Goal: Task Accomplishment & Management: Manage account settings

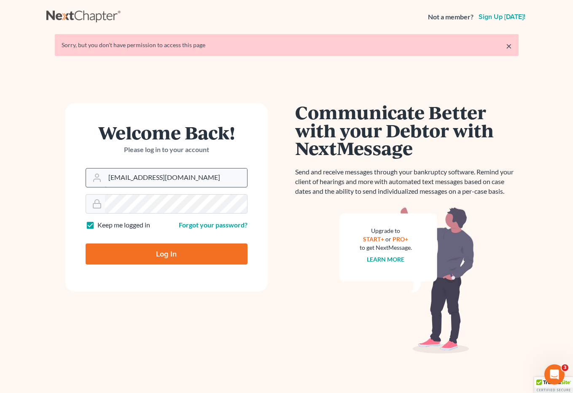
click at [206, 180] on input "brittcostomarnold@gmail.com" at bounding box center [176, 178] width 142 height 19
drag, startPoint x: 205, startPoint y: 178, endPoint x: 88, endPoint y: 172, distance: 117.4
click at [88, 172] on div "brittcostomarnold@gmail.com" at bounding box center [167, 177] width 162 height 19
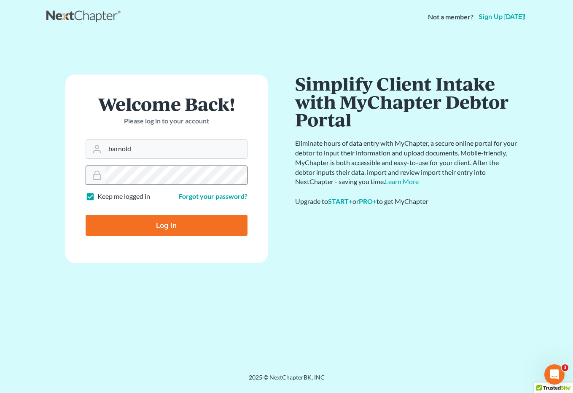
type input "[EMAIL_ADDRESS][DOMAIN_NAME]"
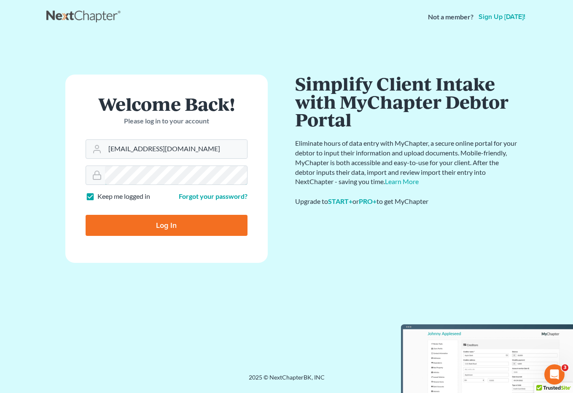
click at [56, 174] on div "Welcome Back! Please log in to your account Email Address barnold@arnoldlawoffi…" at bounding box center [166, 204] width 240 height 259
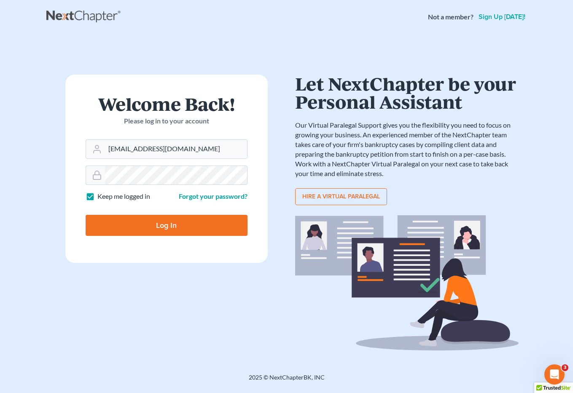
click at [111, 219] on input "Log In" at bounding box center [167, 225] width 162 height 21
type input "Thinking..."
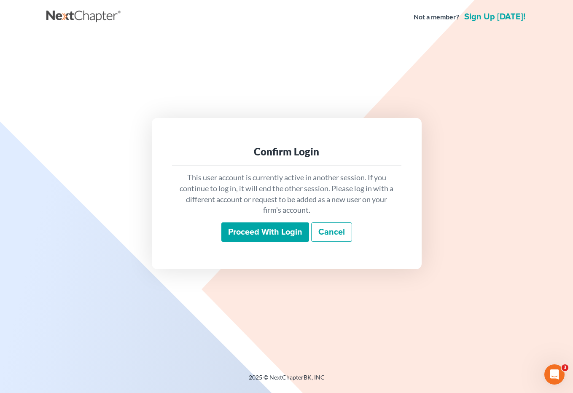
click at [247, 231] on input "Proceed with login" at bounding box center [265, 232] width 88 height 19
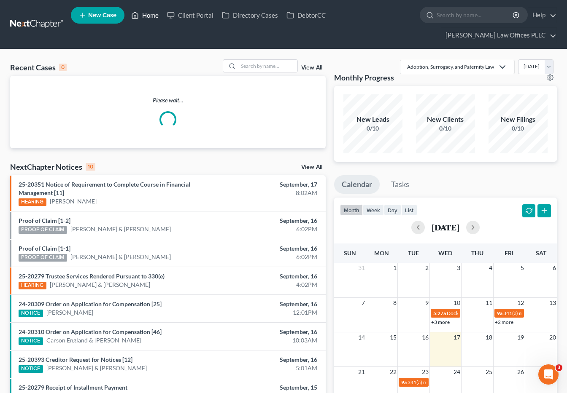
click at [152, 17] on link "Home" at bounding box center [145, 15] width 36 height 15
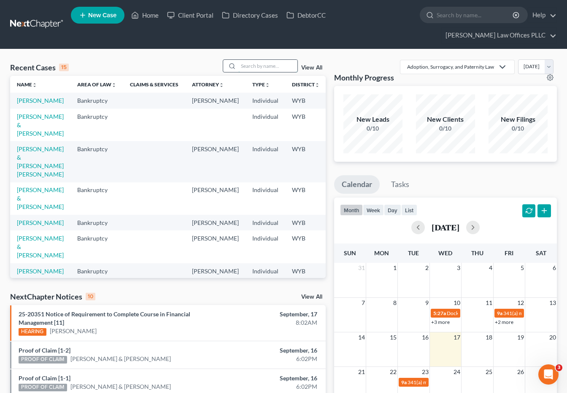
click at [251, 60] on input "search" at bounding box center [267, 66] width 59 height 12
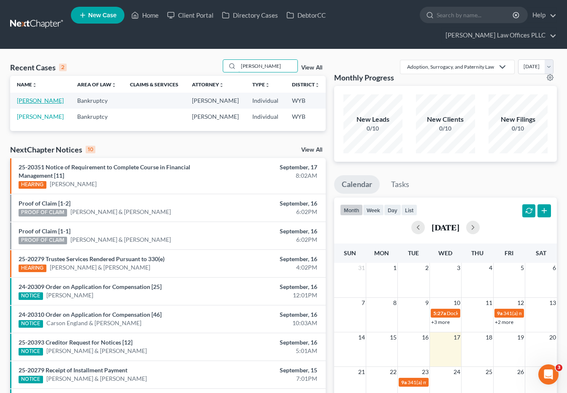
type input "Jones"
click at [21, 97] on link "[PERSON_NAME]" at bounding box center [40, 100] width 47 height 7
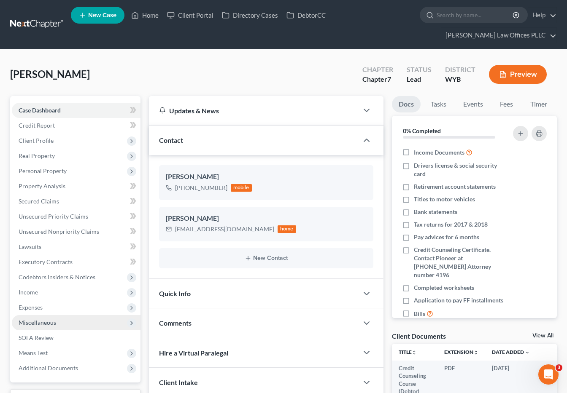
click at [42, 319] on span "Miscellaneous" at bounding box center [38, 322] width 38 height 7
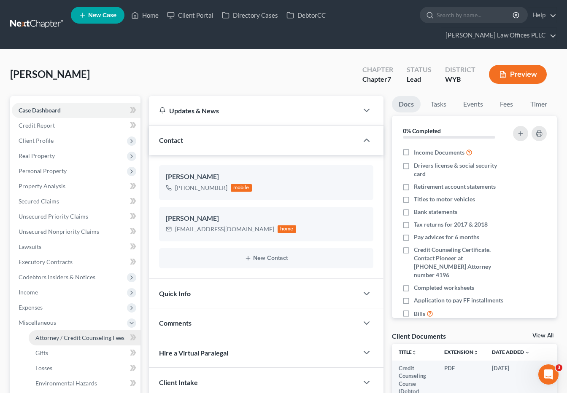
click at [92, 334] on span "Attorney / Credit Counseling Fees" at bounding box center [79, 337] width 89 height 7
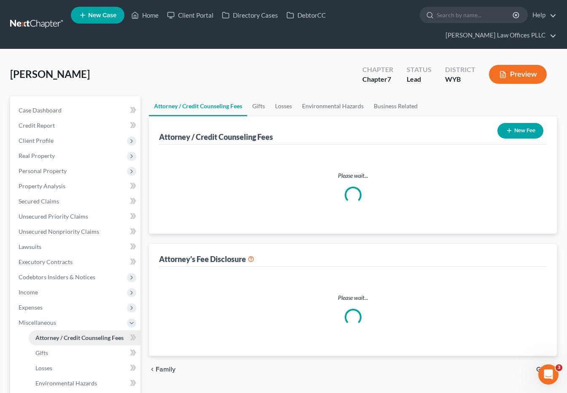
select select "3"
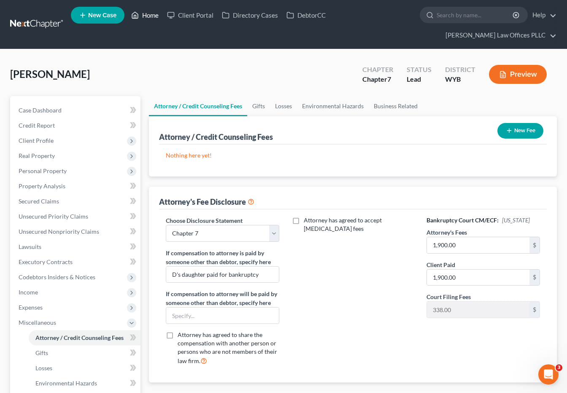
click at [143, 15] on link "Home" at bounding box center [145, 15] width 36 height 15
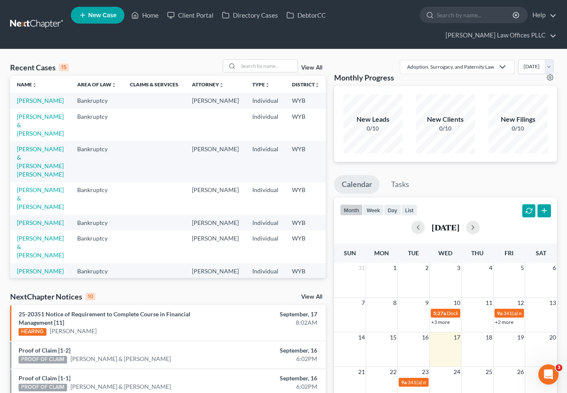
click at [418, 59] on div "Adoption, Surrogacy, and Paternity Law Adoption, Surrogacy, and Paternity Law B…" at bounding box center [475, 70] width 163 height 23
click at [258, 60] on input "search" at bounding box center [267, 66] width 59 height 12
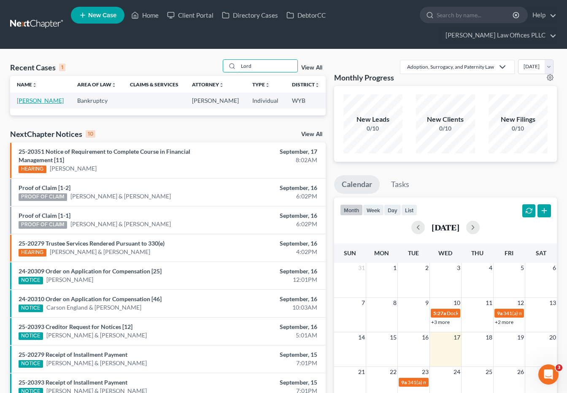
type input "Lord"
click at [22, 97] on link "[PERSON_NAME]" at bounding box center [40, 100] width 47 height 7
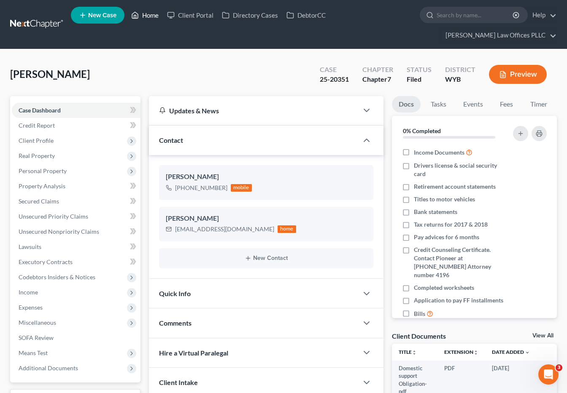
click at [153, 16] on link "Home" at bounding box center [145, 15] width 36 height 15
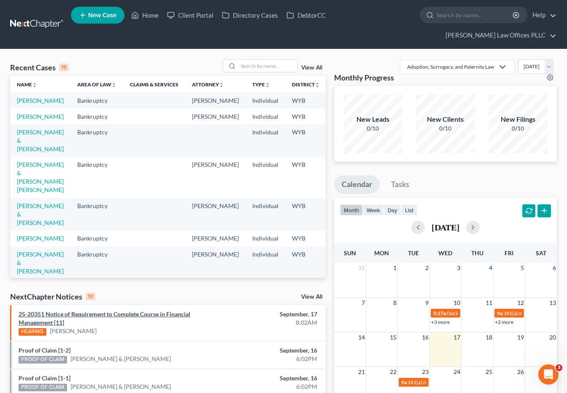
click at [84, 311] on link "25-20351 Notice of Requirement to Complete Course in Financial Management [11]" at bounding box center [105, 319] width 172 height 16
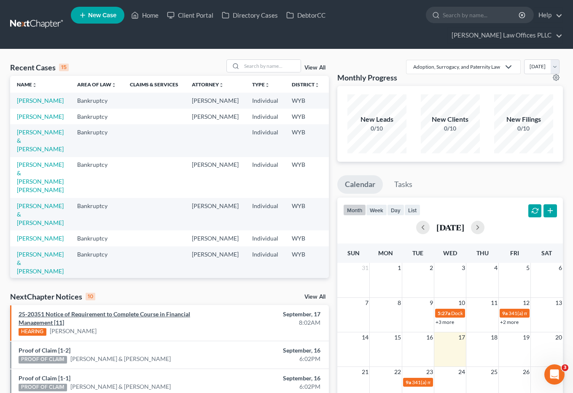
click at [84, 298] on div "Attachment Preview: 25-20351 Notice of Requirement to Complete Course in Financ…" at bounding box center [286, 196] width 573 height 393
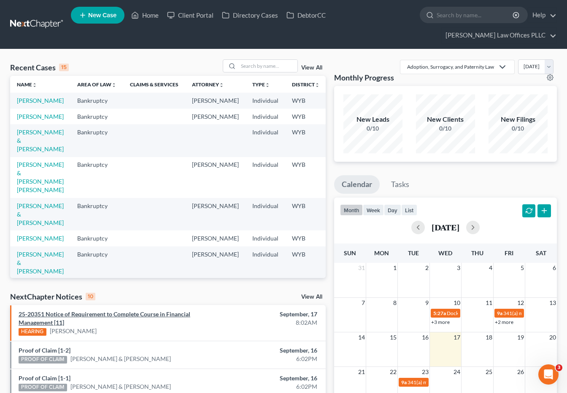
click at [74, 311] on link "25-20351 Notice of Requirement to Complete Course in Financial Management [11]" at bounding box center [105, 319] width 172 height 16
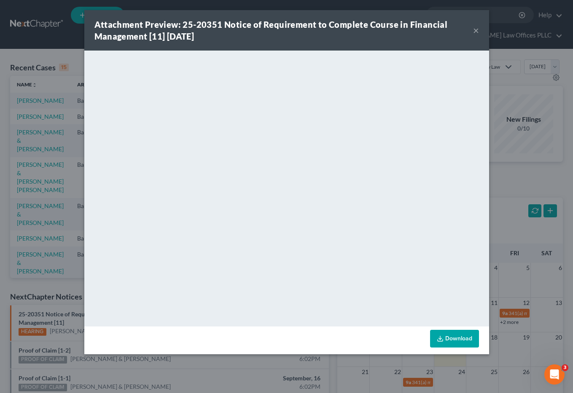
click at [564, 196] on div "Attachment Preview: 25-20351 Notice of Requirement to Complete Course in Financ…" at bounding box center [286, 196] width 573 height 393
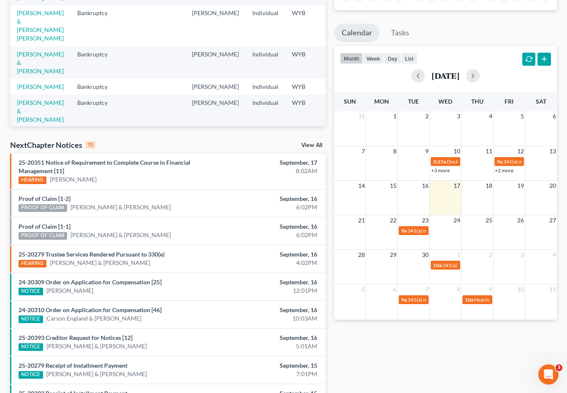
scroll to position [158, 0]
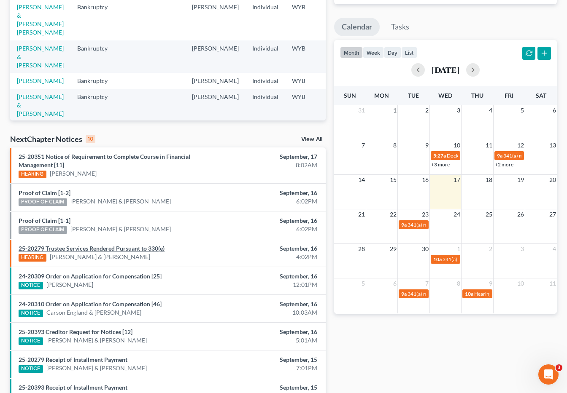
click at [98, 245] on link "25-20279 Trustee Services Rendered Pursuant to 330(e)" at bounding box center [92, 248] width 146 height 7
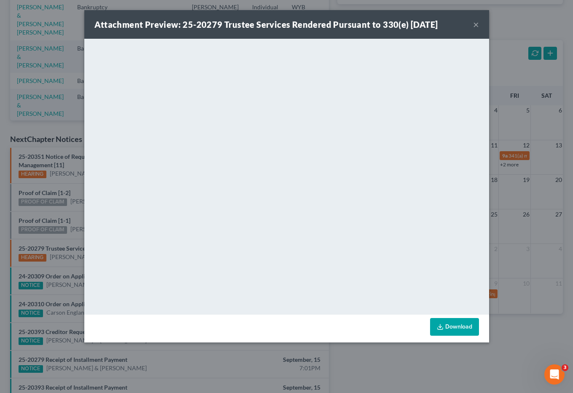
click at [473, 24] on button "×" at bounding box center [476, 24] width 6 height 10
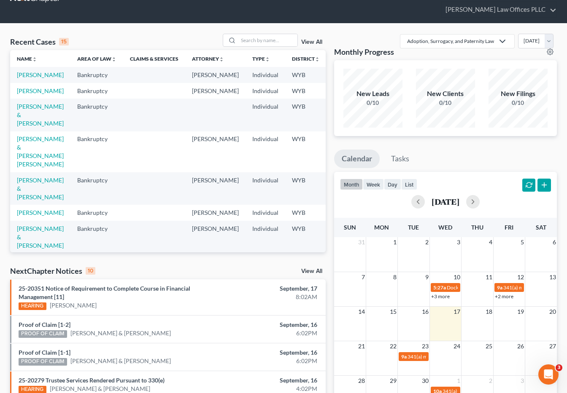
scroll to position [0, 0]
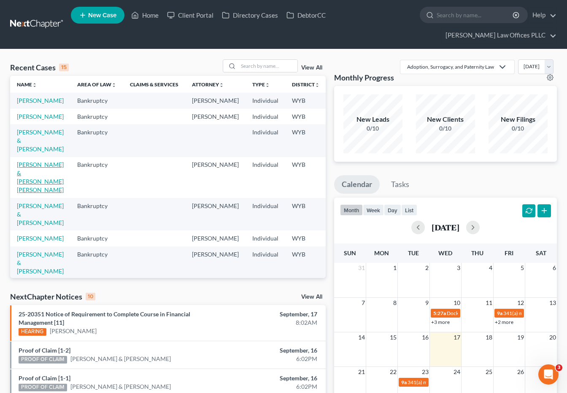
click at [23, 174] on link "[PERSON_NAME] & [PERSON_NAME] [PERSON_NAME]" at bounding box center [40, 177] width 47 height 32
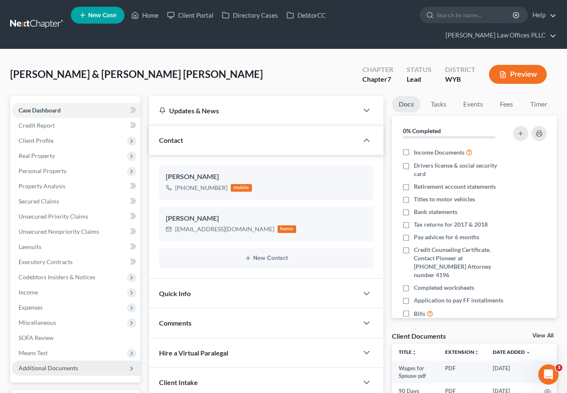
click at [62, 365] on span "Additional Documents" at bounding box center [48, 368] width 59 height 7
click at [86, 393] on span "Client Document Storage" at bounding box center [68, 398] width 66 height 7
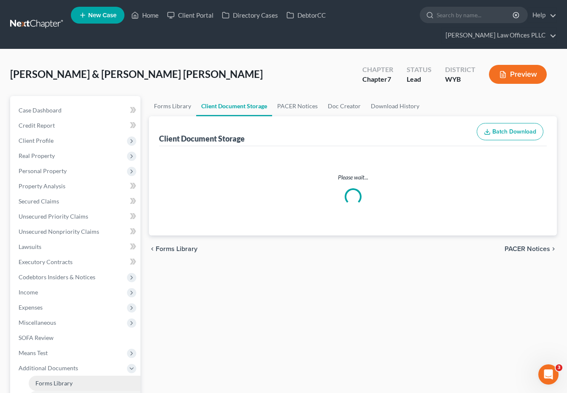
select select "4"
select select "0"
select select "3"
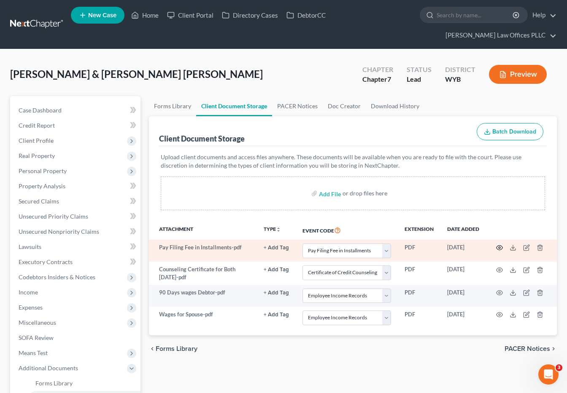
click at [499, 245] on icon "button" at bounding box center [499, 248] width 7 height 7
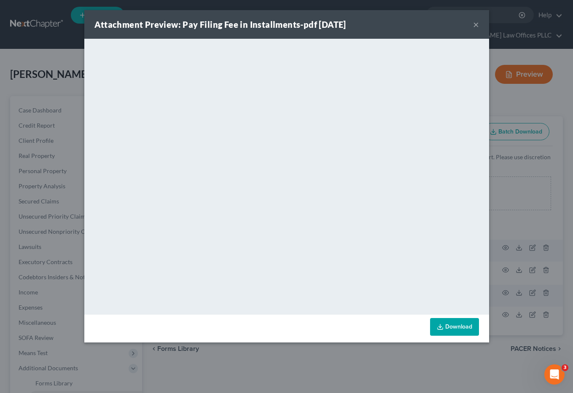
click at [477, 22] on button "×" at bounding box center [476, 24] width 6 height 10
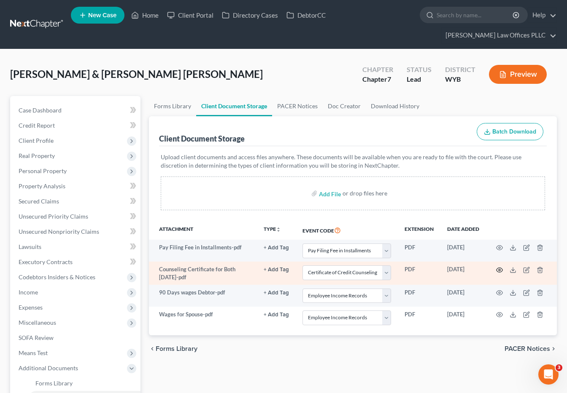
click at [498, 267] on icon "button" at bounding box center [499, 270] width 7 height 7
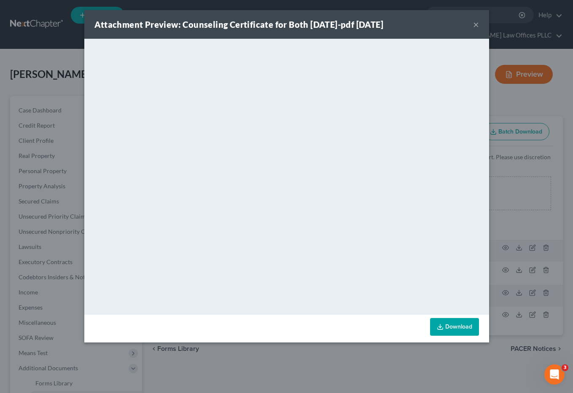
click at [477, 24] on button "×" at bounding box center [476, 24] width 6 height 10
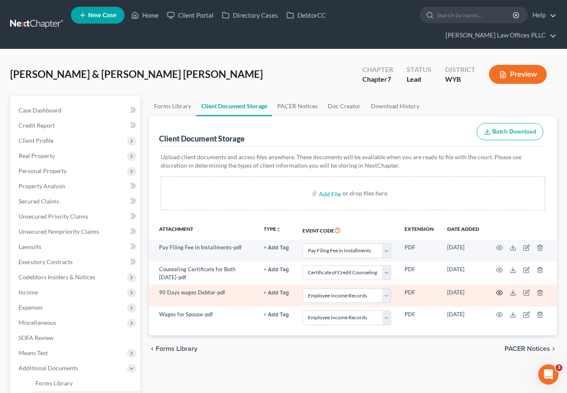
click at [500, 292] on circle "button" at bounding box center [499, 293] width 2 height 2
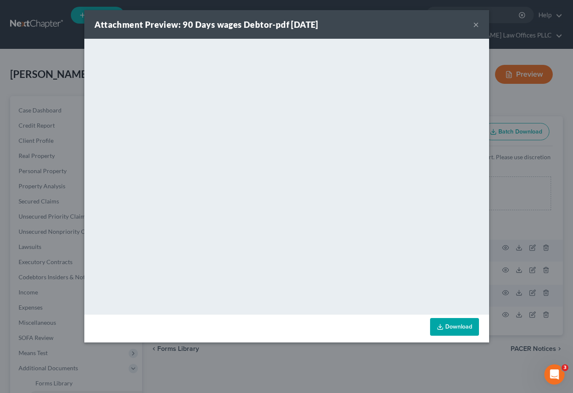
click at [475, 22] on button "×" at bounding box center [476, 24] width 6 height 10
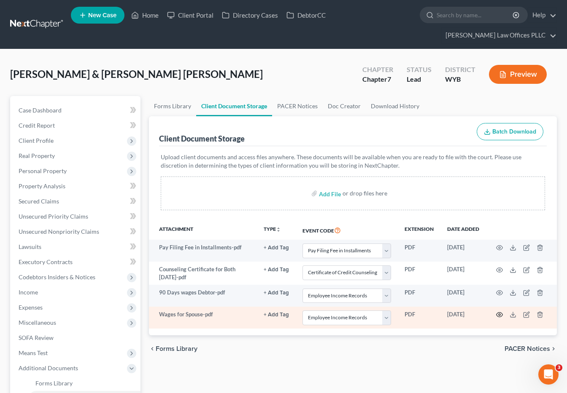
click at [497, 313] on icon "button" at bounding box center [499, 315] width 6 height 5
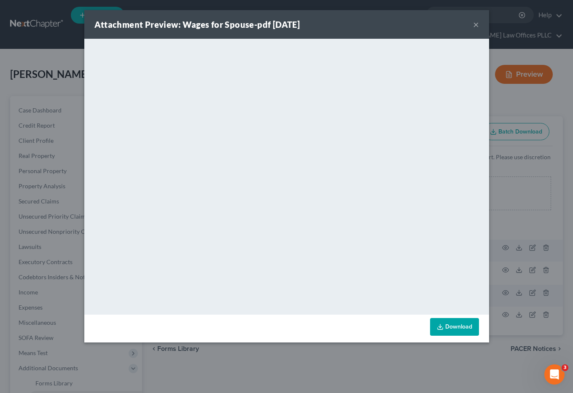
click at [471, 28] on div "Attachment Preview: Wages for Spouse-pdf 09/16/2025 ×" at bounding box center [286, 24] width 405 height 29
click at [474, 24] on button "×" at bounding box center [476, 24] width 6 height 10
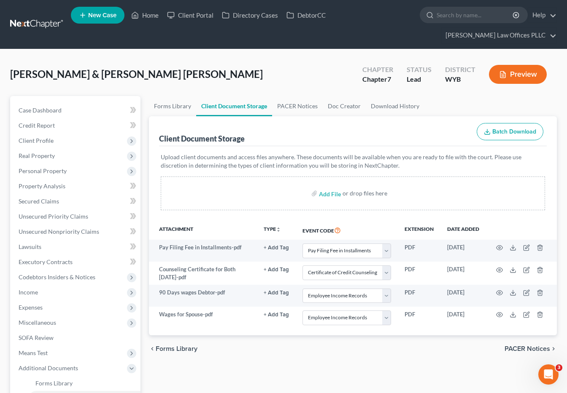
click at [563, 19] on nav "Home New Case Client Portal Directory Cases DebtorCC Arnold Law Offices PLLC ba…" at bounding box center [283, 24] width 567 height 49
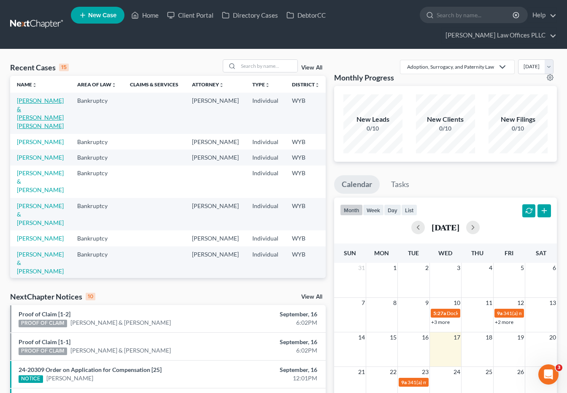
click at [32, 97] on link "[PERSON_NAME] & [PERSON_NAME] [PERSON_NAME]" at bounding box center [40, 113] width 47 height 32
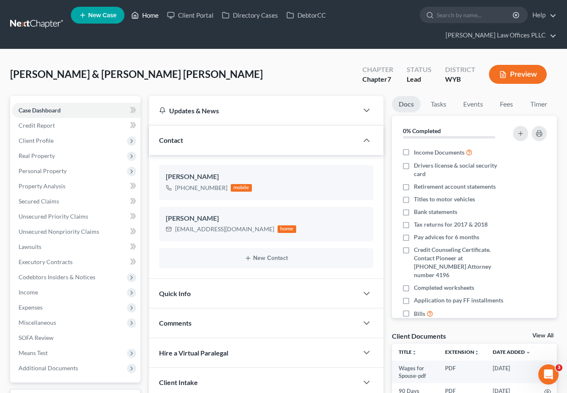
click at [150, 15] on link "Home" at bounding box center [145, 15] width 36 height 15
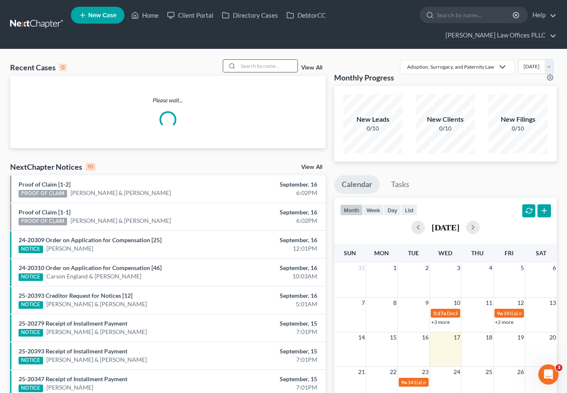
click at [250, 60] on input "search" at bounding box center [267, 66] width 59 height 12
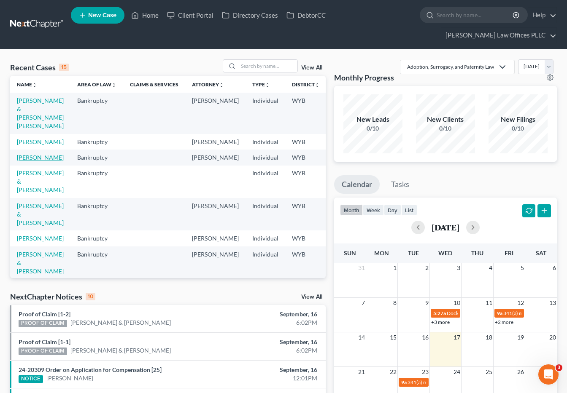
click at [30, 159] on link "[PERSON_NAME]" at bounding box center [40, 157] width 47 height 7
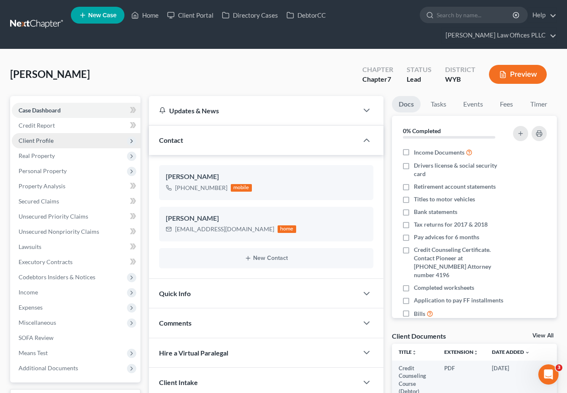
click at [49, 137] on span "Client Profile" at bounding box center [36, 140] width 35 height 7
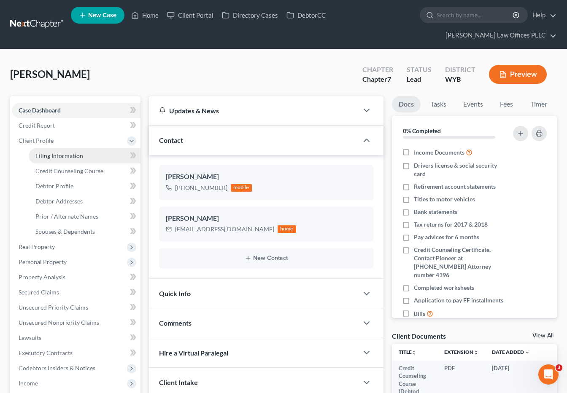
click at [74, 152] on span "Filing Information" at bounding box center [59, 155] width 48 height 7
select select "1"
select select "0"
select select "53"
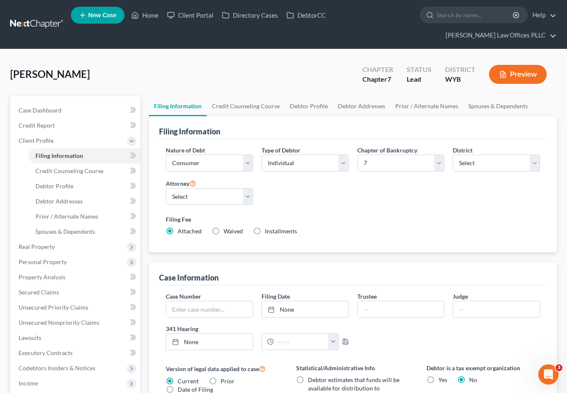
click at [265, 227] on label "Installments Installments" at bounding box center [281, 231] width 32 height 8
click at [268, 227] on input "Installments Installments" at bounding box center [270, 229] width 5 height 5
radio input "true"
radio input "false"
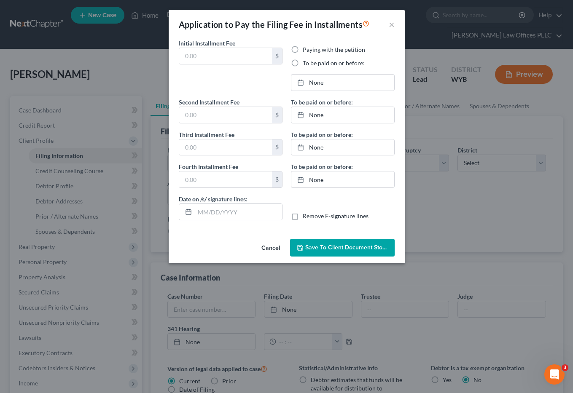
type input "0.00"
radio input "true"
type input "0.00"
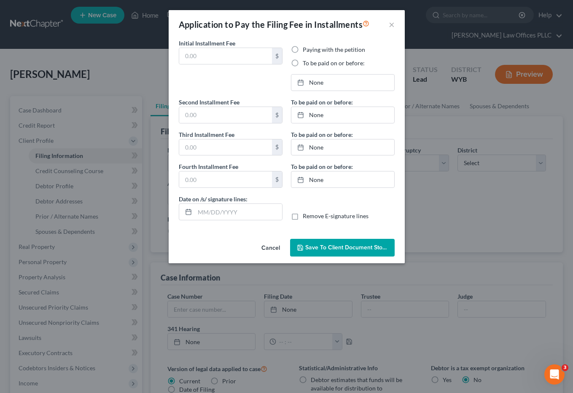
type input "[DATE]"
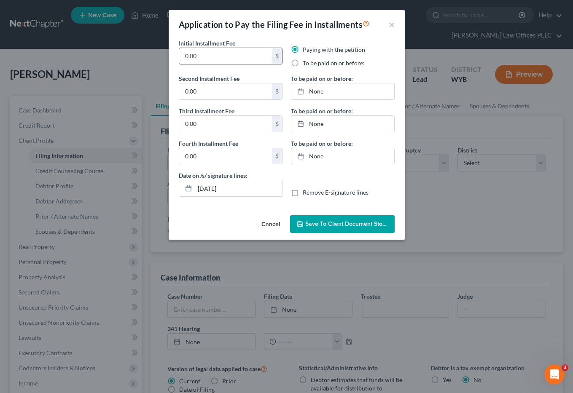
click at [208, 58] on input "0.00" at bounding box center [225, 56] width 93 height 16
click at [187, 56] on input "084.50" at bounding box center [225, 56] width 93 height 16
type input "84.50"
click at [303, 65] on label "To be paid on or before:" at bounding box center [334, 63] width 62 height 8
click at [306, 65] on input "To be paid on or before:" at bounding box center [308, 61] width 5 height 5
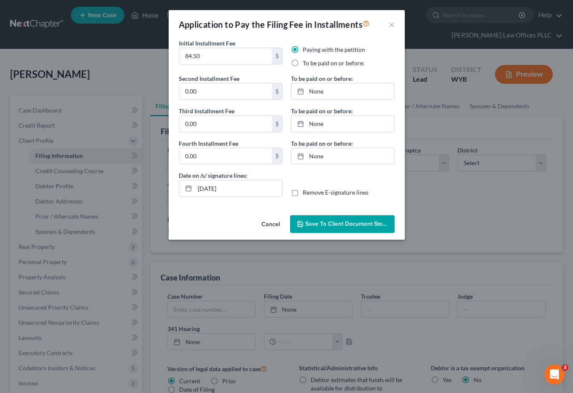
radio input "true"
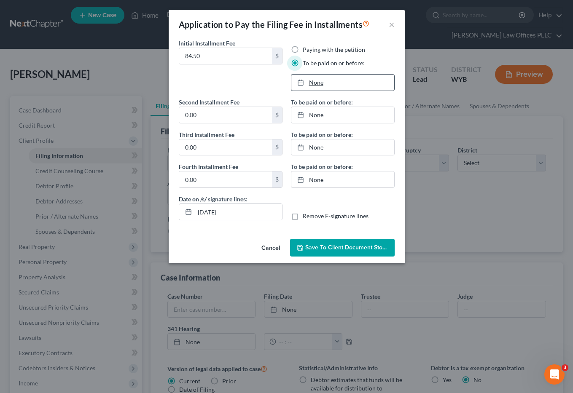
type input "[DATE]"
click at [314, 82] on link "[DATE]" at bounding box center [342, 83] width 103 height 16
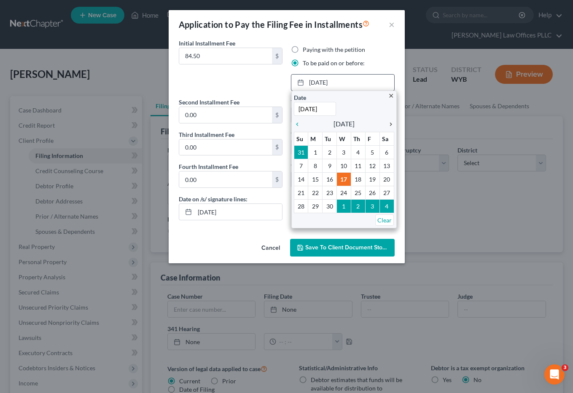
click at [391, 125] on icon "chevron_right" at bounding box center [388, 124] width 11 height 7
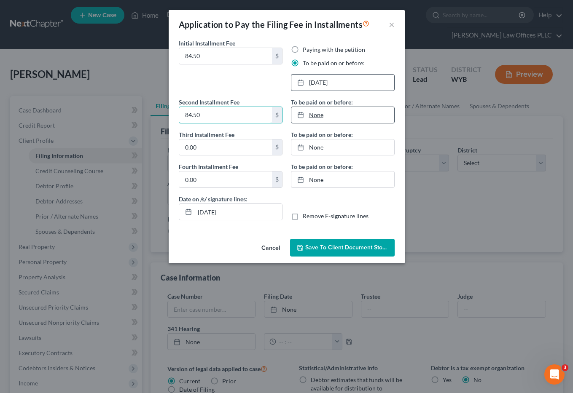
type input "84.50"
type input "[DATE]"
click at [314, 112] on link "None" at bounding box center [342, 115] width 103 height 16
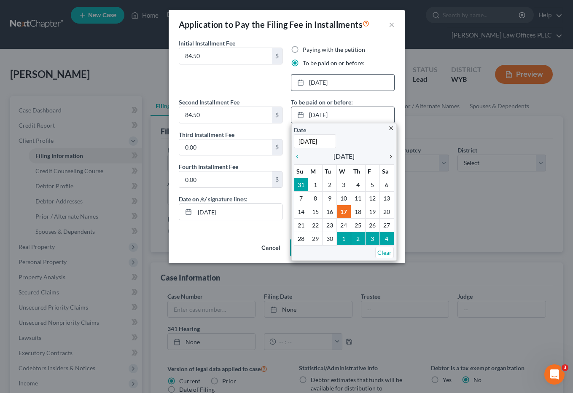
click at [391, 154] on icon "chevron_right" at bounding box center [388, 157] width 11 height 7
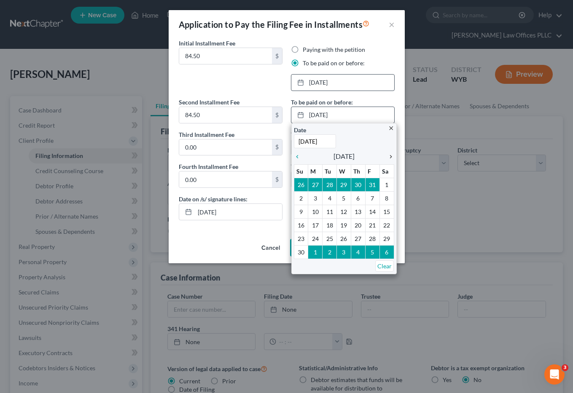
click at [391, 154] on icon "chevron_right" at bounding box center [388, 157] width 11 height 7
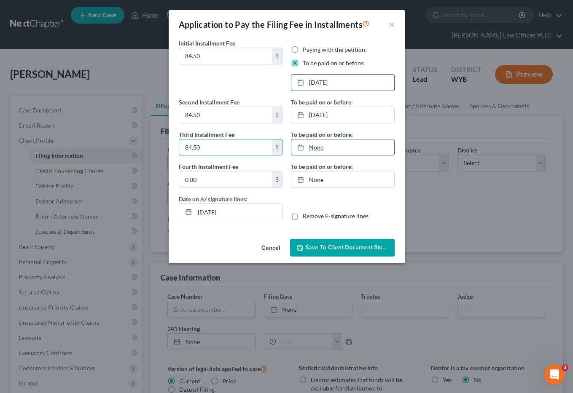
type input "84.50"
click at [321, 146] on link "[DATE]" at bounding box center [342, 148] width 103 height 16
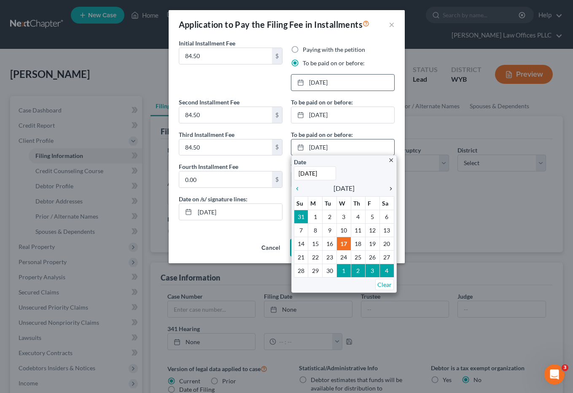
click at [387, 186] on icon "chevron_right" at bounding box center [388, 189] width 11 height 7
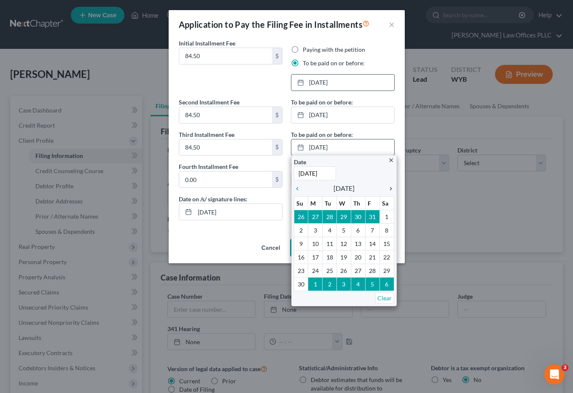
click at [387, 186] on icon "chevron_right" at bounding box center [388, 189] width 11 height 7
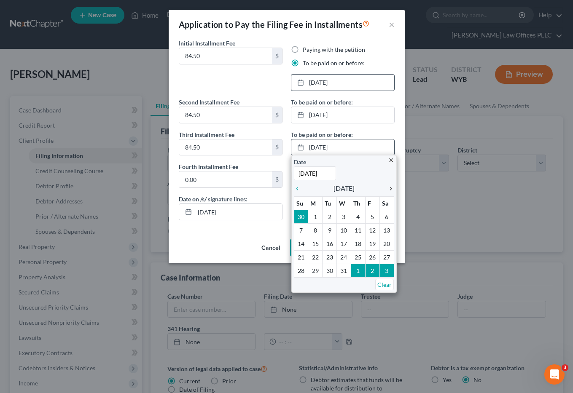
click at [387, 186] on icon "chevron_right" at bounding box center [388, 189] width 11 height 7
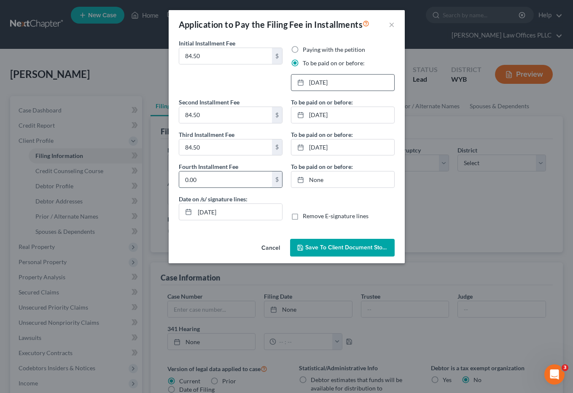
click at [200, 180] on input "0.00" at bounding box center [225, 180] width 93 height 16
type input "84.50"
type input "[DATE]"
click at [313, 182] on link "[DATE]" at bounding box center [342, 180] width 103 height 16
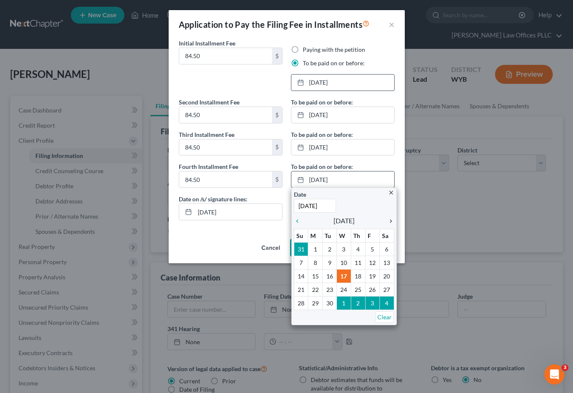
click at [391, 221] on icon "chevron_right" at bounding box center [388, 221] width 11 height 7
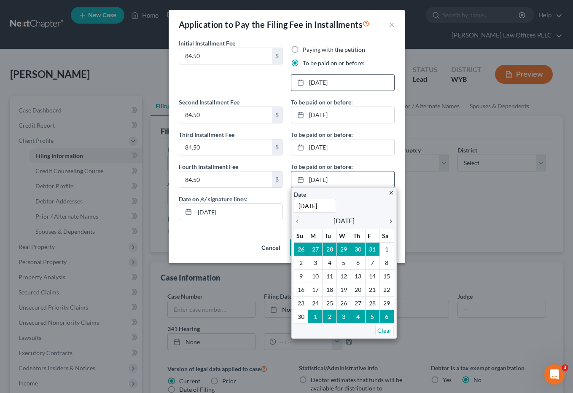
click at [391, 221] on icon "chevron_right" at bounding box center [388, 221] width 11 height 7
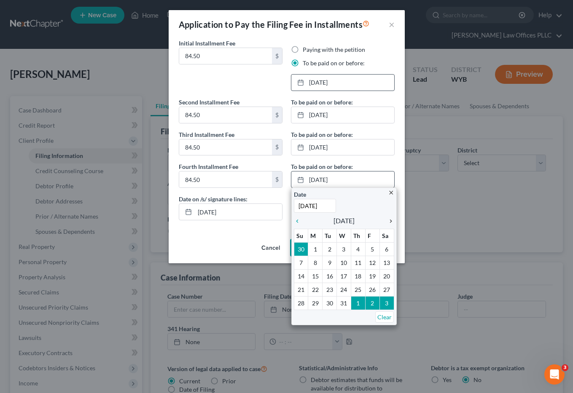
click at [391, 221] on icon "chevron_right" at bounding box center [388, 221] width 11 height 7
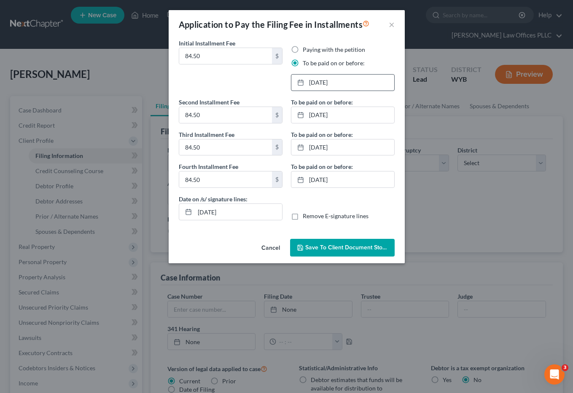
click at [332, 247] on span "Save to Client Document Storage" at bounding box center [349, 247] width 89 height 7
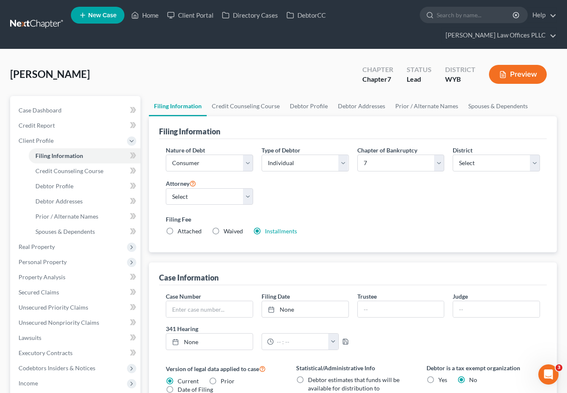
click at [346, 74] on div "[PERSON_NAME] Upgraded Chapter Chapter 7 Status Lead District WYB Preview" at bounding box center [283, 77] width 547 height 37
click at [336, 215] on label "Filing Fee" at bounding box center [353, 219] width 374 height 9
click at [312, 62] on div "[PERSON_NAME] Upgraded Chapter Chapter 7 Status Lead District WYB Preview" at bounding box center [283, 77] width 547 height 37
click at [65, 259] on span "Personal Property" at bounding box center [43, 262] width 48 height 7
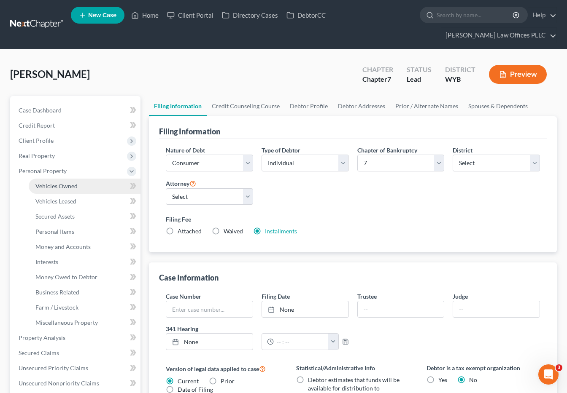
click at [71, 183] on span "Vehicles Owned" at bounding box center [56, 186] width 42 height 7
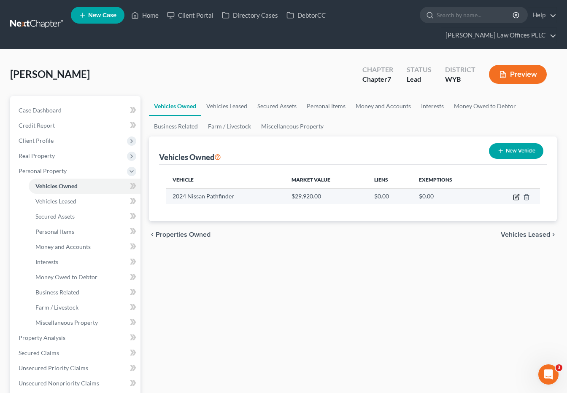
click at [515, 194] on icon "button" at bounding box center [516, 197] width 7 height 7
select select "0"
select select "2"
select select "0"
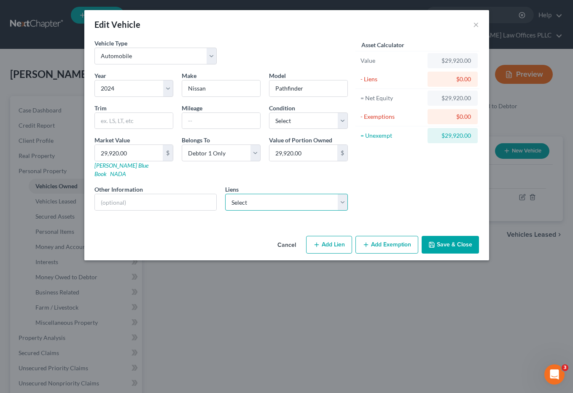
click at [269, 197] on select "Select Ent Cu - $52,744.00" at bounding box center [286, 202] width 123 height 17
select select "5"
select select "0"
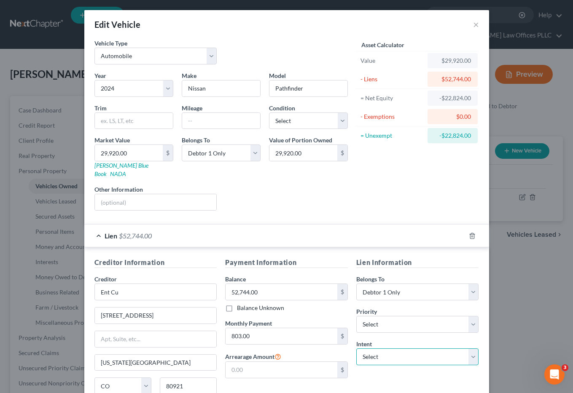
click at [469, 349] on select "Select Surrender Redeem Reaffirm Avoid Other" at bounding box center [417, 357] width 123 height 17
select select "0"
click at [356, 349] on select "Select Surrender Redeem Reaffirm Avoid Other" at bounding box center [417, 357] width 123 height 17
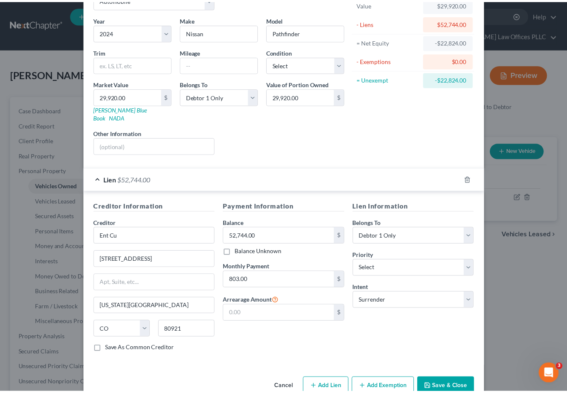
scroll to position [68, 0]
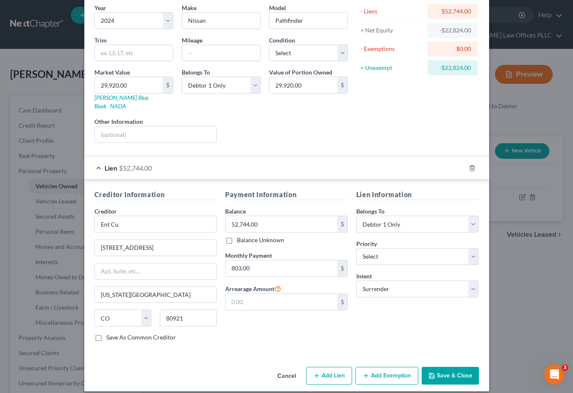
click at [448, 368] on button "Save & Close" at bounding box center [450, 376] width 57 height 18
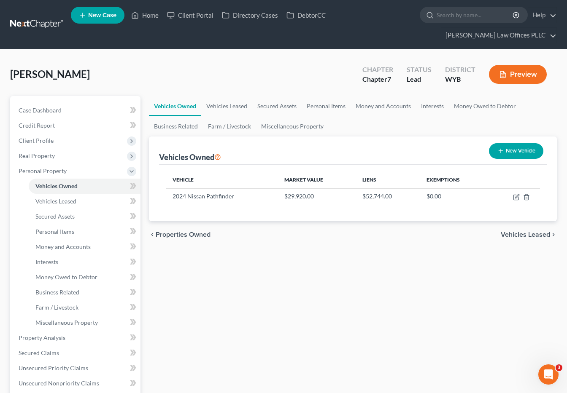
click at [396, 107] on ul "Vehicles Owned Vehicles Leased Secured Assets Personal Items Money and Accounts…" at bounding box center [353, 116] width 408 height 40
click at [57, 228] on span "Personal Items" at bounding box center [54, 231] width 39 height 7
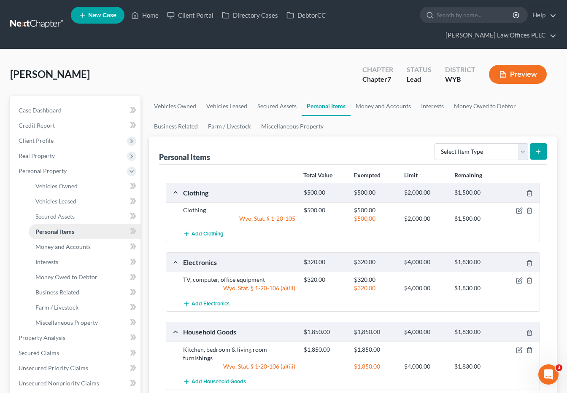
click at [67, 228] on span "Personal Items" at bounding box center [54, 231] width 39 height 7
click at [83, 243] on span "Money and Accounts" at bounding box center [62, 246] width 55 height 7
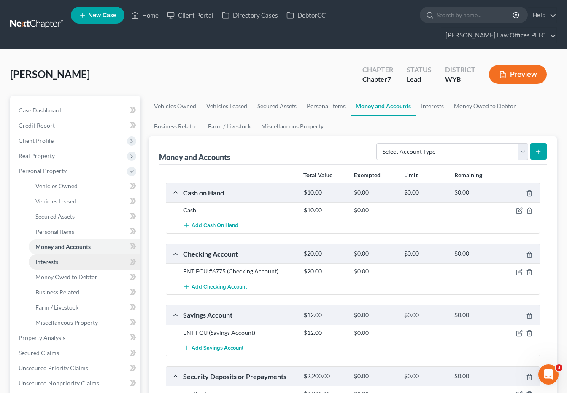
click at [54, 259] on span "Interests" at bounding box center [46, 262] width 23 height 7
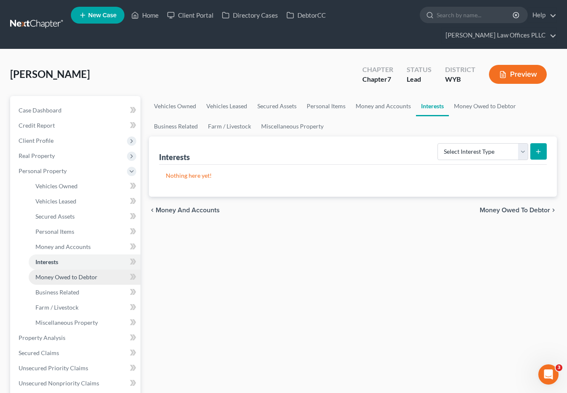
click at [91, 274] on span "Money Owed to Debtor" at bounding box center [66, 277] width 62 height 7
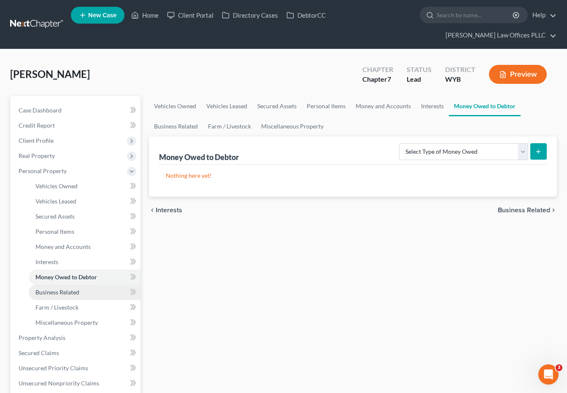
click at [62, 289] on span "Business Related" at bounding box center [57, 292] width 44 height 7
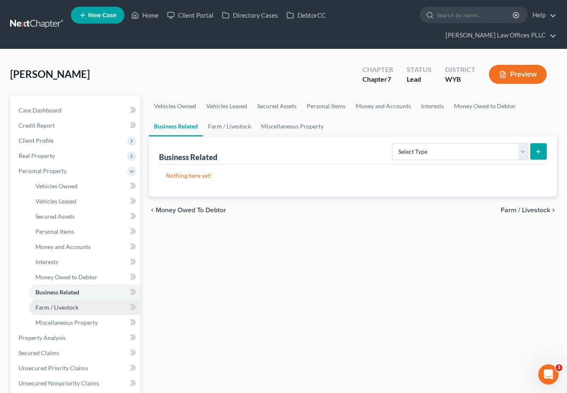
click at [78, 300] on link "Farm / Livestock" at bounding box center [85, 307] width 112 height 15
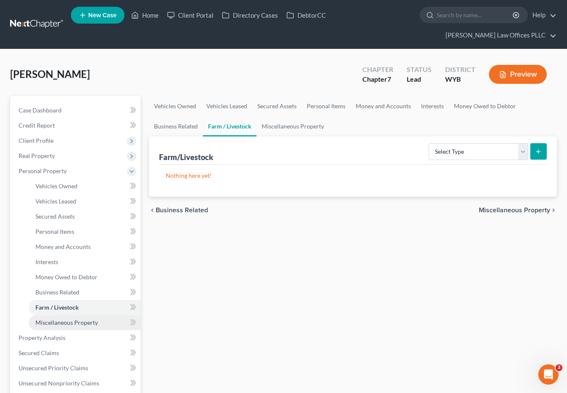
click at [91, 319] on span "Miscellaneous Property" at bounding box center [66, 322] width 62 height 7
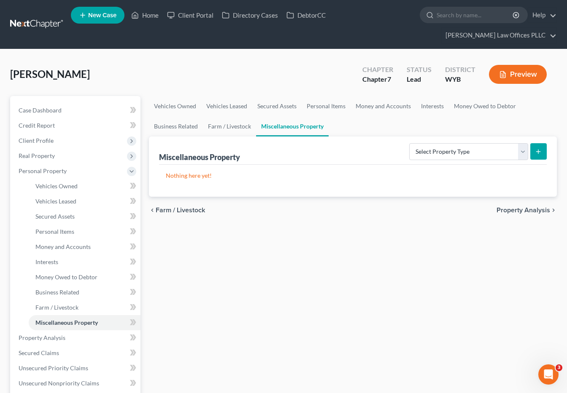
click at [245, 290] on div "Vehicles Owned Vehicles Leased Secured Assets Personal Items Money and Accounts…" at bounding box center [353, 339] width 416 height 487
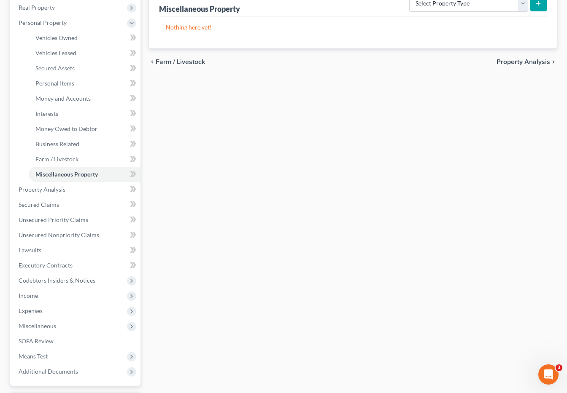
scroll to position [151, 0]
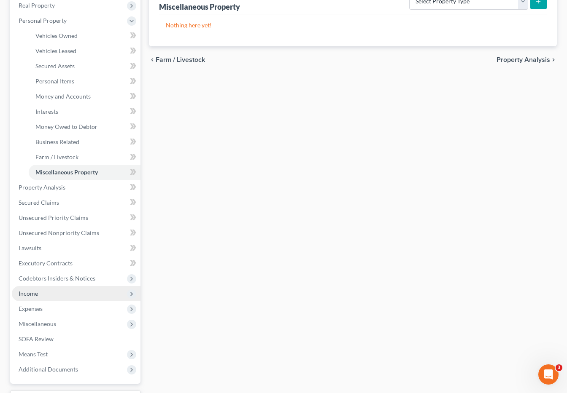
click at [43, 286] on span "Income" at bounding box center [76, 293] width 129 height 15
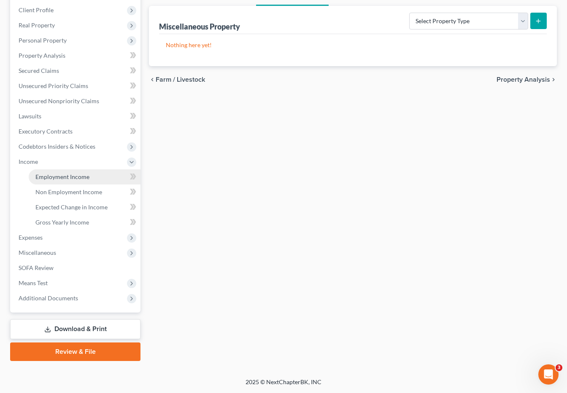
scroll to position [116, 0]
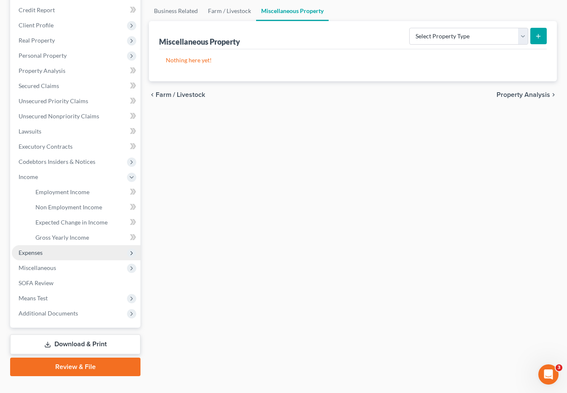
click at [38, 249] on span "Expenses" at bounding box center [31, 252] width 24 height 7
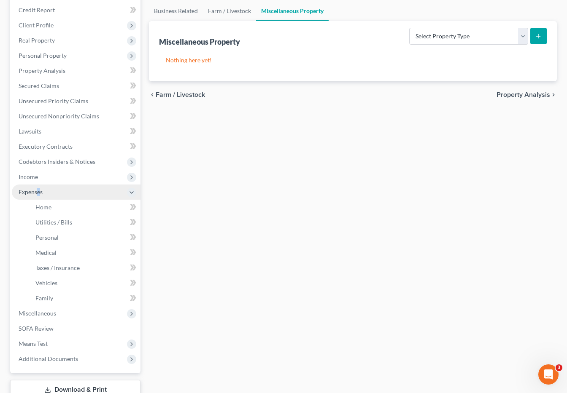
scroll to position [151, 0]
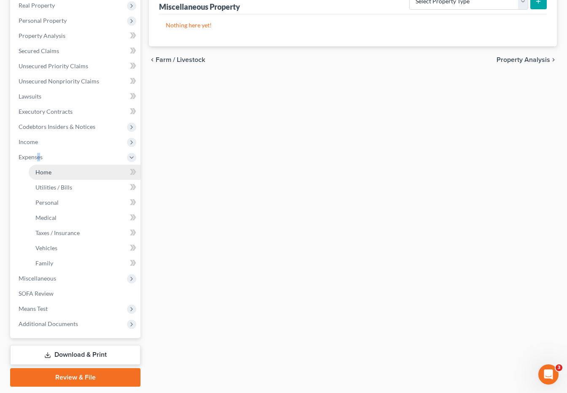
click at [40, 169] on span "Home" at bounding box center [43, 172] width 16 height 7
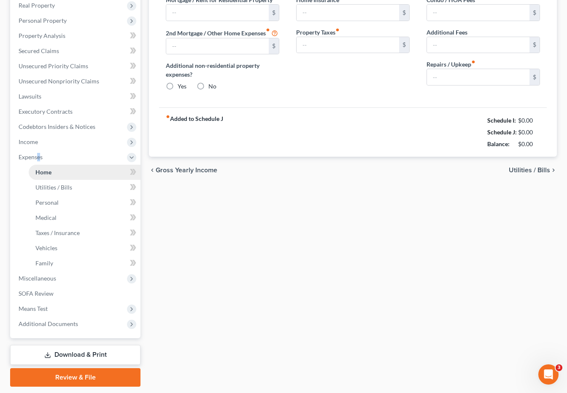
scroll to position [42, 0]
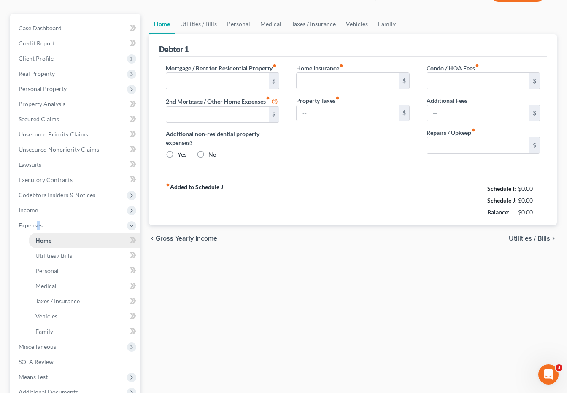
type input "2,200.00"
type input "0.00"
radio input "true"
type input "0.00"
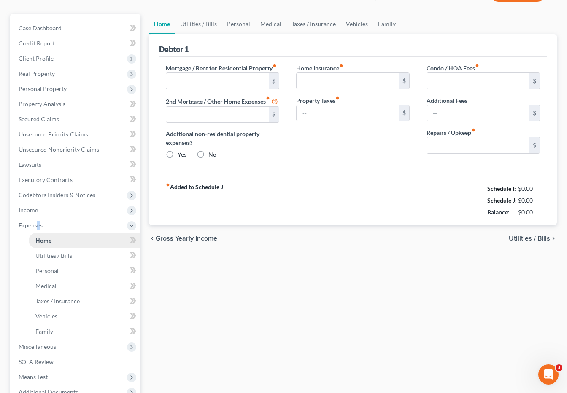
type input "0.00"
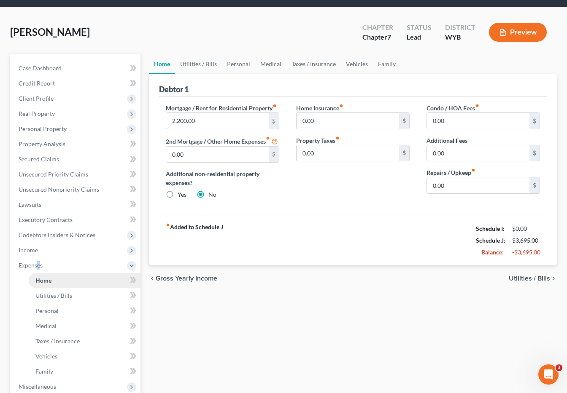
scroll to position [0, 0]
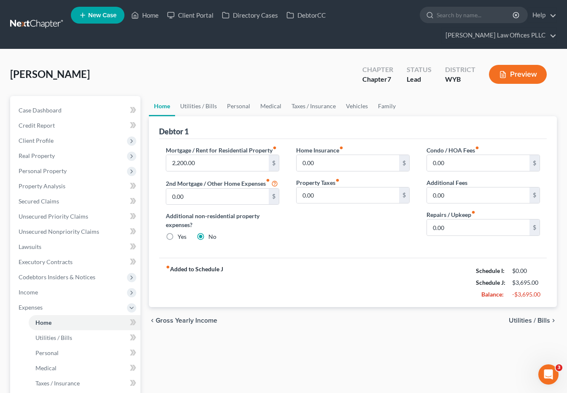
drag, startPoint x: 218, startPoint y: 59, endPoint x: 140, endPoint y: 193, distance: 154.6
click at [218, 60] on div "[PERSON_NAME] Upgraded Chapter Chapter 7 Status Lead District WYB Preview" at bounding box center [283, 77] width 547 height 37
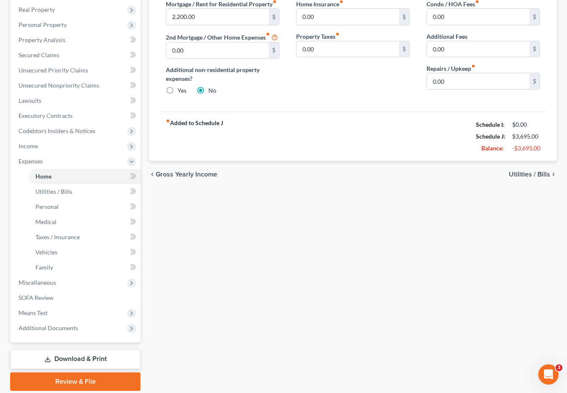
scroll to position [161, 0]
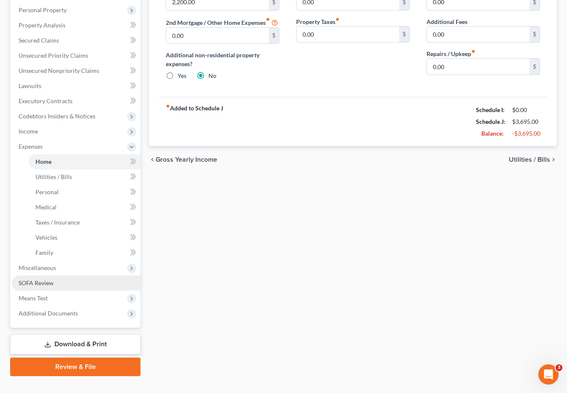
click at [48, 280] on span "SOFA Review" at bounding box center [36, 283] width 35 height 7
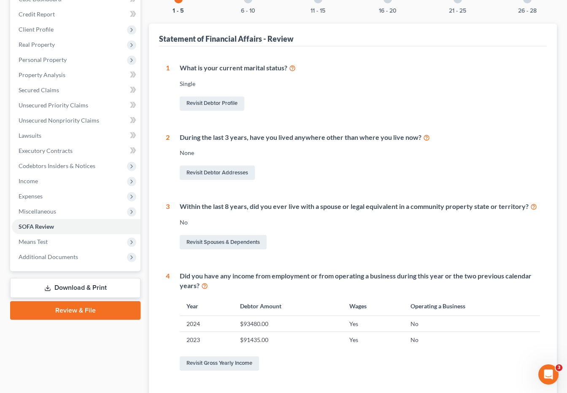
scroll to position [113, 0]
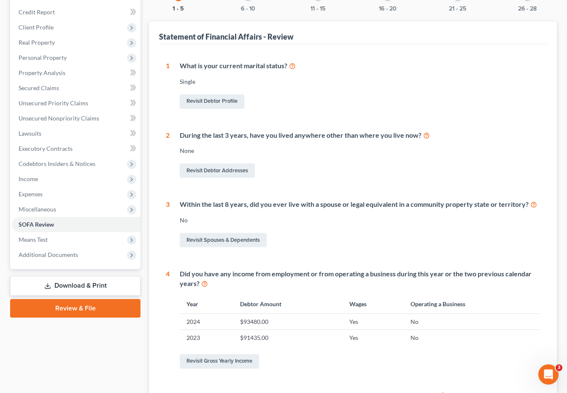
click at [335, 75] on div "What is your current marital status? [DEMOGRAPHIC_DATA] Revisit Debtor Profile" at bounding box center [355, 85] width 370 height 49
click at [58, 54] on span "Personal Property" at bounding box center [43, 57] width 48 height 7
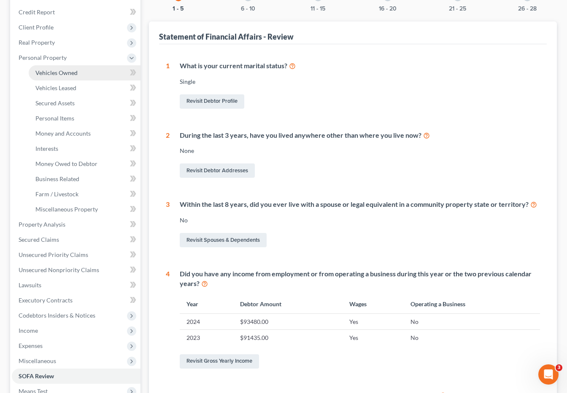
click at [67, 69] on span "Vehicles Owned" at bounding box center [56, 72] width 42 height 7
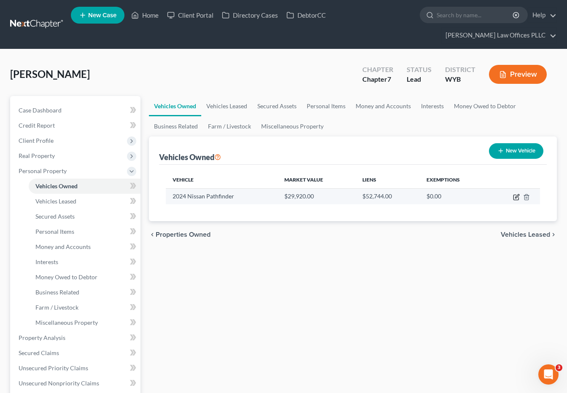
click at [514, 194] on icon "button" at bounding box center [516, 197] width 7 height 7
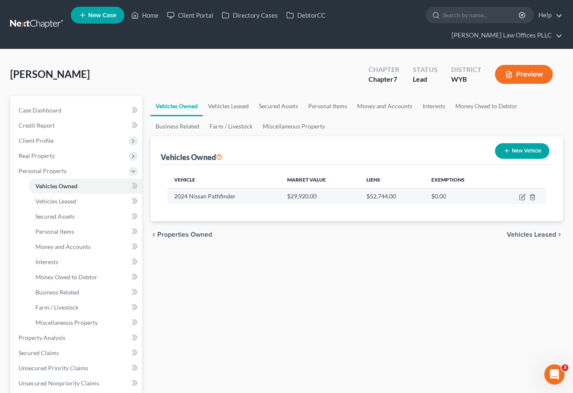
select select "0"
select select "2"
select select "0"
select select "5"
select select "0"
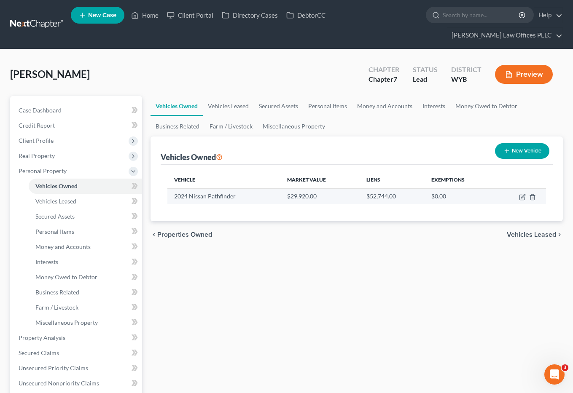
select select "0"
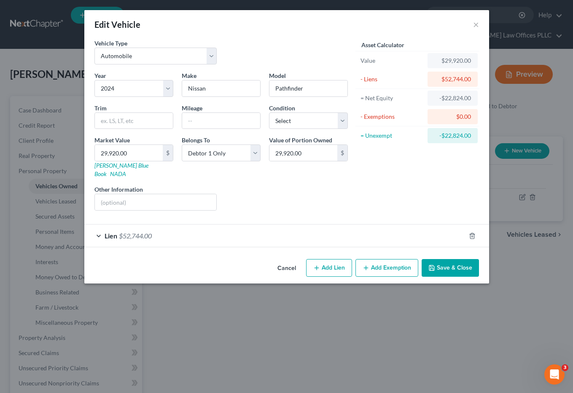
click at [111, 232] on span "Lien" at bounding box center [111, 236] width 13 height 8
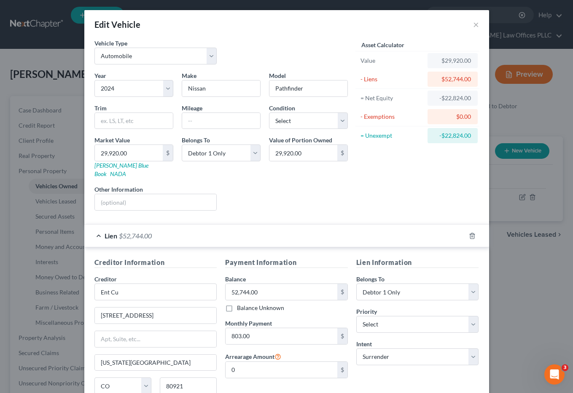
click at [387, 170] on div "Asset Calculator Value $29,920.00 - Liens $52,744.00 = Net Equity -$22,824.00 -…" at bounding box center [417, 128] width 131 height 179
click at [519, 294] on div "Edit Vehicle × Vehicle Type Select Automobile Truck Trailer Watercraft Aircraft…" at bounding box center [286, 196] width 573 height 393
click at [478, 25] on div "Edit Vehicle ×" at bounding box center [286, 24] width 405 height 29
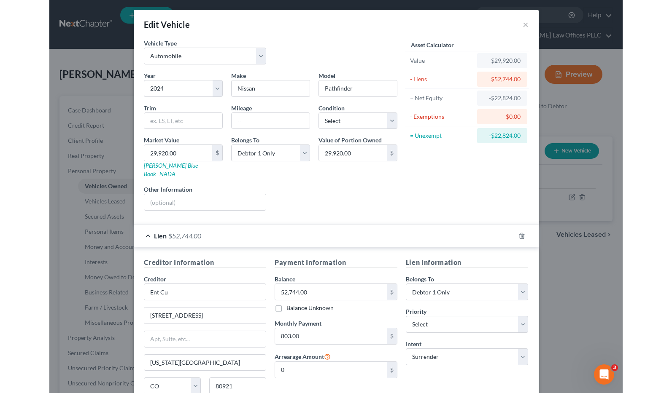
scroll to position [68, 0]
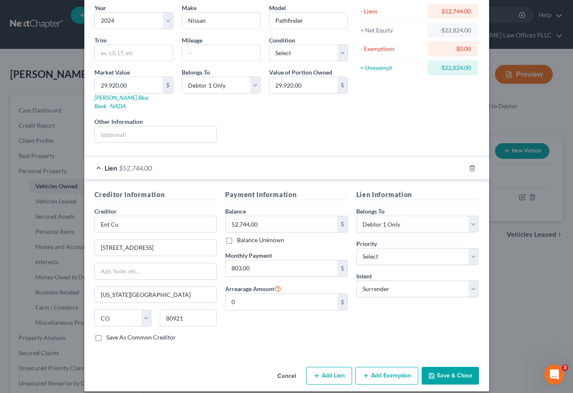
click at [444, 369] on button "Save & Close" at bounding box center [450, 376] width 57 height 18
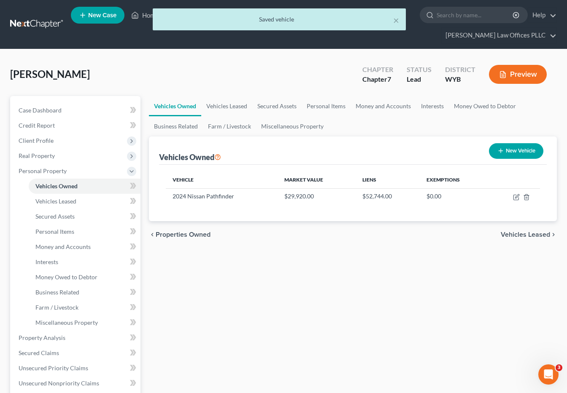
click at [148, 17] on div "× Saved vehicle" at bounding box center [279, 21] width 567 height 26
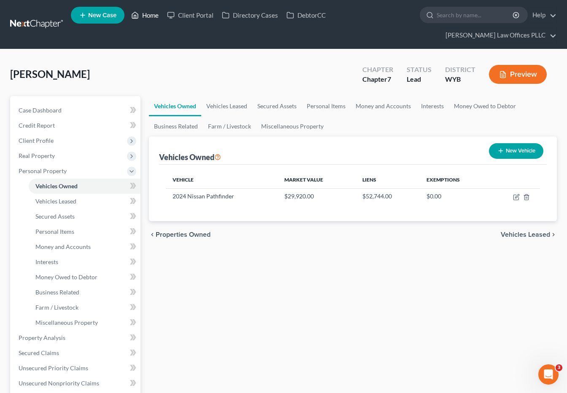
click at [150, 19] on link "Home" at bounding box center [145, 15] width 36 height 15
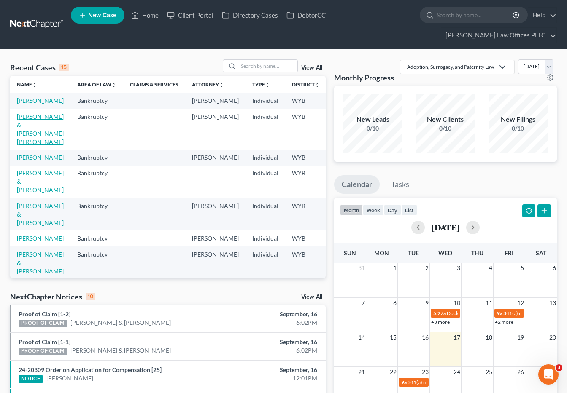
click at [27, 119] on link "[PERSON_NAME] & [PERSON_NAME] [PERSON_NAME]" at bounding box center [40, 129] width 47 height 32
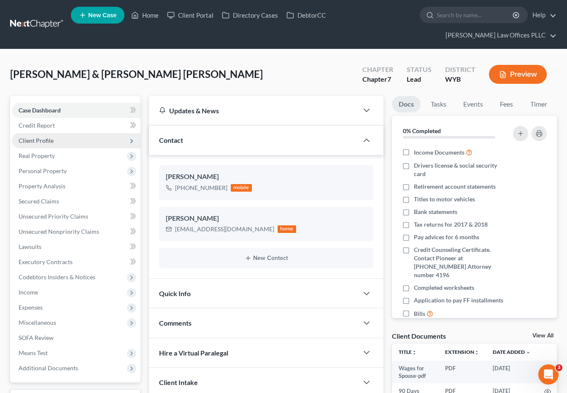
click at [43, 137] on span "Client Profile" at bounding box center [36, 140] width 35 height 7
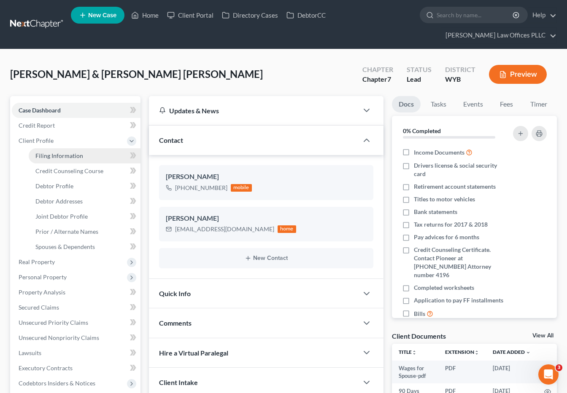
click at [79, 152] on span "Filing Information" at bounding box center [59, 155] width 48 height 7
select select "1"
select select "0"
select select "92"
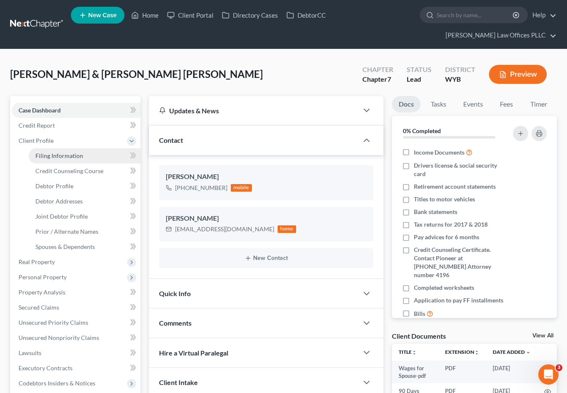
select select "1"
select select "53"
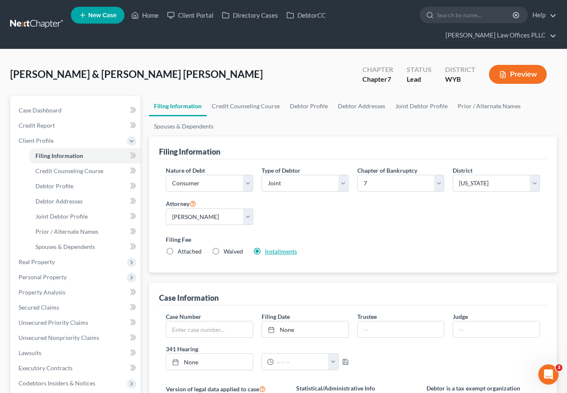
click at [278, 248] on link "Installments" at bounding box center [281, 251] width 32 height 7
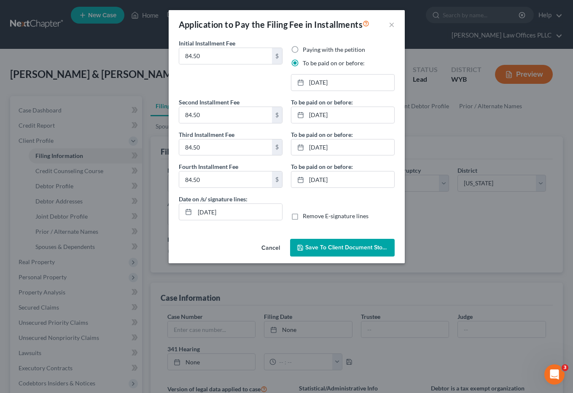
click at [278, 240] on button "Cancel" at bounding box center [271, 248] width 32 height 17
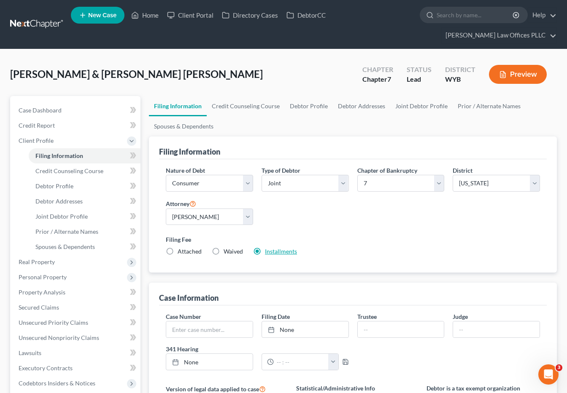
click at [278, 248] on link "Installments" at bounding box center [281, 251] width 32 height 7
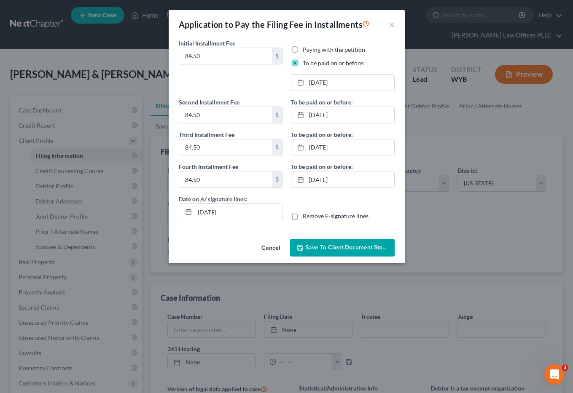
click at [343, 246] on span "Save to Client Document Storage" at bounding box center [349, 247] width 89 height 7
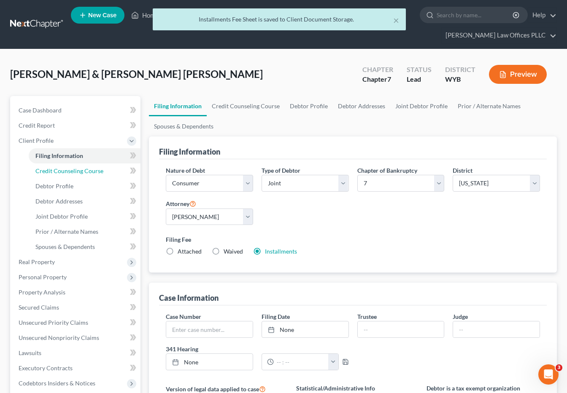
click at [84, 167] on span "Credit Counseling Course" at bounding box center [69, 170] width 68 height 7
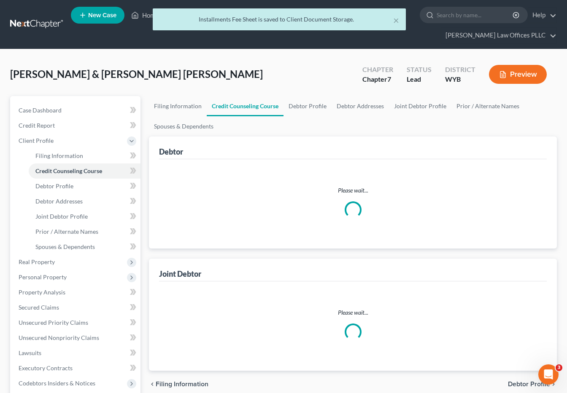
click at [84, 167] on span "Credit Counseling Course" at bounding box center [68, 170] width 67 height 7
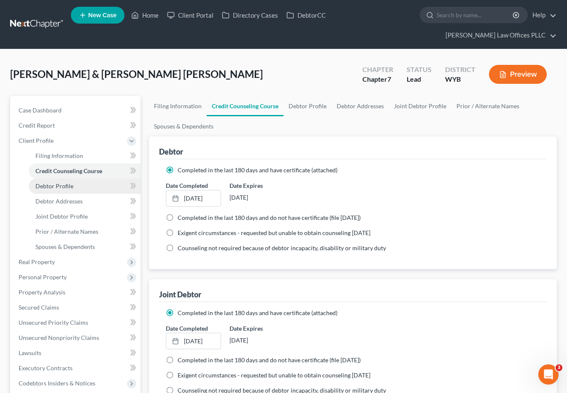
click at [58, 183] on span "Debtor Profile" at bounding box center [54, 186] width 38 height 7
select select "1"
select select "5"
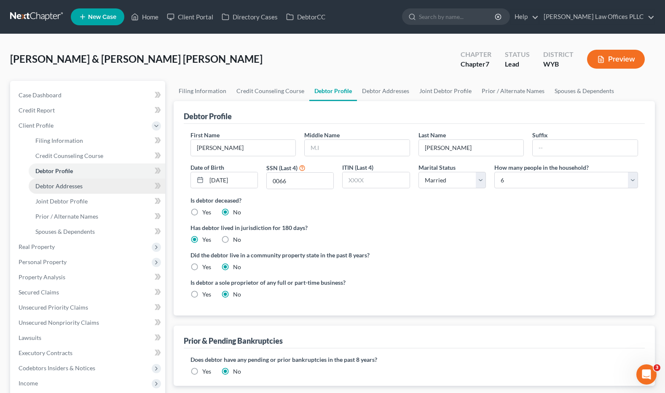
click at [63, 187] on span "Debtor Addresses" at bounding box center [58, 186] width 47 height 7
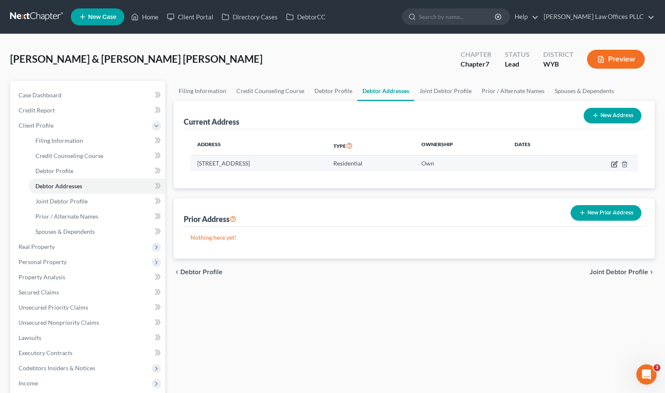
click at [573, 164] on icon "button" at bounding box center [616, 164] width 4 height 4
select select "53"
select select "0"
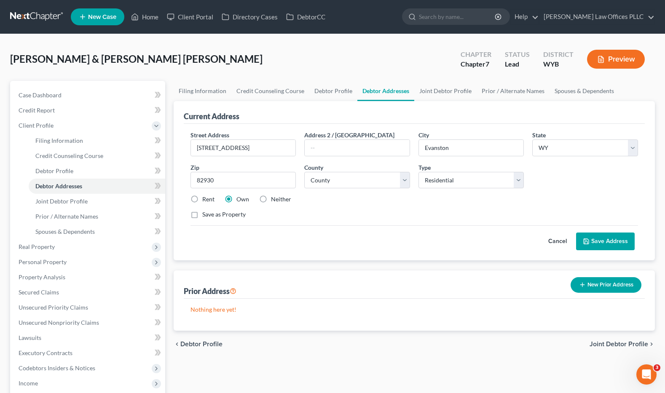
click at [573, 242] on button "Save Address" at bounding box center [606, 242] width 59 height 18
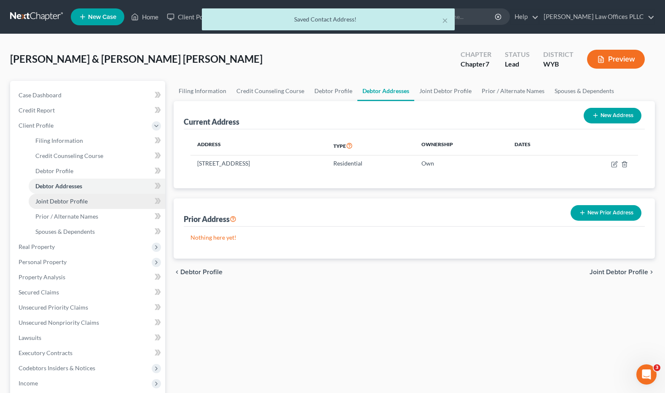
click at [71, 200] on span "Joint Debtor Profile" at bounding box center [61, 201] width 52 height 7
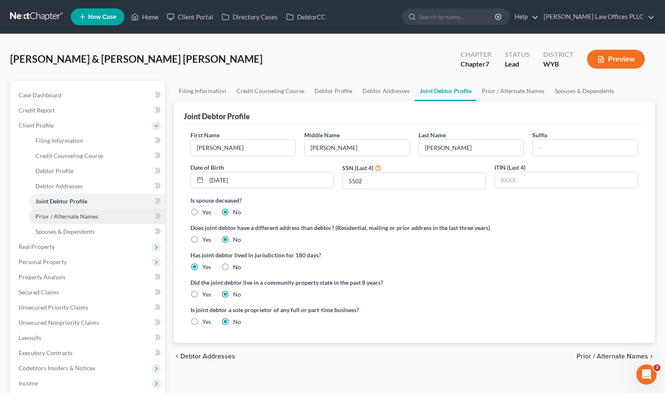
click at [69, 216] on span "Prior / Alternate Names" at bounding box center [66, 216] width 63 height 7
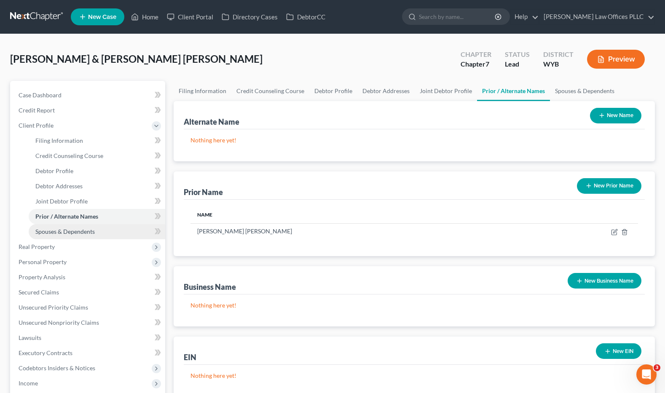
click at [81, 229] on span "Spouses & Dependents" at bounding box center [64, 231] width 59 height 7
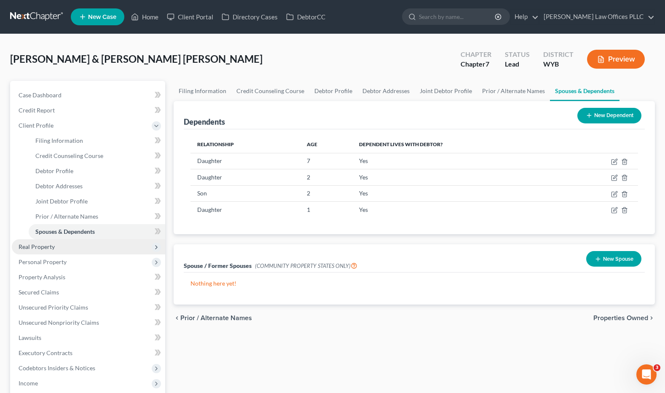
click at [42, 246] on span "Real Property" at bounding box center [37, 246] width 36 height 7
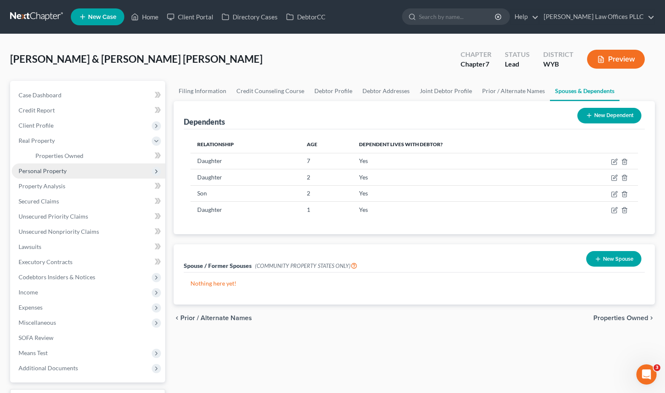
click at [66, 170] on span "Personal Property" at bounding box center [89, 171] width 154 height 15
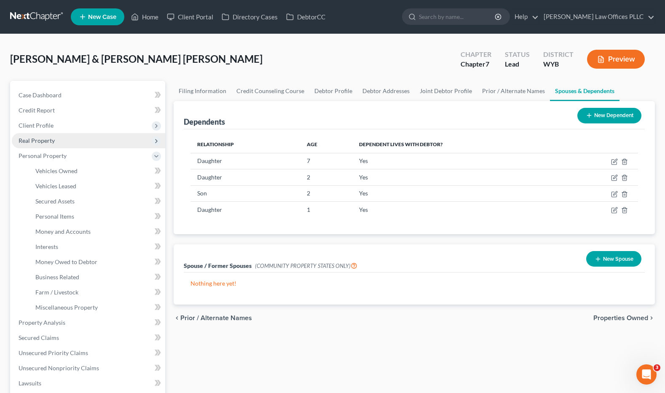
click at [39, 138] on span "Real Property" at bounding box center [37, 140] width 36 height 7
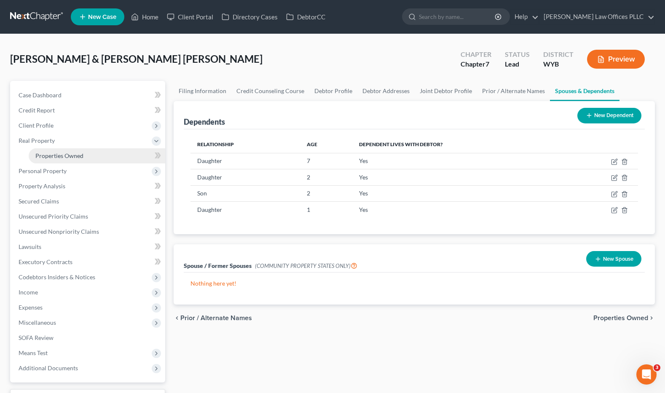
click at [76, 153] on span "Properties Owned" at bounding box center [59, 155] width 48 height 7
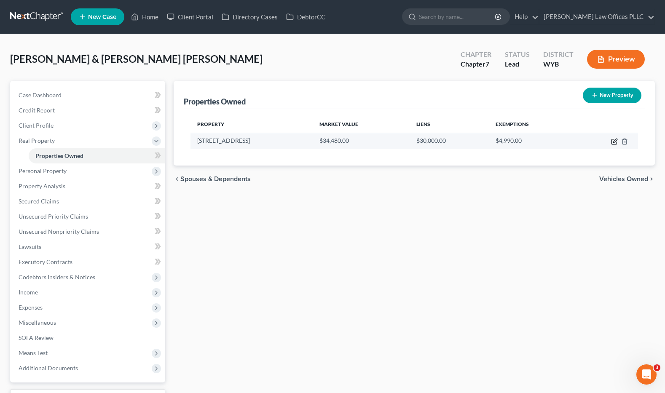
click at [573, 140] on icon "button" at bounding box center [615, 141] width 7 height 7
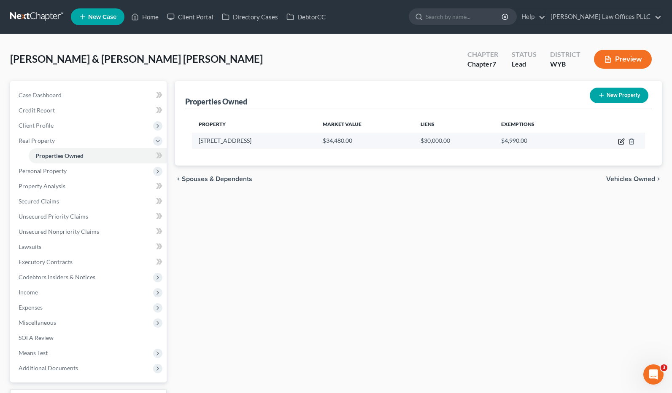
select select "53"
select select "20"
select select "2"
select select "7"
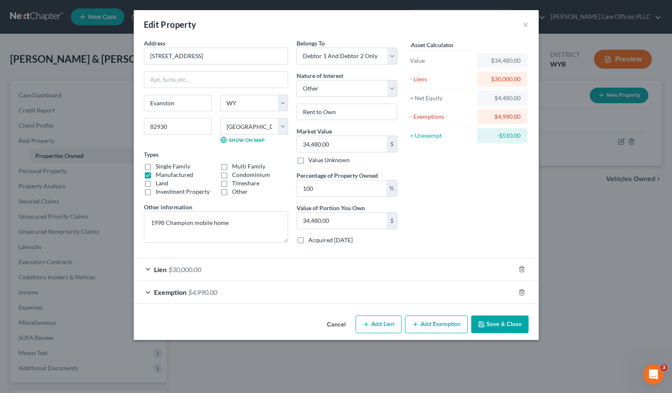
click at [190, 268] on span "$30,000.00" at bounding box center [184, 270] width 33 height 8
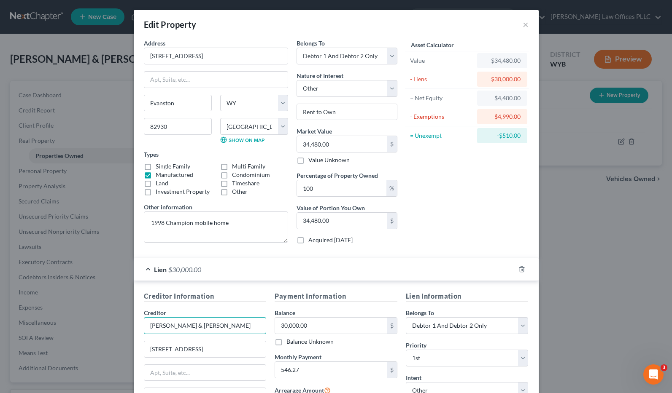
click at [156, 326] on input "[PERSON_NAME] & [PERSON_NAME]" at bounding box center [205, 326] width 123 height 17
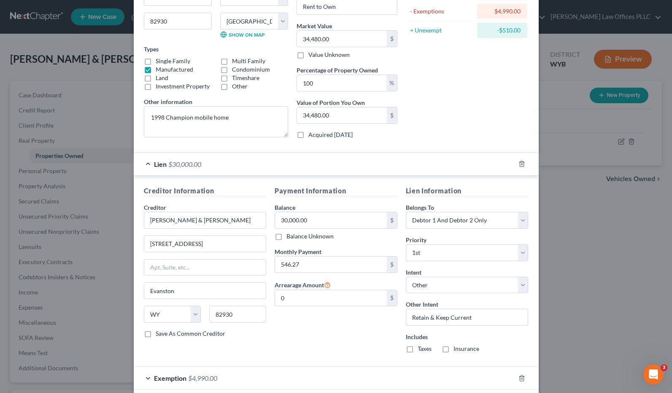
scroll to position [106, 0]
drag, startPoint x: 632, startPoint y: 273, endPoint x: 588, endPoint y: 263, distance: 45.0
click at [573, 273] on div "Edit Property × Address * [GEOGRAPHIC_DATA] Lot # 48 [GEOGRAPHIC_DATA] [US_STAT…" at bounding box center [336, 196] width 672 height 393
click at [162, 219] on input "[PERSON_NAME] & [PERSON_NAME]" at bounding box center [205, 219] width 123 height 17
type input "[PERSON_NAME] & [PERSON_NAME]"
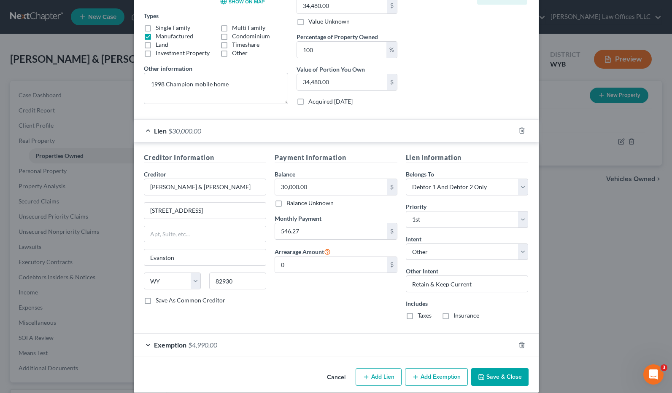
scroll to position [148, 0]
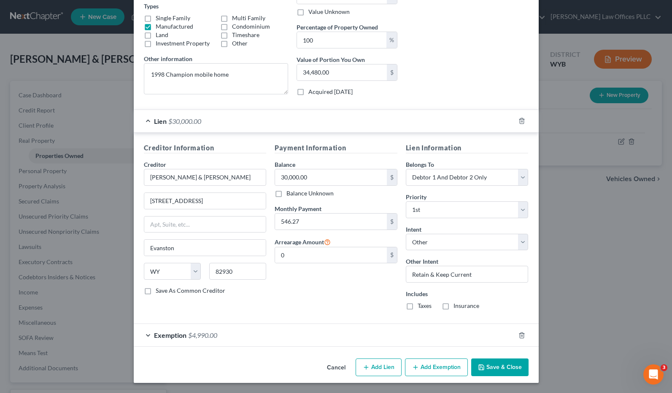
click at [169, 334] on span "Exemption" at bounding box center [170, 335] width 32 height 8
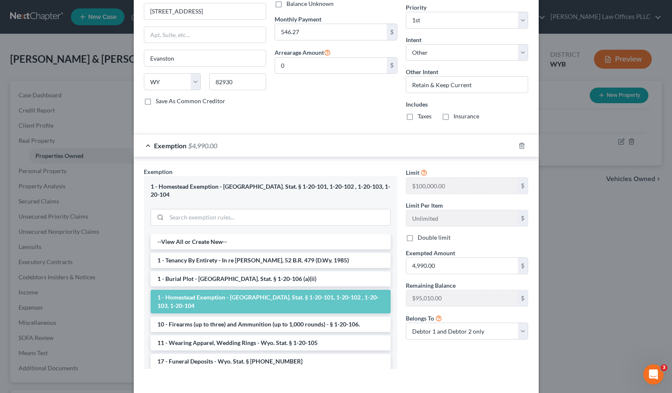
scroll to position [355, 0]
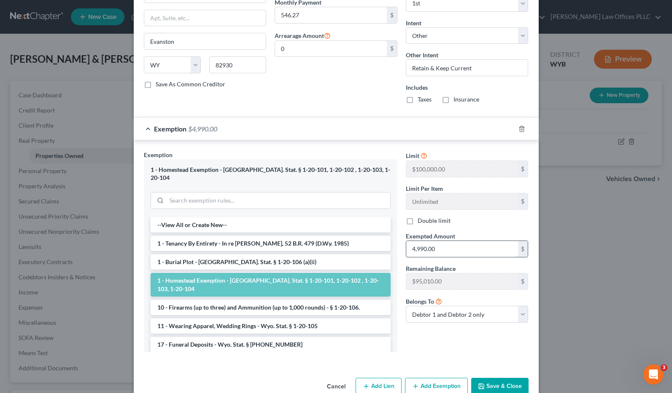
click at [444, 247] on input "4,990.00" at bounding box center [462, 249] width 112 height 16
type input "4,480.00"
click at [499, 378] on button "Save & Close" at bounding box center [499, 387] width 57 height 18
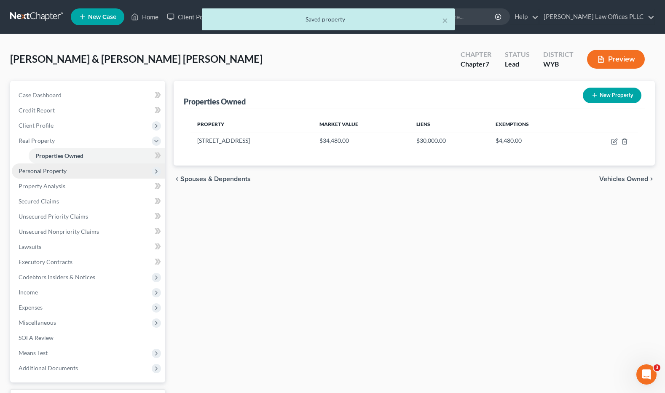
click at [62, 170] on span "Personal Property" at bounding box center [43, 170] width 48 height 7
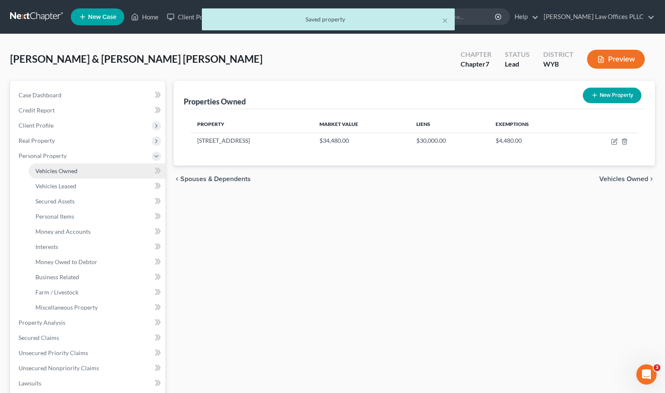
click at [68, 170] on span "Vehicles Owned" at bounding box center [56, 170] width 42 height 7
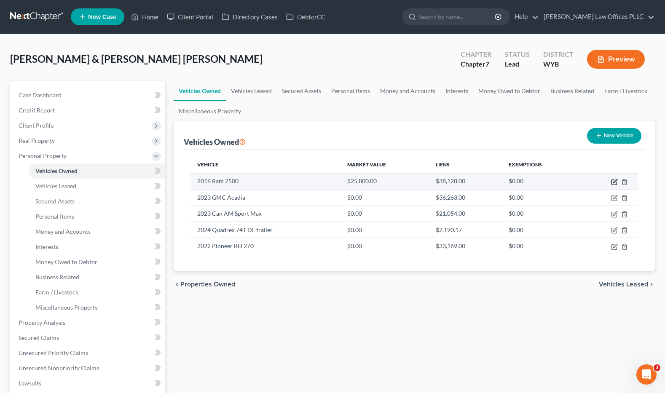
click at [573, 180] on icon "button" at bounding box center [614, 182] width 5 height 5
select select "0"
select select "10"
select select "2"
select select "53"
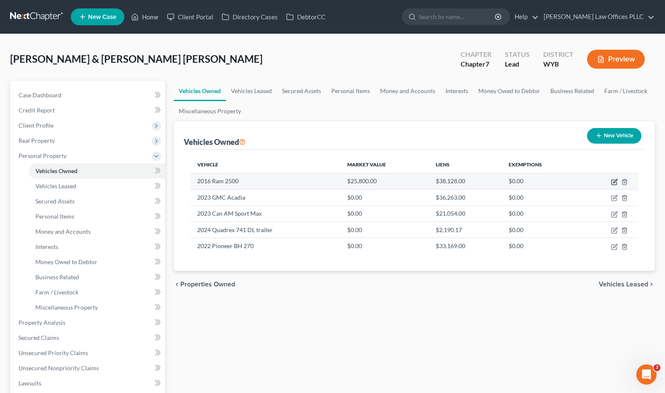
select select "2"
select select "0"
select select "4"
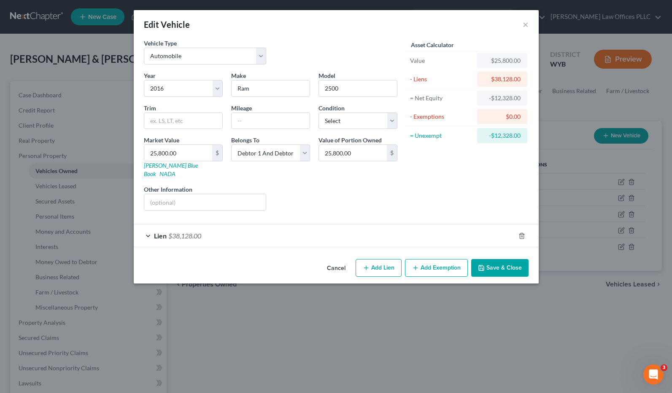
click at [159, 232] on span "Lien" at bounding box center [160, 236] width 13 height 8
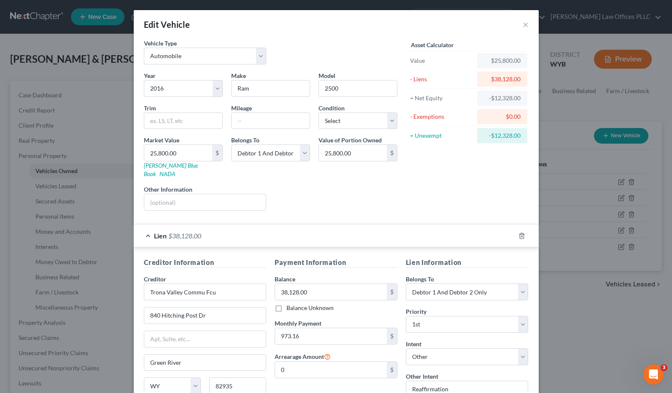
click at [483, 200] on div "Asset Calculator Value $25,800.00 - Liens $38,128.00 = Net Equity -$12,328.00 -…" at bounding box center [466, 128] width 131 height 179
click at [367, 185] on div "Liens Select" at bounding box center [335, 198] width 131 height 26
click at [166, 167] on link "[PERSON_NAME] Blue Book" at bounding box center [171, 170] width 54 height 16
click at [187, 159] on input "25,800.00" at bounding box center [178, 153] width 68 height 16
type input "2"
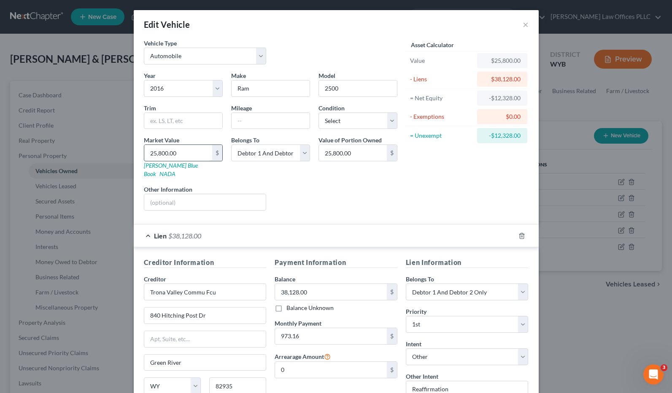
type input "2.00"
type input "2"
type input "2.00"
type input "3"
type input "3.00"
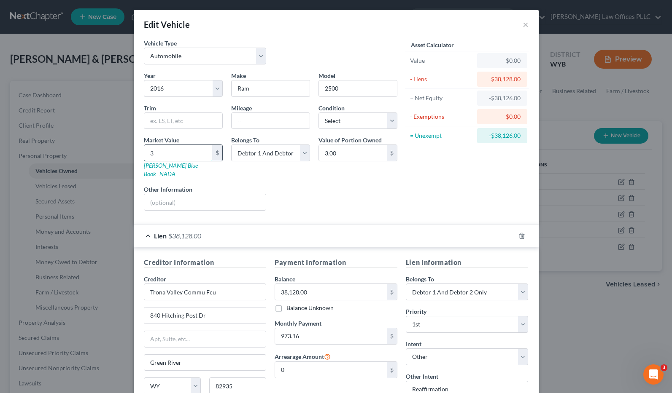
type input "32"
type input "32.00"
type input "328"
type input "328.00"
type input "3280"
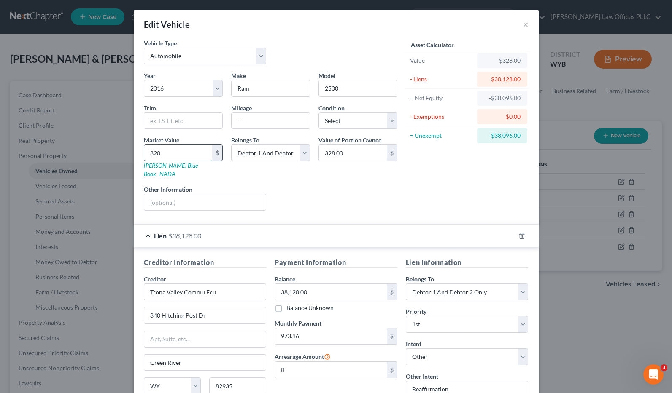
type input "3,280.00"
type input "3,2800"
type input "32,800.00"
click at [313, 185] on div "Liens Select" at bounding box center [335, 198] width 131 height 26
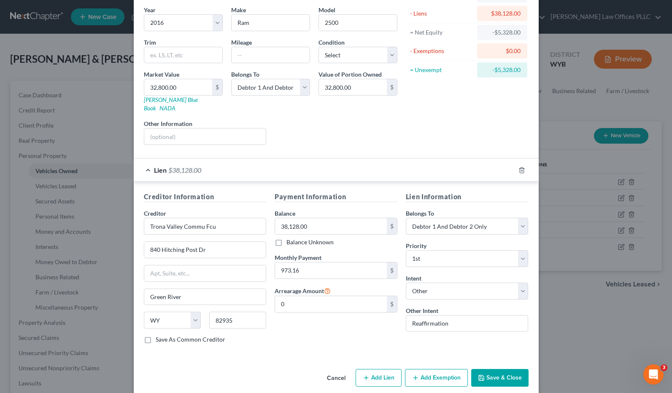
scroll to position [68, 0]
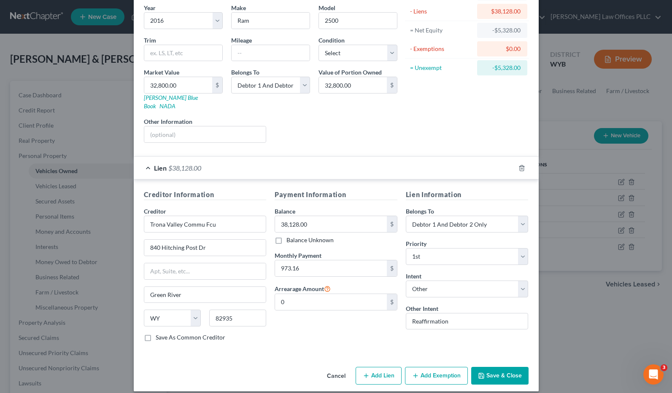
click at [493, 367] on button "Save & Close" at bounding box center [499, 376] width 57 height 18
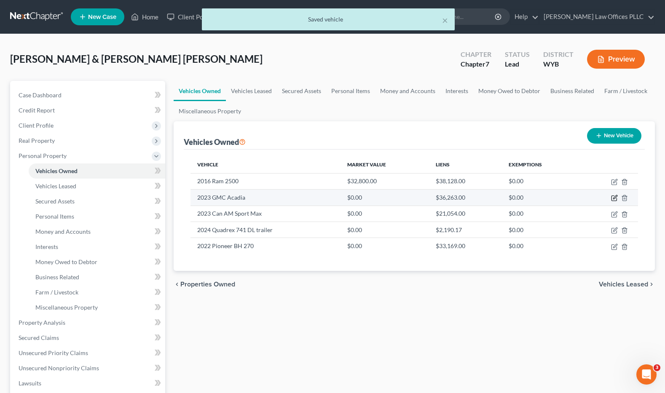
click at [573, 197] on icon "button" at bounding box center [616, 198] width 4 height 4
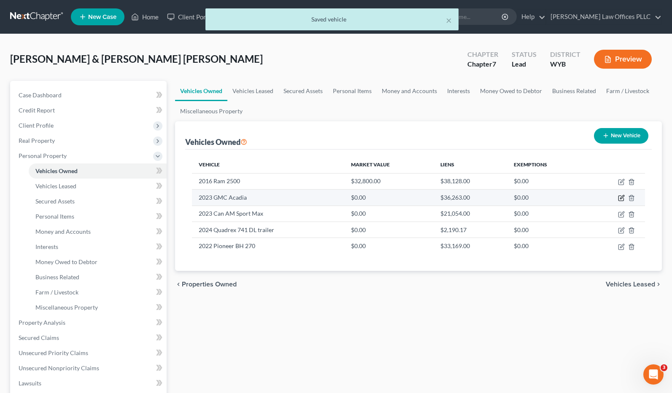
select select "0"
select select "3"
select select "2"
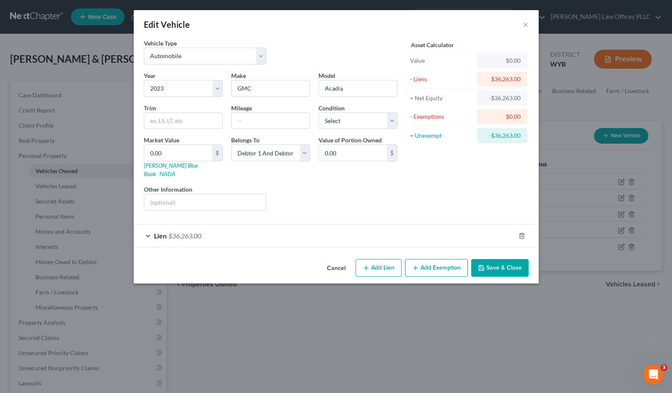
click at [245, 227] on div "Lien $36,263.00" at bounding box center [324, 236] width 381 height 22
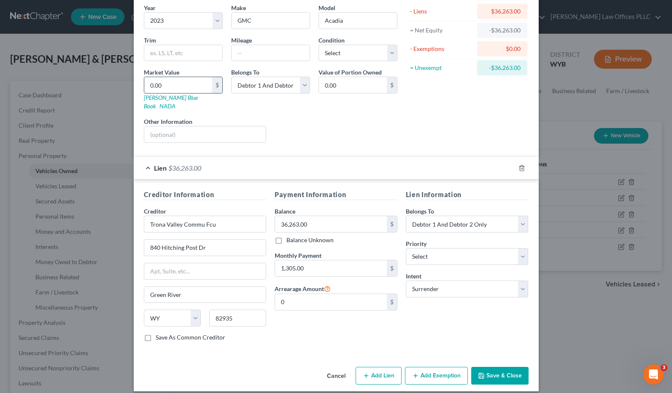
click at [175, 85] on input "0.00" at bounding box center [178, 85] width 68 height 16
type input "3"
type input "3.00"
type input "36"
type input "36.00"
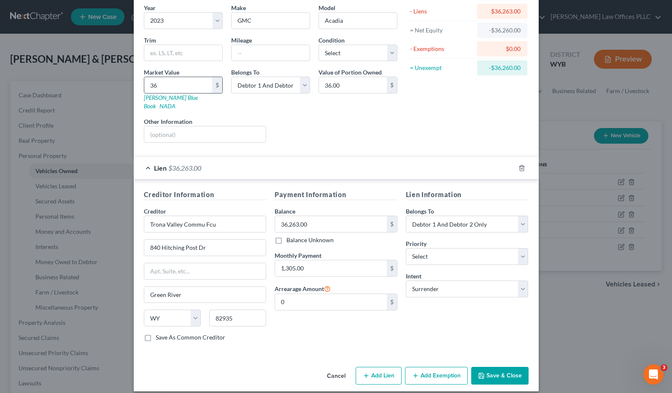
type input "362"
type input "362.00"
type input "3623"
type input "3,623.00"
type input "3,6236"
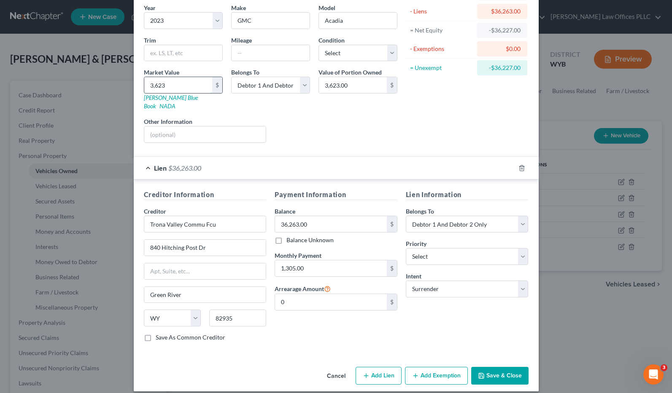
type input "36,236.00"
click at [496, 368] on button "Save & Close" at bounding box center [499, 376] width 57 height 18
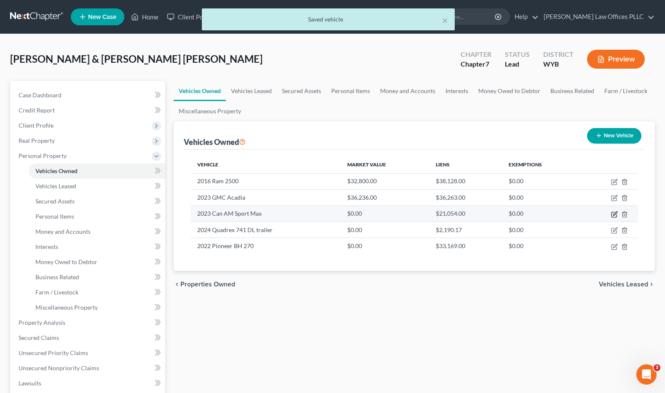
click at [573, 214] on icon "button" at bounding box center [616, 214] width 4 height 4
select select "6"
select select "3"
select select "2"
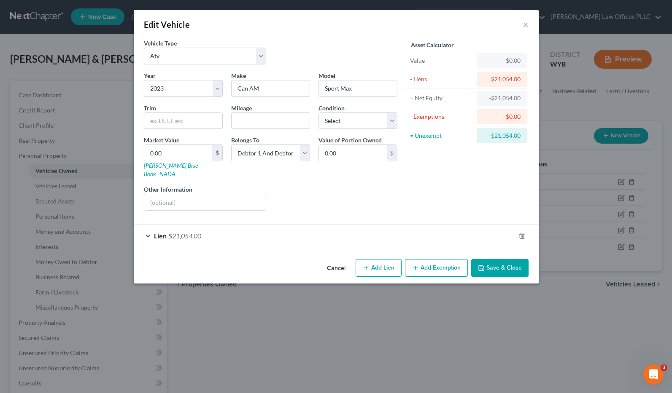
click at [177, 232] on span "$21,054.00" at bounding box center [184, 236] width 33 height 8
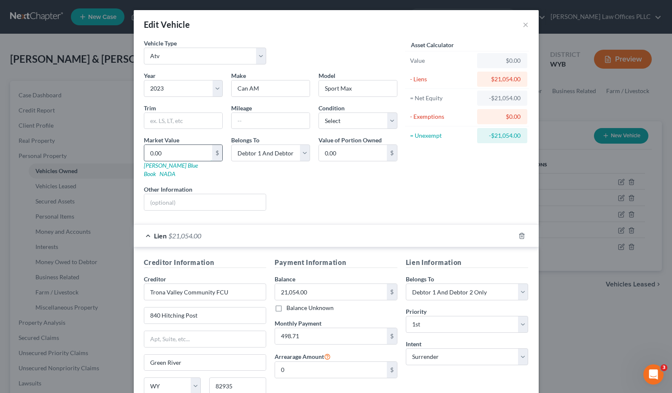
click at [163, 154] on input "0.00" at bounding box center [178, 153] width 68 height 16
type input "2"
type input "2.00"
type input "21"
type input "21.00"
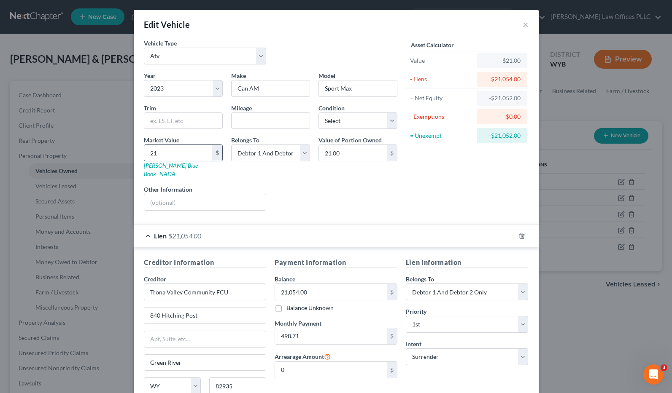
type input "210"
type input "210.00"
type input "2105"
type input "2,105.00"
type input "2,1054"
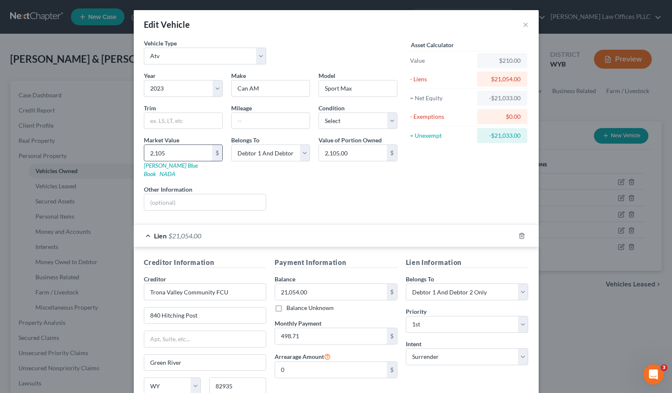
type input "21,054.00"
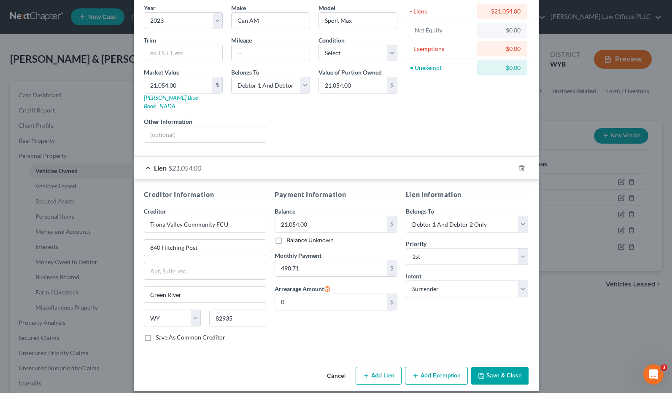
click at [506, 367] on button "Save & Close" at bounding box center [499, 376] width 57 height 18
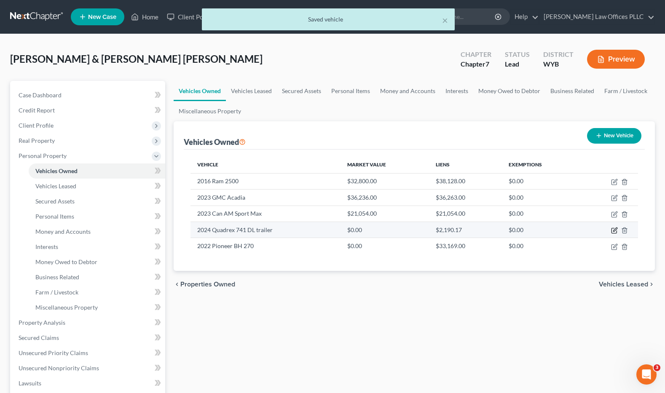
click at [573, 230] on icon "button" at bounding box center [615, 230] width 7 height 7
select select "2"
select select "53"
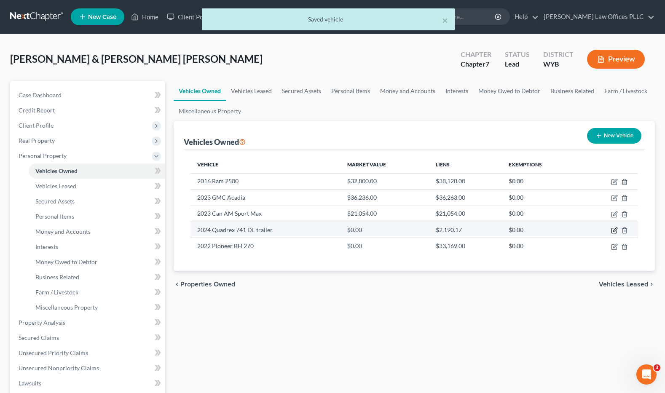
select select "2"
select select "0"
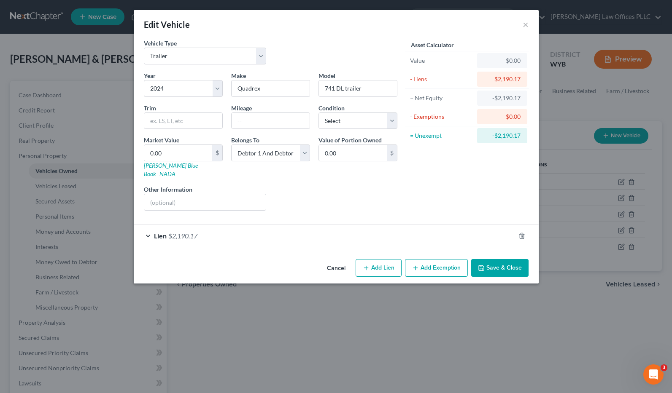
click at [164, 232] on span "Lien" at bounding box center [160, 236] width 13 height 8
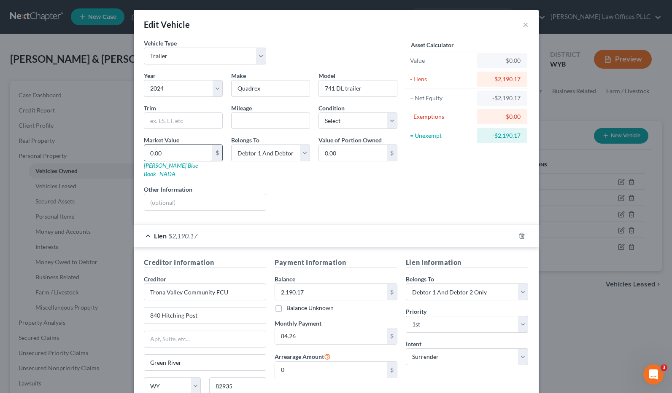
click at [163, 154] on input "0.00" at bounding box center [178, 153] width 68 height 16
type input "2"
type input "2.00"
type input "21"
type input "21.00"
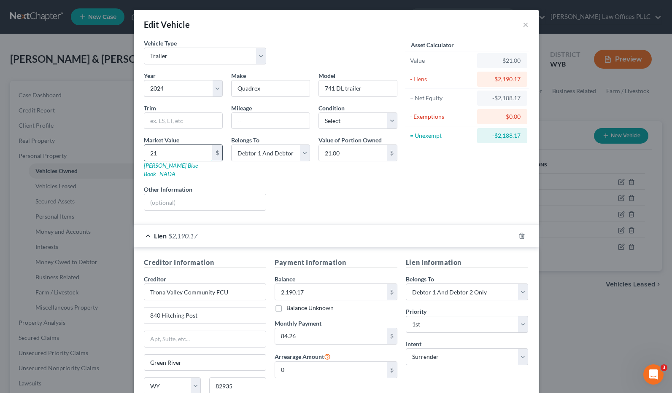
type input "219"
type input "219.00"
type input "2190"
type input "2,190.00"
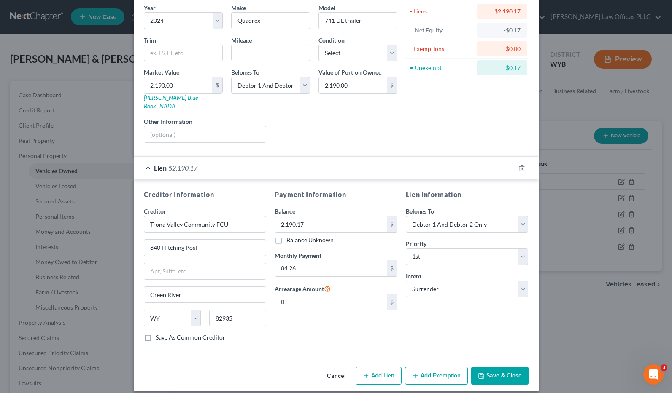
click at [494, 370] on button "Save & Close" at bounding box center [499, 376] width 57 height 18
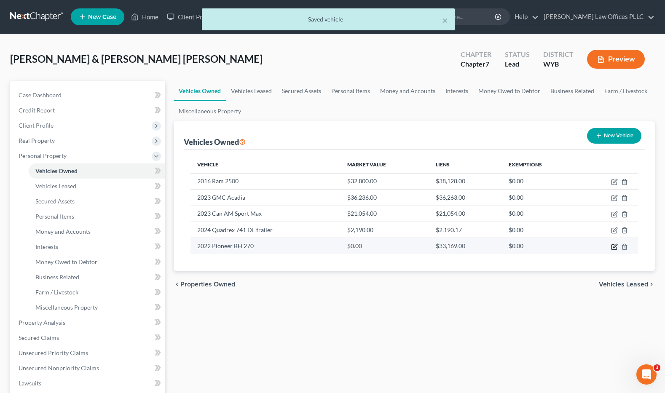
click at [573, 247] on icon "button" at bounding box center [615, 247] width 7 height 7
select select "5"
select select "4"
select select "2"
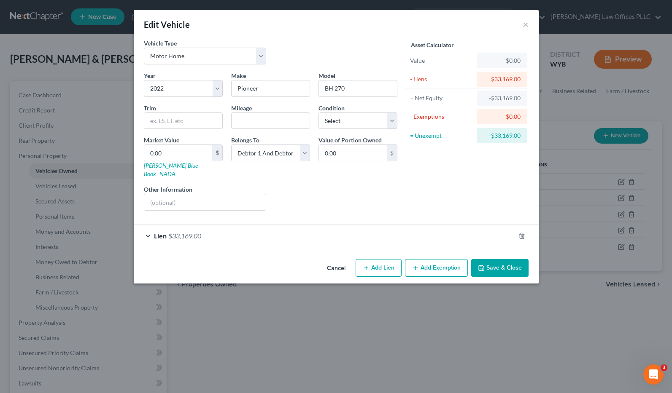
click at [170, 232] on span "$33,169.00" at bounding box center [184, 236] width 33 height 8
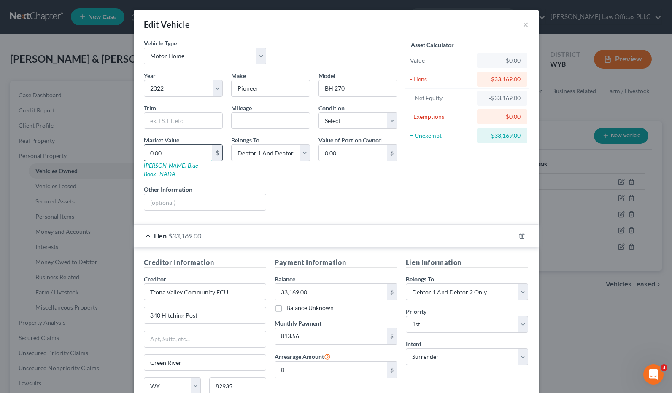
click at [174, 150] on input "0.00" at bounding box center [178, 153] width 68 height 16
type input "3"
type input "3.00"
type input "33"
type input "33.00"
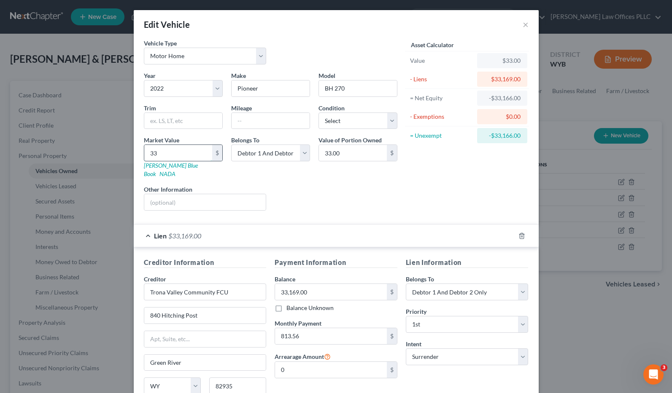
type input "331"
type input "331.00"
type input "3316"
type input "3,316.00"
type input "3,3169"
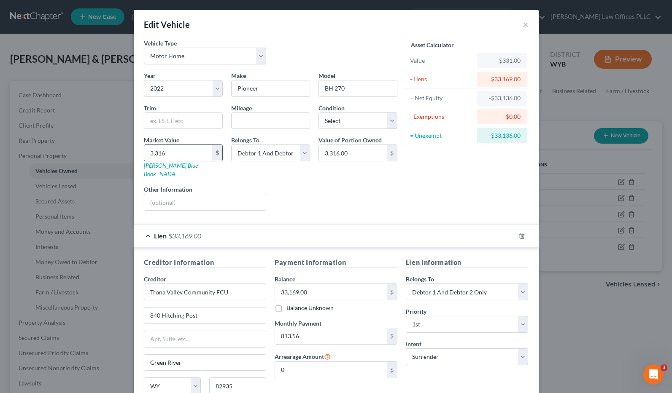
type input "33,169.00"
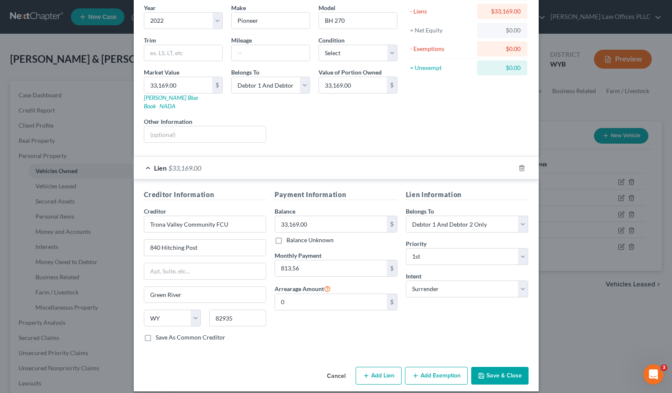
click at [496, 367] on button "Save & Close" at bounding box center [499, 376] width 57 height 18
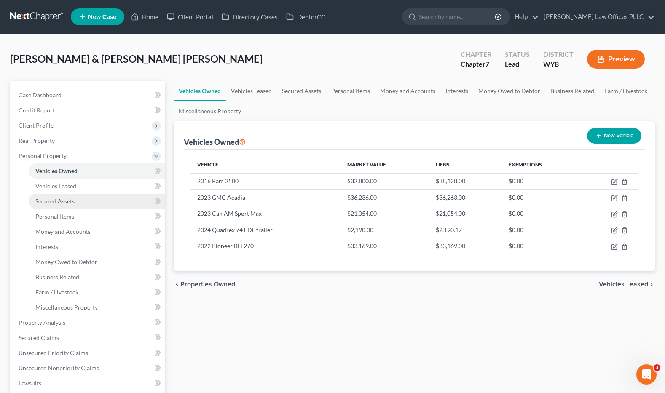
click at [64, 201] on span "Secured Assets" at bounding box center [54, 201] width 39 height 7
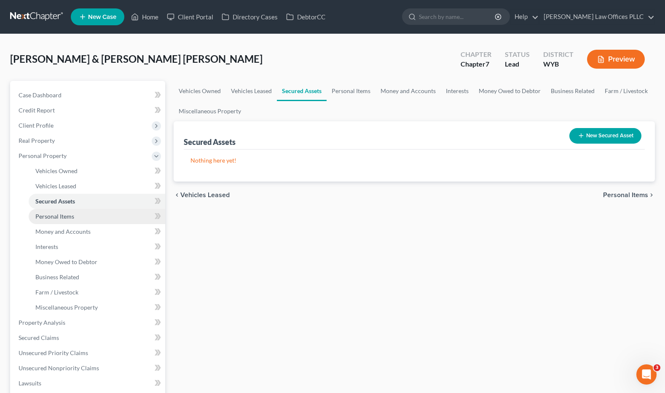
click at [59, 213] on span "Personal Items" at bounding box center [54, 216] width 39 height 7
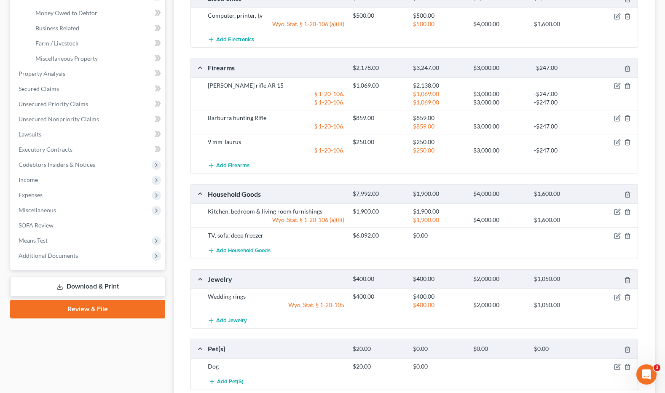
scroll to position [259, 0]
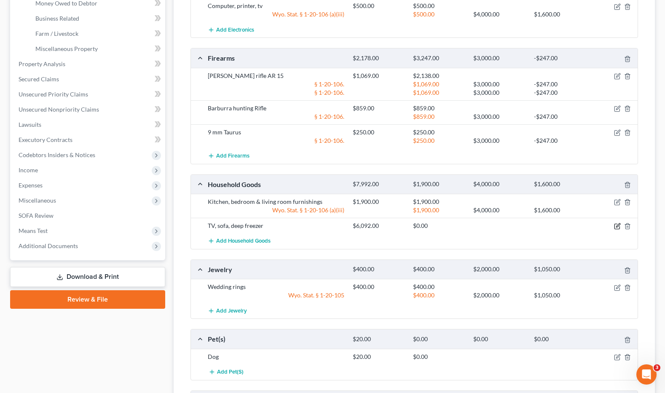
click at [573, 225] on icon "button" at bounding box center [617, 226] width 7 height 7
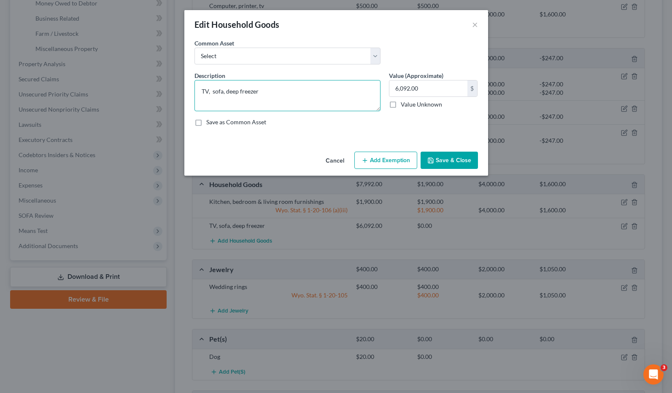
click at [269, 92] on textarea "TV, sofa, deep freezer" at bounding box center [287, 95] width 186 height 31
click at [260, 91] on textarea "TV, sofa, deep freezer d's owe $6092.00" at bounding box center [287, 95] width 186 height 31
type textarea "TV, sofa, deep freezer D's owe $6092.00"
click at [453, 162] on button "Save & Close" at bounding box center [448, 161] width 57 height 18
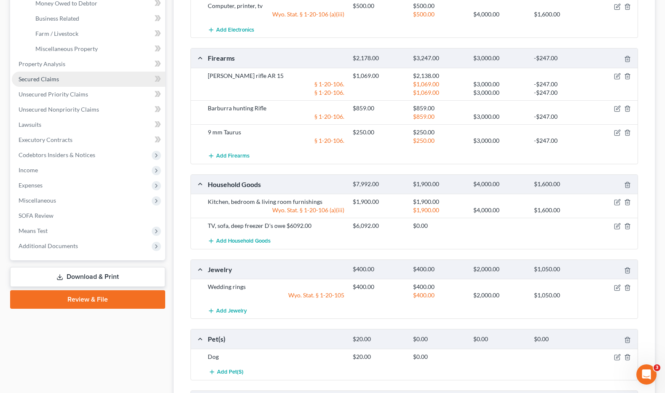
click at [54, 78] on span "Secured Claims" at bounding box center [39, 78] width 40 height 7
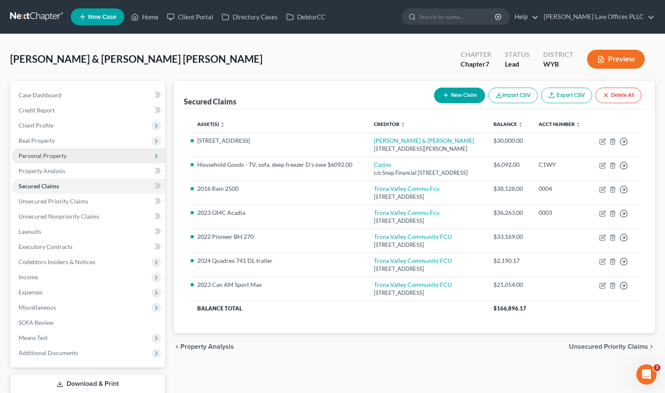
click at [41, 154] on span "Personal Property" at bounding box center [43, 155] width 48 height 7
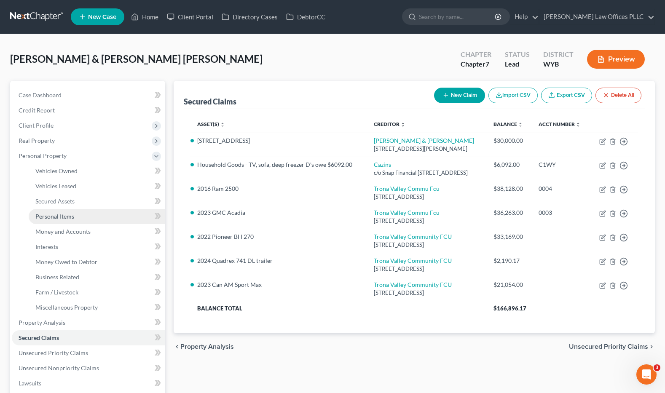
click at [72, 216] on span "Personal Items" at bounding box center [54, 216] width 39 height 7
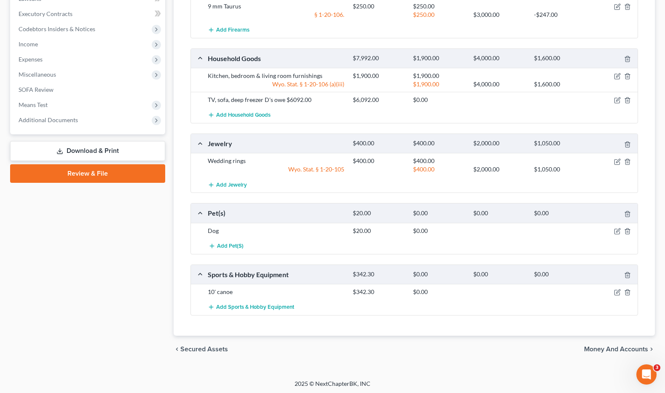
scroll to position [387, 0]
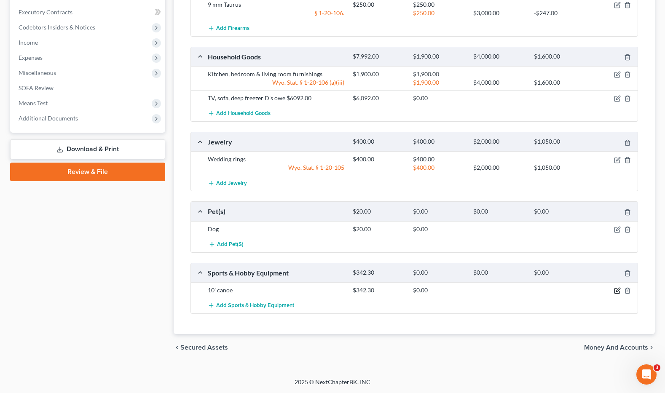
click at [573, 292] on icon "button" at bounding box center [619, 290] width 4 height 4
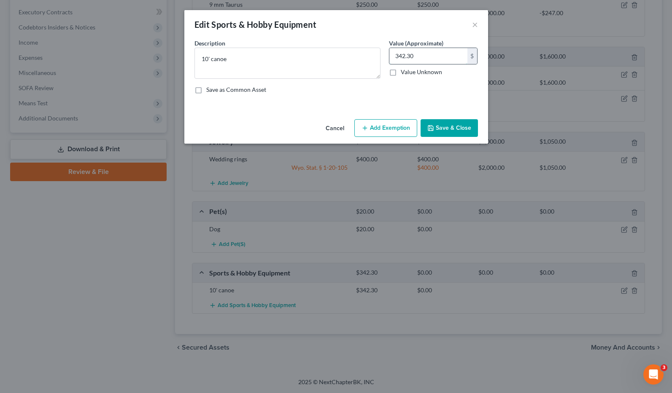
click at [426, 54] on input "342.30" at bounding box center [428, 56] width 78 height 16
type input "100.00"
click at [458, 126] on button "Save & Close" at bounding box center [448, 128] width 57 height 18
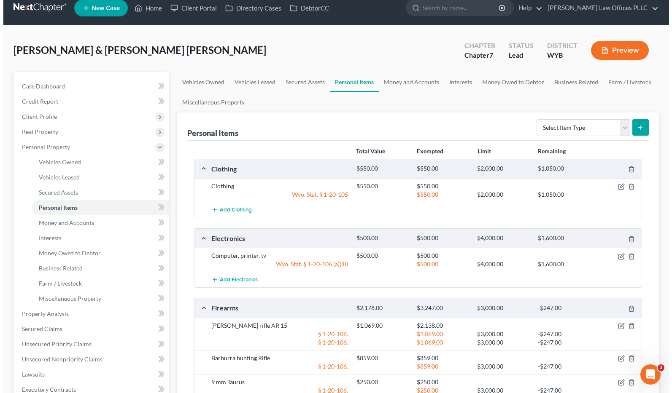
scroll to position [0, 0]
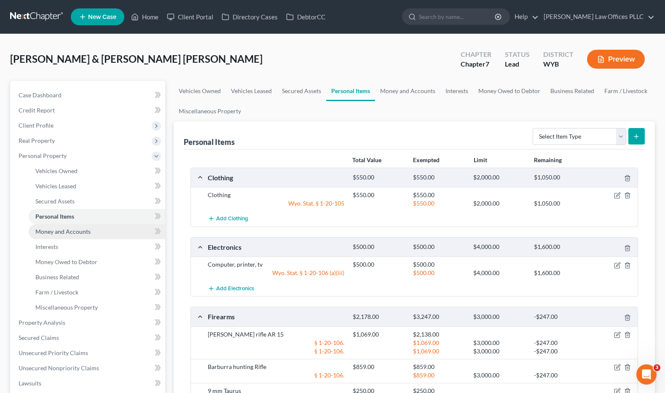
click at [83, 235] on span "Money and Accounts" at bounding box center [62, 231] width 55 height 7
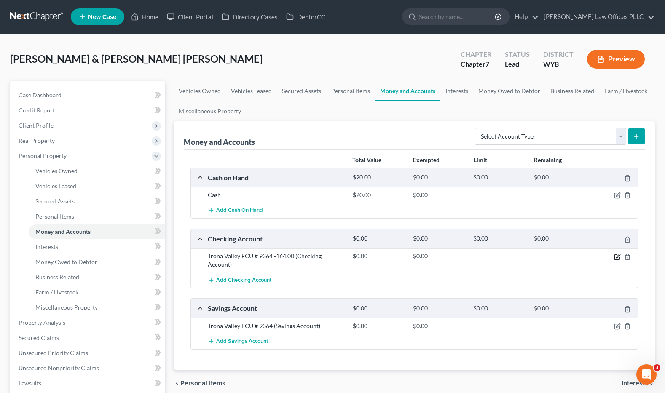
click at [573, 254] on icon "button" at bounding box center [617, 257] width 7 height 7
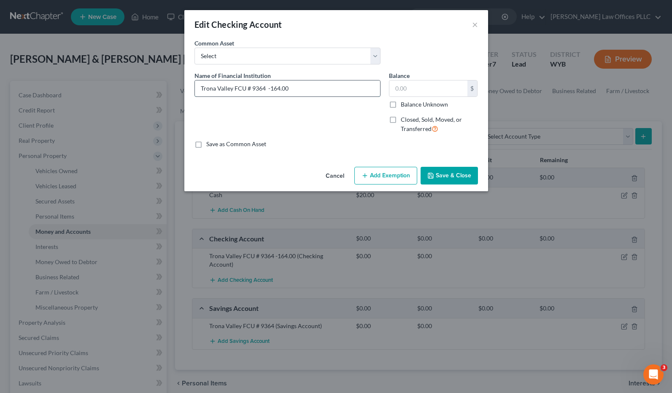
click at [294, 89] on input "Trona Valley FCU # 9364 -164.00" at bounding box center [287, 89] width 185 height 16
type input "Trona Valley FCU # 9364 -200.00"
click at [460, 173] on button "Save & Close" at bounding box center [448, 176] width 57 height 18
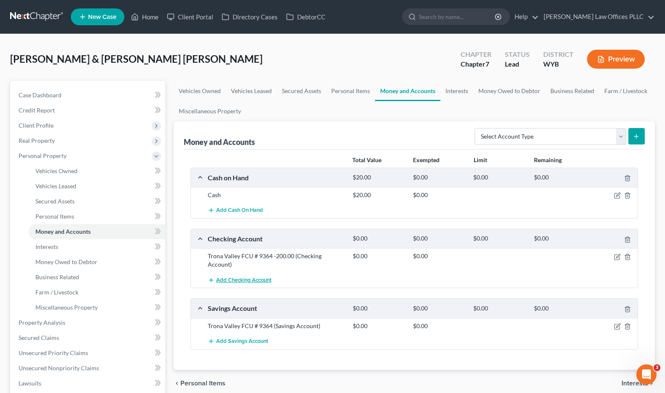
click at [256, 278] on span "Add Checking Account" at bounding box center [243, 280] width 55 height 7
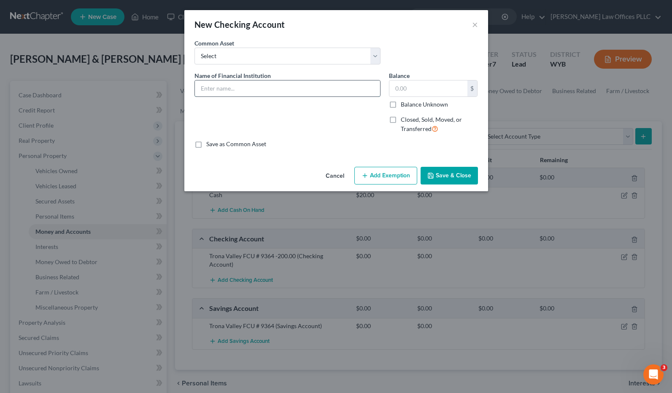
click at [214, 89] on input "text" at bounding box center [287, 89] width 185 height 16
type input "One Pay thru Walmart"
click at [400, 89] on input "text" at bounding box center [428, 89] width 78 height 16
type input "3.01"
click at [443, 174] on button "Save & Close" at bounding box center [448, 176] width 57 height 18
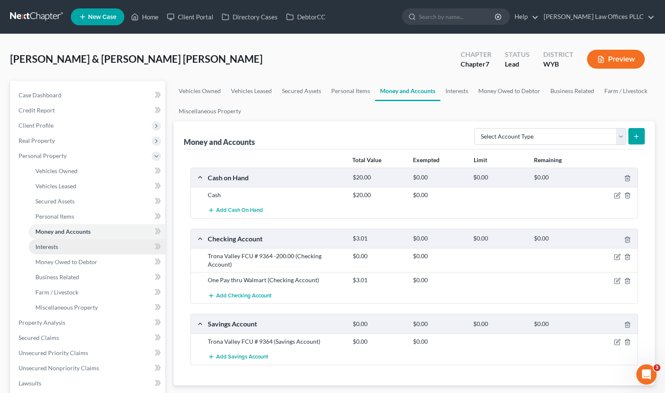
click at [60, 248] on link "Interests" at bounding box center [97, 247] width 137 height 15
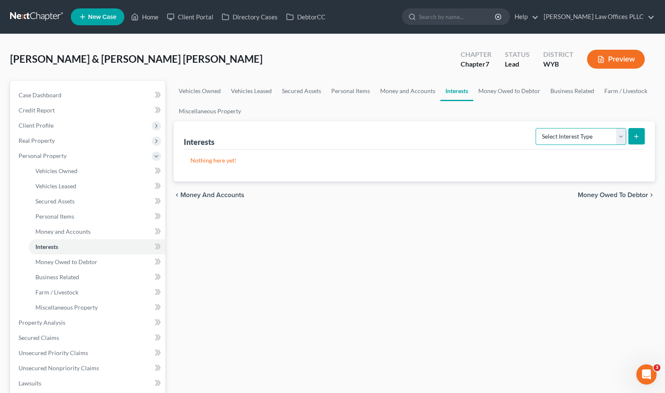
click at [573, 135] on select "Select Interest Type 401K Annuity Bond Education IRA Government Bond Government…" at bounding box center [581, 136] width 91 height 17
click at [97, 260] on link "Money Owed to Debtor" at bounding box center [97, 262] width 137 height 15
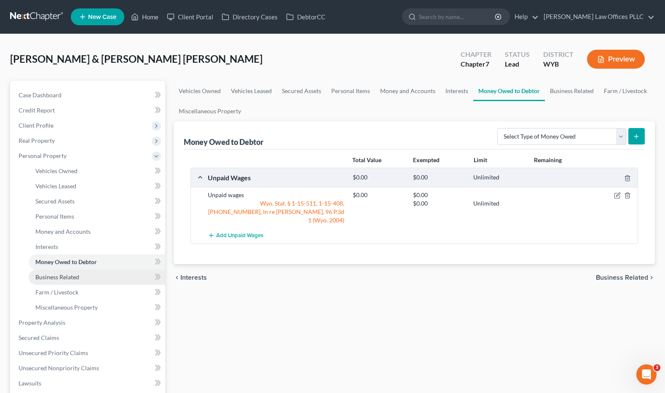
click at [80, 276] on link "Business Related" at bounding box center [97, 277] width 137 height 15
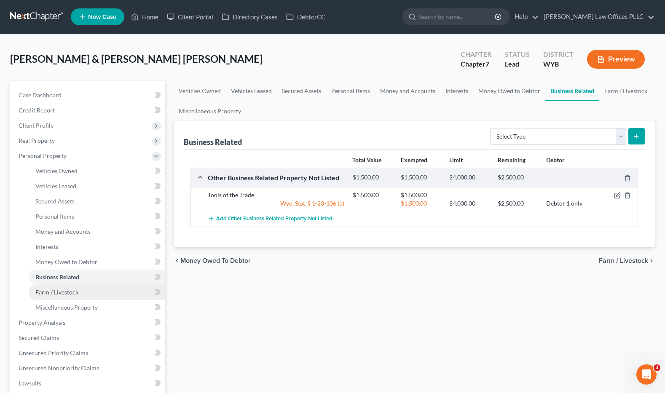
click at [80, 289] on link "Farm / Livestock" at bounding box center [97, 292] width 137 height 15
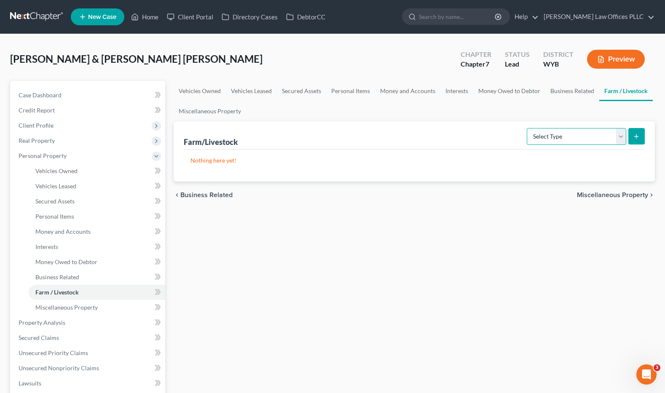
click at [573, 136] on select "Select Type Animals & Livestock Crops: Growing or Harvested Farming Equipment F…" at bounding box center [577, 136] width 100 height 17
click at [445, 107] on ul "Vehicles Owned Vehicles Leased Secured Assets Personal Items Money and Accounts…" at bounding box center [415, 101] width 482 height 40
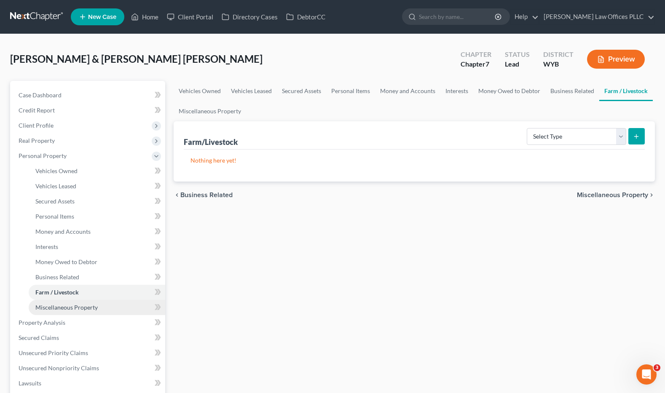
click at [85, 307] on span "Miscellaneous Property" at bounding box center [66, 307] width 62 height 7
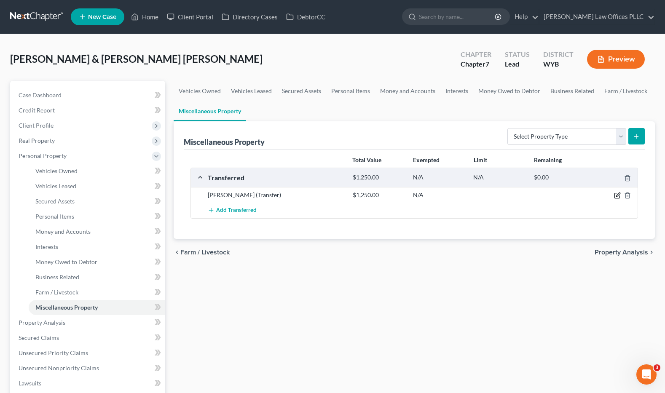
click at [573, 193] on icon "button" at bounding box center [617, 195] width 7 height 7
select select "Ordinary ([DATE])"
select select "53"
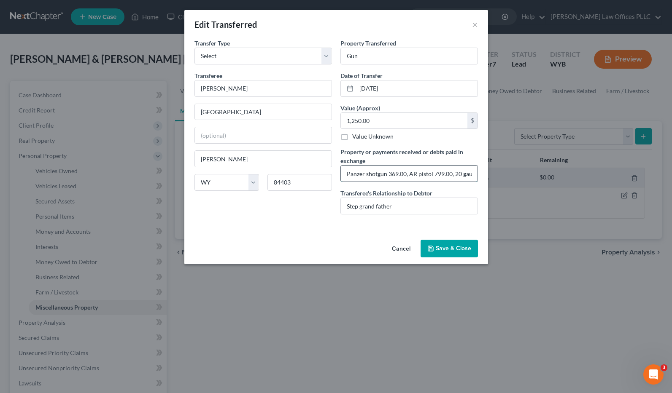
click at [474, 173] on input "Panzer shotgun 369.00, AR pistol 799.00, 20 gauge shotgun 189.00" at bounding box center [409, 174] width 137 height 16
click at [450, 246] on button "Save & Close" at bounding box center [448, 249] width 57 height 18
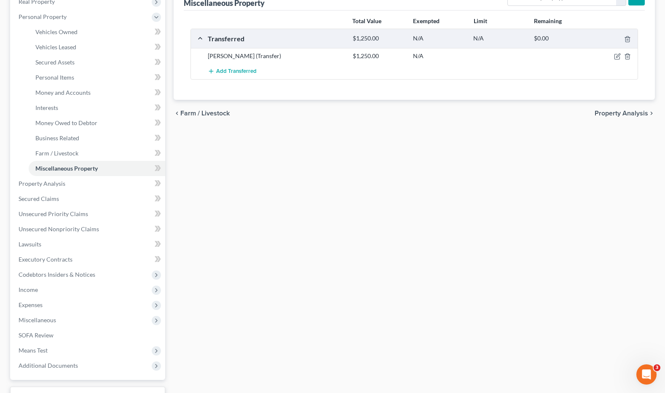
scroll to position [175, 0]
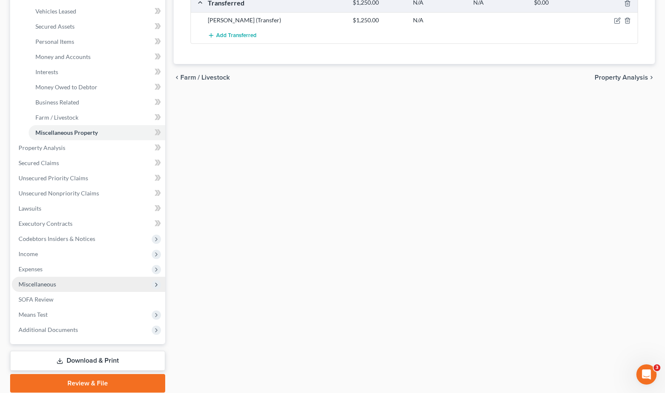
click at [36, 286] on span "Miscellaneous" at bounding box center [38, 284] width 38 height 7
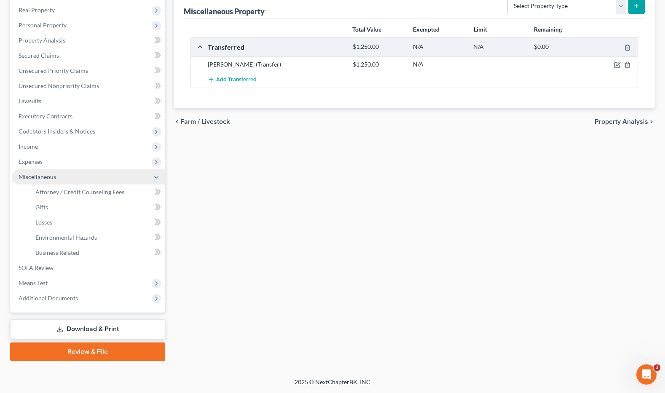
scroll to position [131, 0]
click at [59, 190] on span "Attorney / Credit Counseling Fees" at bounding box center [79, 192] width 89 height 7
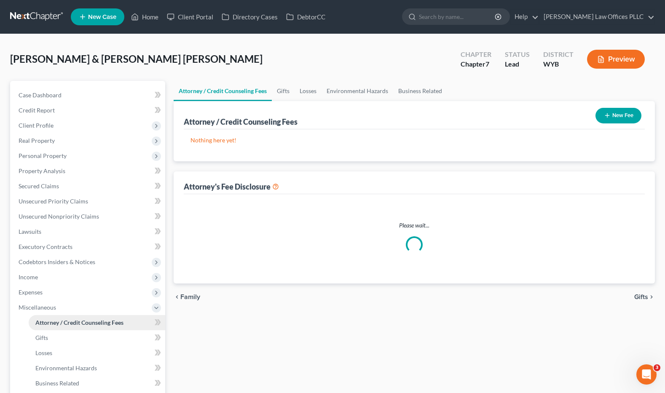
select select "3"
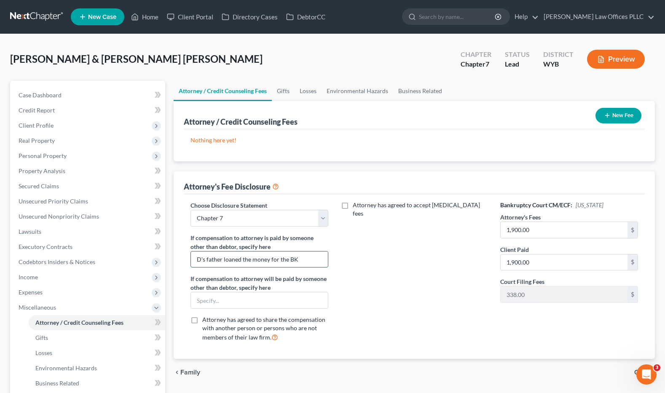
click at [299, 261] on input "D's father loaned the money for the BK" at bounding box center [259, 260] width 137 height 16
type input "D's father loaned the money for the bankruptcy"
click at [56, 156] on span "Personal Property" at bounding box center [43, 155] width 48 height 7
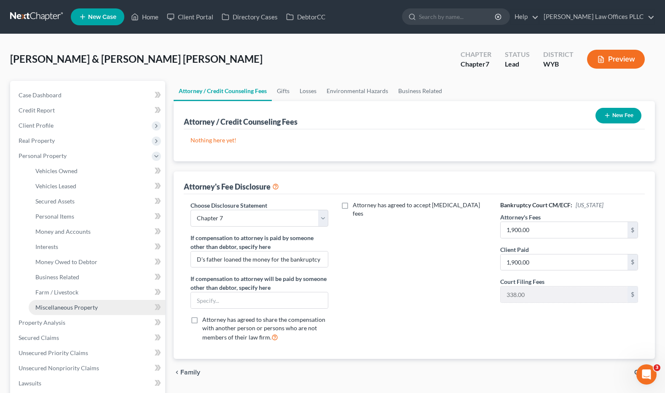
click at [84, 305] on span "Miscellaneous Property" at bounding box center [66, 307] width 62 height 7
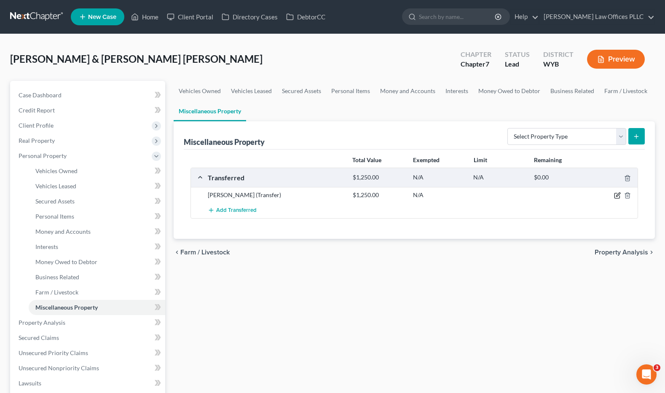
click at [573, 196] on icon "button" at bounding box center [617, 195] width 7 height 7
select select "Ordinary ([DATE])"
select select "53"
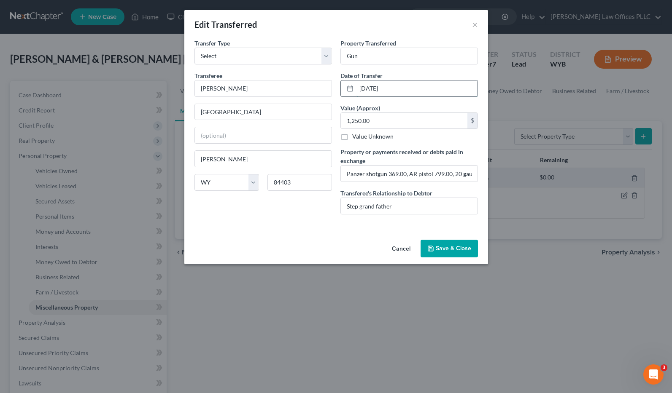
click at [405, 92] on input "[DATE]" at bounding box center [416, 89] width 121 height 16
drag, startPoint x: 404, startPoint y: 89, endPoint x: 353, endPoint y: 90, distance: 51.0
click at [353, 90] on div "[DATE]" at bounding box center [408, 88] width 137 height 17
type input "[DATE]"
click at [454, 245] on button "Save & Close" at bounding box center [448, 249] width 57 height 18
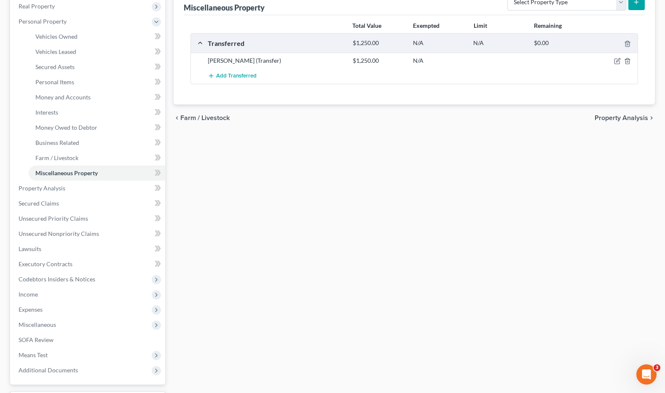
scroll to position [150, 0]
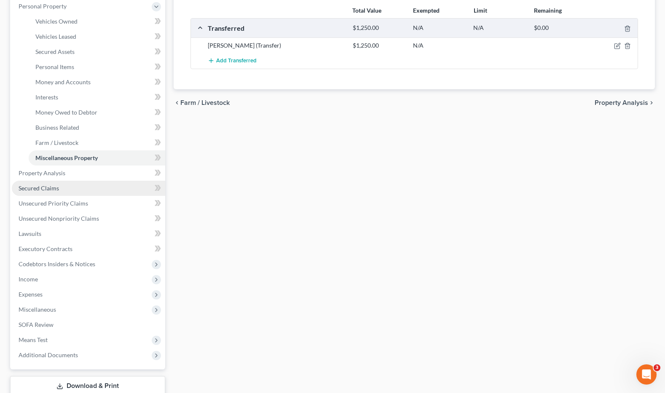
click at [55, 186] on span "Secured Claims" at bounding box center [39, 188] width 40 height 7
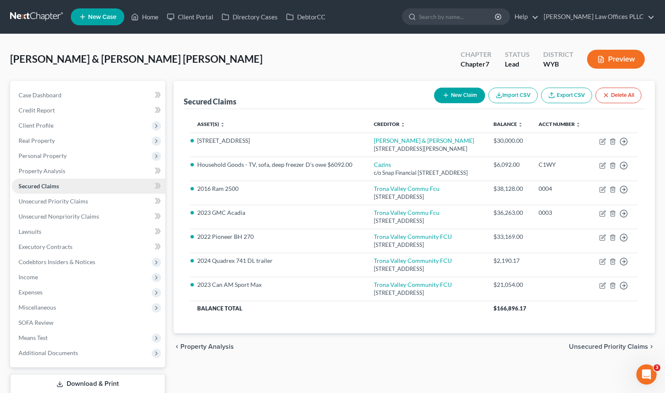
click at [56, 186] on span "Secured Claims" at bounding box center [39, 186] width 40 height 7
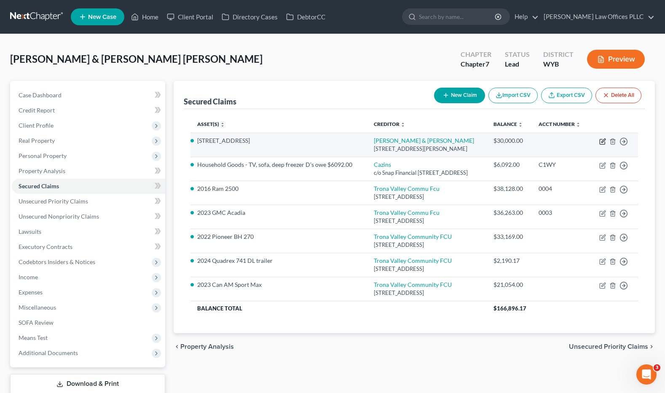
click at [573, 145] on icon "button" at bounding box center [603, 141] width 7 height 7
select select "53"
select select "4"
select select "2"
select select "0"
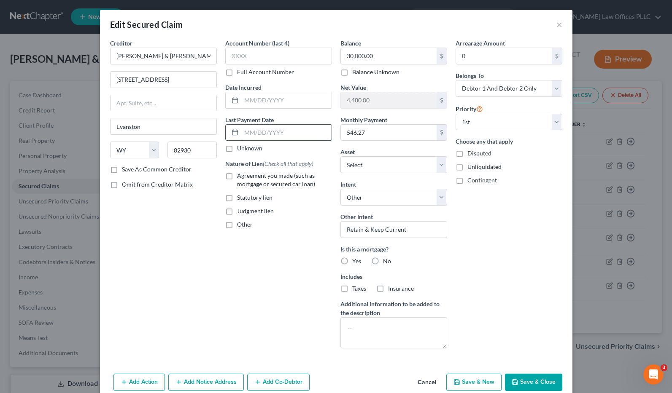
click at [244, 132] on input "text" at bounding box center [286, 133] width 90 height 16
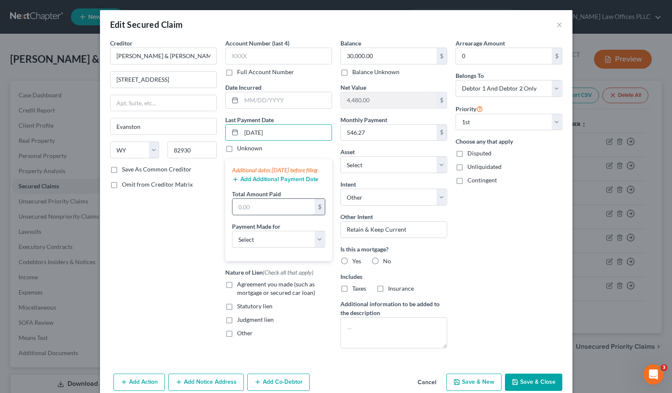
type input "[DATE]"
click at [252, 213] on input "text" at bounding box center [273, 207] width 82 height 16
type input "1,638.81"
click at [271, 248] on select "Select Car Credit Card Loan Repayment Mortgage Other Suppliers Or Vendors" at bounding box center [278, 239] width 93 height 17
select select "4"
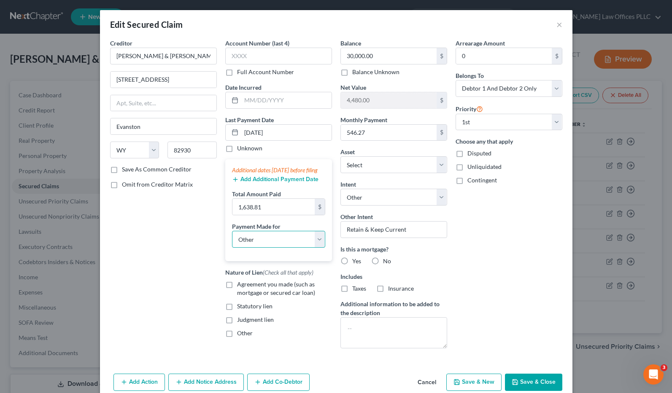
click at [232, 240] on select "Select Car Credit Card Loan Repayment Mortgage Other Suppliers Or Vendors" at bounding box center [278, 239] width 93 height 17
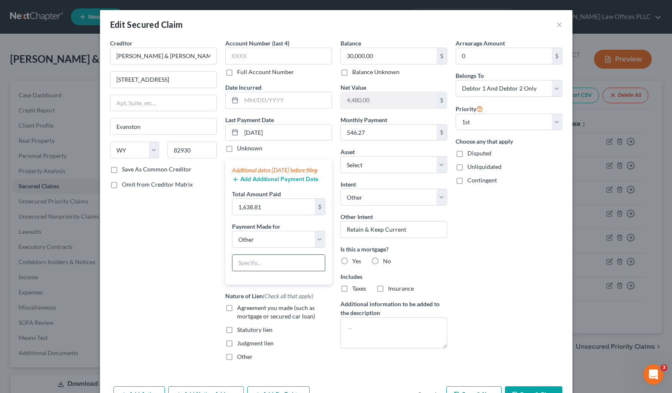
click at [237, 270] on input "text" at bounding box center [278, 263] width 92 height 16
type input "Rent to Own"
click at [237, 315] on label "Agreement you made (such as mortgage or secured car loan)" at bounding box center [284, 312] width 95 height 17
click at [240, 310] on input "Agreement you made (such as mortgage or secured car loan)" at bounding box center [242, 306] width 5 height 5
checkbox input "true"
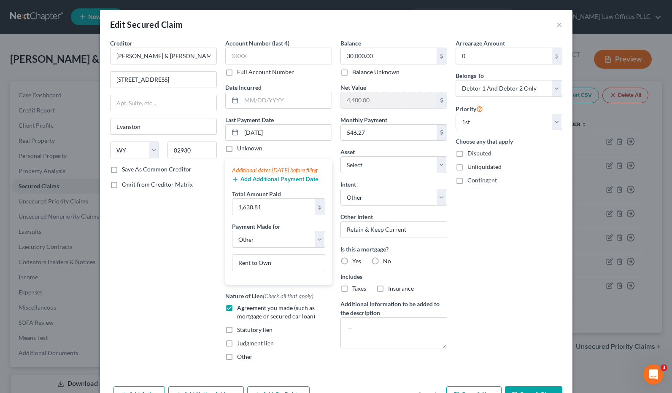
click at [383, 262] on label "No" at bounding box center [387, 261] width 8 height 8
click at [386, 262] on input "No" at bounding box center [388, 259] width 5 height 5
radio input "true"
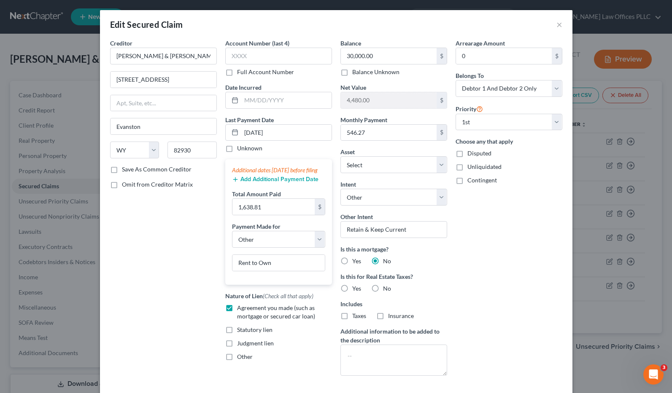
scroll to position [67, 0]
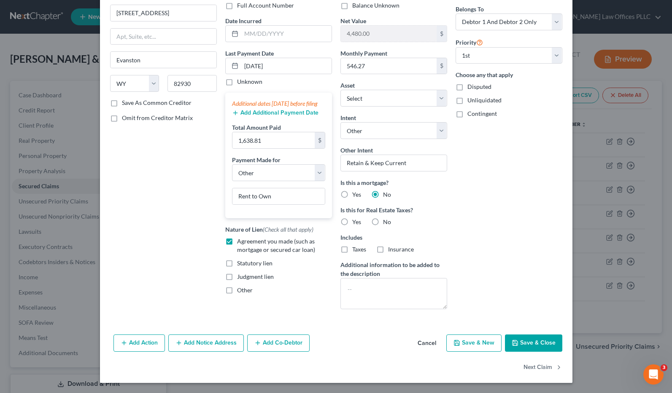
click at [522, 340] on button "Save & Close" at bounding box center [533, 344] width 57 height 18
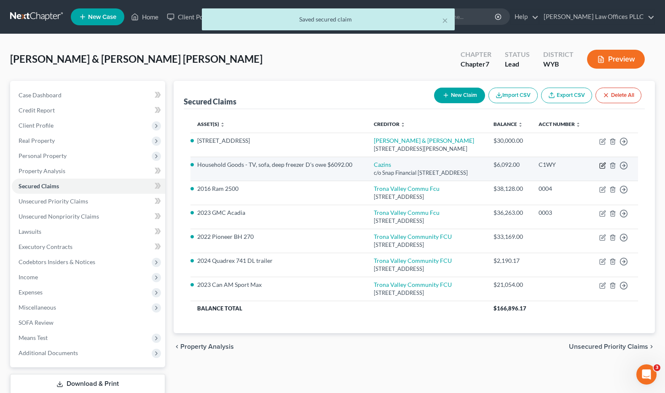
click at [573, 169] on icon "button" at bounding box center [603, 165] width 7 height 7
select select "46"
select select "4"
select select "2"
select select "0"
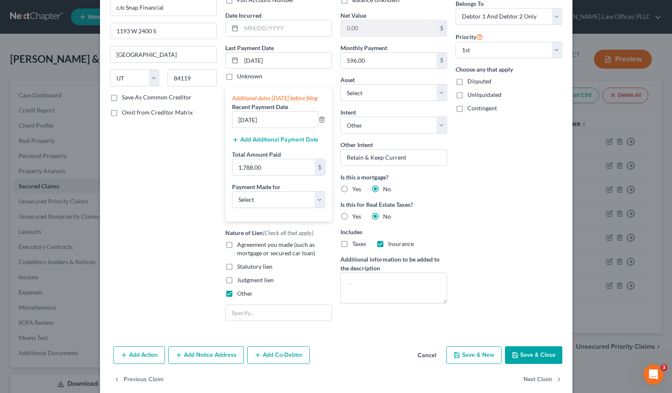
scroll to position [73, 0]
click at [241, 317] on input "text" at bounding box center [279, 312] width 106 height 16
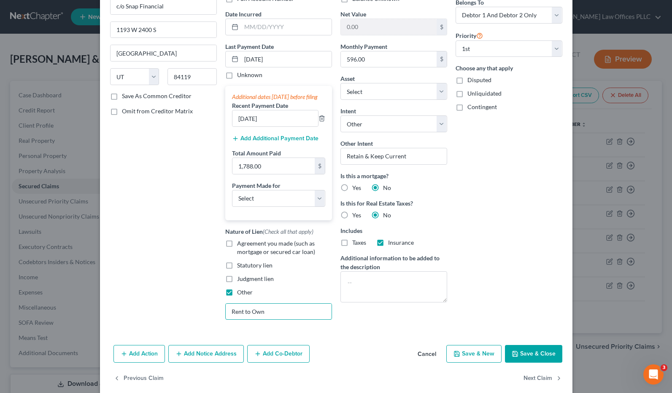
type input "Rent to Own"
click at [388, 242] on label "Insurance" at bounding box center [401, 243] width 26 height 8
click at [391, 242] on input "Insurance" at bounding box center [393, 241] width 5 height 5
checkbox input "false"
click at [532, 362] on button "Save & Close" at bounding box center [533, 354] width 57 height 18
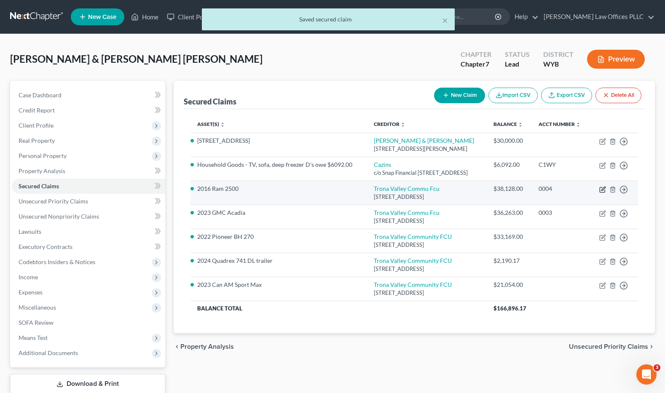
click at [573, 193] on icon "button" at bounding box center [603, 189] width 7 height 7
select select "53"
select select "4"
select select "2"
select select "0"
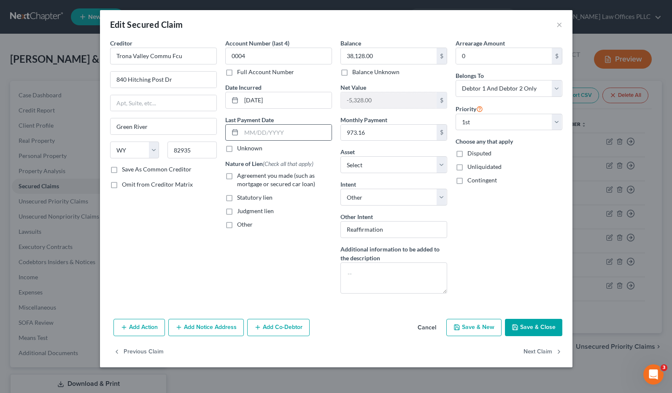
click at [240, 134] on div at bounding box center [234, 133] width 16 height 16
click at [245, 134] on input "text" at bounding box center [286, 133] width 90 height 16
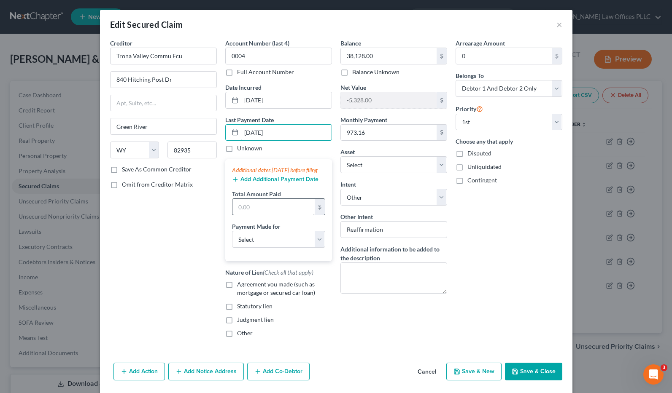
type input "[DATE]"
click at [251, 215] on input "text" at bounding box center [273, 207] width 82 height 16
type input "2,919.48"
click at [260, 248] on select "Select Car Credit Card Loan Repayment Mortgage Other Suppliers Or Vendors" at bounding box center [278, 239] width 93 height 17
select select "0"
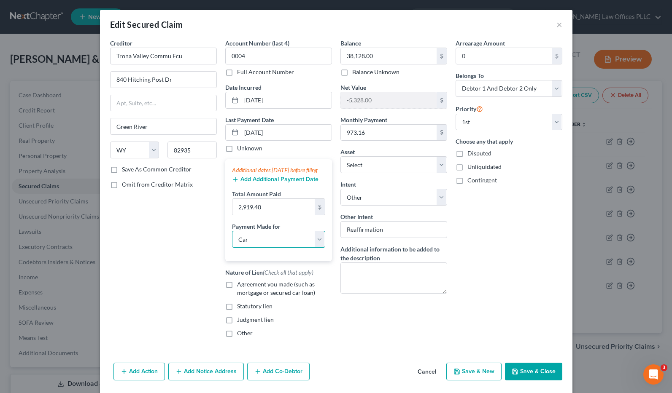
click at [232, 240] on select "Select Car Credit Card Loan Repayment Mortgage Other Suppliers Or Vendors" at bounding box center [278, 239] width 93 height 17
click at [237, 292] on label "Agreement you made (such as mortgage or secured car loan)" at bounding box center [284, 288] width 95 height 17
click at [240, 286] on input "Agreement you made (such as mortgage or secured car loan)" at bounding box center [242, 282] width 5 height 5
checkbox input "true"
click at [528, 379] on button "Save & Close" at bounding box center [533, 372] width 57 height 18
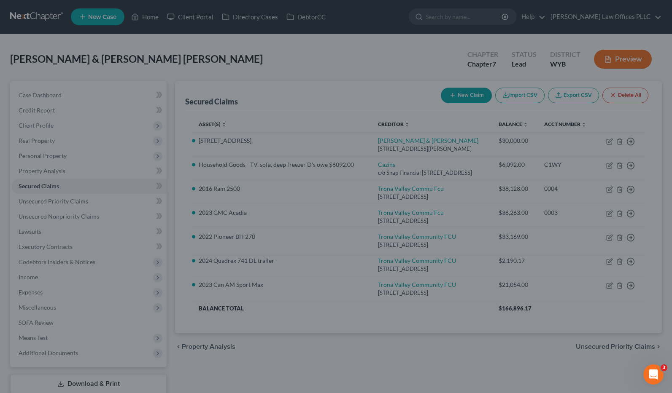
select select "9"
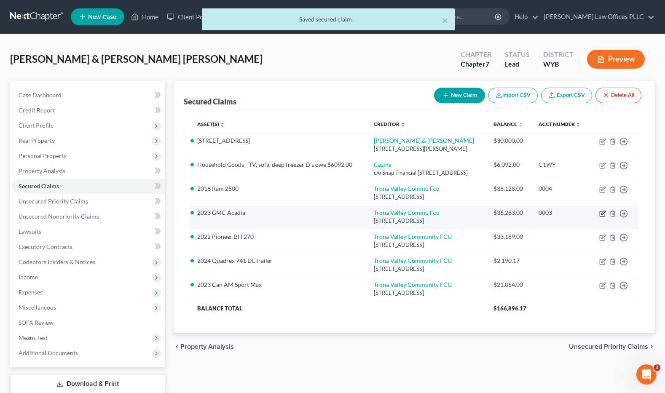
click at [573, 217] on icon "button" at bounding box center [603, 213] width 7 height 7
select select "53"
select select "0"
select select "2"
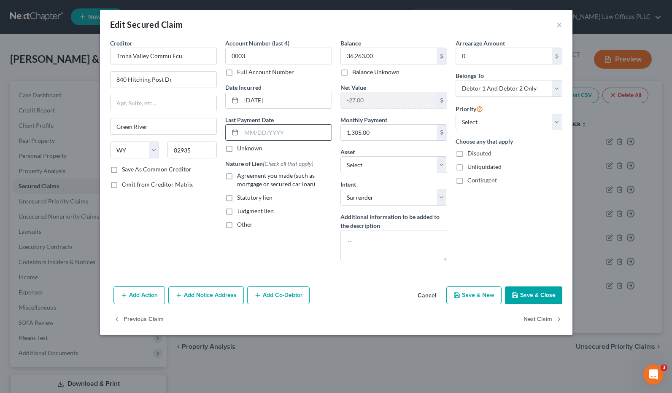
click at [244, 134] on input "text" at bounding box center [286, 133] width 90 height 16
type input "[DATE]"
click at [237, 177] on label "Agreement you made (such as mortgage or secured car loan)" at bounding box center [284, 180] width 95 height 17
click at [240, 177] on input "Agreement you made (such as mortgage or secured car loan)" at bounding box center [242, 174] width 5 height 5
checkbox input "true"
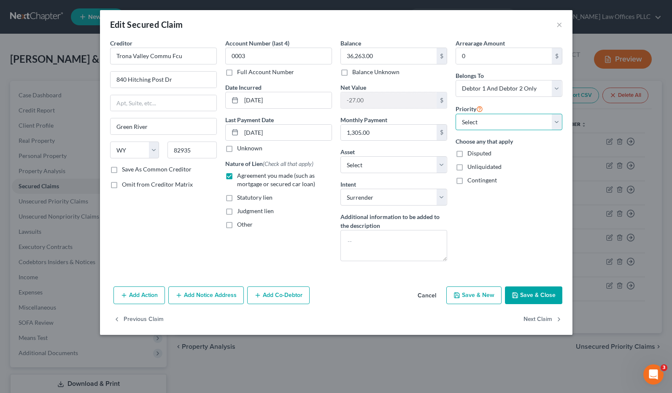
click at [514, 120] on select "Select 1st 2nd 3rd 4th 5th 6th 7th 8th 9th 10th 11th 12th 13th 14th 15th 16th 1…" at bounding box center [508, 122] width 107 height 17
select select "0"
click at [455, 114] on select "Select 1st 2nd 3rd 4th 5th 6th 7th 8th 9th 10th 11th 12th 13th 14th 15th 16th 1…" at bounding box center [508, 122] width 107 height 17
click at [541, 294] on button "Save & Close" at bounding box center [533, 296] width 57 height 18
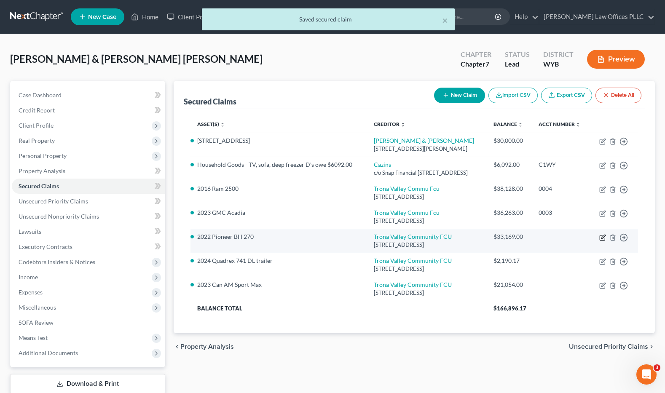
click at [573, 241] on icon "button" at bounding box center [603, 237] width 7 height 7
select select "53"
select select "0"
select select "2"
select select "0"
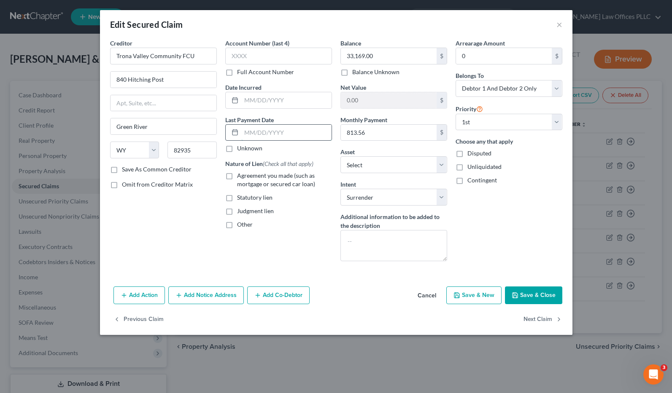
click at [245, 132] on input "text" at bounding box center [286, 133] width 90 height 16
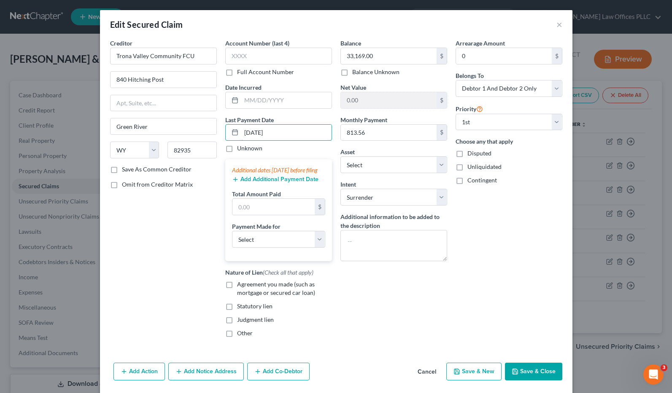
type input "[DATE]"
click at [289, 153] on div "Last Payment Date [DATE] Unknown Additional dates [DATE] before filing Add Addi…" at bounding box center [278, 189] width 107 height 146
click at [238, 214] on input "text" at bounding box center [273, 207] width 82 height 16
type input "813.56"
click at [316, 247] on select "Select Car Credit Card Loan Repayment Mortgage Other Suppliers Or Vendors" at bounding box center [278, 239] width 93 height 17
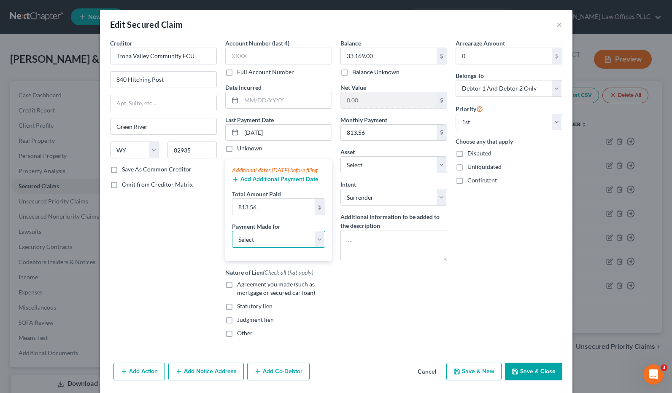
select select "4"
click at [232, 240] on select "Select Car Credit Card Loan Repayment Mortgage Other Suppliers Or Vendors" at bounding box center [278, 239] width 93 height 17
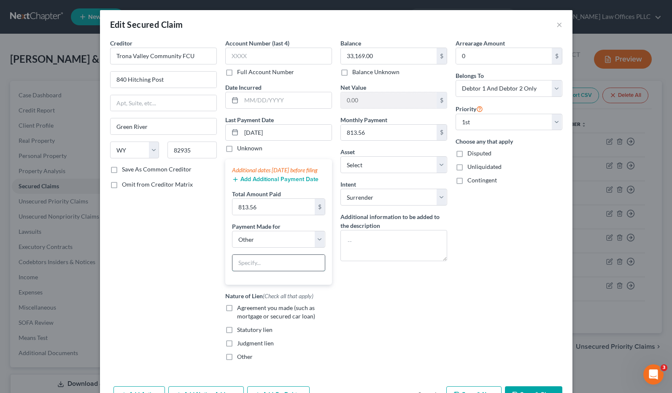
click at [241, 271] on input "text" at bounding box center [278, 263] width 92 height 16
type input "Camper"
click at [237, 316] on label "Agreement you made (such as mortgage or secured car loan)" at bounding box center [284, 312] width 95 height 17
click at [240, 310] on input "Agreement you made (such as mortgage or secured car loan)" at bounding box center [242, 306] width 5 height 5
checkbox input "true"
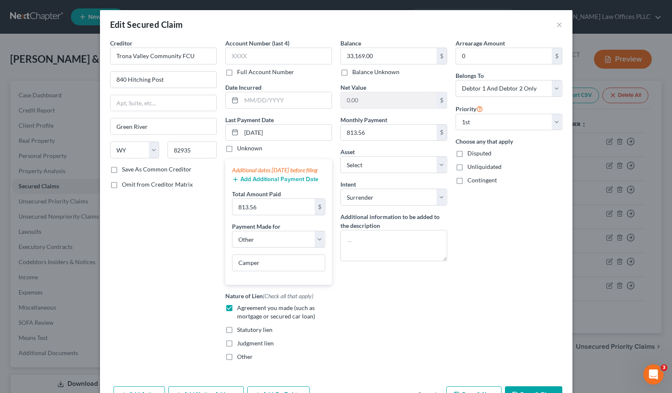
scroll to position [60, 0]
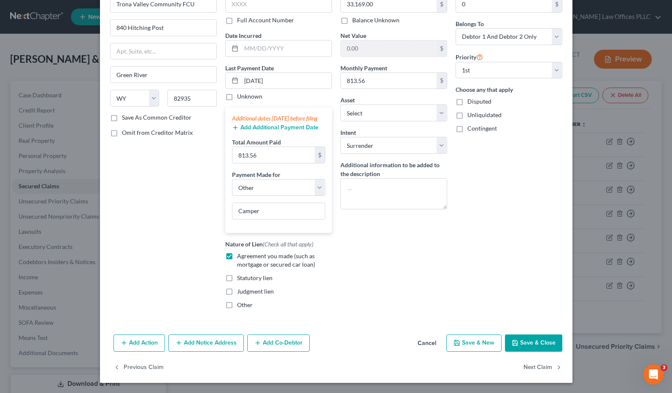
click at [532, 342] on button "Save & Close" at bounding box center [533, 344] width 57 height 18
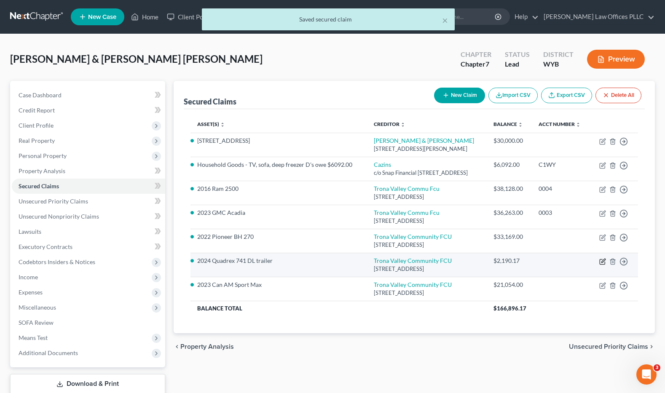
click at [573, 265] on icon "button" at bounding box center [603, 262] width 7 height 7
select select "53"
select select "0"
select select "2"
select select "0"
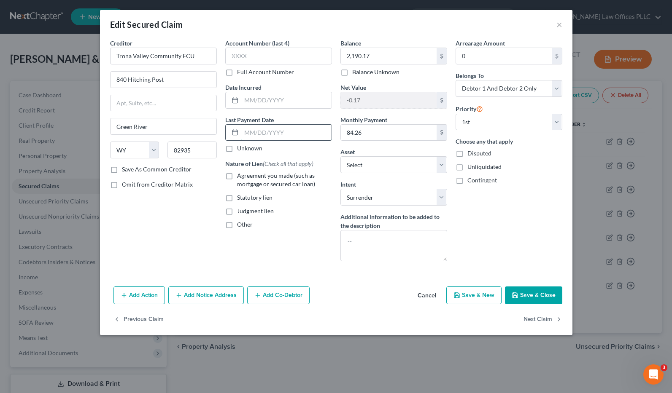
click at [245, 131] on input "text" at bounding box center [286, 133] width 90 height 16
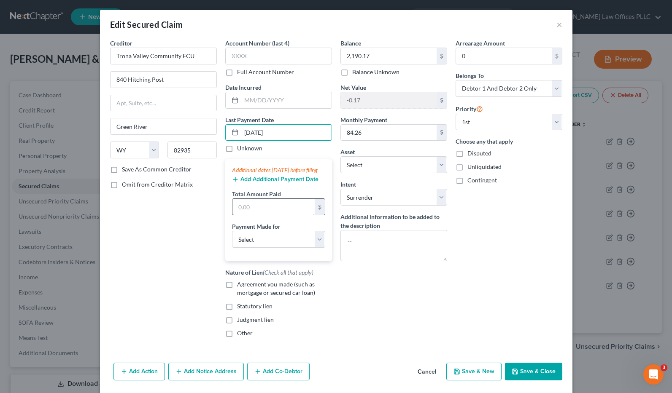
type input "[DATE]"
click at [261, 213] on input "text" at bounding box center [273, 207] width 82 height 16
type input "84.26"
click at [237, 338] on label "Other" at bounding box center [245, 333] width 16 height 8
click at [240, 335] on input "Other" at bounding box center [242, 331] width 5 height 5
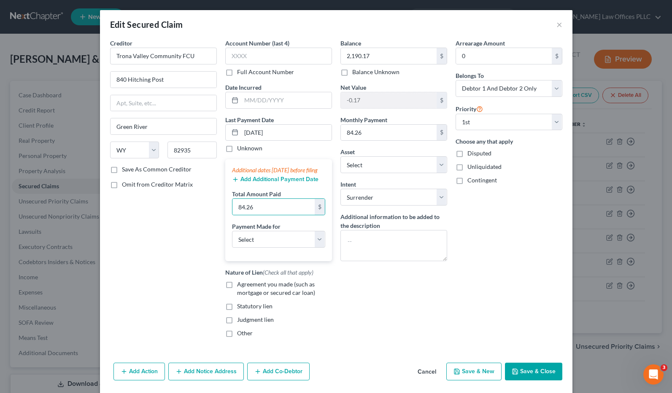
checkbox input "true"
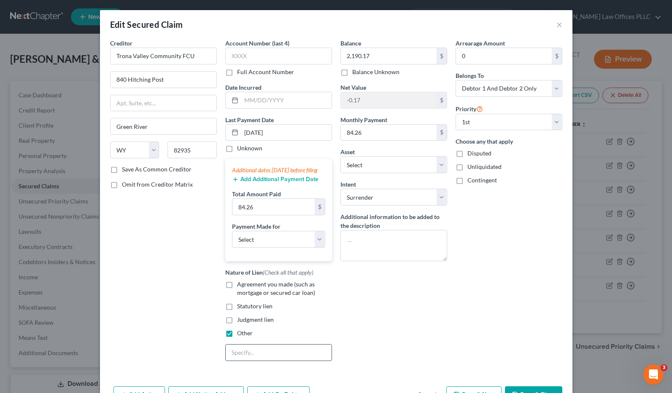
click at [236, 361] on input "text" at bounding box center [279, 353] width 106 height 16
type input "Trailer loan"
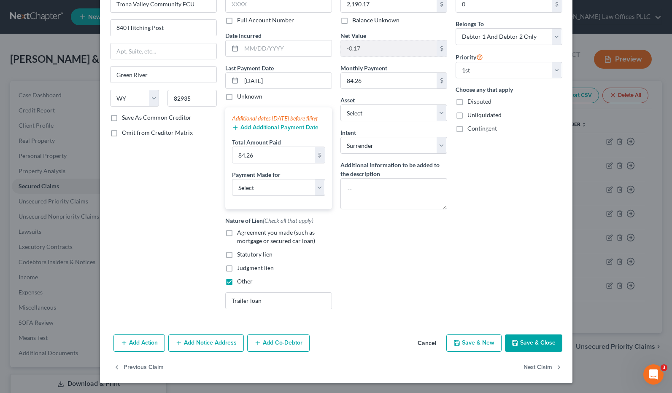
click at [526, 341] on button "Save & Close" at bounding box center [533, 344] width 57 height 18
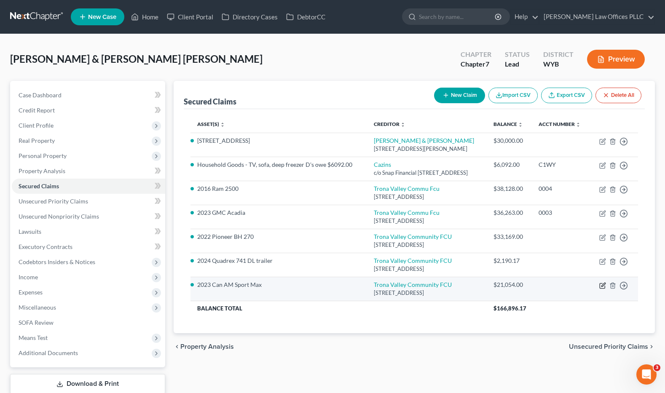
click at [573, 289] on icon "button" at bounding box center [603, 286] width 7 height 7
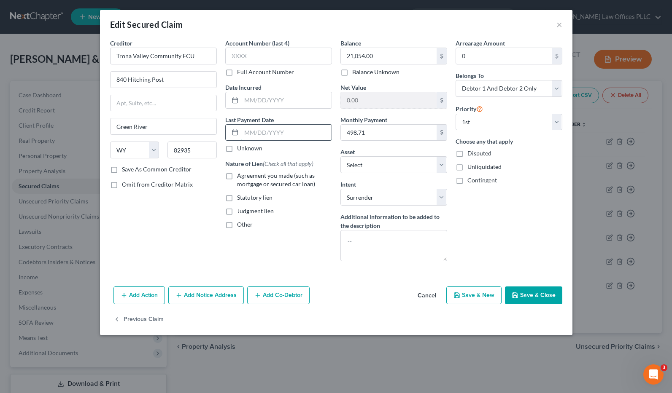
click at [248, 133] on input "text" at bounding box center [286, 133] width 90 height 16
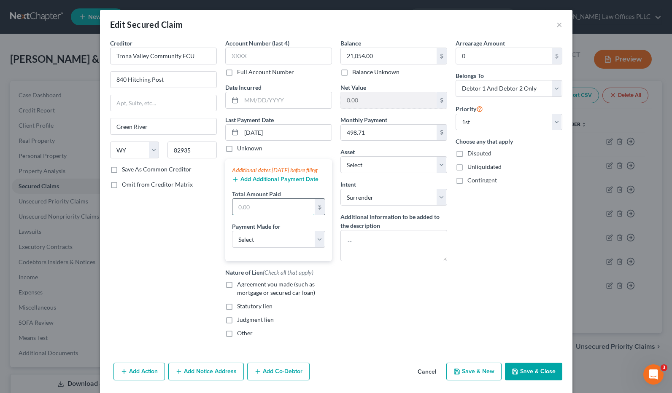
click at [250, 214] on input "text" at bounding box center [273, 207] width 82 height 16
click at [237, 338] on label "Other" at bounding box center [245, 333] width 16 height 8
click at [240, 335] on input "Other" at bounding box center [242, 331] width 5 height 5
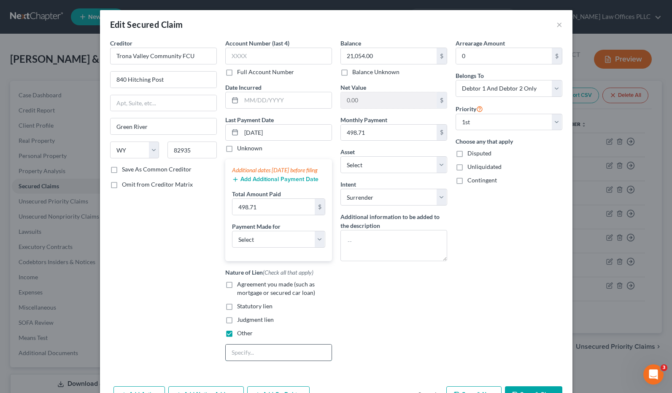
click at [237, 361] on input "text" at bounding box center [279, 353] width 106 height 16
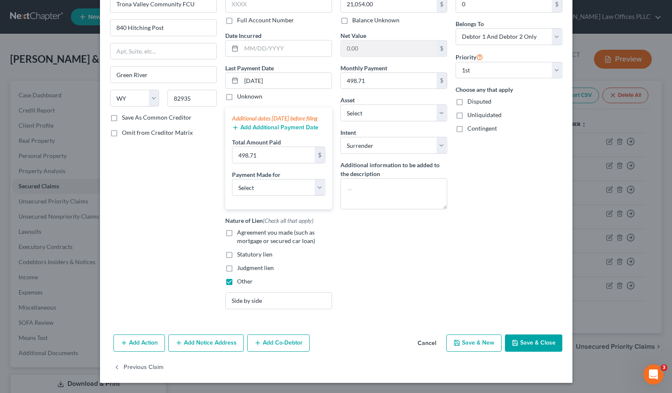
click at [529, 346] on button "Save & Close" at bounding box center [533, 344] width 57 height 18
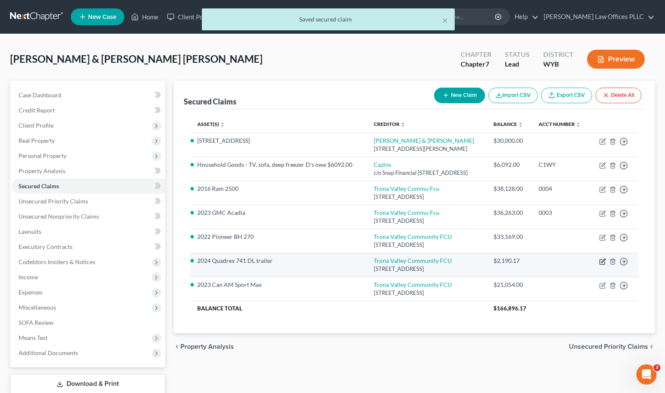
click at [573, 265] on icon "button" at bounding box center [603, 262] width 7 height 7
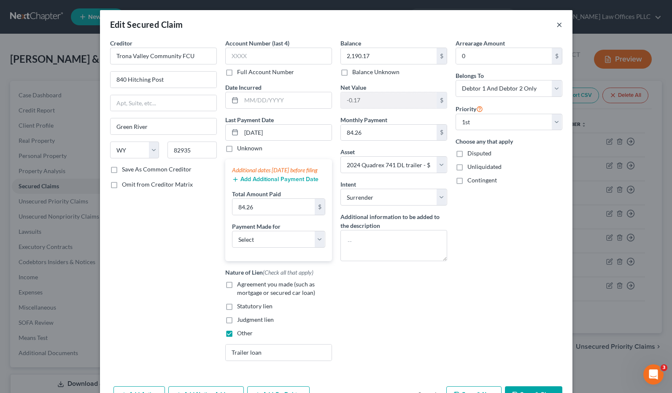
click at [556, 22] on button "×" at bounding box center [559, 24] width 6 height 10
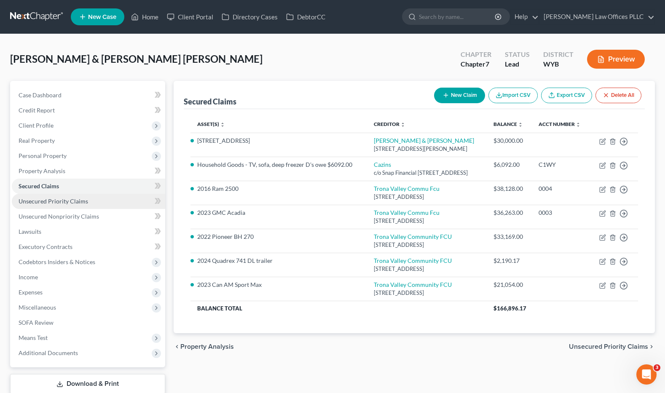
click at [60, 199] on span "Unsecured Priority Claims" at bounding box center [54, 201] width 70 height 7
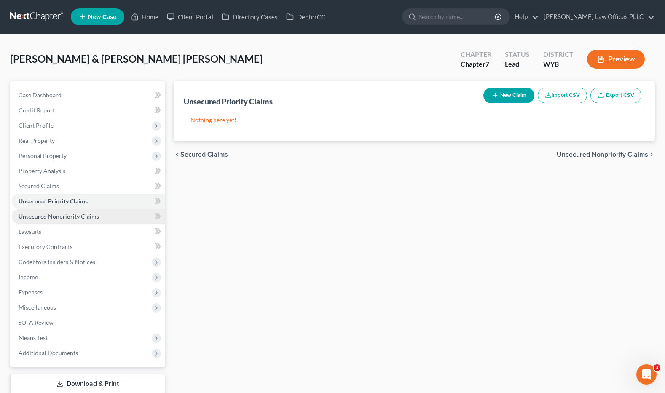
click at [68, 213] on span "Unsecured Nonpriority Claims" at bounding box center [59, 216] width 81 height 7
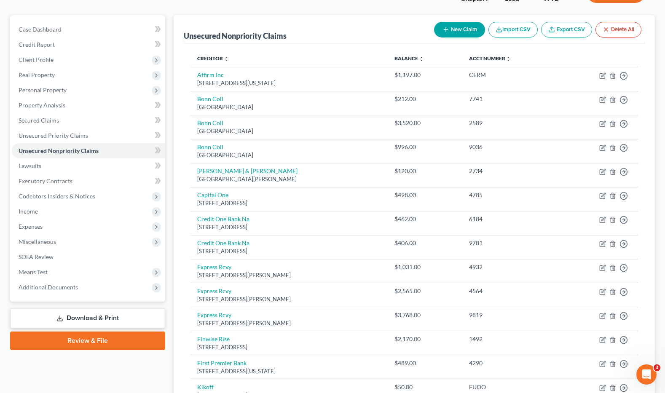
scroll to position [65, 0]
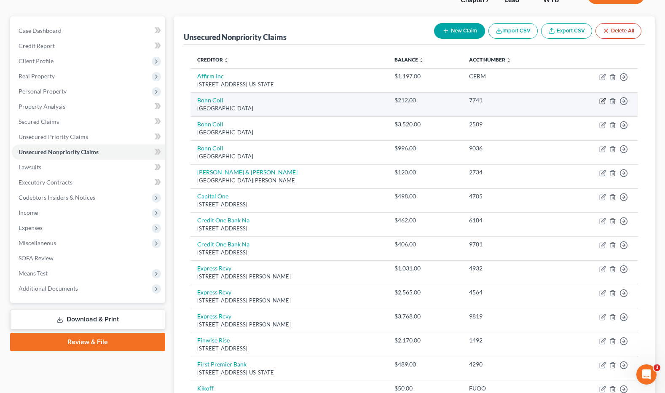
click at [573, 98] on icon "button" at bounding box center [603, 101] width 7 height 7
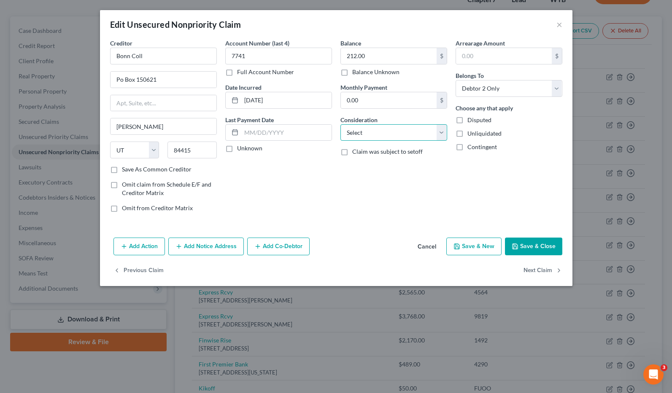
click at [441, 134] on select "Select Cable / Satellite Services Collection Agency Credit Card Debt Debt Couns…" at bounding box center [393, 132] width 107 height 17
click at [340, 124] on select "Select Cable / Satellite Services Collection Agency Credit Card Debt Debt Couns…" at bounding box center [393, 132] width 107 height 17
click at [558, 87] on select "Select Debtor 1 Only Debtor 2 Only Debtor 1 And Debtor 2 Only At Least One Of T…" at bounding box center [508, 88] width 107 height 17
click at [455, 80] on select "Select Debtor 1 Only Debtor 2 Only Debtor 1 And Debtor 2 Only At Least One Of T…" at bounding box center [508, 88] width 107 height 17
click at [531, 246] on button "Save & Close" at bounding box center [533, 247] width 57 height 18
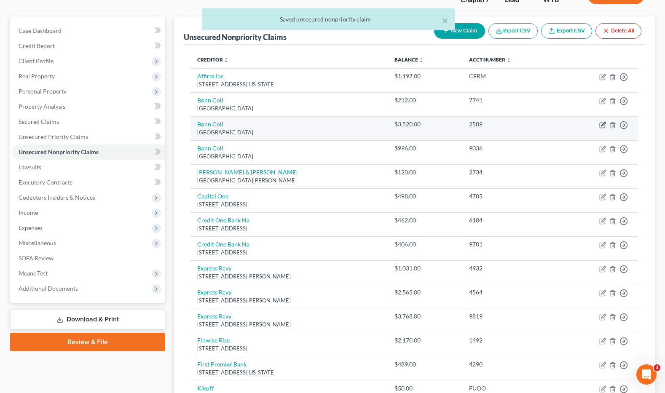
click at [573, 125] on icon "button" at bounding box center [602, 125] width 5 height 5
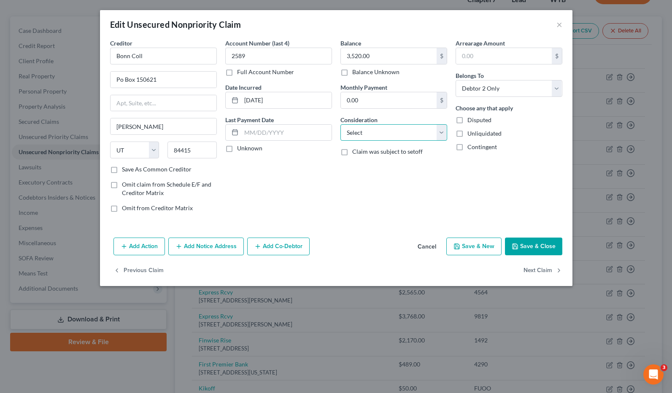
click at [440, 133] on select "Select Cable / Satellite Services Collection Agency Credit Card Debt Debt Couns…" at bounding box center [393, 132] width 107 height 17
click at [340, 124] on select "Select Cable / Satellite Services Collection Agency Credit Card Debt Debt Couns…" at bounding box center [393, 132] width 107 height 17
click at [556, 87] on select "Select Debtor 1 Only Debtor 2 Only Debtor 1 And Debtor 2 Only At Least One Of T…" at bounding box center [508, 88] width 107 height 17
click at [455, 80] on select "Select Debtor 1 Only Debtor 2 Only Debtor 1 And Debtor 2 Only At Least One Of T…" at bounding box center [508, 88] width 107 height 17
click at [536, 246] on button "Save & Close" at bounding box center [533, 247] width 57 height 18
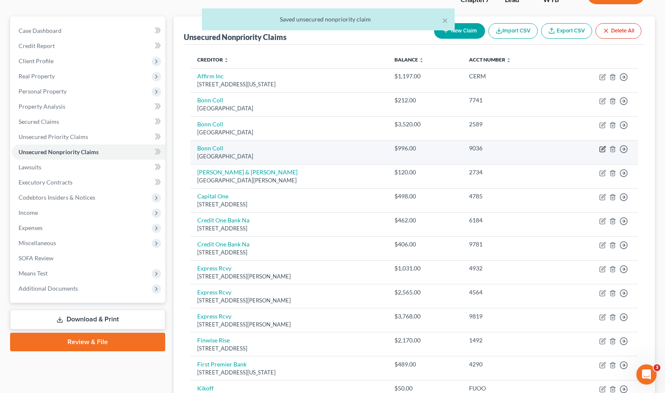
click at [573, 148] on icon "button" at bounding box center [603, 149] width 7 height 7
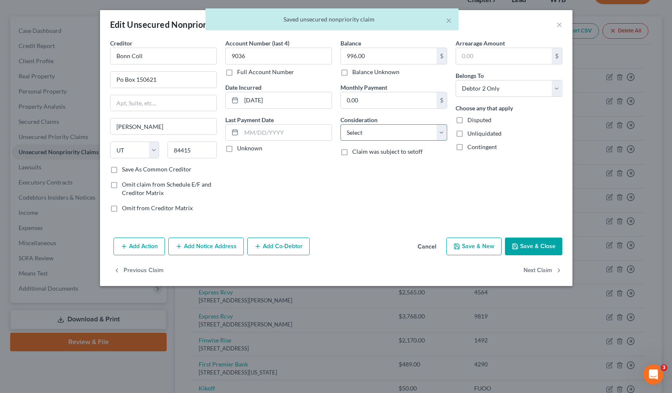
click at [442, 134] on select "Select Cable / Satellite Services Collection Agency Credit Card Debt Debt Couns…" at bounding box center [393, 132] width 107 height 17
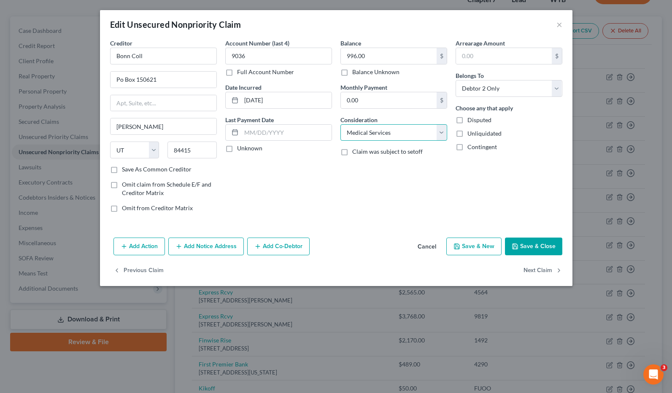
click at [340, 124] on select "Select Cable / Satellite Services Collection Agency Credit Card Debt Debt Couns…" at bounding box center [393, 132] width 107 height 17
click at [558, 89] on select "Select Debtor 1 Only Debtor 2 Only Debtor 1 And Debtor 2 Only At Least One Of T…" at bounding box center [508, 88] width 107 height 17
click at [455, 80] on select "Select Debtor 1 Only Debtor 2 Only Debtor 1 And Debtor 2 Only At Least One Of T…" at bounding box center [508, 88] width 107 height 17
click at [532, 244] on button "Save & Close" at bounding box center [533, 247] width 57 height 18
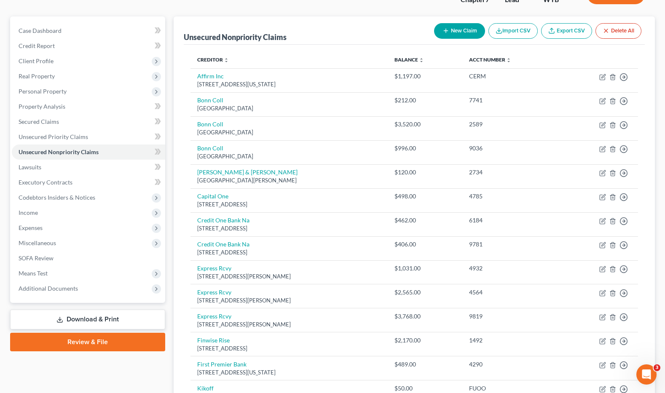
click at [459, 27] on button "New Claim" at bounding box center [459, 31] width 51 height 16
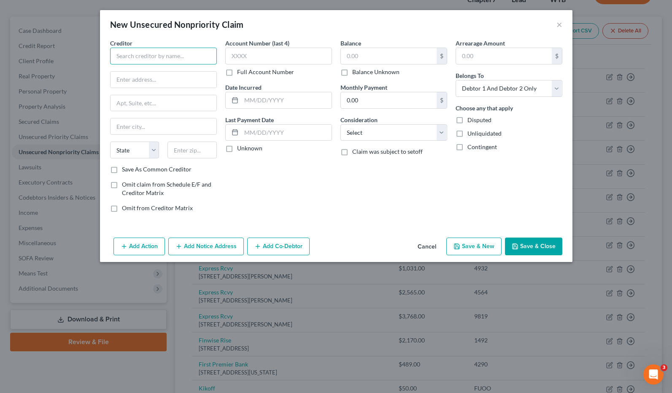
click at [138, 54] on input "text" at bounding box center [163, 56] width 107 height 17
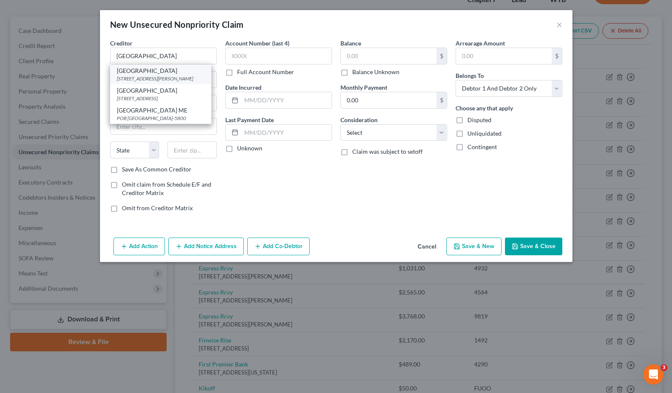
click at [150, 73] on div "[GEOGRAPHIC_DATA]" at bounding box center [161, 71] width 88 height 8
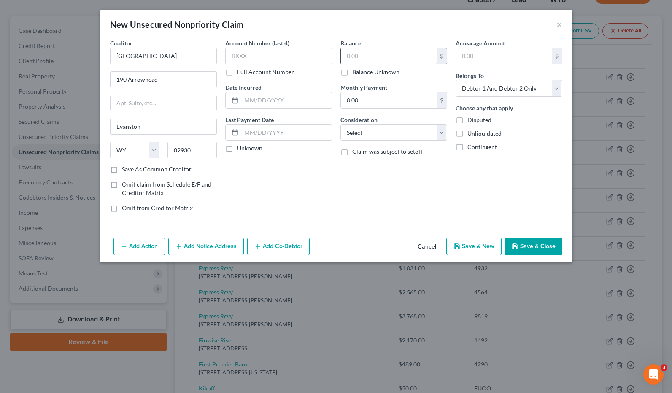
drag, startPoint x: 349, startPoint y: 57, endPoint x: 344, endPoint y: 57, distance: 5.1
click at [350, 57] on input "text" at bounding box center [389, 56] width 96 height 16
click at [442, 132] on select "Select Cable / Satellite Services Collection Agency Credit Card Debt Debt Couns…" at bounding box center [393, 132] width 107 height 17
click at [340, 124] on select "Select Cable / Satellite Services Collection Agency Credit Card Debt Debt Couns…" at bounding box center [393, 132] width 107 height 17
click at [533, 243] on button "Save & Close" at bounding box center [533, 247] width 57 height 18
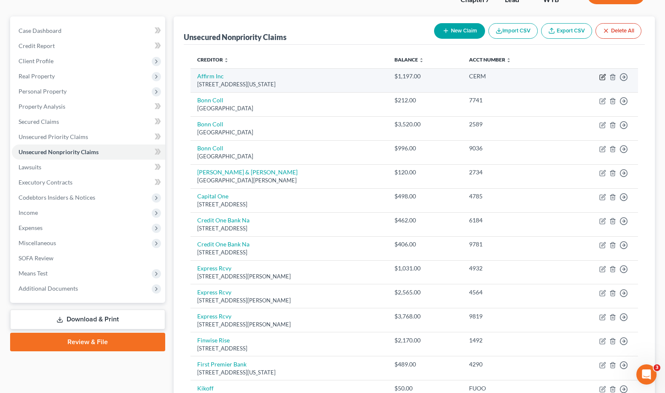
click at [573, 75] on icon "button" at bounding box center [603, 77] width 7 height 7
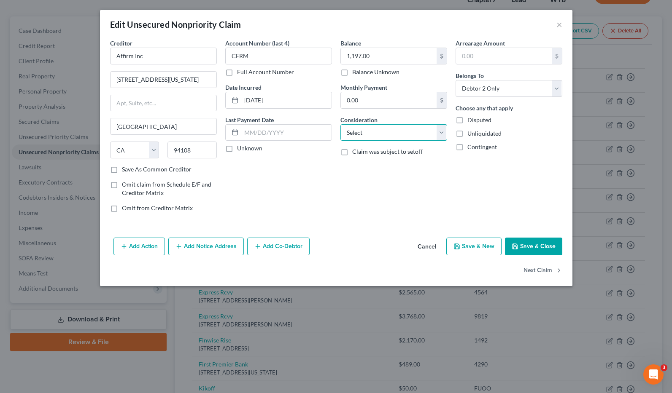
click at [440, 132] on select "Select Cable / Satellite Services Collection Agency Credit Card Debt Debt Couns…" at bounding box center [393, 132] width 107 height 17
click at [340, 124] on select "Select Cable / Satellite Services Collection Agency Credit Card Debt Debt Couns…" at bounding box center [393, 132] width 107 height 17
click at [557, 89] on select "Select Debtor 1 Only Debtor 2 Only Debtor 1 And Debtor 2 Only At Least One Of T…" at bounding box center [508, 88] width 107 height 17
click at [455, 80] on select "Select Debtor 1 Only Debtor 2 Only Debtor 1 And Debtor 2 Only At Least One Of T…" at bounding box center [508, 88] width 107 height 17
click at [537, 242] on button "Save & Close" at bounding box center [533, 247] width 57 height 18
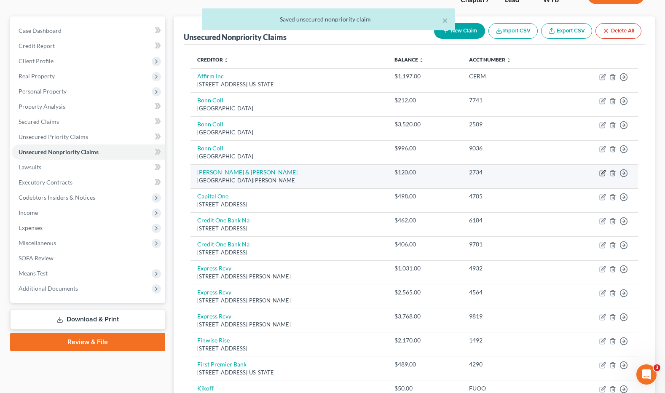
click at [573, 173] on icon "button" at bounding box center [603, 173] width 7 height 7
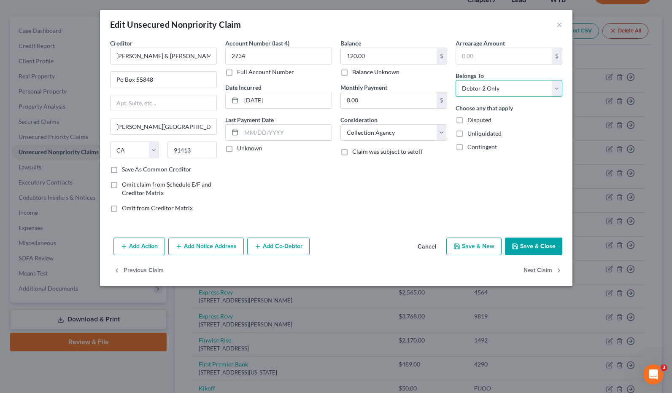
click at [557, 88] on select "Select Debtor 1 Only Debtor 2 Only Debtor 1 And Debtor 2 Only At Least One Of T…" at bounding box center [508, 88] width 107 height 17
click at [455, 80] on select "Select Debtor 1 Only Debtor 2 Only Debtor 1 And Debtor 2 Only At Least One Of T…" at bounding box center [508, 88] width 107 height 17
click at [537, 247] on button "Save & Close" at bounding box center [533, 247] width 57 height 18
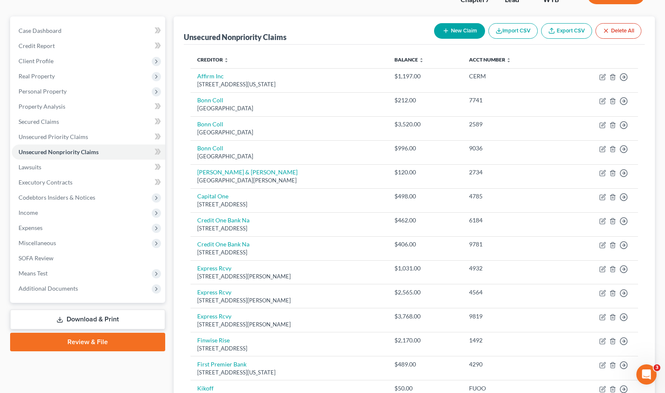
click at [399, 31] on div "Unsecured Nonpriority Claims New Claim Import CSV Export CSV Delete All" at bounding box center [415, 30] width 462 height 28
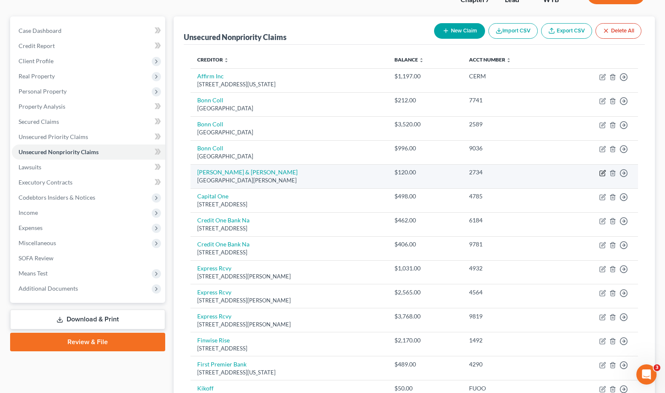
click at [573, 173] on icon "button" at bounding box center [604, 172] width 4 height 4
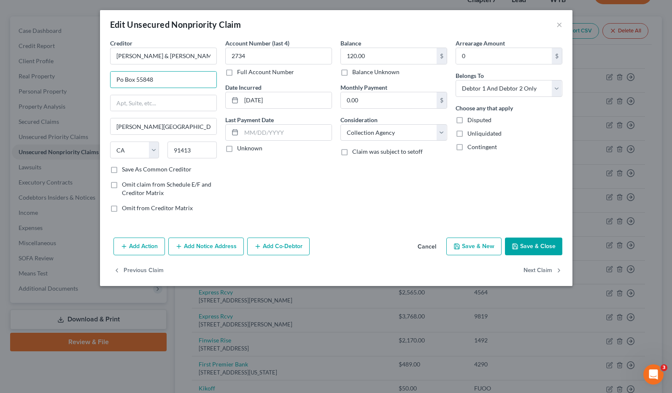
drag, startPoint x: 162, startPoint y: 81, endPoint x: 101, endPoint y: 79, distance: 60.3
click at [101, 79] on div "Creditor * [PERSON_NAME] & [PERSON_NAME] Po Box 55848 [PERSON_NAME][GEOGRAPHIC_…" at bounding box center [336, 137] width 472 height 196
paste input "Po Box 55848"
drag, startPoint x: 172, startPoint y: 58, endPoint x: 116, endPoint y: 56, distance: 55.7
click at [116, 56] on input "[PERSON_NAME] & [PERSON_NAME]" at bounding box center [163, 56] width 107 height 17
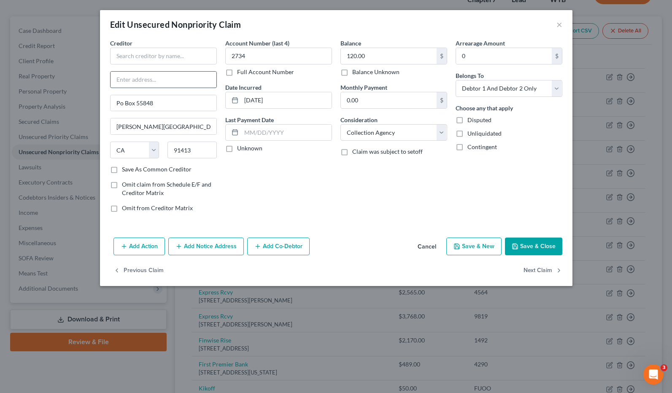
paste input "[PERSON_NAME] & [PERSON_NAME]"
click at [115, 80] on input "[PERSON_NAME] & [PERSON_NAME]" at bounding box center [163, 80] width 106 height 16
click at [139, 48] on input "text" at bounding box center [163, 56] width 107 height 17
click at [533, 242] on button "Save & Close" at bounding box center [533, 247] width 57 height 18
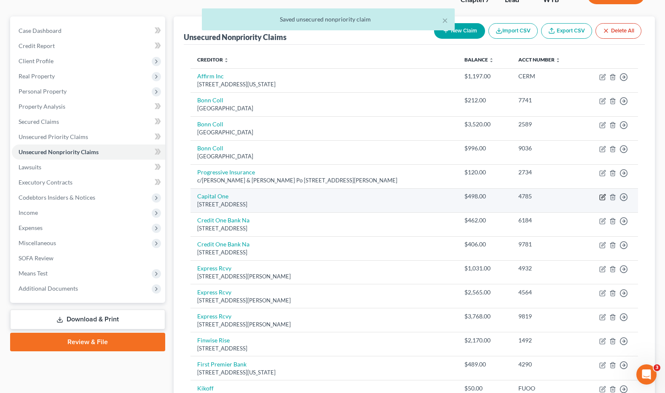
click at [573, 198] on icon "button" at bounding box center [604, 196] width 4 height 4
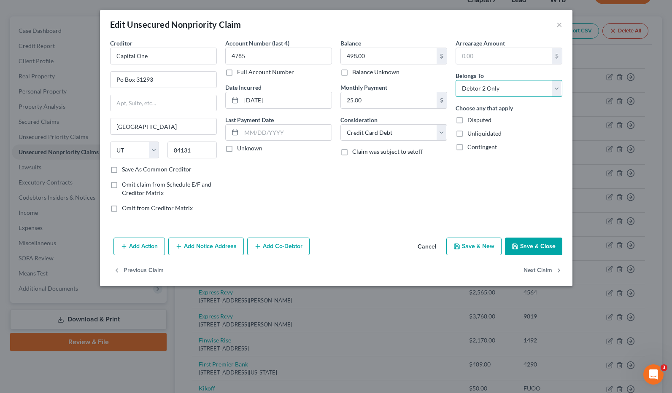
click at [557, 88] on select "Select Debtor 1 Only Debtor 2 Only Debtor 1 And Debtor 2 Only At Least One Of T…" at bounding box center [508, 88] width 107 height 17
click at [455, 80] on select "Select Debtor 1 Only Debtor 2 Only Debtor 1 And Debtor 2 Only At Least One Of T…" at bounding box center [508, 88] width 107 height 17
click at [532, 247] on button "Save & Close" at bounding box center [533, 247] width 57 height 18
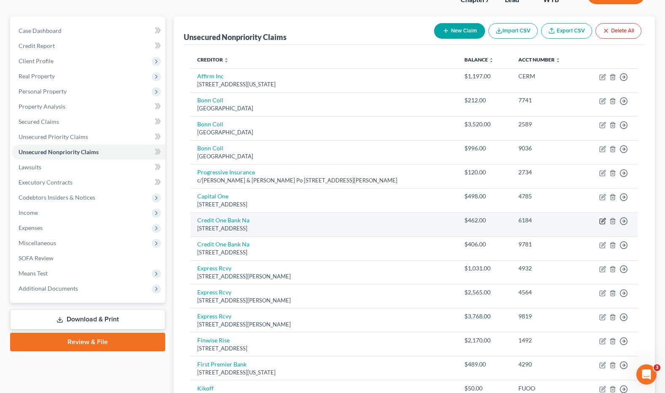
click at [573, 221] on icon "button" at bounding box center [603, 221] width 7 height 7
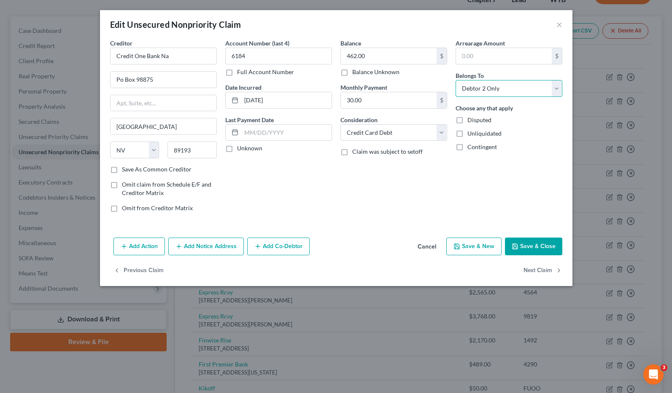
click at [553, 89] on select "Select Debtor 1 Only Debtor 2 Only Debtor 1 And Debtor 2 Only At Least One Of T…" at bounding box center [508, 88] width 107 height 17
click at [455, 80] on select "Select Debtor 1 Only Debtor 2 Only Debtor 1 And Debtor 2 Only At Least One Of T…" at bounding box center [508, 88] width 107 height 17
click at [535, 245] on button "Save & Close" at bounding box center [533, 247] width 57 height 18
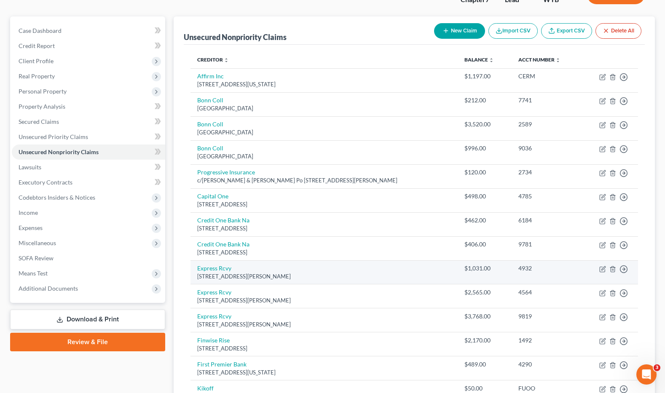
click at [389, 271] on td "Express Rcvy [STREET_ADDRESS][PERSON_NAME]" at bounding box center [324, 273] width 267 height 24
click at [573, 269] on icon "button" at bounding box center [604, 269] width 4 height 4
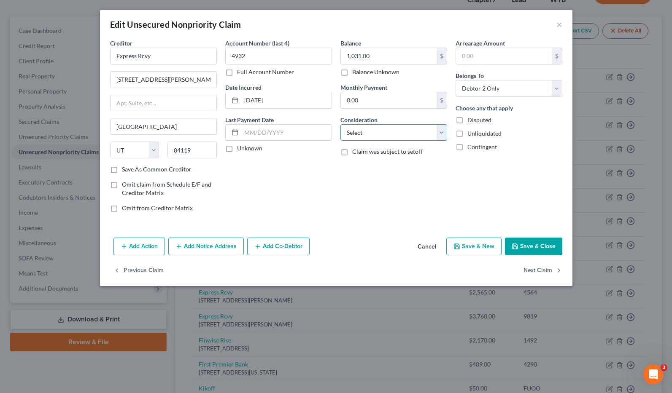
click at [440, 131] on select "Select Cable / Satellite Services Collection Agency Credit Card Debt Debt Couns…" at bounding box center [393, 132] width 107 height 17
click at [340, 124] on select "Select Cable / Satellite Services Collection Agency Credit Card Debt Debt Couns…" at bounding box center [393, 132] width 107 height 17
click at [555, 91] on select "Select Debtor 1 Only Debtor 2 Only Debtor 1 And Debtor 2 Only At Least One Of T…" at bounding box center [508, 88] width 107 height 17
click at [455, 80] on select "Select Debtor 1 Only Debtor 2 Only Debtor 1 And Debtor 2 Only At Least One Of T…" at bounding box center [508, 88] width 107 height 17
click at [528, 248] on button "Save & Close" at bounding box center [533, 247] width 57 height 18
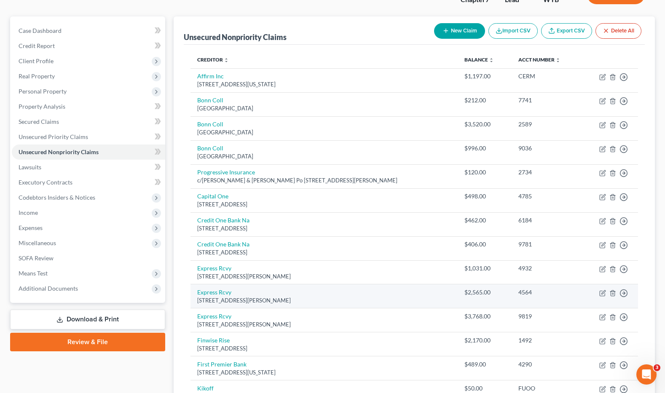
click at [408, 300] on div "[STREET_ADDRESS][PERSON_NAME]" at bounding box center [324, 301] width 254 height 8
click at [573, 294] on icon "button" at bounding box center [603, 293] width 7 height 7
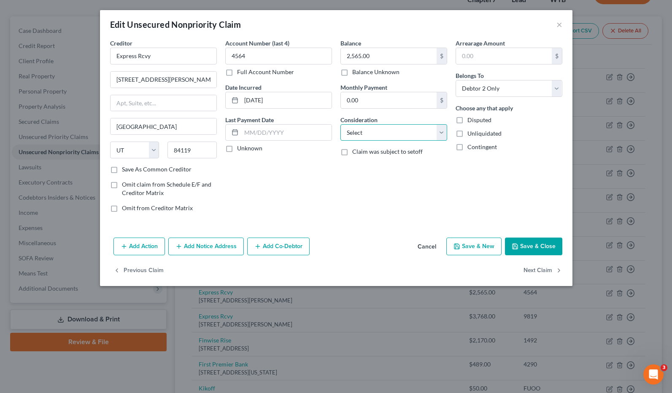
click at [440, 132] on select "Select Cable / Satellite Services Collection Agency Credit Card Debt Debt Couns…" at bounding box center [393, 132] width 107 height 17
click at [340, 124] on select "Select Cable / Satellite Services Collection Agency Credit Card Debt Debt Couns…" at bounding box center [393, 132] width 107 height 17
click at [555, 89] on select "Select Debtor 1 Only Debtor 2 Only Debtor 1 And Debtor 2 Only At Least One Of T…" at bounding box center [508, 88] width 107 height 17
click at [455, 80] on select "Select Debtor 1 Only Debtor 2 Only Debtor 1 And Debtor 2 Only At Least One Of T…" at bounding box center [508, 88] width 107 height 17
click at [530, 244] on button "Save & Close" at bounding box center [533, 247] width 57 height 18
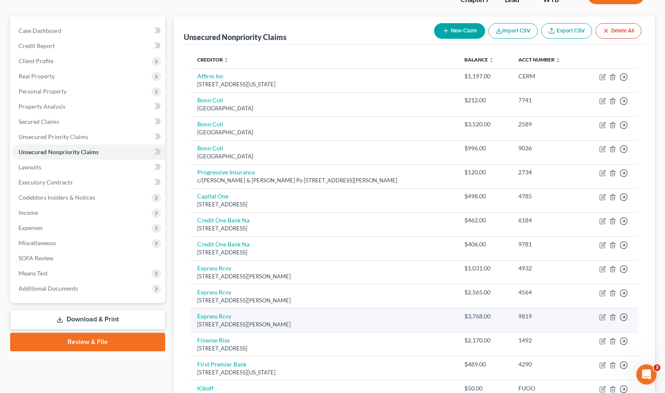
click at [398, 319] on td "Express Rcvy [STREET_ADDRESS][PERSON_NAME]" at bounding box center [324, 321] width 267 height 24
click at [573, 318] on icon "button" at bounding box center [604, 317] width 4 height 4
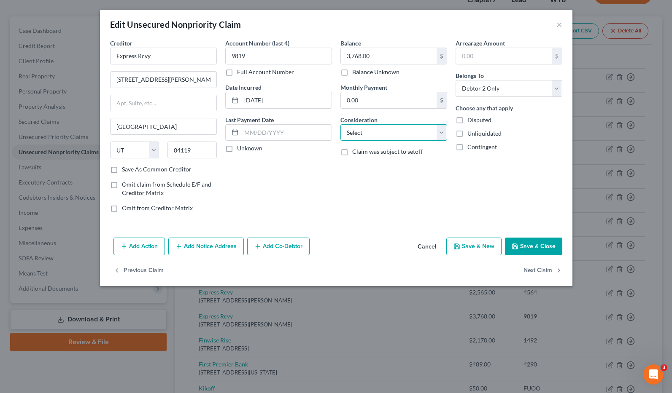
click at [391, 135] on select "Select Cable / Satellite Services Collection Agency Credit Card Debt Debt Couns…" at bounding box center [393, 132] width 107 height 17
click at [340, 124] on select "Select Cable / Satellite Services Collection Agency Credit Card Debt Debt Couns…" at bounding box center [393, 132] width 107 height 17
click at [556, 88] on select "Select Debtor 1 Only Debtor 2 Only Debtor 1 And Debtor 2 Only At Least One Of T…" at bounding box center [508, 88] width 107 height 17
click at [455, 80] on select "Select Debtor 1 Only Debtor 2 Only Debtor 1 And Debtor 2 Only At Least One Of T…" at bounding box center [508, 88] width 107 height 17
click at [523, 244] on button "Save & Close" at bounding box center [533, 247] width 57 height 18
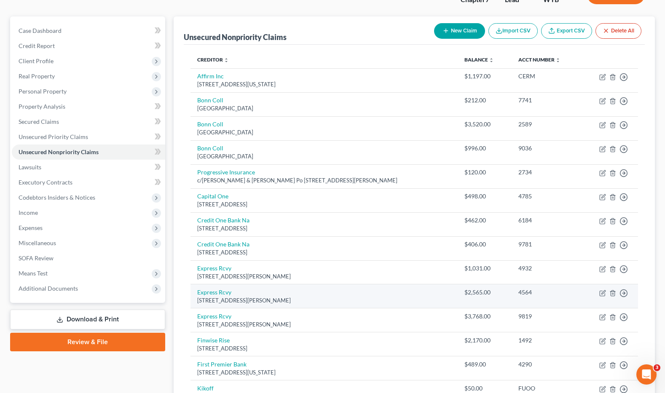
click at [406, 297] on div "[STREET_ADDRESS][PERSON_NAME]" at bounding box center [324, 301] width 254 height 8
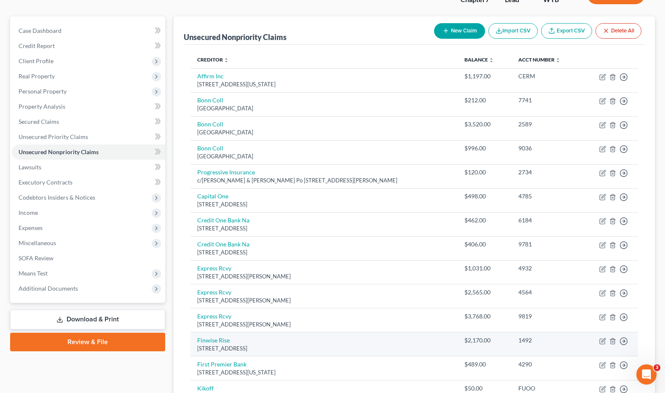
click at [404, 338] on td "Finwise Rise [STREET_ADDRESS]" at bounding box center [324, 345] width 267 height 24
click at [573, 342] on icon "button" at bounding box center [604, 341] width 4 height 4
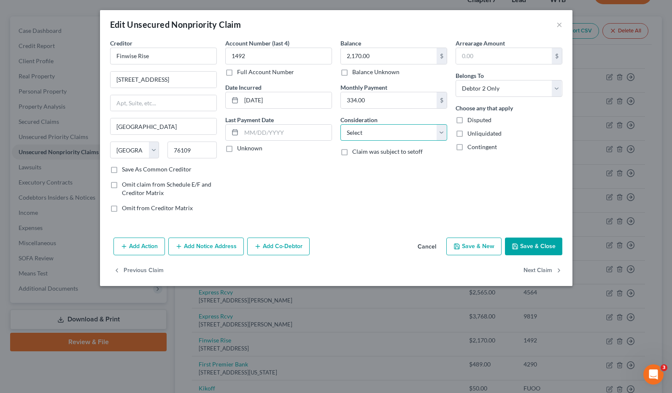
click at [442, 132] on select "Select Cable / Satellite Services Collection Agency Credit Card Debt Debt Couns…" at bounding box center [393, 132] width 107 height 17
click at [340, 124] on select "Select Cable / Satellite Services Collection Agency Credit Card Debt Debt Couns…" at bounding box center [393, 132] width 107 height 17
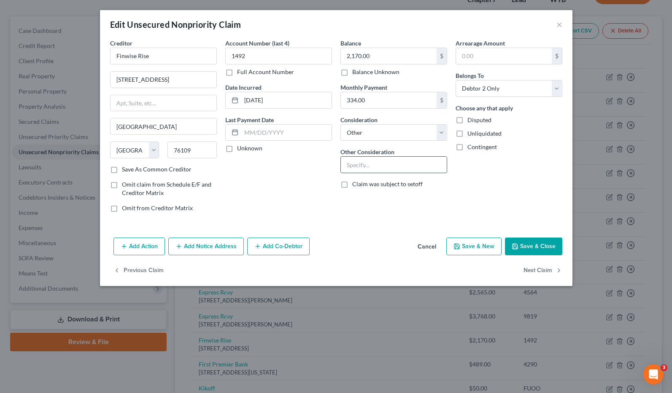
click at [351, 163] on input "text" at bounding box center [394, 165] width 106 height 16
click at [555, 87] on select "Select Debtor 1 Only Debtor 2 Only Debtor 1 And Debtor 2 Only At Least One Of T…" at bounding box center [508, 88] width 107 height 17
click at [455, 80] on select "Select Debtor 1 Only Debtor 2 Only Debtor 1 And Debtor 2 Only At Least One Of T…" at bounding box center [508, 88] width 107 height 17
click at [529, 244] on button "Save & Close" at bounding box center [533, 247] width 57 height 18
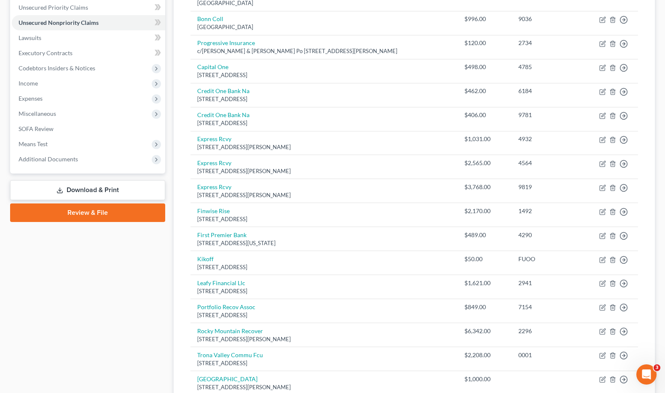
scroll to position [216, 0]
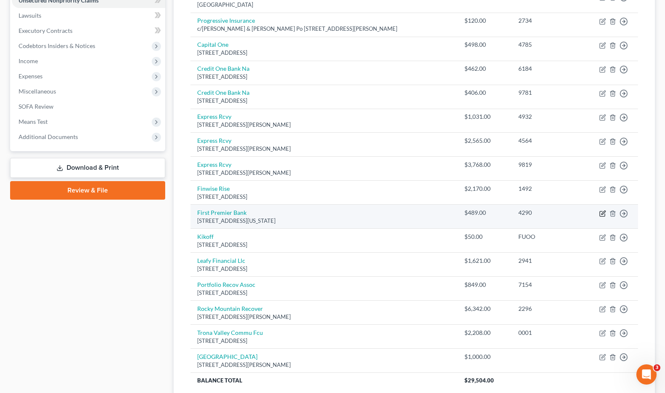
click at [573, 211] on icon "button" at bounding box center [602, 213] width 5 height 5
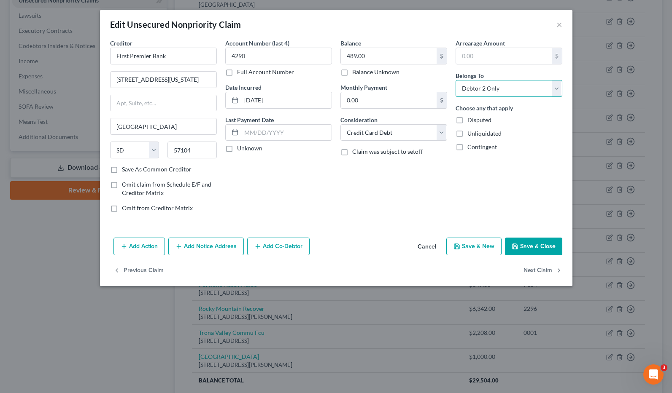
drag, startPoint x: 557, startPoint y: 87, endPoint x: 553, endPoint y: 89, distance: 4.4
click at [557, 87] on select "Select Debtor 1 Only Debtor 2 Only Debtor 1 And Debtor 2 Only At Least One Of T…" at bounding box center [508, 88] width 107 height 17
click at [455, 80] on select "Select Debtor 1 Only Debtor 2 Only Debtor 1 And Debtor 2 Only At Least One Of T…" at bounding box center [508, 88] width 107 height 17
click at [535, 248] on button "Save & Close" at bounding box center [533, 247] width 57 height 18
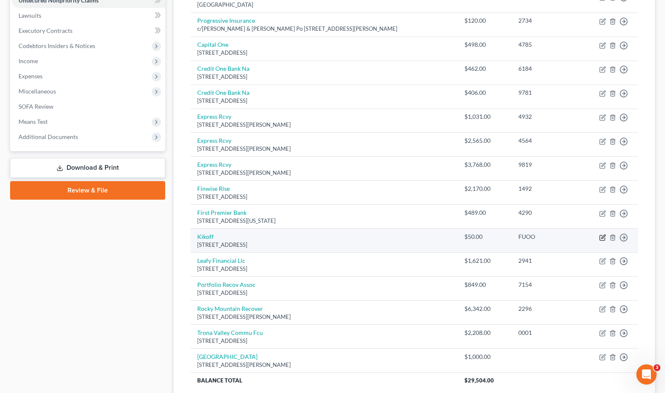
click at [573, 237] on icon "button" at bounding box center [603, 237] width 7 height 7
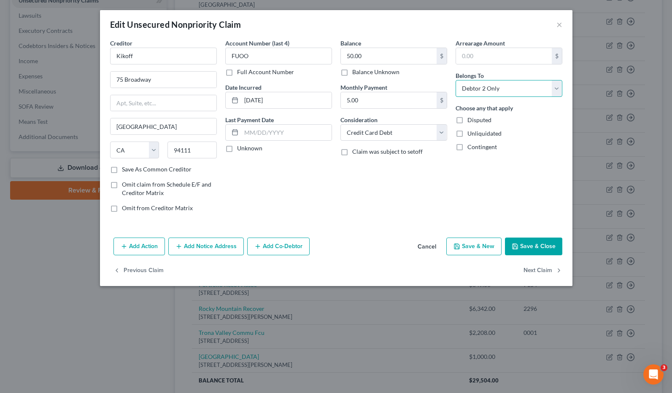
click at [557, 90] on select "Select Debtor 1 Only Debtor 2 Only Debtor 1 And Debtor 2 Only At Least One Of T…" at bounding box center [508, 88] width 107 height 17
click at [455, 80] on select "Select Debtor 1 Only Debtor 2 Only Debtor 1 And Debtor 2 Only At Least One Of T…" at bounding box center [508, 88] width 107 height 17
click at [528, 245] on button "Save & Close" at bounding box center [533, 247] width 57 height 18
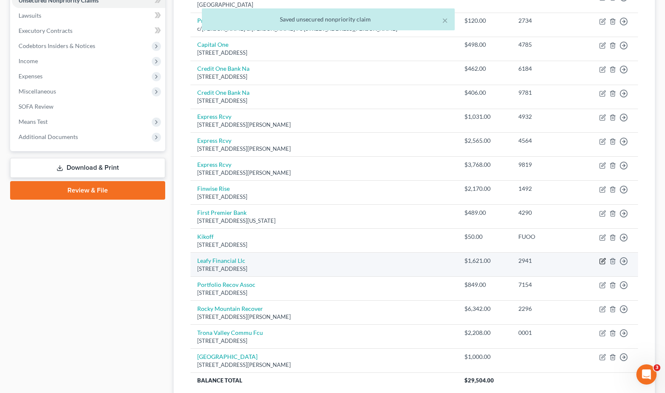
click at [573, 260] on icon "button" at bounding box center [603, 261] width 7 height 7
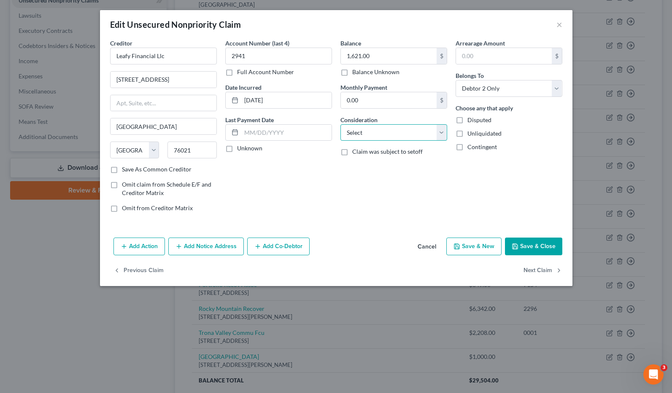
click at [442, 129] on select "Select Cable / Satellite Services Collection Agency Credit Card Debt Debt Couns…" at bounding box center [393, 132] width 107 height 17
click at [340, 124] on select "Select Cable / Satellite Services Collection Agency Credit Card Debt Debt Couns…" at bounding box center [393, 132] width 107 height 17
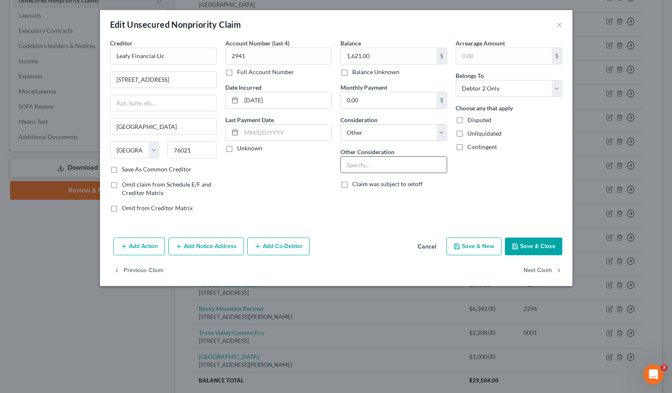
click at [354, 169] on input "text" at bounding box center [394, 165] width 106 height 16
click at [518, 91] on select "Select Debtor 1 Only Debtor 2 Only Debtor 1 And Debtor 2 Only At Least One Of T…" at bounding box center [508, 88] width 107 height 17
click at [455, 80] on select "Select Debtor 1 Only Debtor 2 Only Debtor 1 And Debtor 2 Only At Least One Of T…" at bounding box center [508, 88] width 107 height 17
click at [545, 247] on button "Save & Close" at bounding box center [533, 247] width 57 height 18
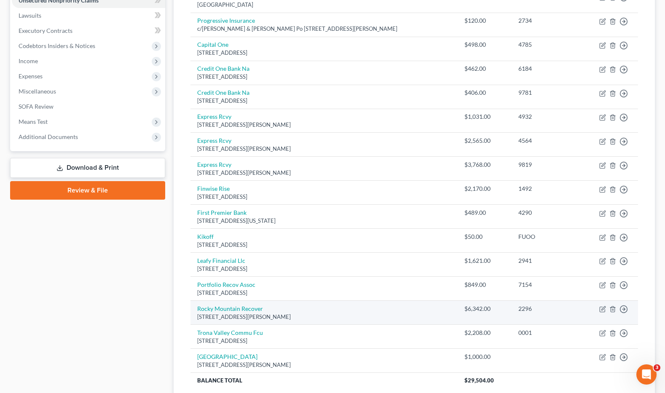
click at [384, 318] on div "[STREET_ADDRESS][PERSON_NAME]" at bounding box center [324, 317] width 254 height 8
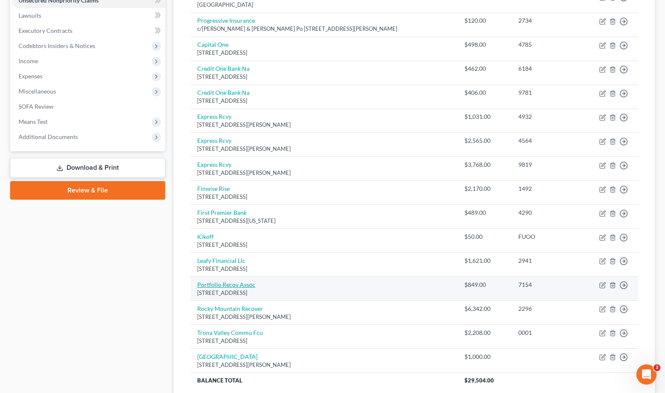
click at [245, 284] on link "Portfolio Recov Assoc" at bounding box center [226, 284] width 58 height 7
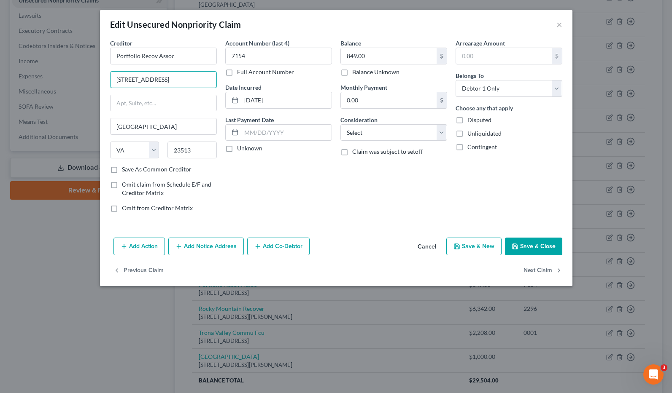
drag, startPoint x: 178, startPoint y: 79, endPoint x: 134, endPoint y: 81, distance: 44.8
click at [94, 79] on div "Edit Unsecured Nonpriority Claim × Creditor * Portfolio Recov Assoc [GEOGRAPHIC…" at bounding box center [336, 196] width 672 height 393
paste input "[STREET_ADDRESS]"
drag, startPoint x: 181, startPoint y: 56, endPoint x: 102, endPoint y: 55, distance: 79.3
click at [102, 55] on div "Creditor * Portfolio Recov Assoc [GEOGRAPHIC_DATA][US_STATE] [GEOGRAPHIC_DATA] …" at bounding box center [336, 137] width 472 height 196
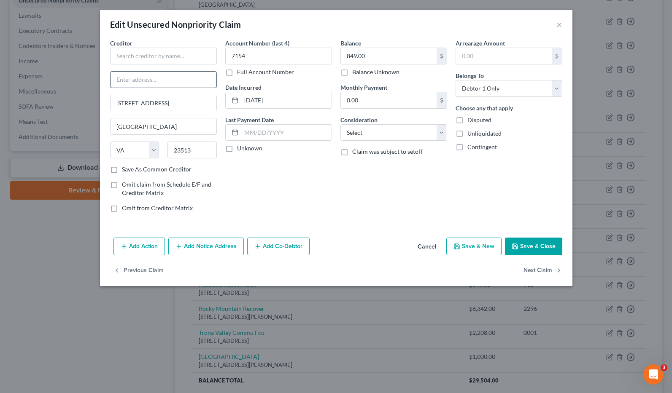
paste input "Portfolio Recov Assoc"
click at [123, 55] on input "text" at bounding box center [163, 56] width 107 height 17
drag, startPoint x: 369, startPoint y: 184, endPoint x: 218, endPoint y: 76, distance: 185.6
click at [366, 179] on div "Balance 849.00 $ Balance Unknown Balance Undetermined 849.00 $ Balance Unknown …" at bounding box center [393, 129] width 115 height 180
click at [138, 51] on input "text" at bounding box center [163, 56] width 107 height 17
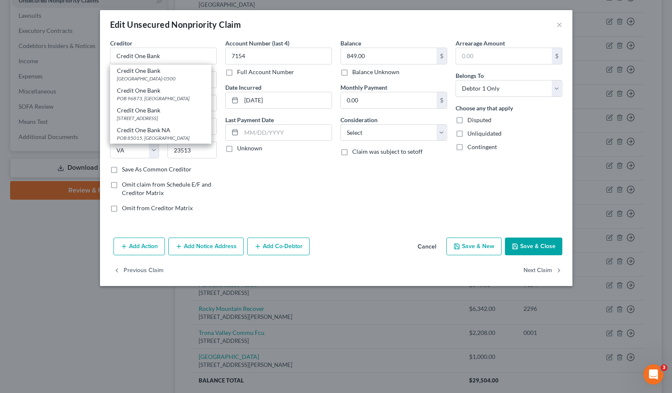
click at [294, 190] on div "Account Number (last 4) 7154 Full Account Number Date Incurred [DATE] Last Paym…" at bounding box center [278, 129] width 115 height 180
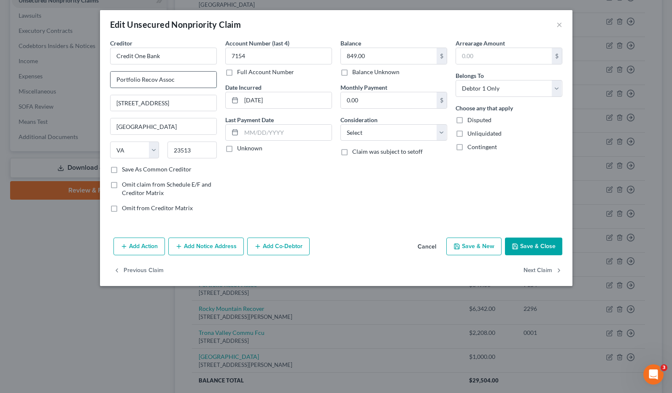
click at [116, 80] on input "Portfolio Recov Assoc" at bounding box center [163, 80] width 106 height 16
click at [441, 132] on select "Select Cable / Satellite Services Collection Agency Credit Card Debt Debt Couns…" at bounding box center [393, 132] width 107 height 17
click at [340, 124] on select "Select Cable / Satellite Services Collection Agency Credit Card Debt Debt Couns…" at bounding box center [393, 132] width 107 height 17
drag, startPoint x: 523, startPoint y: 88, endPoint x: 519, endPoint y: 92, distance: 5.4
click at [523, 88] on select "Select Debtor 1 Only Debtor 2 Only Debtor 1 And Debtor 2 Only At Least One Of T…" at bounding box center [508, 88] width 107 height 17
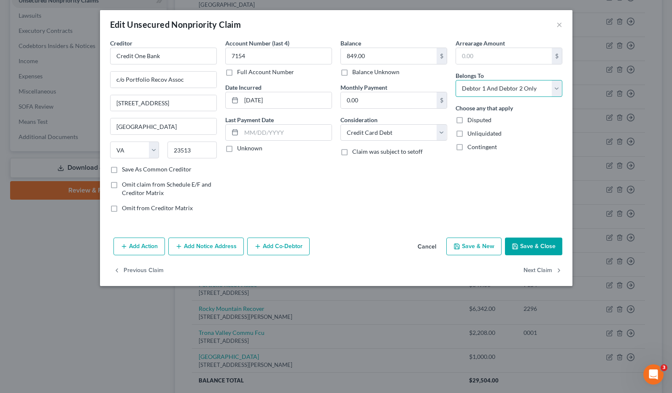
click at [455, 80] on select "Select Debtor 1 Only Debtor 2 Only Debtor 1 And Debtor 2 Only At Least One Of T…" at bounding box center [508, 88] width 107 height 17
click at [541, 247] on button "Save & Close" at bounding box center [533, 247] width 57 height 18
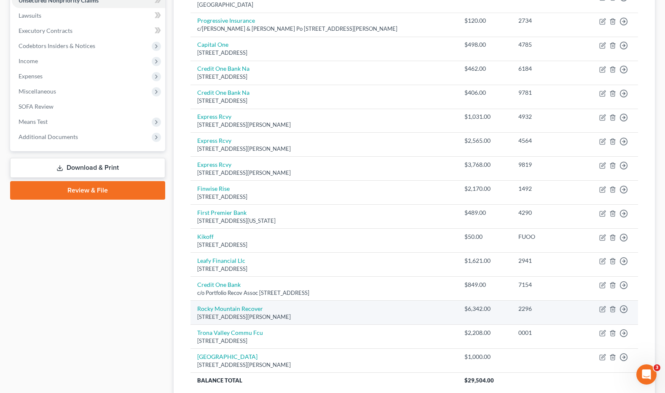
click at [554, 313] on div "2296" at bounding box center [547, 309] width 56 height 8
click at [573, 308] on icon "button" at bounding box center [603, 309] width 7 height 7
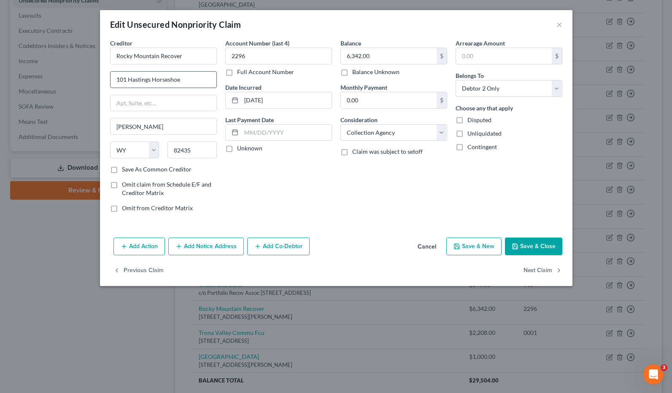
drag, startPoint x: 189, startPoint y: 77, endPoint x: 119, endPoint y: 75, distance: 70.0
click at [112, 75] on input "101 Hastings Horseshoe" at bounding box center [163, 80] width 106 height 16
paste input "101 Hastings Horseshoe"
click at [188, 51] on input "Rocky Mountain Recover" at bounding box center [163, 56] width 107 height 17
drag, startPoint x: 186, startPoint y: 55, endPoint x: 127, endPoint y: 59, distance: 58.8
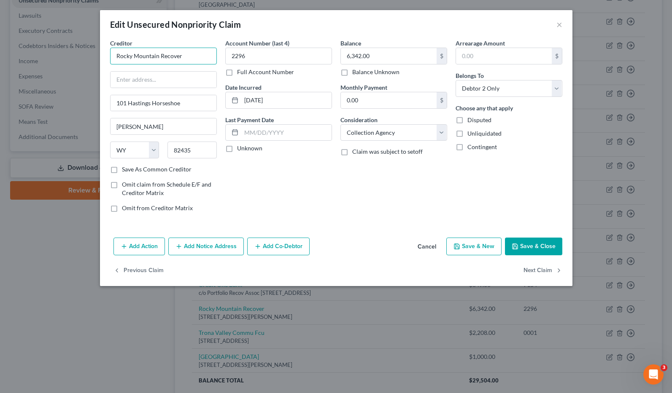
click at [116, 59] on input "Rocky Mountain Recover" at bounding box center [163, 56] width 107 height 17
paste input "Rocky Mountain Recover"
click at [126, 54] on input "text" at bounding box center [163, 56] width 107 height 17
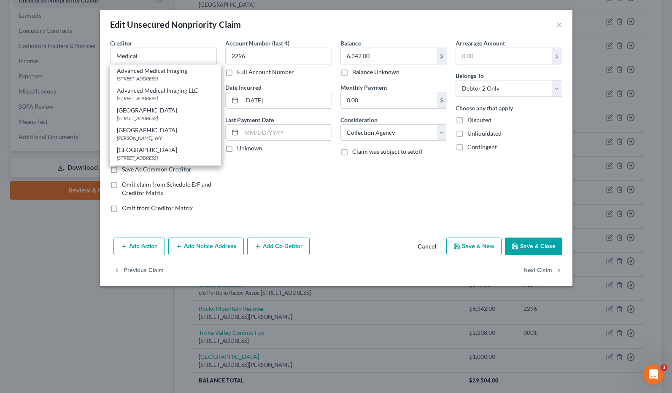
click at [326, 206] on div "Account Number (last 4) 2296 Full Account Number Date Incurred [DATE] Last Paym…" at bounding box center [278, 129] width 115 height 180
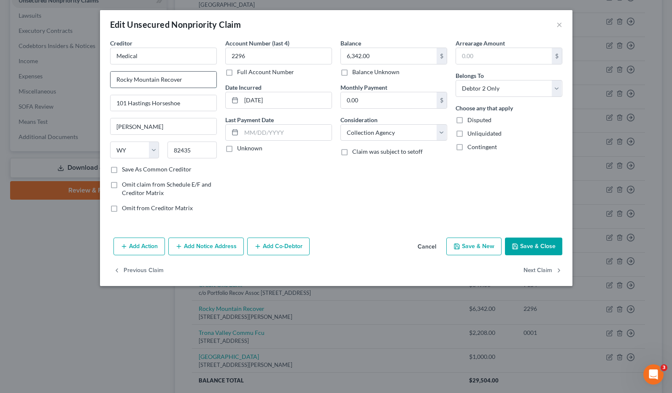
click at [116, 79] on input "Rocky Mountain Recover" at bounding box center [163, 80] width 106 height 16
click at [438, 137] on select "Select Cable / Satellite Services Collection Agency Credit Card Debt Debt Couns…" at bounding box center [393, 132] width 107 height 17
click at [340, 124] on select "Select Cable / Satellite Services Collection Agency Credit Card Debt Debt Couns…" at bounding box center [393, 132] width 107 height 17
drag, startPoint x: 539, startPoint y: 86, endPoint x: 529, endPoint y: 93, distance: 11.7
click at [539, 86] on select "Select Debtor 1 Only Debtor 2 Only Debtor 1 And Debtor 2 Only At Least One Of T…" at bounding box center [508, 88] width 107 height 17
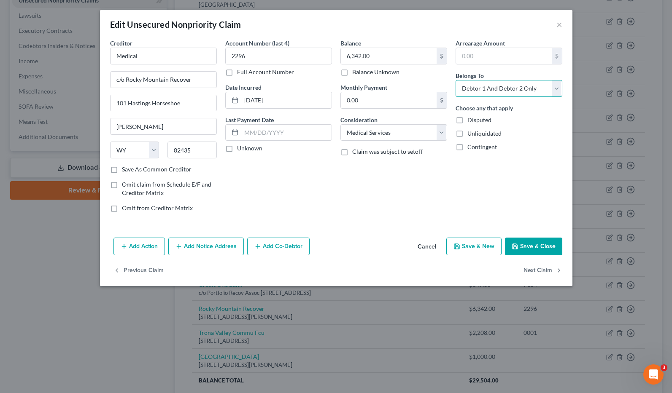
click at [455, 80] on select "Select Debtor 1 Only Debtor 2 Only Debtor 1 And Debtor 2 Only At Least One Of T…" at bounding box center [508, 88] width 107 height 17
click at [538, 245] on button "Save & Close" at bounding box center [533, 247] width 57 height 18
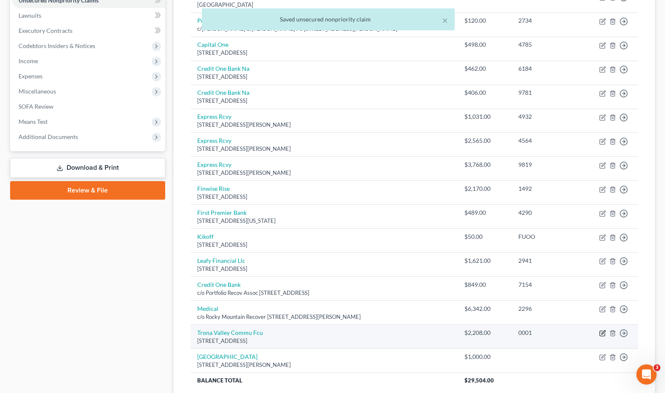
click at [573, 333] on icon "button" at bounding box center [604, 333] width 4 height 4
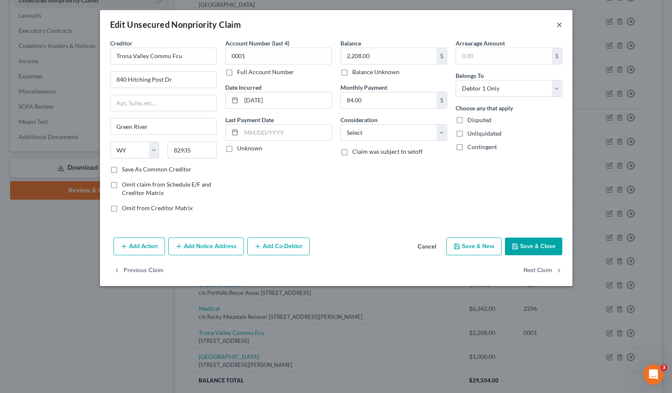
click at [558, 22] on button "×" at bounding box center [559, 24] width 6 height 10
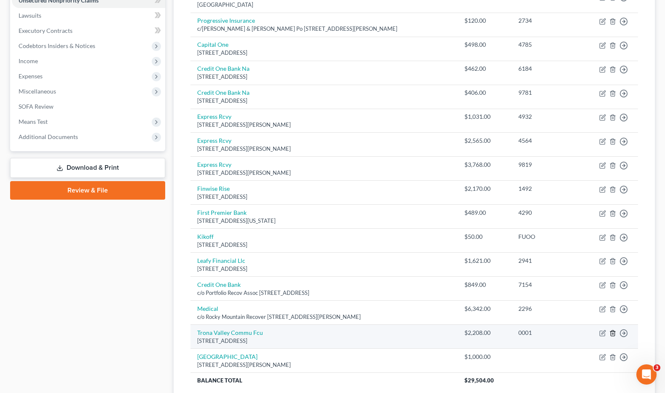
click at [573, 332] on polyline "button" at bounding box center [613, 332] width 5 height 0
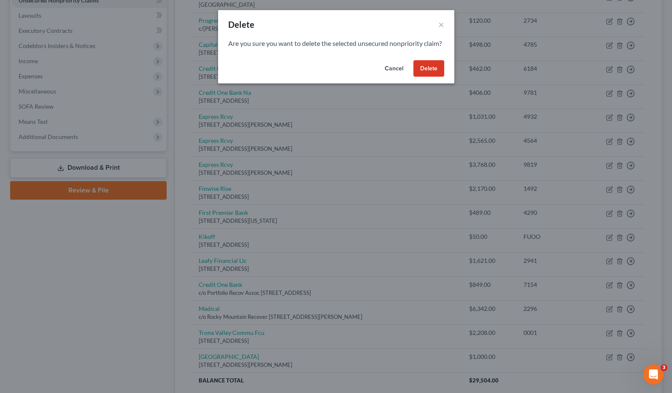
click at [433, 73] on button "Delete" at bounding box center [428, 68] width 31 height 17
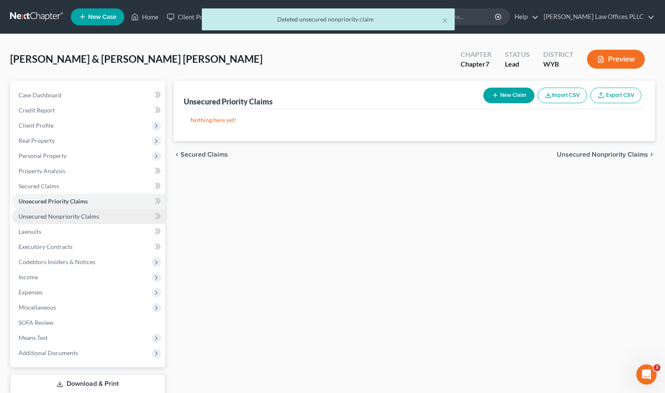
click at [76, 215] on span "Unsecured Nonpriority Claims" at bounding box center [59, 216] width 81 height 7
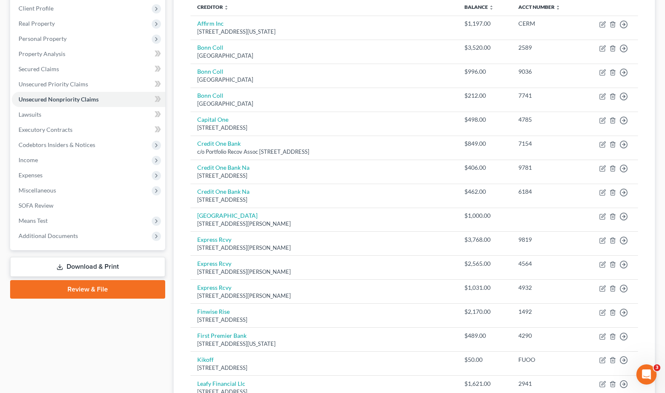
scroll to position [117, 0]
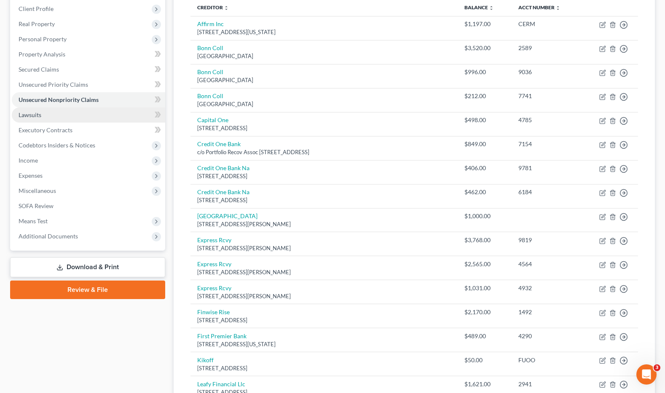
click at [38, 114] on span "Lawsuits" at bounding box center [30, 114] width 23 height 7
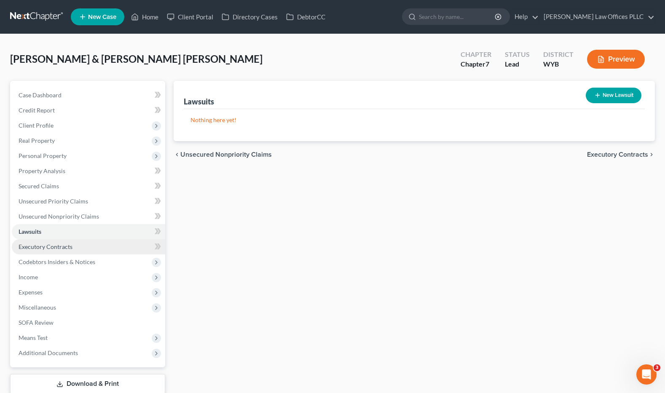
click at [55, 247] on span "Executory Contracts" at bounding box center [46, 246] width 54 height 7
click at [57, 245] on span "Executory Contracts" at bounding box center [46, 246] width 54 height 7
click at [573, 94] on button "New Contract" at bounding box center [613, 96] width 58 height 16
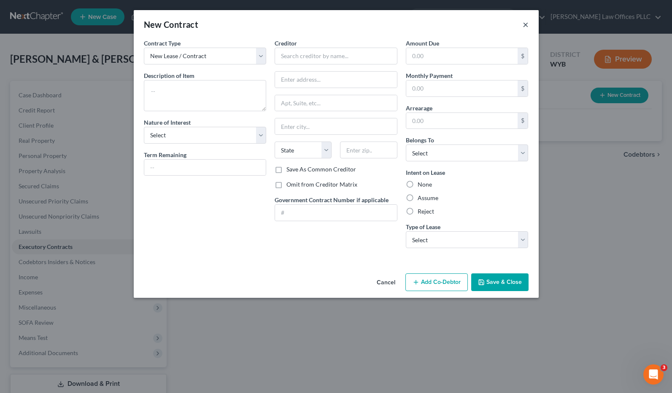
click at [526, 23] on button "×" at bounding box center [526, 24] width 6 height 10
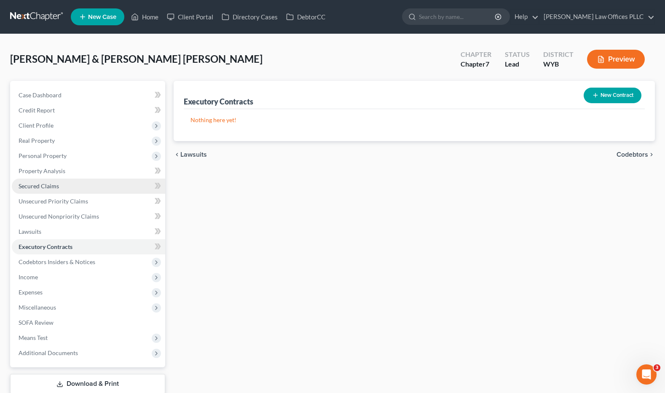
click at [61, 187] on link "Secured Claims" at bounding box center [89, 186] width 154 height 15
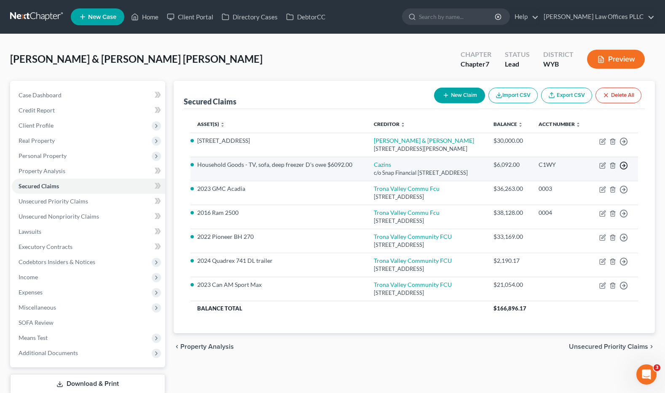
click at [573, 170] on icon "button" at bounding box center [624, 166] width 8 height 8
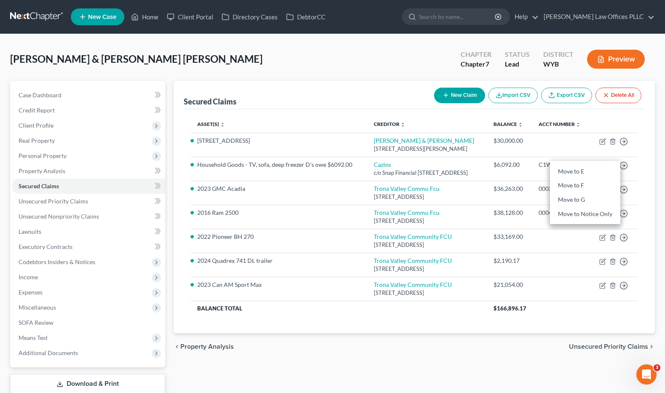
click at [368, 59] on div "[PERSON_NAME] & [PERSON_NAME] [PERSON_NAME] Upgraded Chapter Chapter 7 Status L…" at bounding box center [332, 62] width 645 height 37
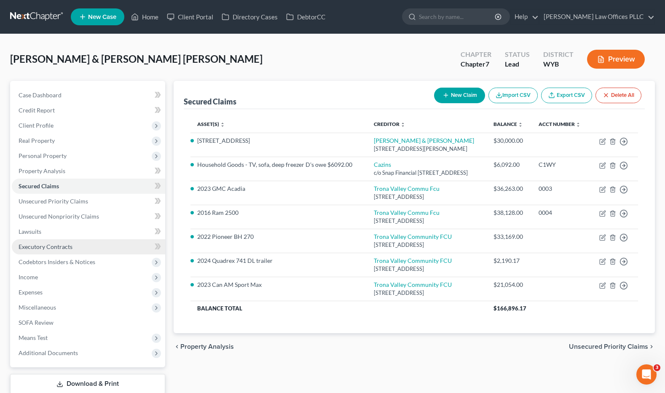
click at [53, 247] on span "Executory Contracts" at bounding box center [46, 246] width 54 height 7
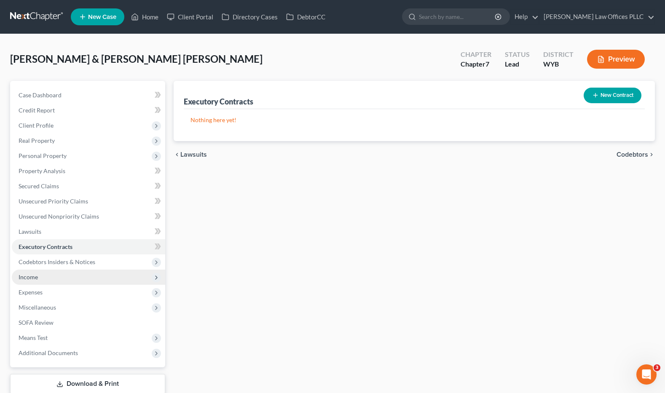
click at [24, 275] on span "Income" at bounding box center [28, 277] width 19 height 7
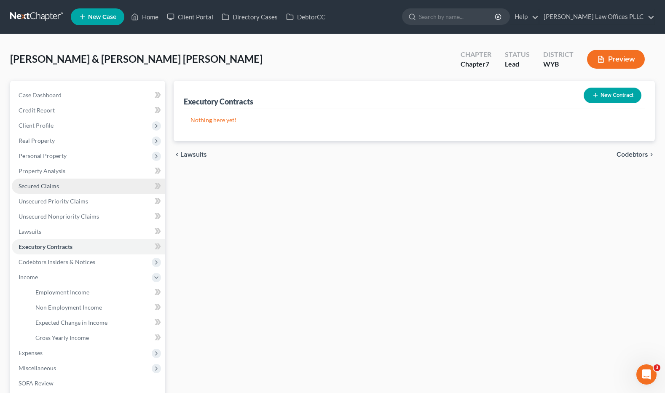
click at [46, 186] on span "Secured Claims" at bounding box center [39, 186] width 40 height 7
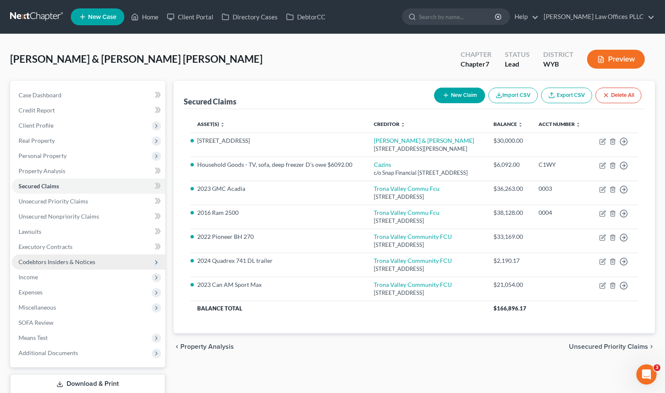
click at [46, 261] on span "Codebtors Insiders & Notices" at bounding box center [57, 262] width 77 height 7
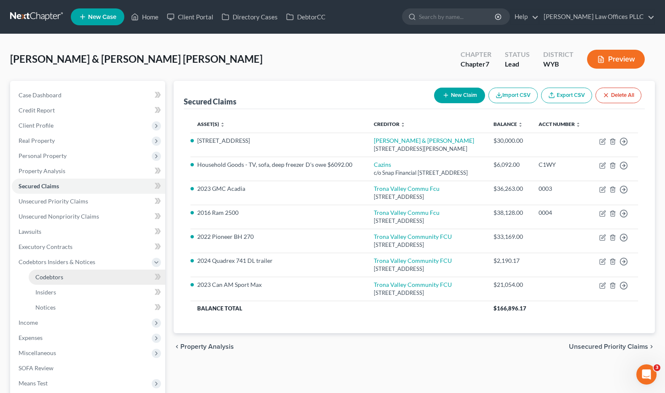
click at [52, 278] on span "Codebtors" at bounding box center [49, 277] width 28 height 7
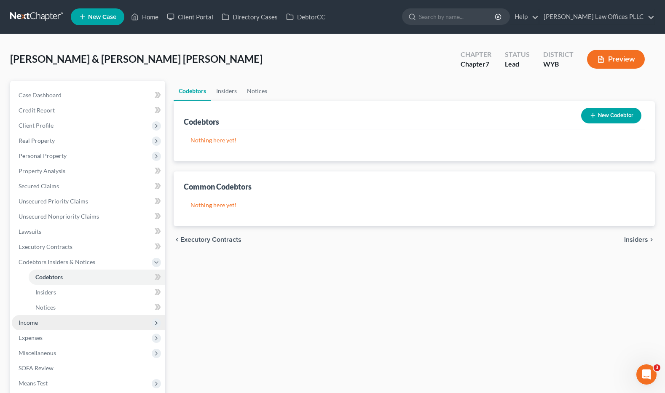
click at [47, 325] on span "Income" at bounding box center [89, 322] width 154 height 15
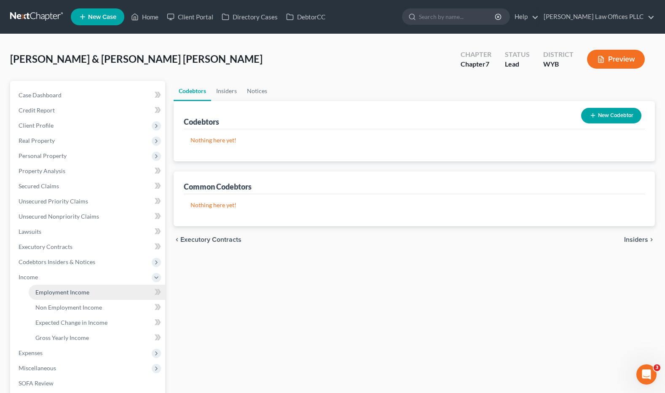
click at [86, 290] on span "Employment Income" at bounding box center [62, 292] width 54 height 7
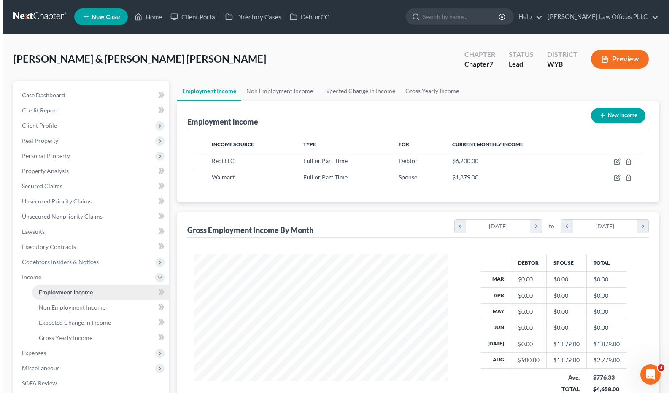
scroll to position [151, 271]
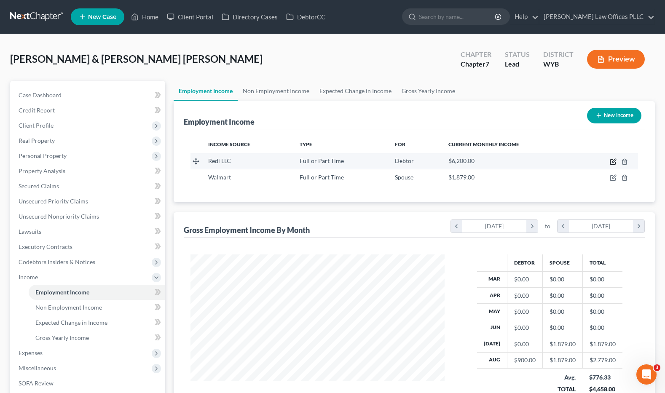
click at [573, 162] on icon "button" at bounding box center [614, 161] width 4 height 4
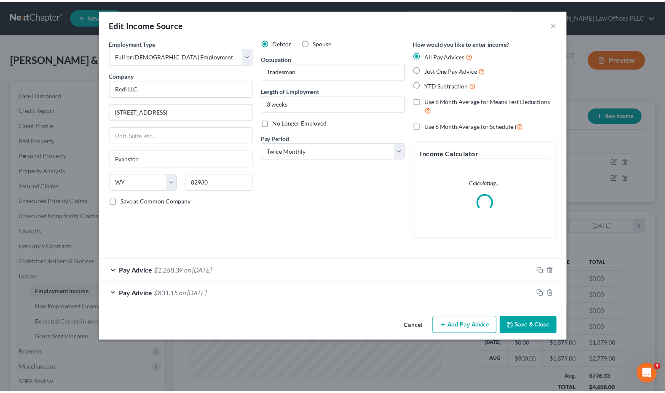
scroll to position [151, 274]
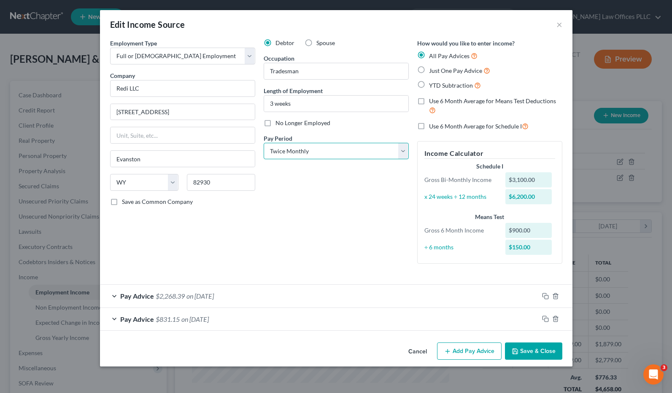
click at [404, 151] on select "Select Monthly Twice Monthly Every Other Week Weekly" at bounding box center [336, 151] width 145 height 17
click at [264, 143] on select "Select Monthly Twice Monthly Every Other Week Weekly" at bounding box center [336, 151] width 145 height 17
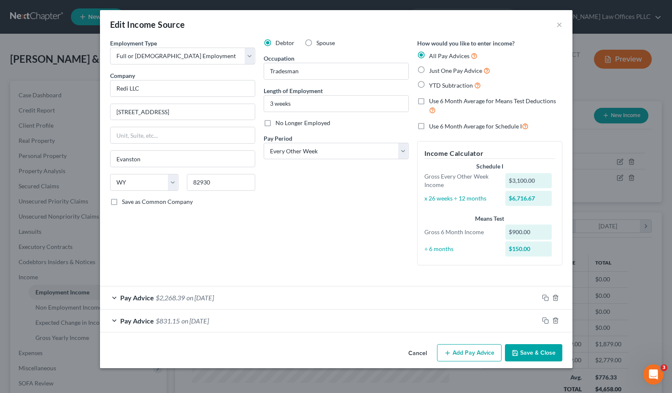
click at [537, 349] on button "Save & Close" at bounding box center [533, 354] width 57 height 18
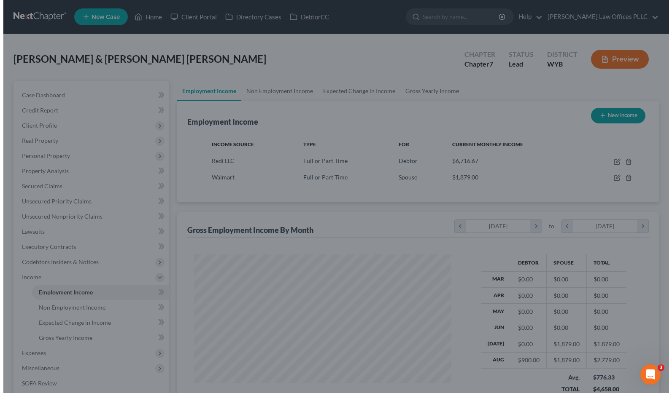
scroll to position [421577, 421457]
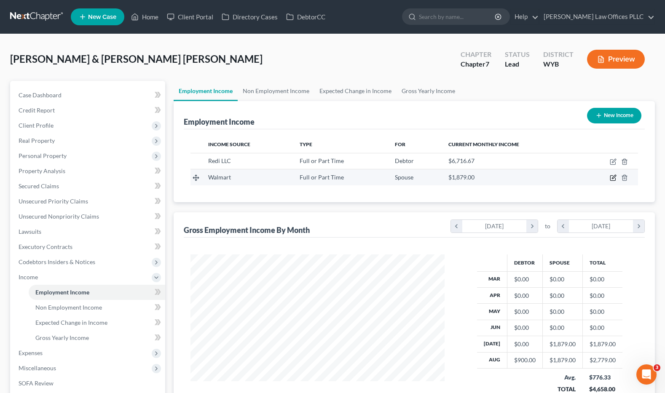
click at [573, 178] on icon "button" at bounding box center [614, 177] width 4 height 4
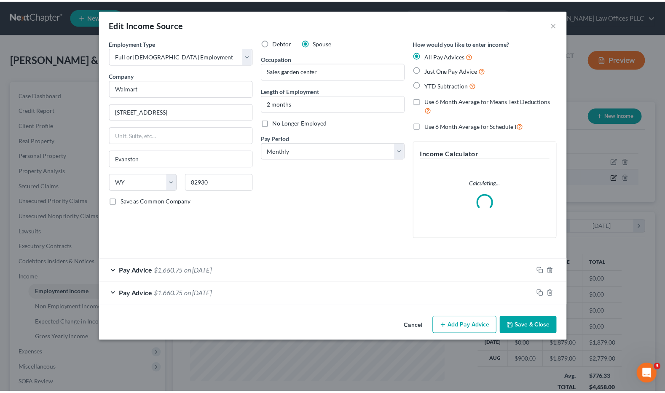
scroll to position [151, 274]
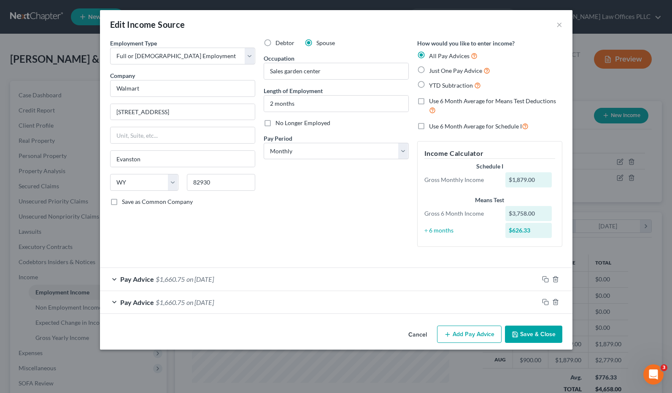
click at [529, 333] on button "Save & Close" at bounding box center [533, 335] width 57 height 18
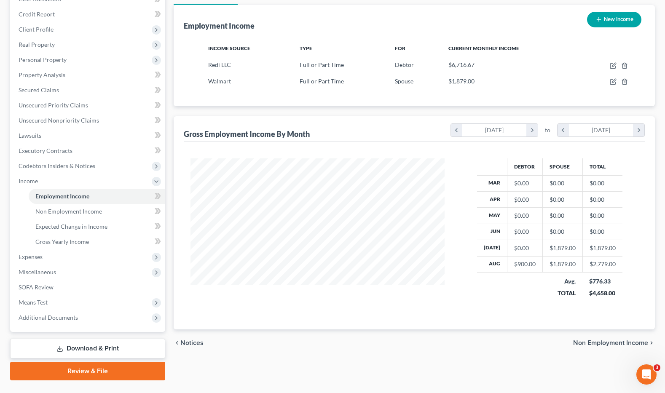
scroll to position [97, 0]
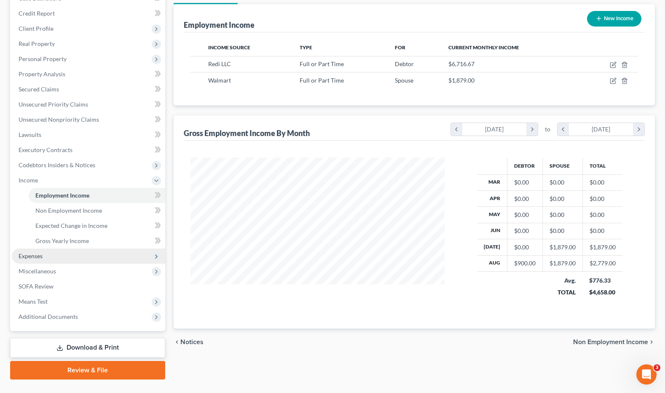
click at [46, 253] on span "Expenses" at bounding box center [89, 256] width 154 height 15
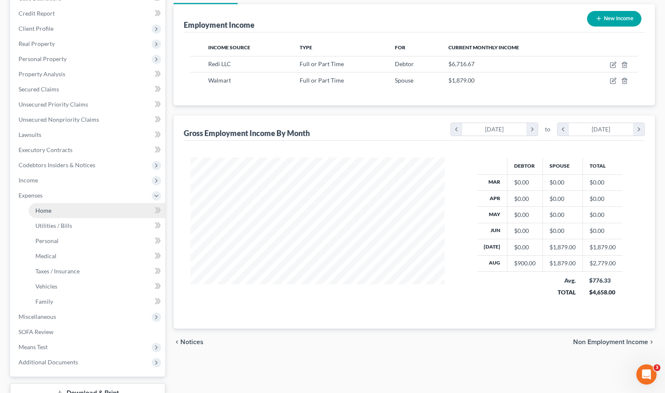
click at [50, 207] on link "Home" at bounding box center [97, 210] width 137 height 15
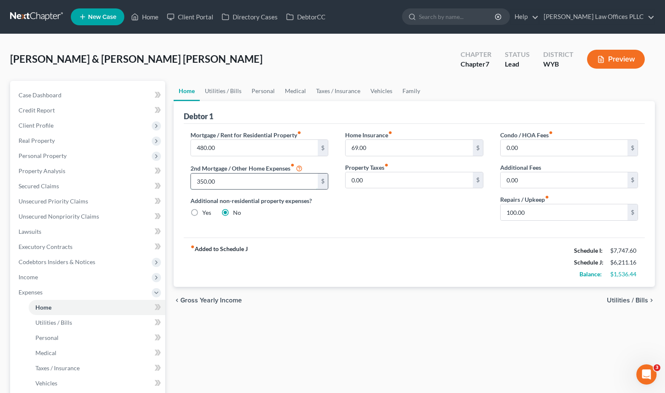
click at [223, 183] on input "350.00" at bounding box center [254, 182] width 127 height 16
click at [372, 181] on input "0.00" at bounding box center [409, 180] width 127 height 16
click at [234, 150] on input "480.00" at bounding box center [254, 148] width 127 height 16
click at [221, 89] on link "Utilities / Bills" at bounding box center [223, 91] width 47 height 20
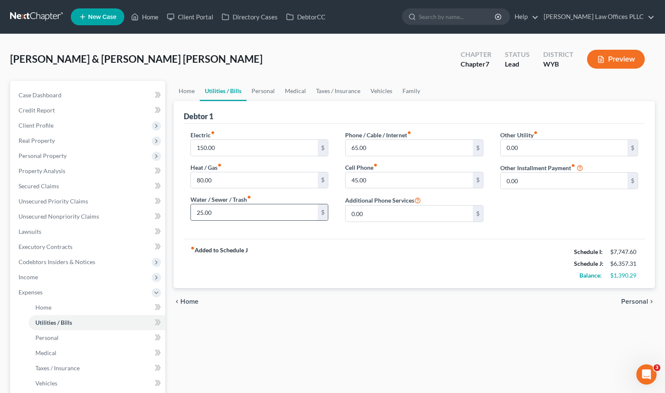
click at [217, 213] on input "25.00" at bounding box center [254, 213] width 127 height 16
click at [189, 89] on link "Home" at bounding box center [187, 91] width 26 height 20
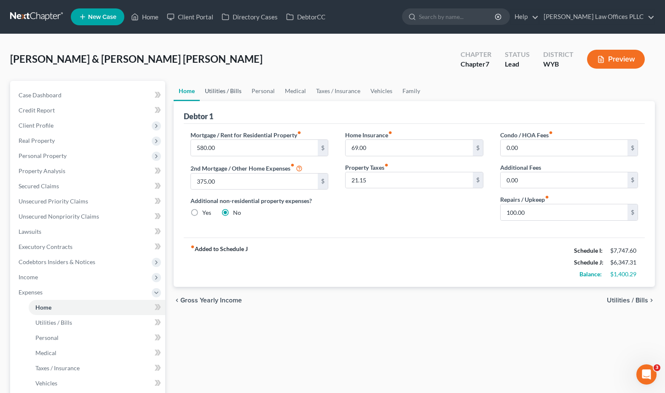
click at [234, 92] on link "Utilities / Bills" at bounding box center [223, 91] width 47 height 20
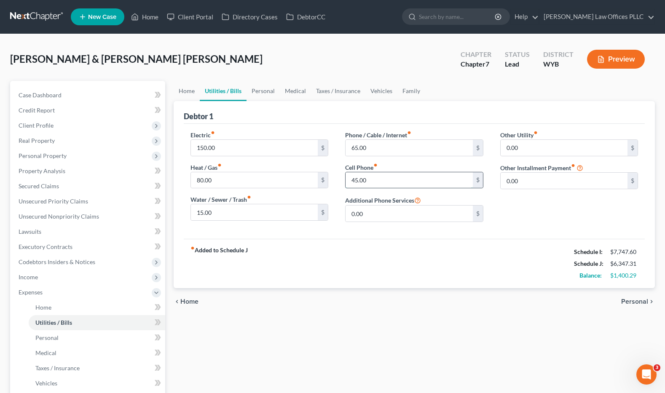
click at [377, 181] on input "45.00" at bounding box center [409, 180] width 127 height 16
click at [265, 92] on link "Personal" at bounding box center [263, 91] width 33 height 20
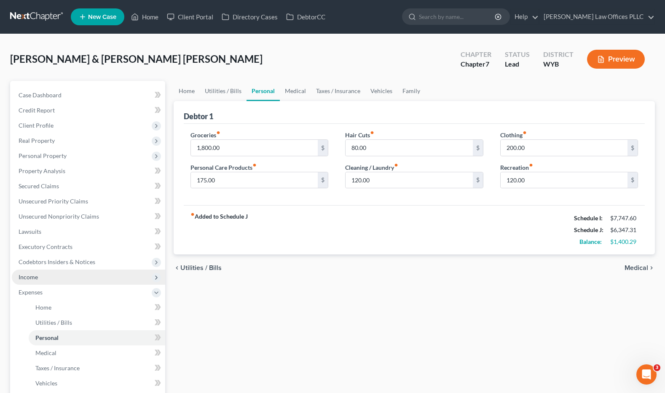
click at [49, 278] on span "Income" at bounding box center [89, 277] width 154 height 15
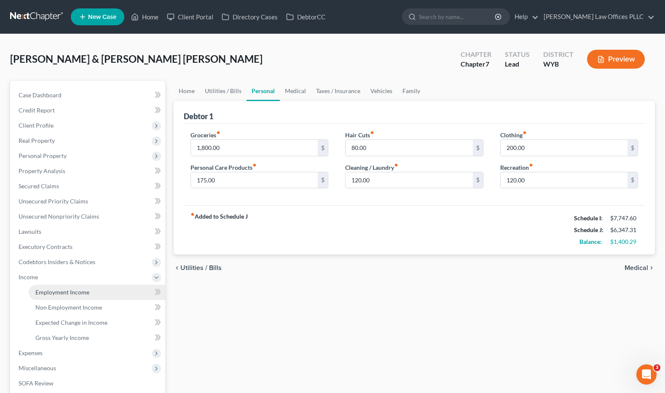
click at [71, 290] on span "Employment Income" at bounding box center [62, 292] width 54 height 7
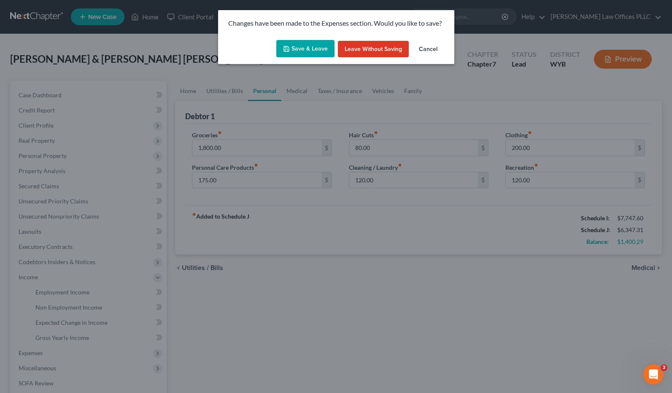
click at [307, 51] on button "Save & Leave" at bounding box center [305, 49] width 58 height 18
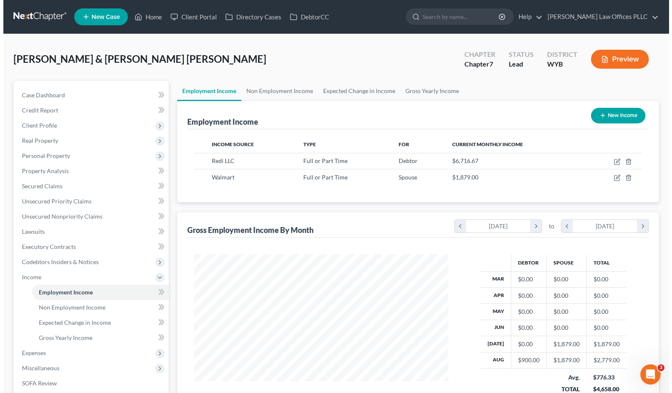
scroll to position [151, 271]
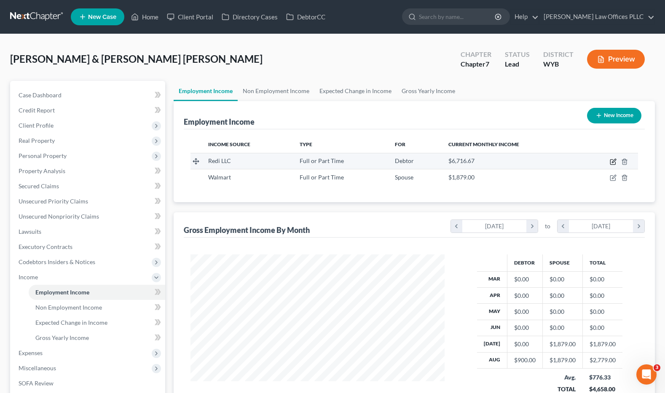
click at [573, 161] on icon "button" at bounding box center [614, 161] width 4 height 4
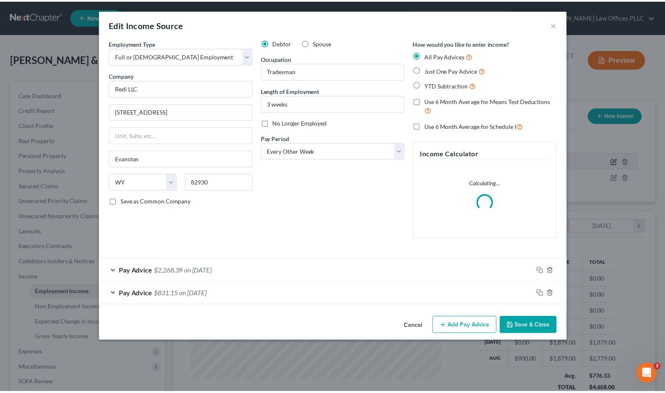
scroll to position [151, 274]
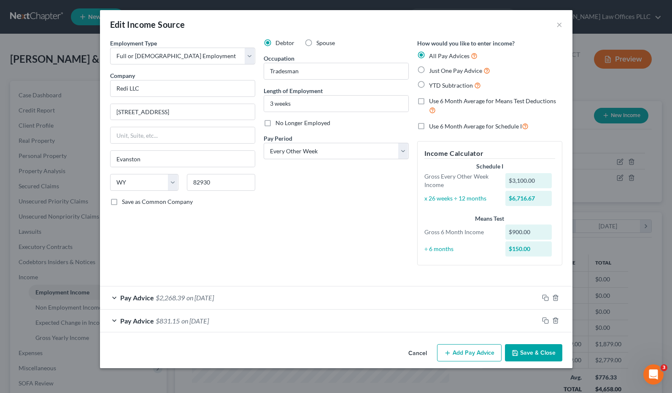
click at [535, 352] on button "Save & Close" at bounding box center [533, 354] width 57 height 18
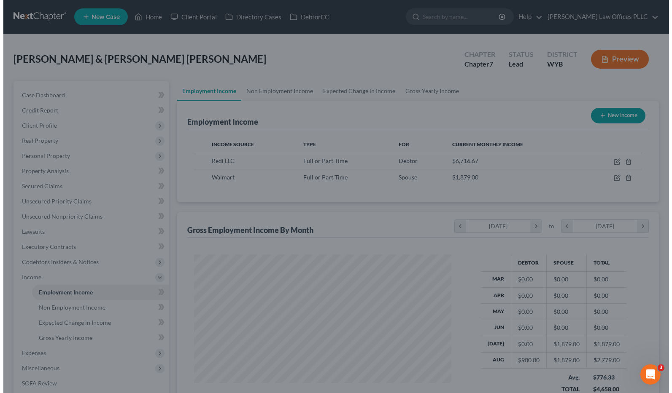
scroll to position [421577, 421457]
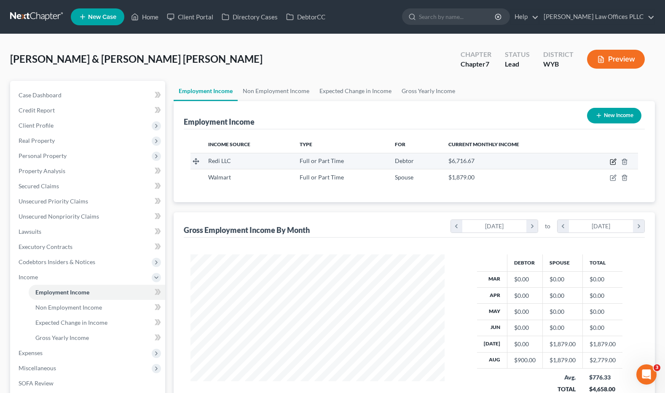
click at [573, 160] on icon "button" at bounding box center [613, 162] width 7 height 7
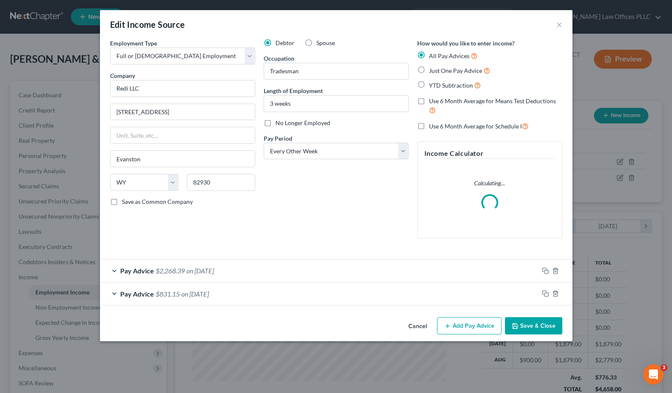
scroll to position [151, 274]
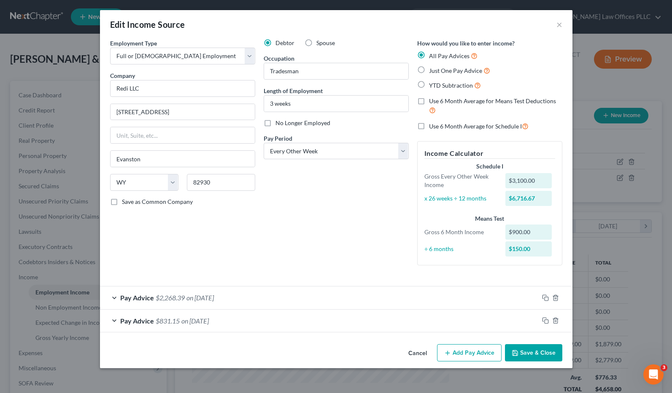
click at [173, 296] on span "$2,268.39" at bounding box center [170, 298] width 29 height 8
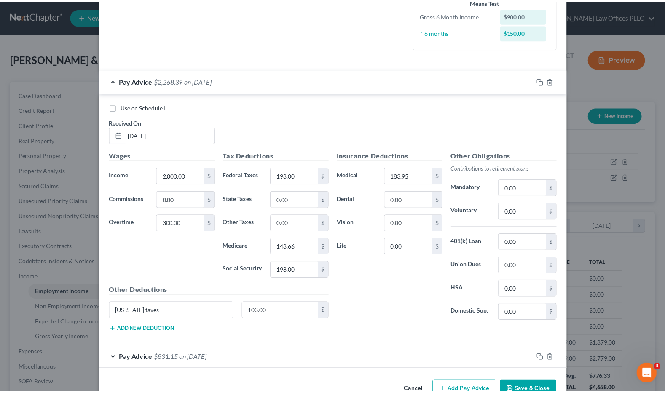
scroll to position [240, 0]
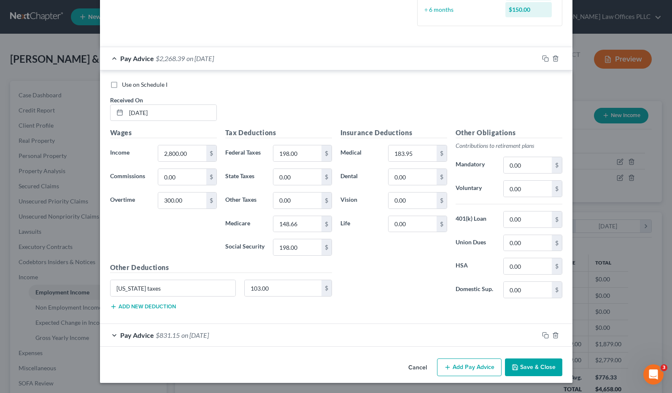
click at [522, 366] on button "Save & Close" at bounding box center [533, 368] width 57 height 18
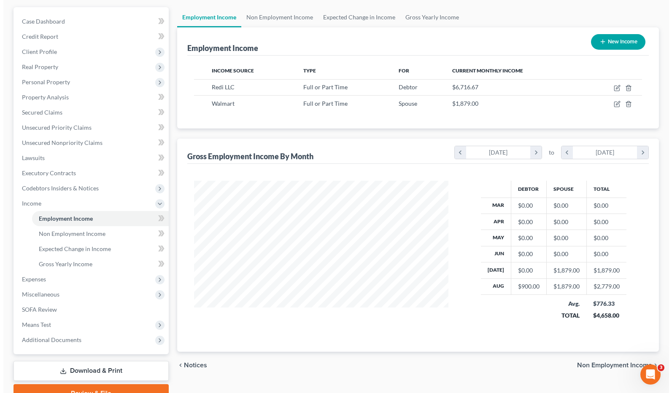
scroll to position [74, 0]
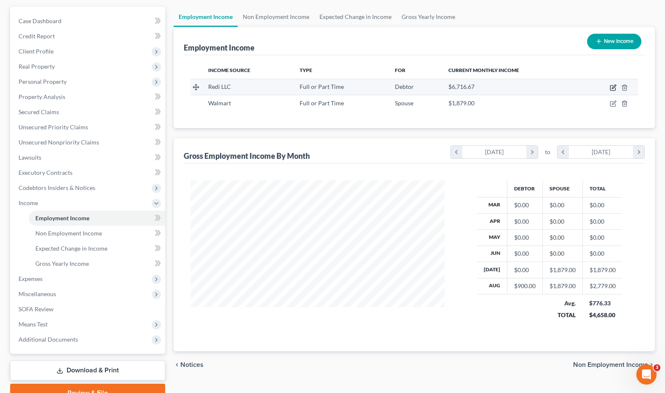
click at [573, 86] on icon "button" at bounding box center [613, 87] width 7 height 7
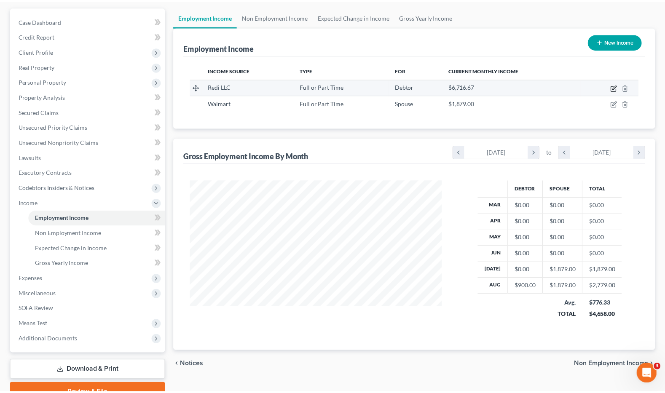
scroll to position [151, 274]
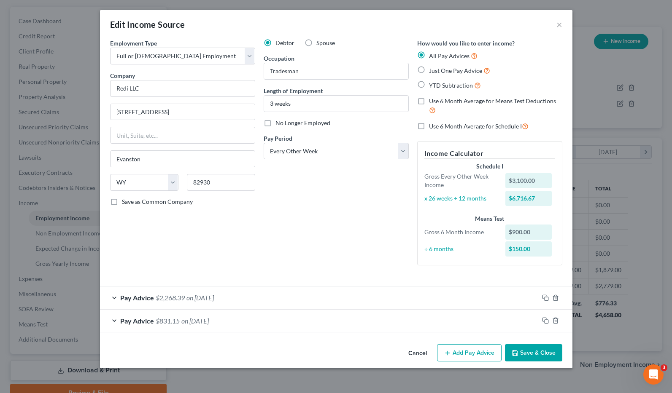
click at [429, 69] on label "Just One Pay Advice" at bounding box center [459, 71] width 61 height 10
click at [432, 69] on input "Just One Pay Advice" at bounding box center [434, 68] width 5 height 5
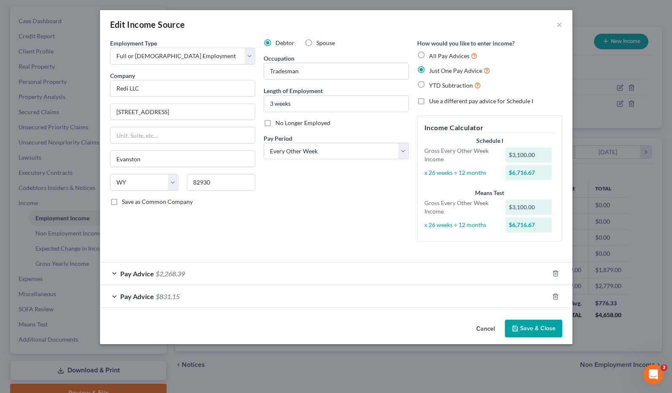
click at [543, 330] on button "Save & Close" at bounding box center [533, 329] width 57 height 18
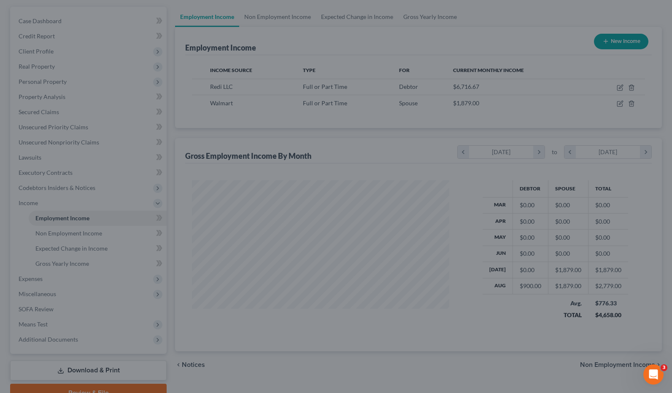
scroll to position [421577, 421457]
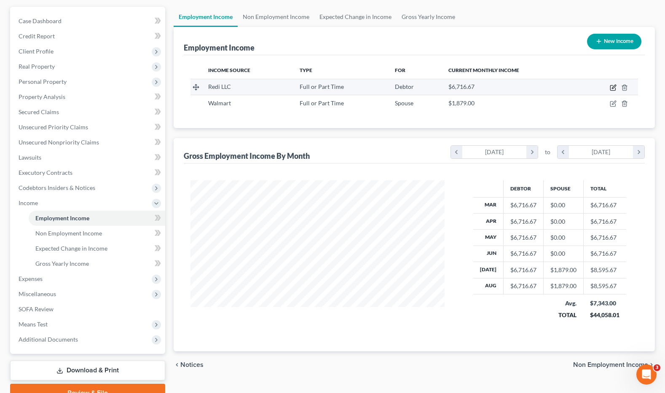
click at [573, 87] on icon "button" at bounding box center [613, 87] width 7 height 7
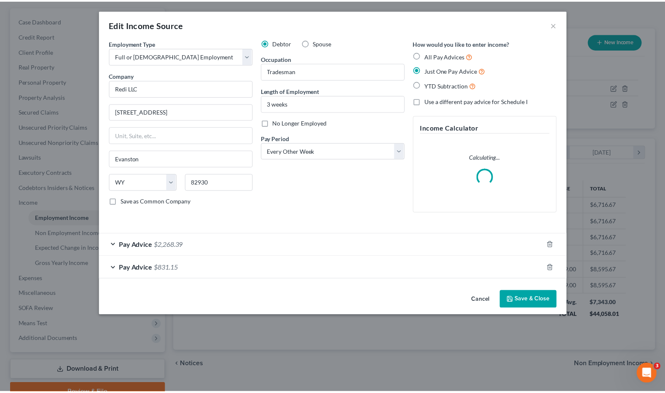
scroll to position [151, 274]
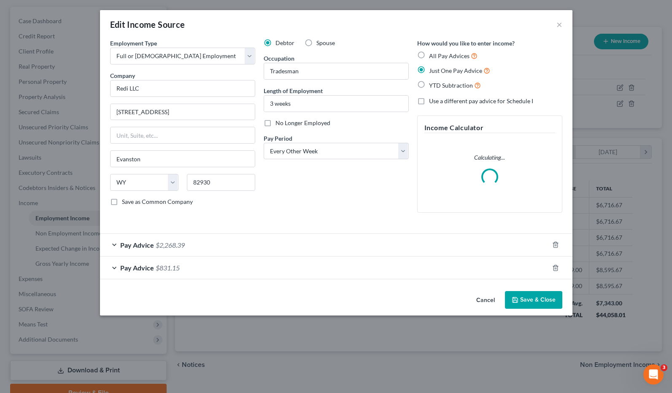
click at [429, 55] on label "All Pay Advices" at bounding box center [453, 56] width 48 height 10
click at [432, 55] on input "All Pay Advices" at bounding box center [434, 53] width 5 height 5
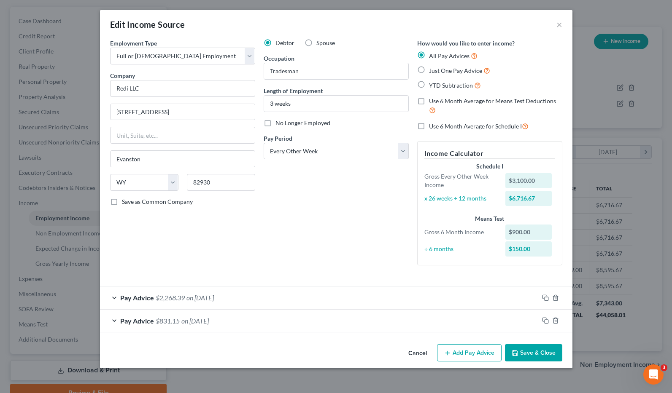
click at [538, 349] on button "Save & Close" at bounding box center [533, 354] width 57 height 18
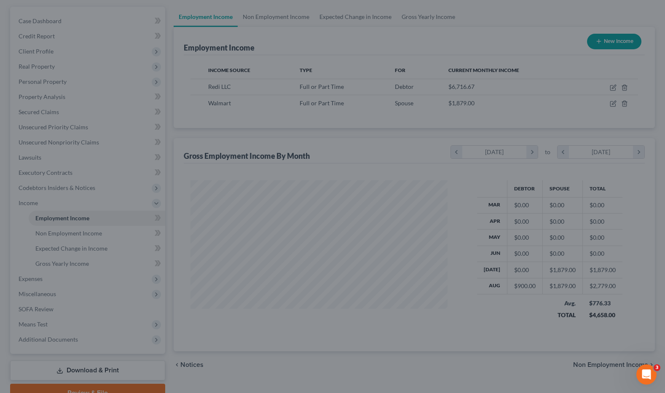
scroll to position [421577, 421457]
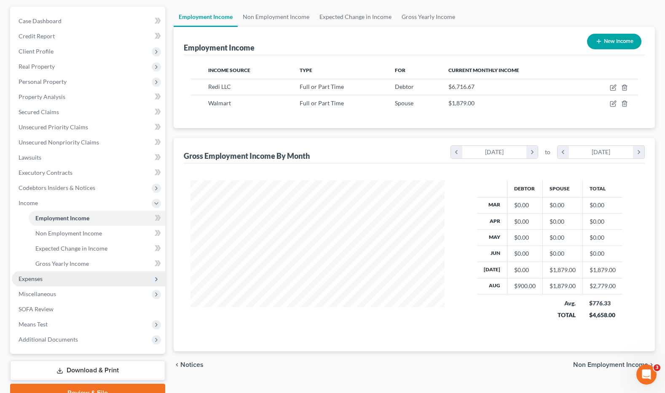
click at [48, 278] on span "Expenses" at bounding box center [89, 279] width 154 height 15
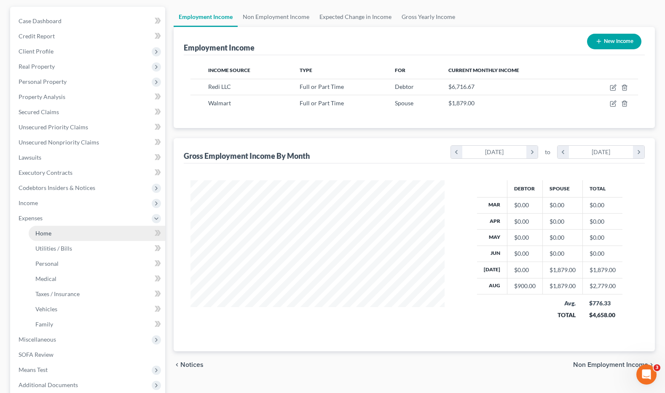
click at [59, 233] on link "Home" at bounding box center [97, 233] width 137 height 15
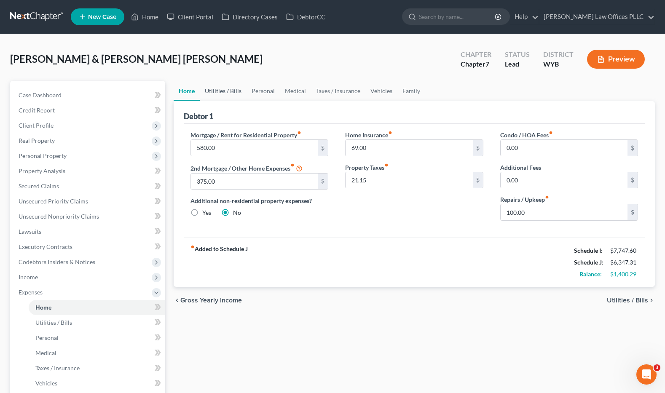
click at [226, 89] on link "Utilities / Bills" at bounding box center [223, 91] width 47 height 20
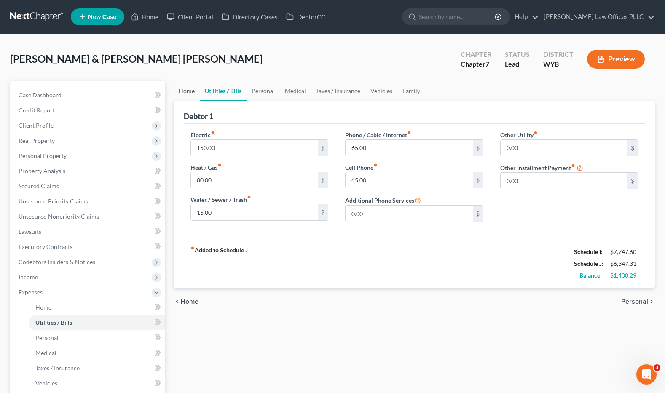
click at [191, 87] on link "Home" at bounding box center [187, 91] width 26 height 20
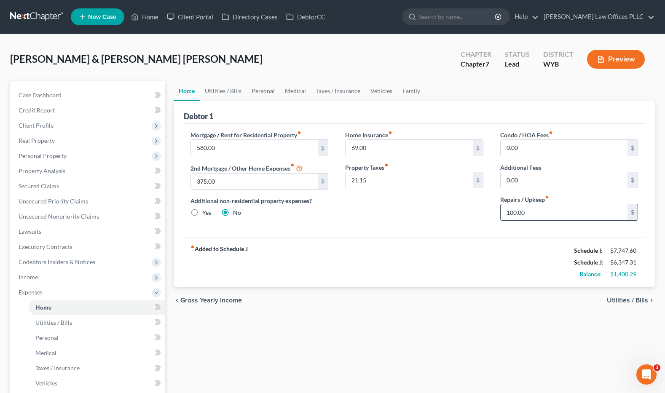
click at [534, 217] on input "100.00" at bounding box center [564, 213] width 127 height 16
click at [38, 278] on span "Income" at bounding box center [28, 277] width 19 height 7
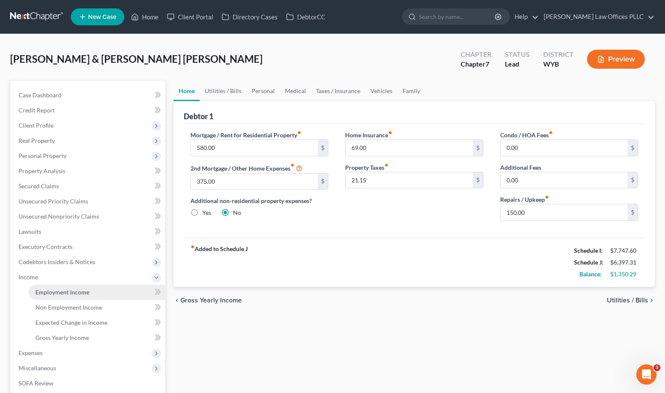
click at [74, 292] on span "Employment Income" at bounding box center [62, 292] width 54 height 7
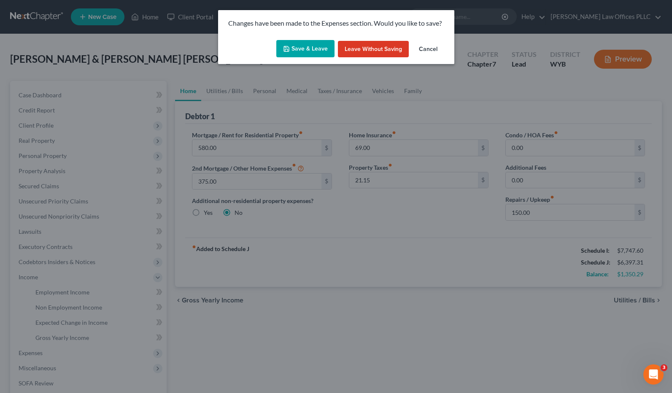
click at [301, 46] on button "Save & Leave" at bounding box center [305, 49] width 58 height 18
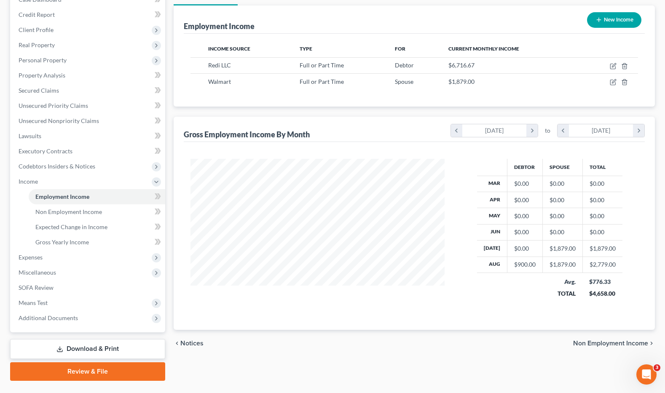
scroll to position [116, 0]
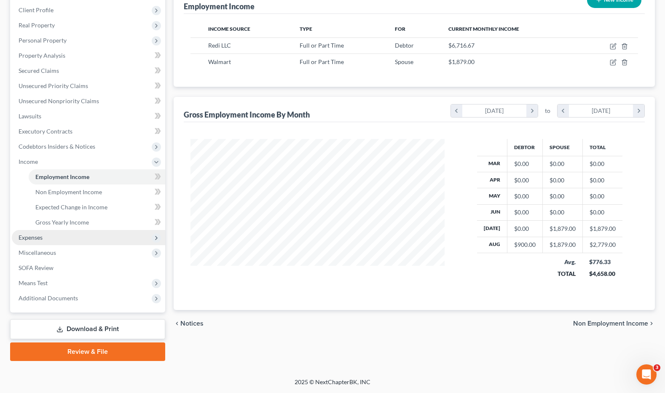
click at [55, 239] on span "Expenses" at bounding box center [89, 237] width 154 height 15
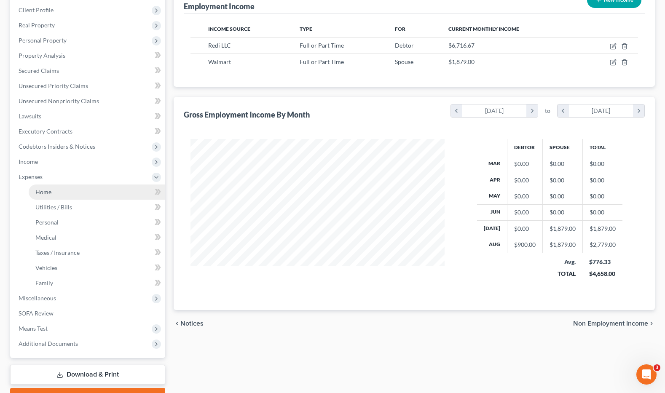
click at [62, 189] on link "Home" at bounding box center [97, 192] width 137 height 15
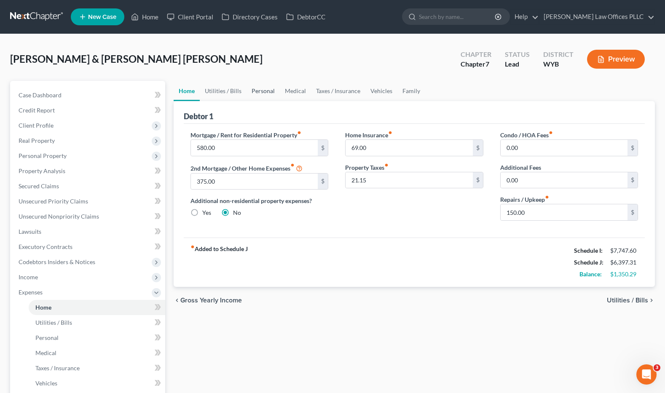
click at [265, 91] on link "Personal" at bounding box center [263, 91] width 33 height 20
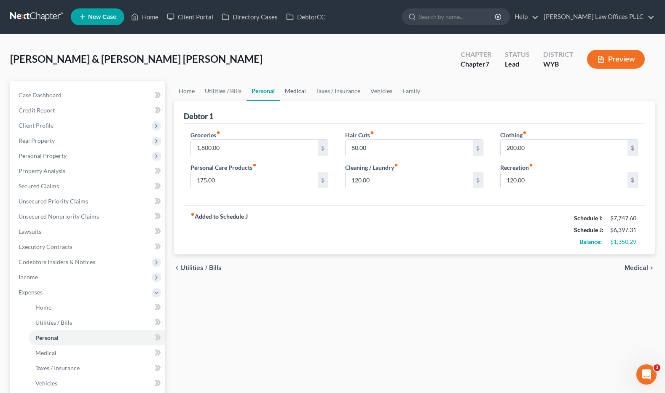
click at [291, 89] on link "Medical" at bounding box center [295, 91] width 31 height 20
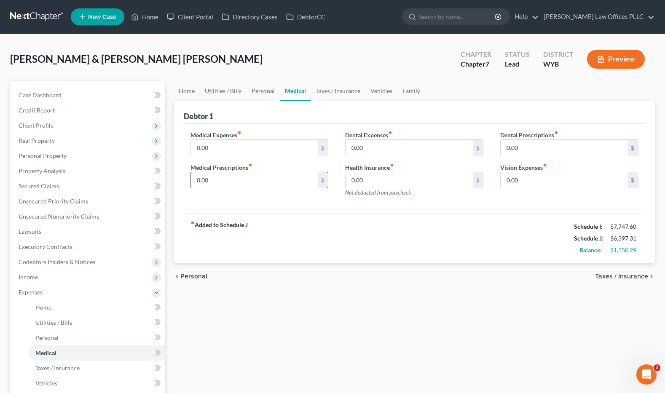
click at [220, 182] on input "0.00" at bounding box center [254, 180] width 127 height 16
click at [377, 147] on input "0.00" at bounding box center [409, 148] width 127 height 16
click at [339, 88] on link "Taxes / Insurance" at bounding box center [338, 91] width 54 height 20
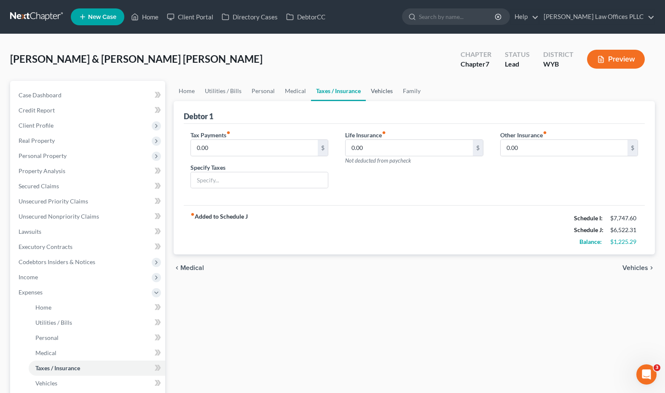
click at [382, 89] on link "Vehicles" at bounding box center [382, 91] width 32 height 20
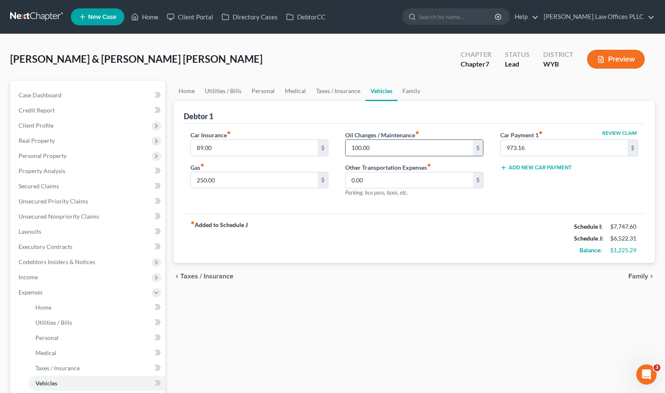
click at [381, 146] on input "100.00" at bounding box center [409, 148] width 127 height 16
click at [226, 145] on input "89.00" at bounding box center [254, 148] width 127 height 16
click at [409, 90] on link "Family" at bounding box center [412, 91] width 28 height 20
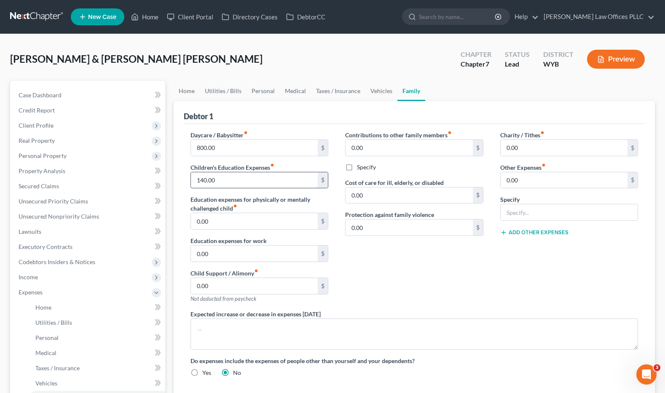
click at [227, 180] on input "140.00" at bounding box center [254, 180] width 127 height 16
click at [522, 215] on input "text" at bounding box center [569, 213] width 137 height 16
click at [523, 179] on input "0.00" at bounding box center [564, 180] width 127 height 16
click at [378, 89] on link "Vehicles" at bounding box center [382, 91] width 32 height 20
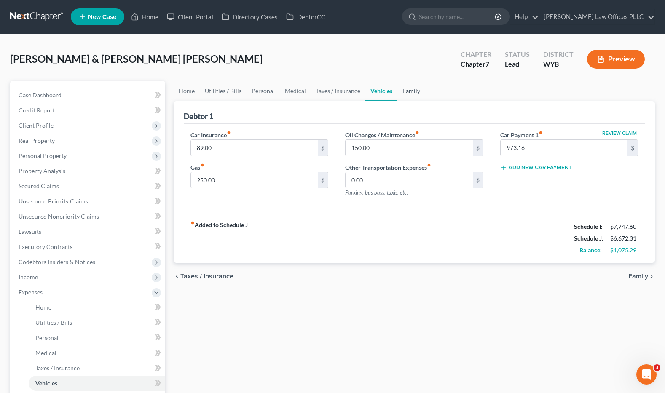
click at [414, 89] on link "Family" at bounding box center [412, 91] width 28 height 20
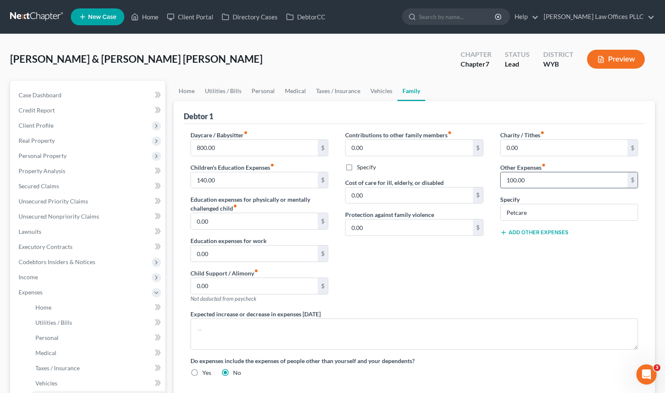
click at [532, 176] on input "100.00" at bounding box center [564, 180] width 127 height 16
click at [469, 86] on ul "Home Utilities / Bills Personal Medical Taxes / Insurance Vehicles Family" at bounding box center [415, 91] width 482 height 20
click at [60, 155] on span "Personal Property" at bounding box center [43, 155] width 48 height 7
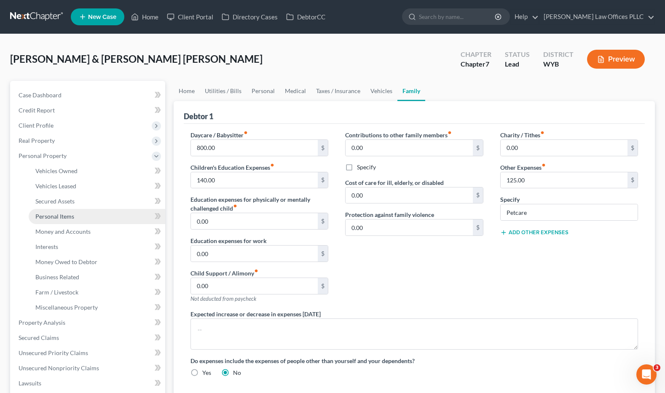
click at [69, 216] on span "Personal Items" at bounding box center [54, 216] width 39 height 7
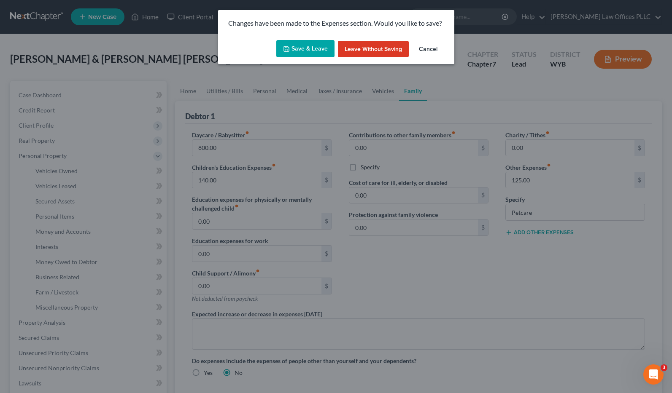
click at [315, 46] on button "Save & Leave" at bounding box center [305, 49] width 58 height 18
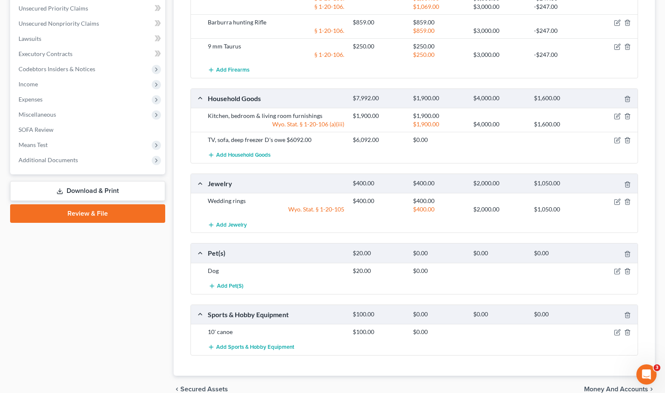
scroll to position [382, 0]
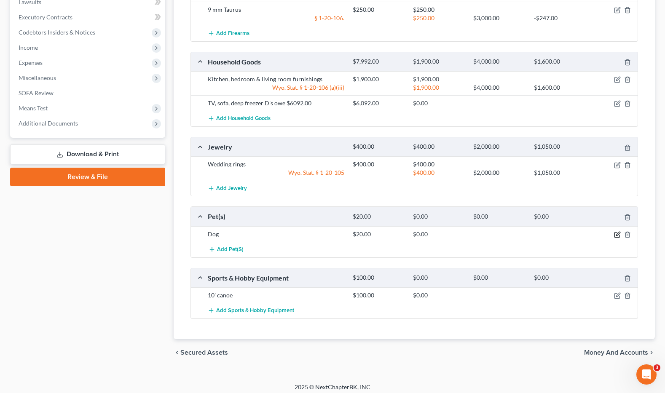
click at [573, 233] on icon "button" at bounding box center [617, 235] width 7 height 7
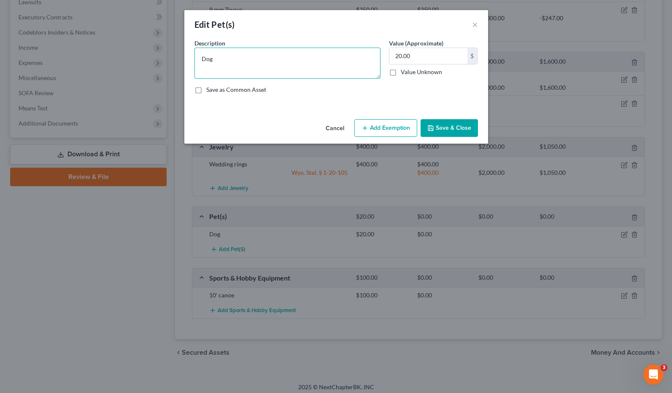
click at [238, 55] on textarea "Dog" at bounding box center [287, 63] width 186 height 31
click at [458, 127] on button "Save & Close" at bounding box center [448, 128] width 57 height 18
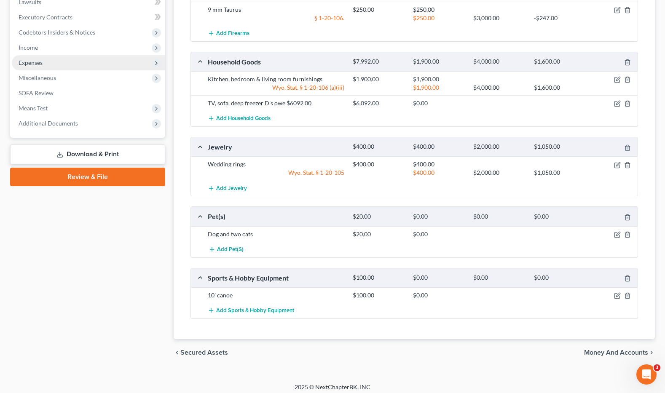
click at [43, 59] on span "Expenses" at bounding box center [89, 62] width 154 height 15
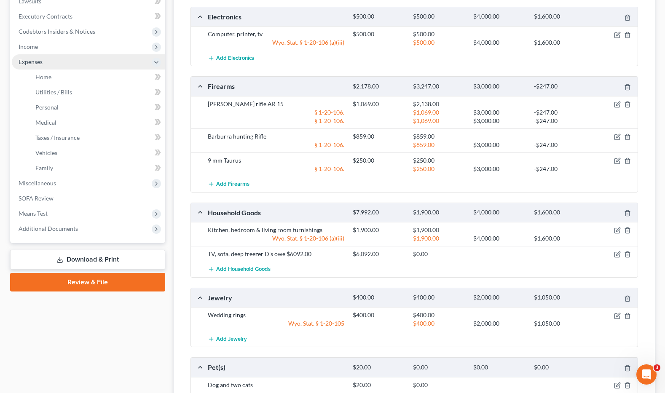
scroll to position [230, 0]
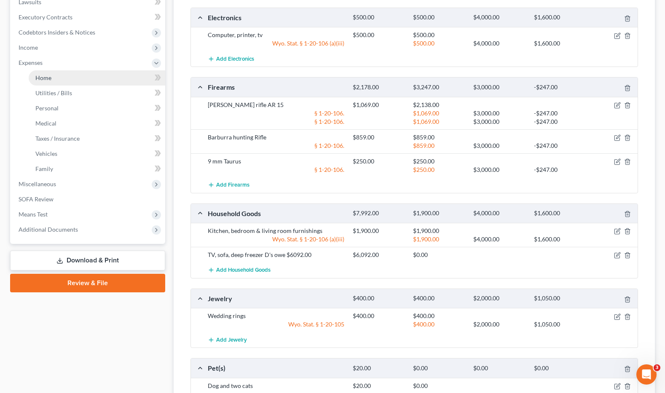
click at [47, 76] on span "Home" at bounding box center [43, 77] width 16 height 7
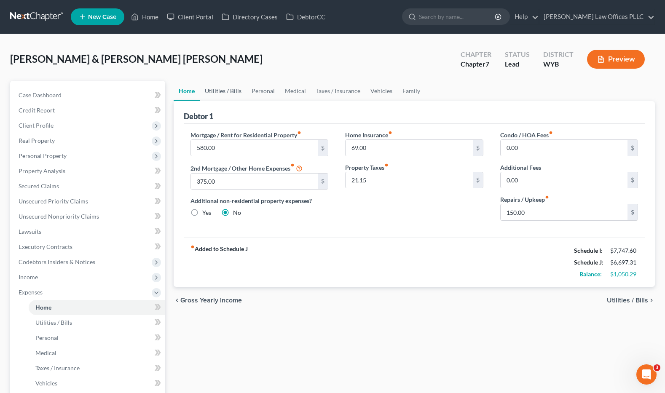
click at [224, 87] on link "Utilities / Bills" at bounding box center [223, 91] width 47 height 20
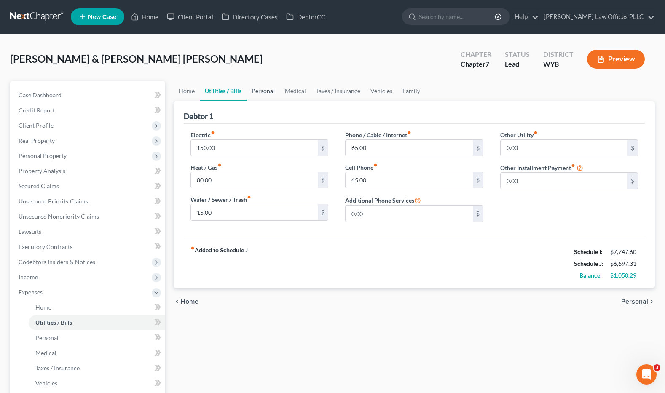
click at [264, 91] on link "Personal" at bounding box center [263, 91] width 33 height 20
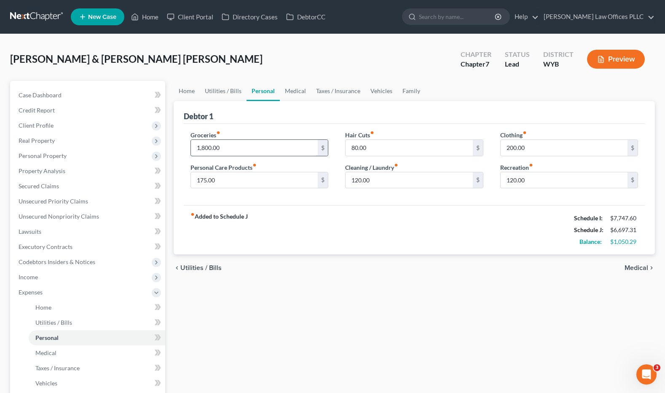
click at [224, 150] on input "1,800.00" at bounding box center [254, 148] width 127 height 16
click at [536, 180] on input "120.00" at bounding box center [564, 180] width 127 height 16
click at [294, 87] on link "Medical" at bounding box center [295, 91] width 31 height 20
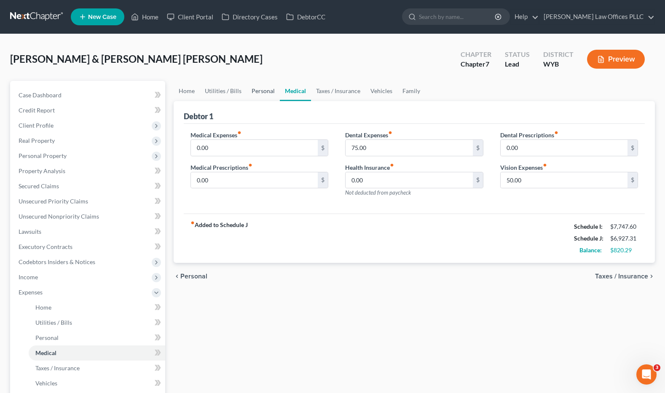
click at [265, 91] on link "Personal" at bounding box center [263, 91] width 33 height 20
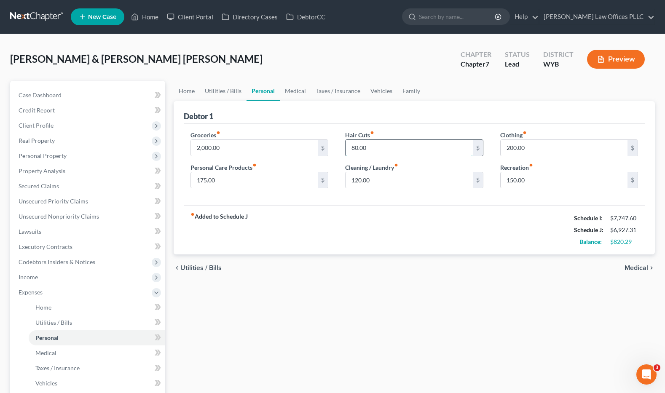
click at [385, 151] on input "80.00" at bounding box center [409, 148] width 127 height 16
click at [298, 87] on link "Medical" at bounding box center [295, 91] width 31 height 20
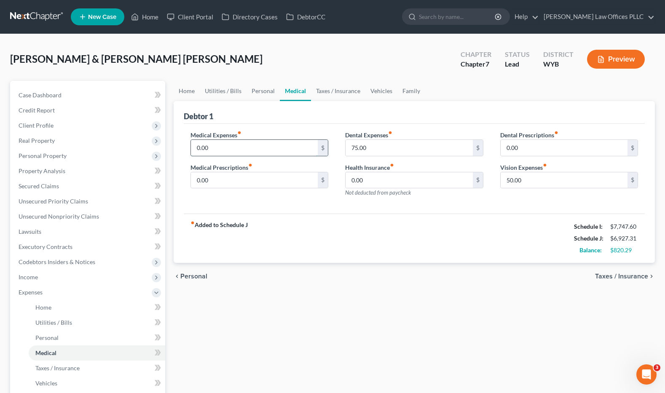
click at [236, 148] on input "0.00" at bounding box center [254, 148] width 127 height 16
click at [258, 91] on link "Personal" at bounding box center [263, 91] width 33 height 20
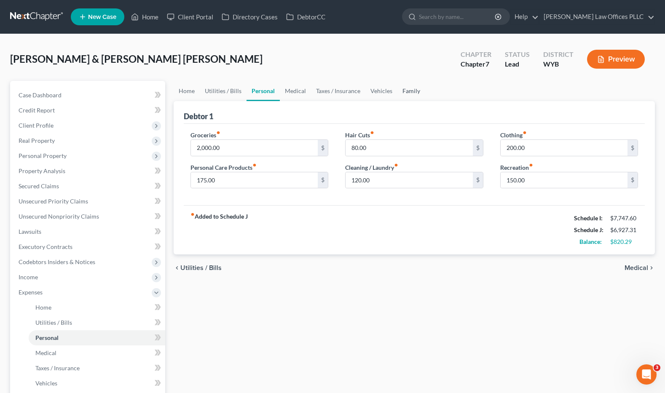
click at [409, 88] on link "Family" at bounding box center [412, 91] width 28 height 20
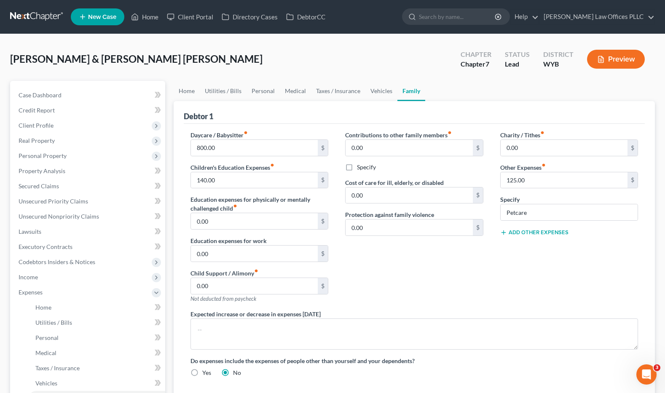
click at [532, 233] on button "Add Other Expenses" at bounding box center [535, 232] width 68 height 7
click at [522, 276] on input "text" at bounding box center [569, 277] width 137 height 16
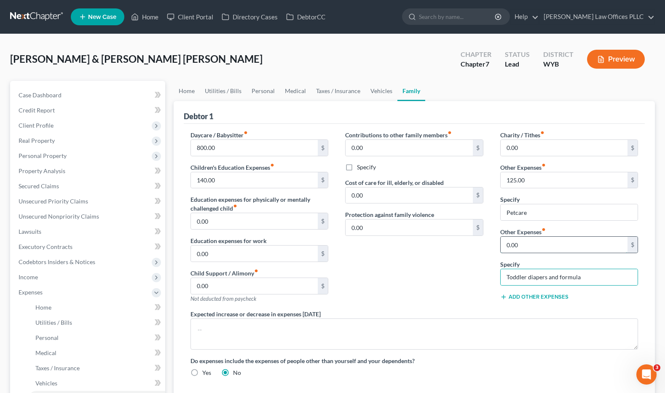
click at [511, 242] on input "0.00" at bounding box center [564, 245] width 127 height 16
click at [377, 88] on link "Vehicles" at bounding box center [382, 91] width 32 height 20
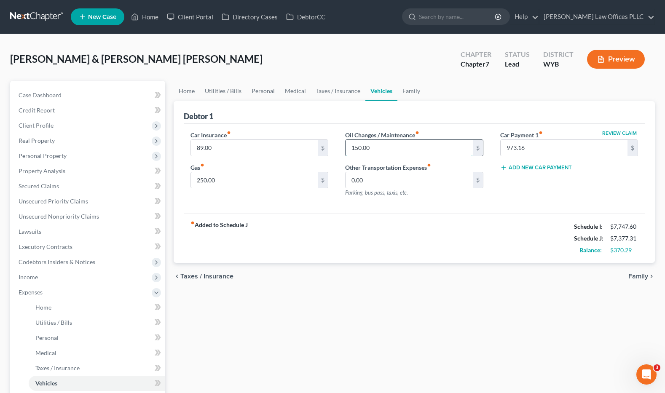
click at [387, 147] on input "150.00" at bounding box center [409, 148] width 127 height 16
click at [408, 88] on link "Family" at bounding box center [412, 91] width 28 height 20
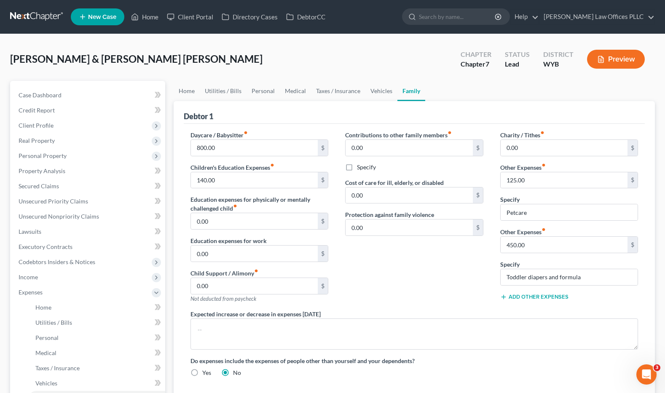
click at [539, 296] on button "Add Other Expenses" at bounding box center [535, 297] width 68 height 7
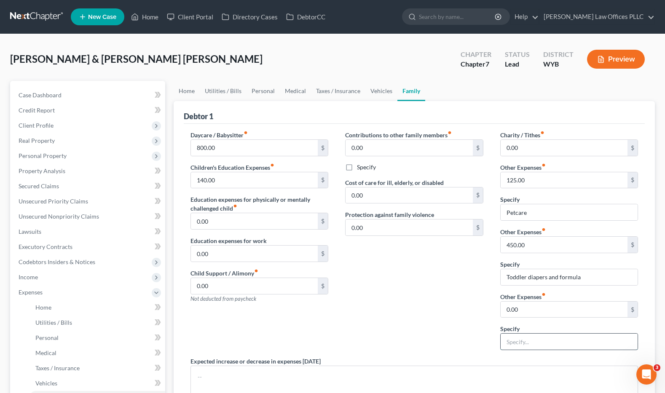
click at [521, 343] on input "text" at bounding box center [569, 342] width 137 height 16
click at [456, 310] on div "Contributions to other family members fiber_manual_record 0.00 $ Specify Cost o…" at bounding box center [414, 244] width 155 height 226
click at [573, 291] on div "Charity / Tithes fiber_manual_record 0.00 $ Other Expenses fiber_manual_record …" at bounding box center [569, 244] width 155 height 226
click at [234, 178] on input "140.00" at bounding box center [254, 180] width 127 height 16
click at [375, 90] on link "Vehicles" at bounding box center [382, 91] width 32 height 20
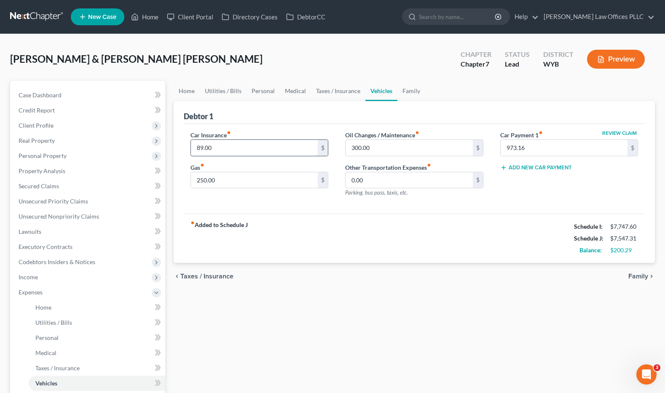
click at [229, 148] on input "89.00" at bounding box center [254, 148] width 127 height 16
click at [329, 92] on link "Taxes / Insurance" at bounding box center [338, 91] width 54 height 20
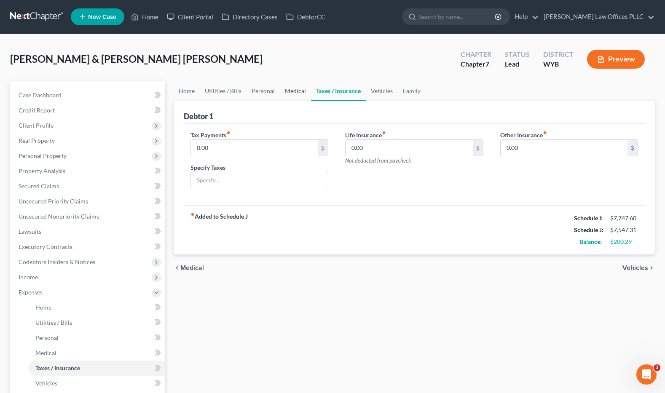
click at [287, 88] on link "Medical" at bounding box center [295, 91] width 31 height 20
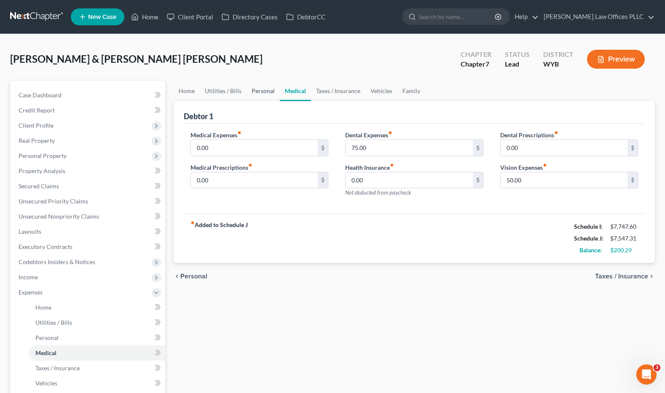
click at [264, 89] on link "Personal" at bounding box center [263, 91] width 33 height 20
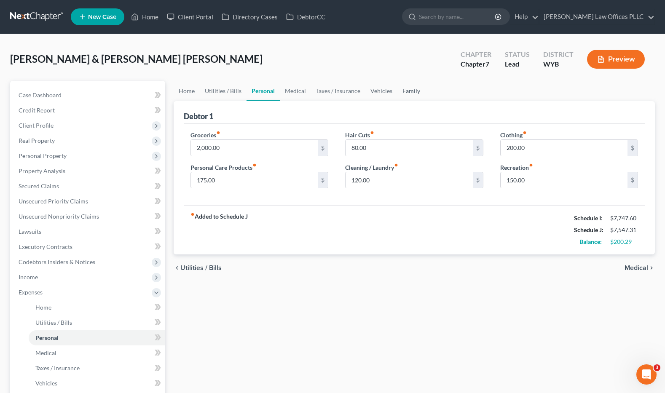
click at [406, 89] on link "Family" at bounding box center [412, 91] width 28 height 20
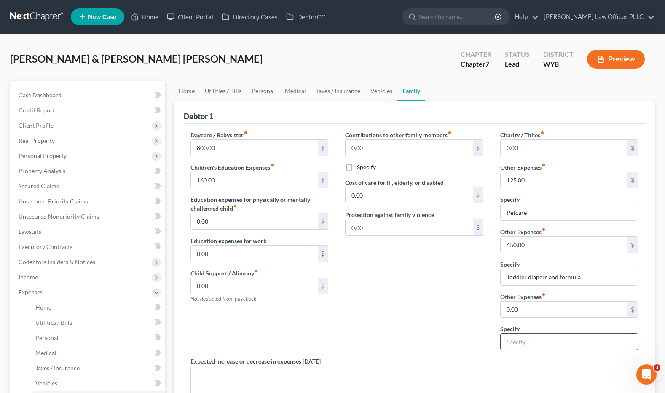
click at [513, 342] on input "text" at bounding box center [569, 342] width 137 height 16
click at [521, 307] on input "0.00" at bounding box center [564, 310] width 127 height 16
click at [427, 322] on div "Contributions to other family members fiber_manual_record 0.00 $ Specify Cost o…" at bounding box center [414, 244] width 155 height 226
click at [272, 89] on link "Personal" at bounding box center [263, 91] width 33 height 20
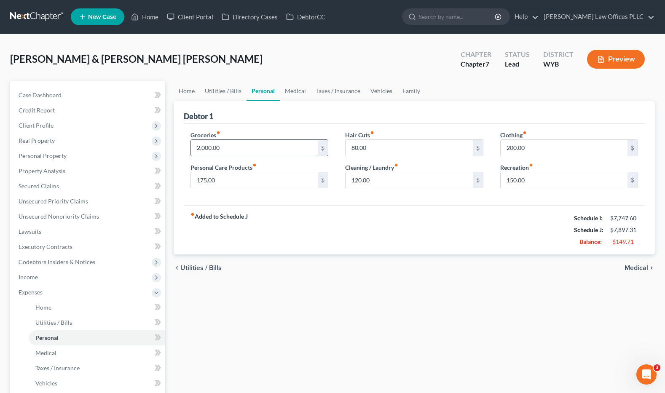
click at [230, 151] on input "2,000.00" at bounding box center [254, 148] width 127 height 16
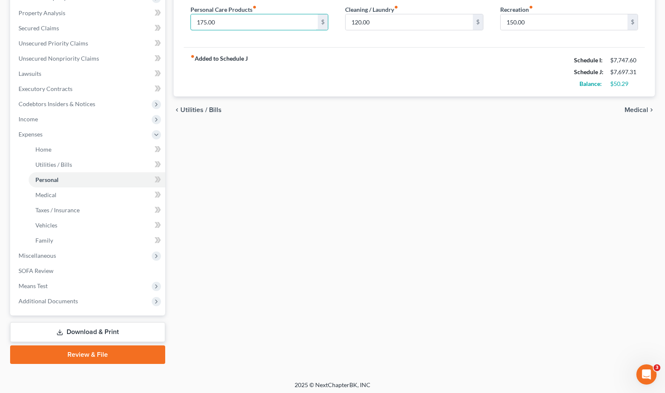
scroll to position [161, 0]
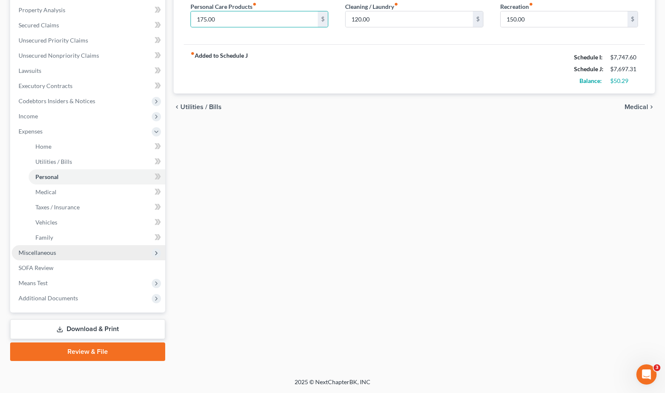
click at [51, 252] on span "Miscellaneous" at bounding box center [38, 252] width 38 height 7
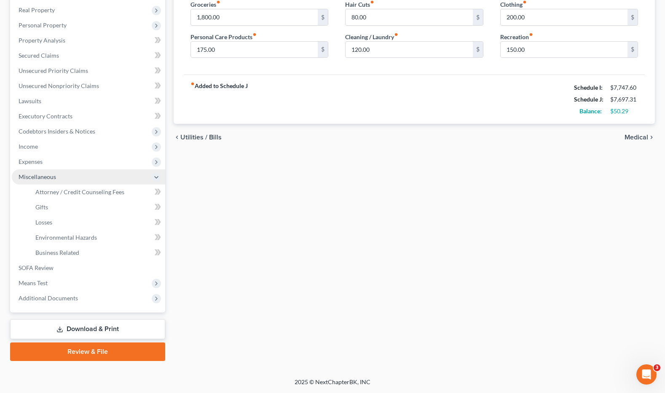
scroll to position [131, 0]
click at [85, 190] on span "Attorney / Credit Counseling Fees" at bounding box center [79, 192] width 89 height 7
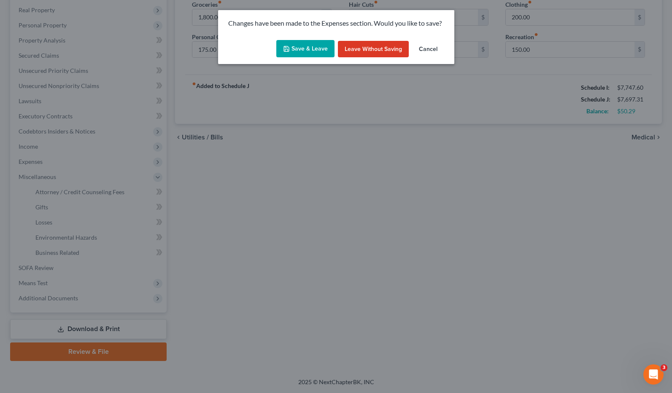
click at [317, 45] on button "Save & Leave" at bounding box center [305, 49] width 58 height 18
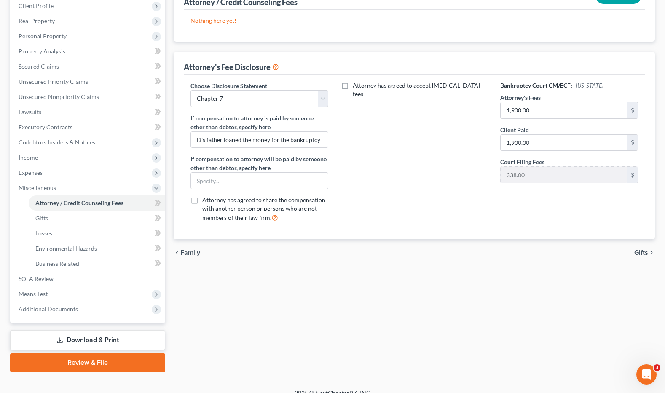
scroll to position [131, 0]
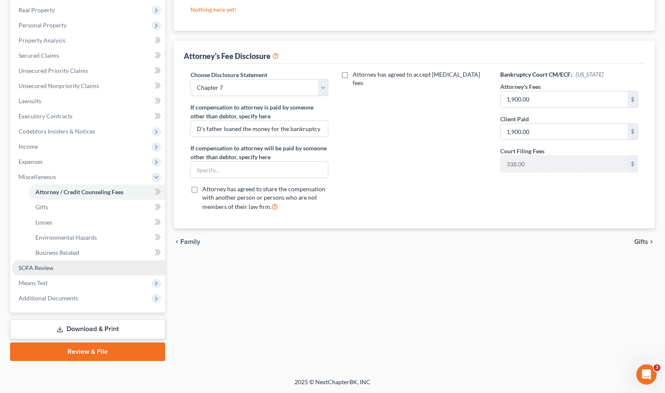
click at [61, 268] on link "SOFA Review" at bounding box center [89, 268] width 154 height 15
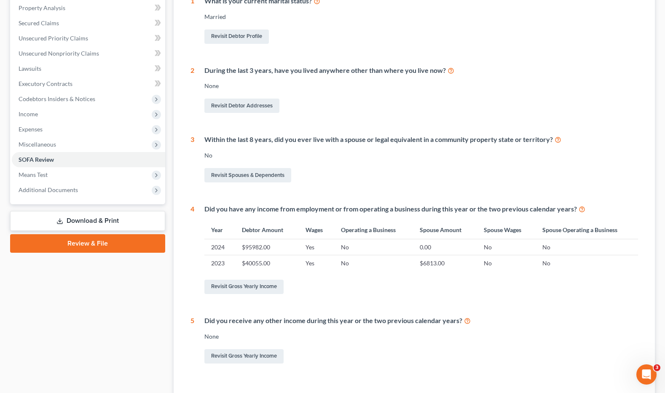
scroll to position [165, 0]
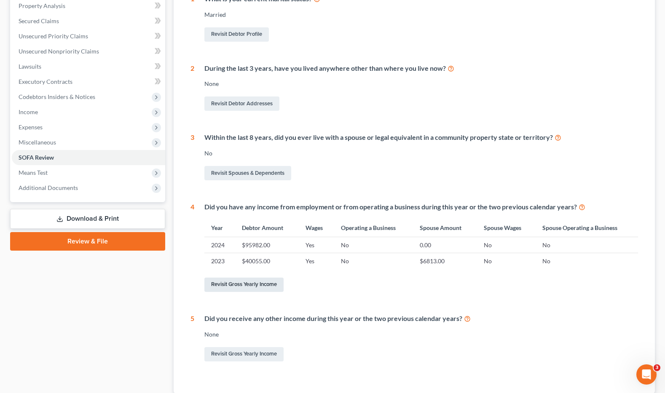
click at [235, 283] on link "Revisit Gross Yearly Income" at bounding box center [244, 285] width 79 height 14
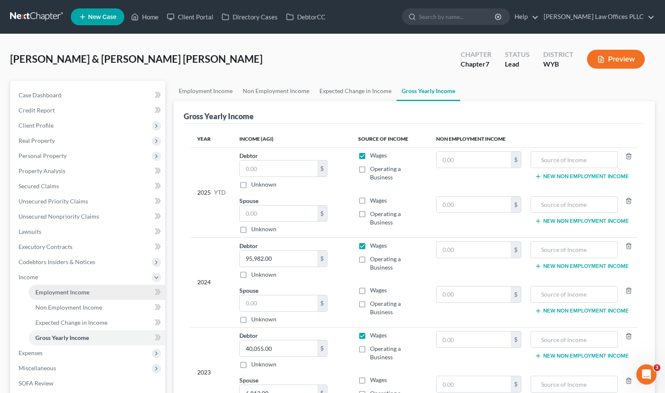
click at [57, 289] on span "Employment Income" at bounding box center [62, 292] width 54 height 7
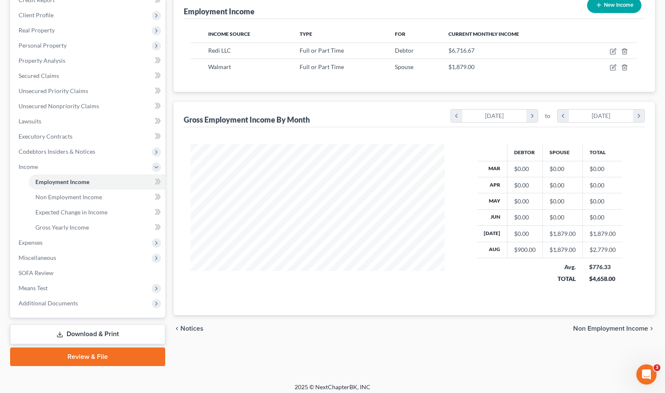
scroll to position [116, 0]
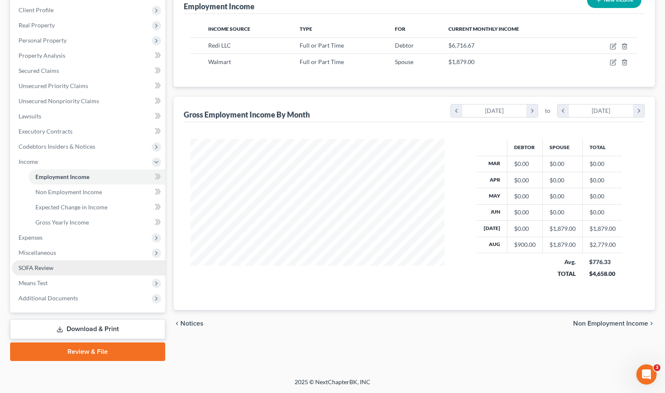
click at [45, 266] on span "SOFA Review" at bounding box center [36, 267] width 35 height 7
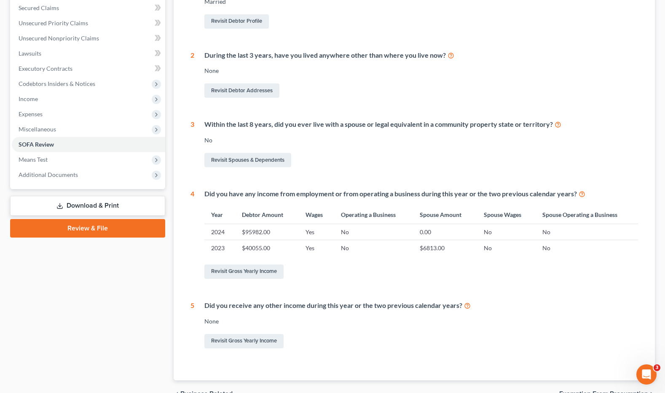
scroll to position [225, 0]
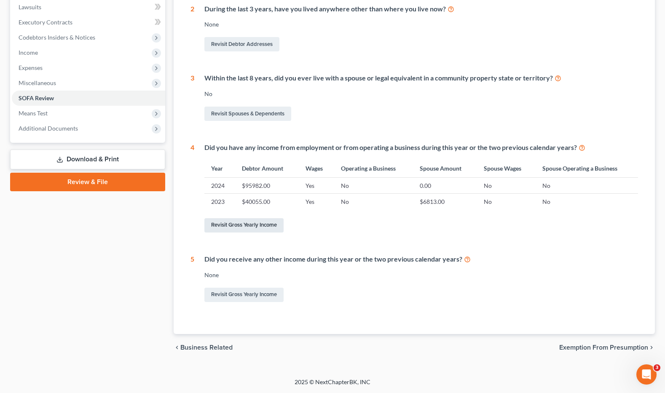
click at [249, 226] on link "Revisit Gross Yearly Income" at bounding box center [244, 225] width 79 height 14
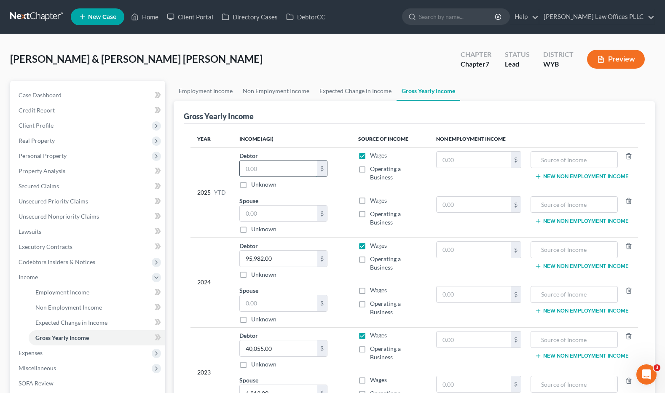
click at [259, 167] on input "text" at bounding box center [279, 169] width 78 height 16
click at [548, 161] on input "text" at bounding box center [575, 160] width 78 height 16
click at [444, 156] on input "text" at bounding box center [474, 160] width 74 height 16
drag, startPoint x: 423, startPoint y: 110, endPoint x: 308, endPoint y: 146, distance: 119.9
click at [423, 110] on div "Gross Yearly Income" at bounding box center [415, 112] width 462 height 23
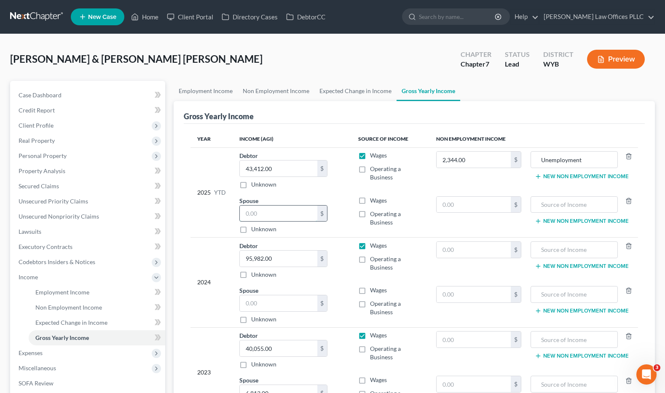
click at [254, 213] on input "text" at bounding box center [279, 214] width 78 height 16
click at [320, 106] on div "Gross Yearly Income" at bounding box center [415, 112] width 462 height 23
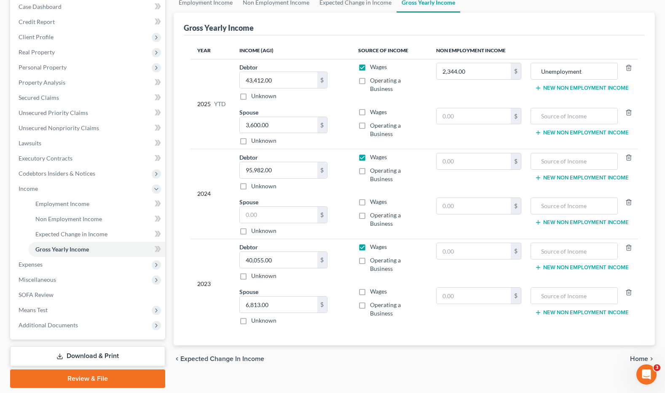
scroll to position [116, 0]
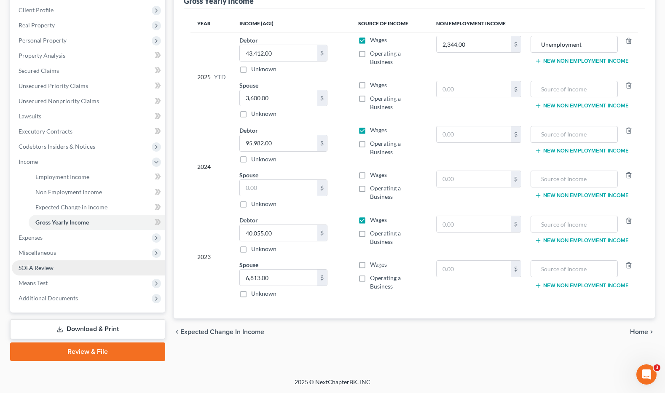
click at [62, 266] on link "SOFA Review" at bounding box center [89, 268] width 154 height 15
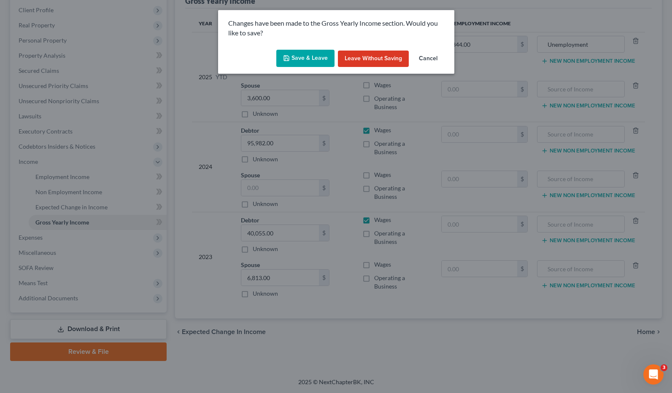
click at [305, 58] on button "Save & Leave" at bounding box center [305, 59] width 58 height 18
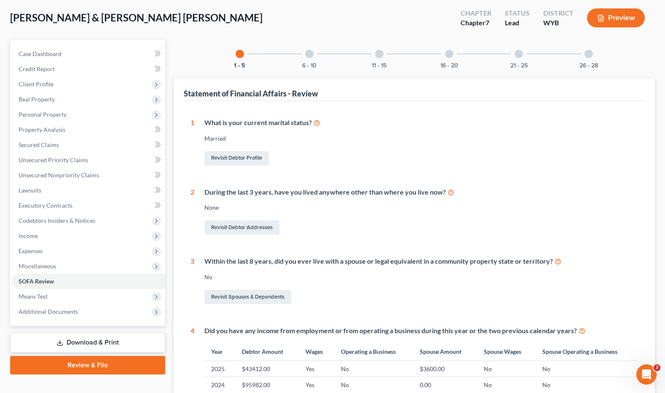
scroll to position [21, 0]
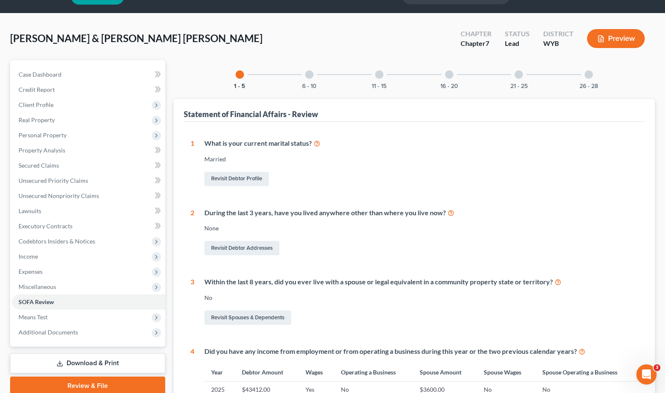
click at [312, 72] on div at bounding box center [309, 74] width 8 height 8
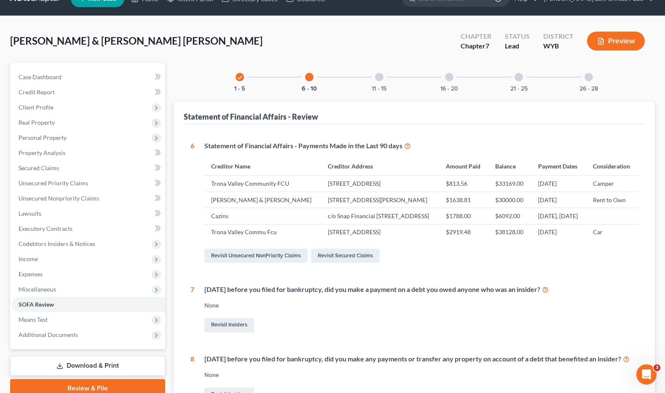
scroll to position [0, 0]
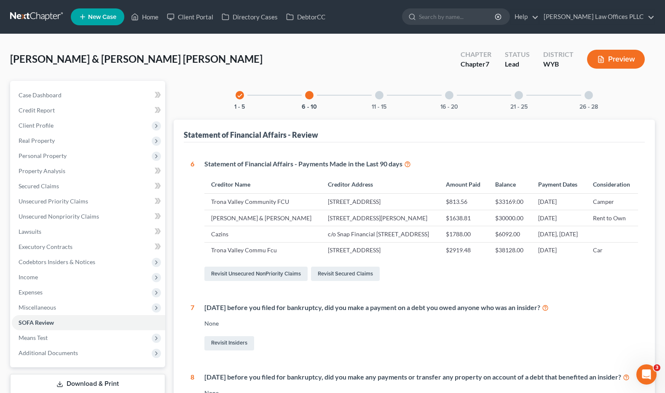
click at [380, 96] on div at bounding box center [379, 95] width 8 height 8
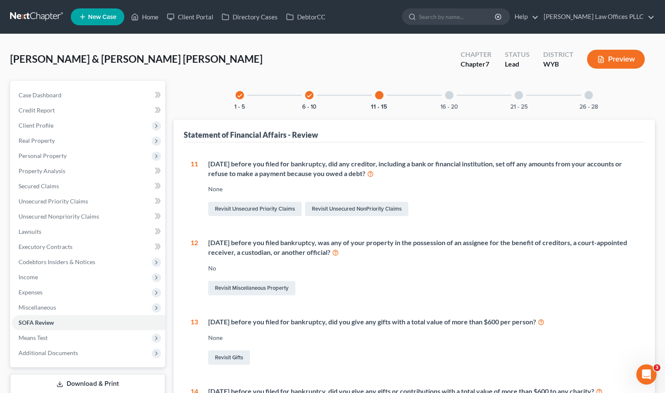
click at [448, 92] on div at bounding box center [449, 95] width 8 height 8
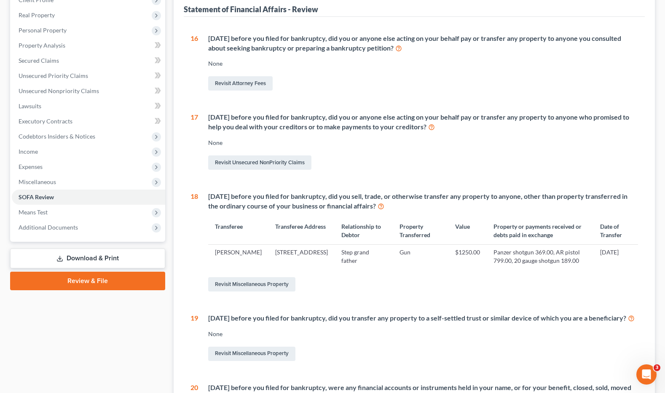
scroll to position [135, 0]
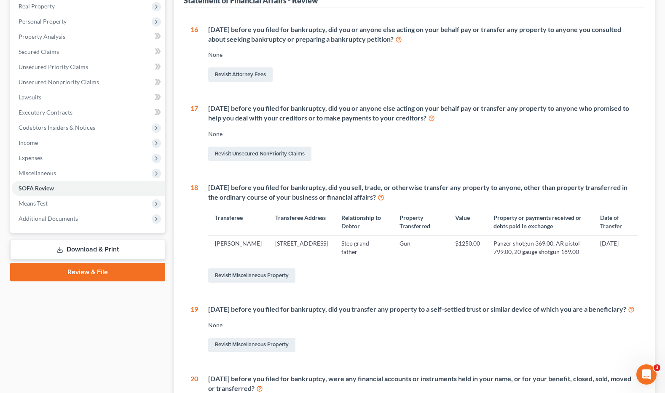
drag, startPoint x: 534, startPoint y: 334, endPoint x: 516, endPoint y: 311, distance: 29.1
click at [535, 330] on div "None" at bounding box center [423, 325] width 431 height 8
click at [73, 81] on span "Unsecured Nonpriority Claims" at bounding box center [59, 81] width 81 height 7
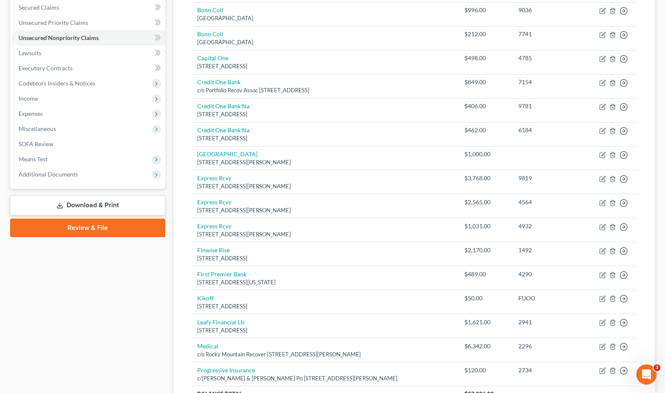
scroll to position [185, 0]
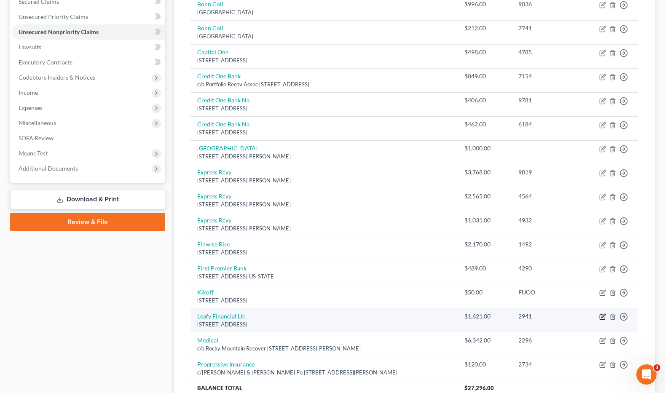
click at [573, 315] on icon "button" at bounding box center [603, 317] width 7 height 7
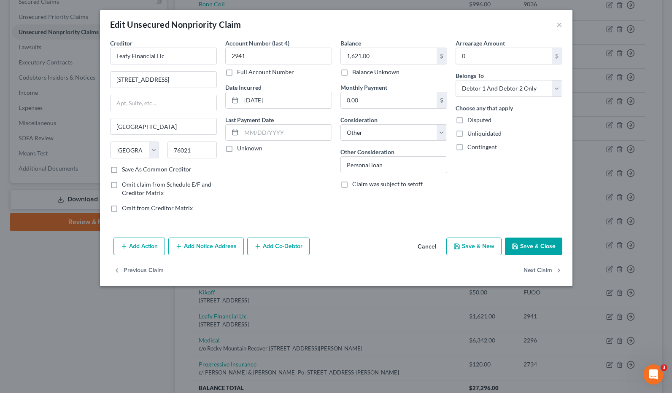
click at [544, 244] on button "Save & Close" at bounding box center [533, 247] width 57 height 18
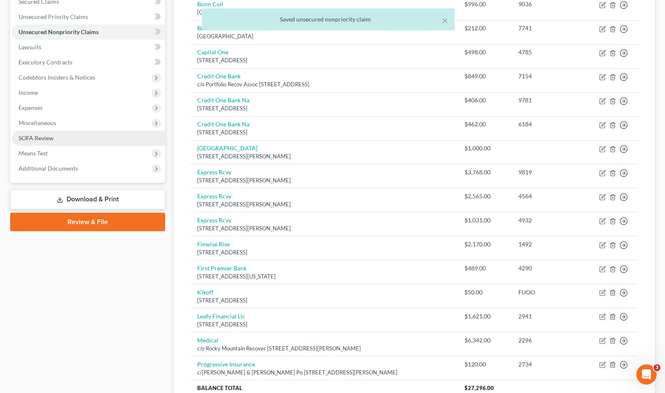
click at [40, 133] on link "SOFA Review" at bounding box center [89, 138] width 154 height 15
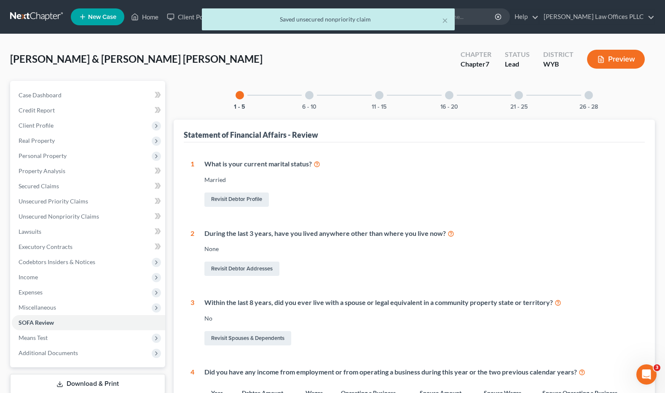
click at [520, 95] on div at bounding box center [519, 95] width 8 height 8
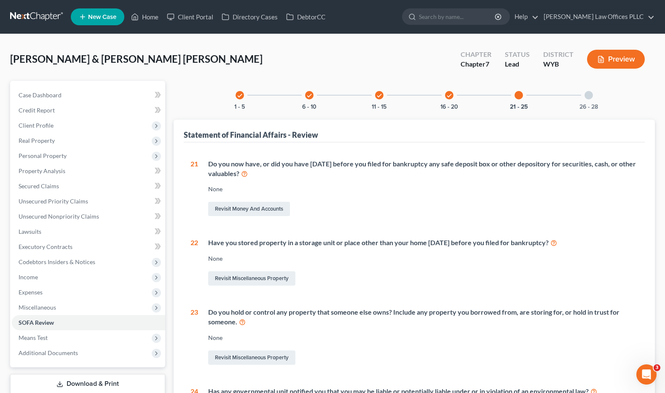
click at [573, 96] on div at bounding box center [589, 95] width 8 height 8
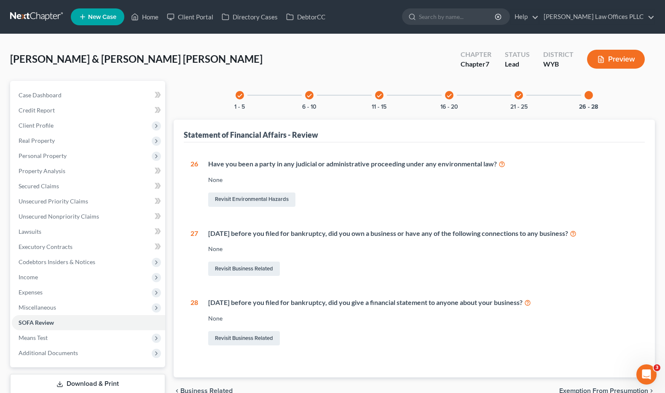
scroll to position [55, 0]
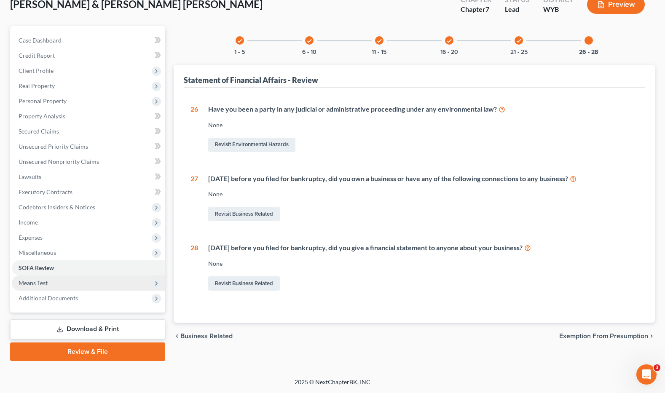
click at [49, 283] on span "Means Test" at bounding box center [89, 283] width 154 height 15
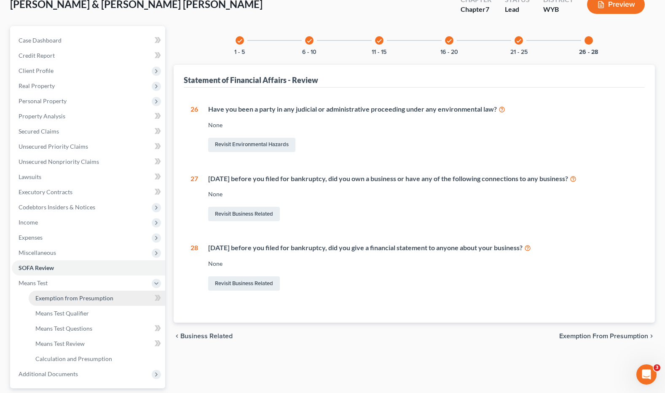
click at [96, 299] on span "Exemption from Presumption" at bounding box center [74, 298] width 78 height 7
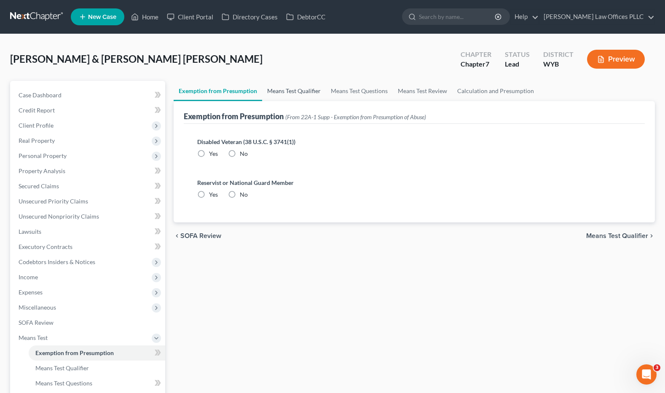
click at [301, 86] on link "Means Test Qualifier" at bounding box center [294, 91] width 64 height 20
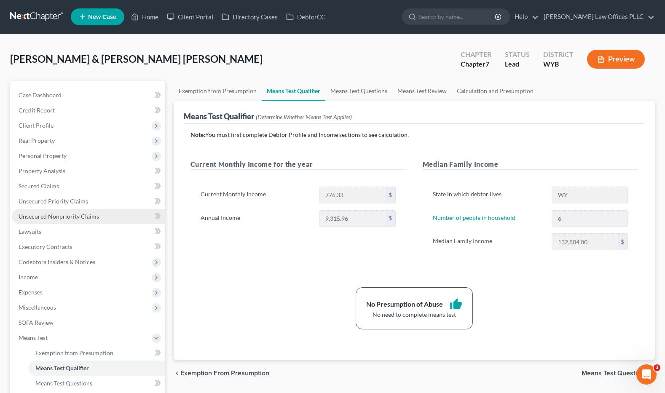
click at [70, 215] on span "Unsecured Nonpriority Claims" at bounding box center [59, 216] width 81 height 7
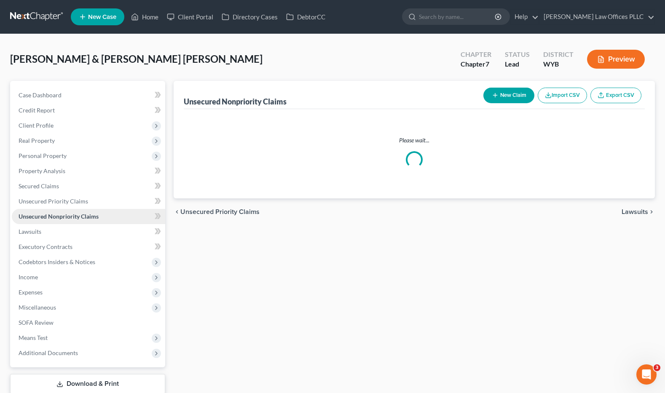
click at [70, 215] on span "Unsecured Nonpriority Claims" at bounding box center [59, 216] width 80 height 7
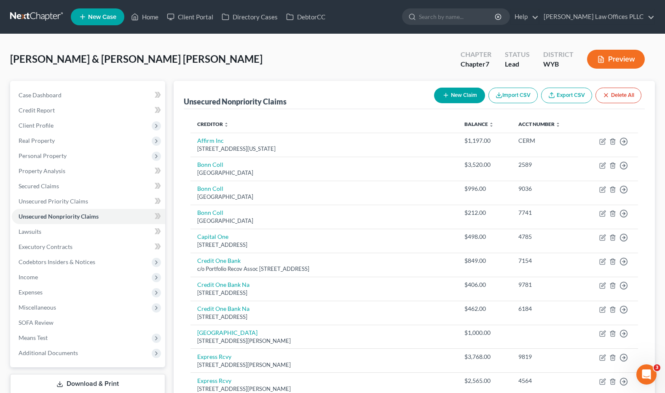
click at [465, 92] on button "New Claim" at bounding box center [459, 96] width 51 height 16
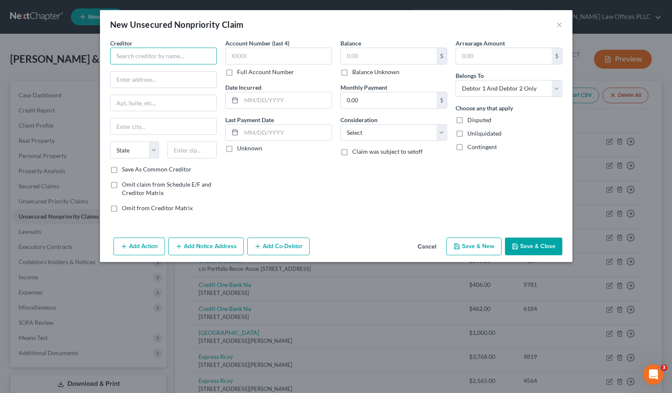
click at [119, 51] on input "text" at bounding box center [163, 56] width 107 height 17
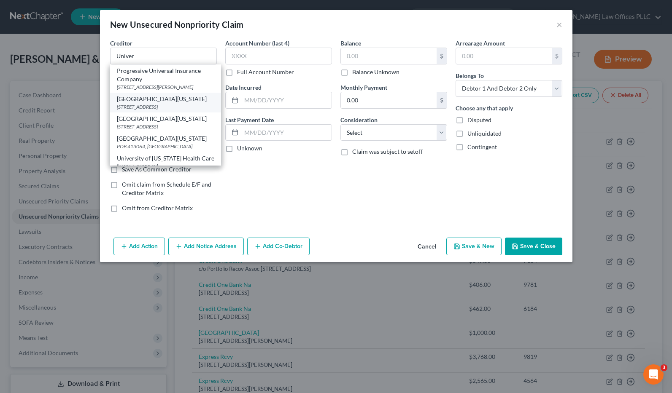
click at [151, 110] on div "[STREET_ADDRESS]" at bounding box center [165, 106] width 97 height 7
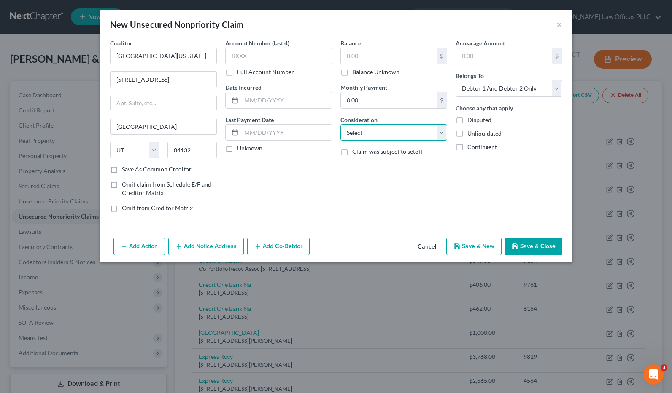
click at [358, 134] on select "Select Cable / Satellite Services Collection Agency Credit Card Debt Debt Couns…" at bounding box center [393, 132] width 107 height 17
click at [295, 186] on div "Account Number (last 4) Full Account Number Date Incurred Last Payment Date Unk…" at bounding box center [278, 129] width 115 height 180
click at [352, 73] on label "Balance Unknown" at bounding box center [375, 72] width 47 height 8
click at [356, 73] on input "Balance Unknown" at bounding box center [358, 70] width 5 height 5
click at [352, 131] on select "Select Cable / Satellite Services Collection Agency Credit Card Debt Debt Couns…" at bounding box center [393, 132] width 107 height 17
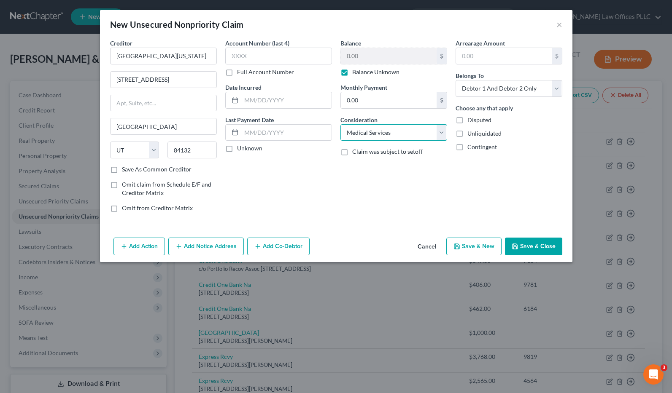
click at [340, 124] on select "Select Cable / Satellite Services Collection Agency Credit Card Debt Debt Couns…" at bounding box center [393, 132] width 107 height 17
click at [525, 246] on button "Save & Close" at bounding box center [533, 247] width 57 height 18
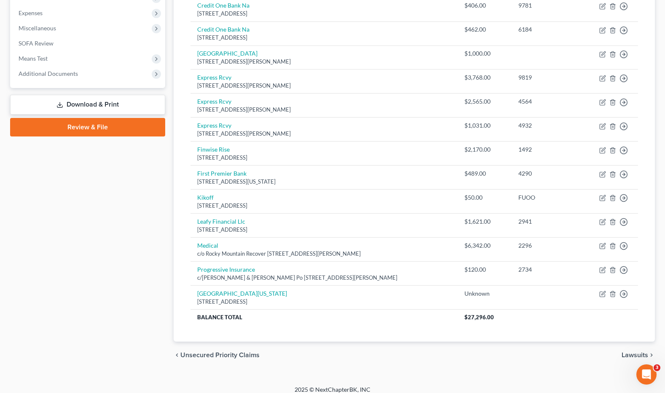
scroll to position [280, 0]
click at [99, 105] on link "Download & Print" at bounding box center [87, 104] width 155 height 20
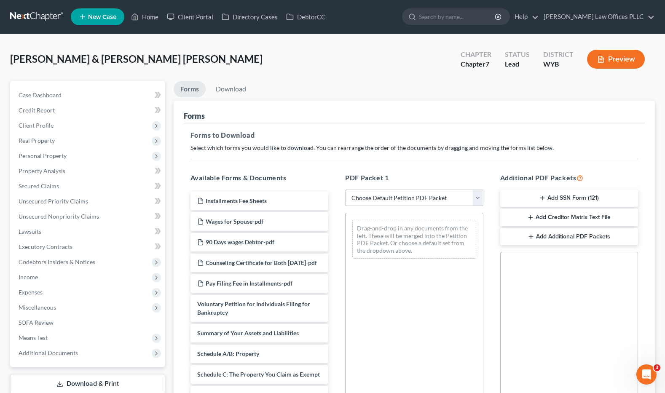
drag, startPoint x: 479, startPoint y: 197, endPoint x: 464, endPoint y: 203, distance: 15.7
click at [479, 197] on select "Choose Default Petition PDF Packet Complete Bankruptcy Petition (all forms and …" at bounding box center [414, 198] width 138 height 17
click at [345, 190] on select "Choose Default Petition PDF Packet Complete Bankruptcy Petition (all forms and …" at bounding box center [414, 198] width 138 height 17
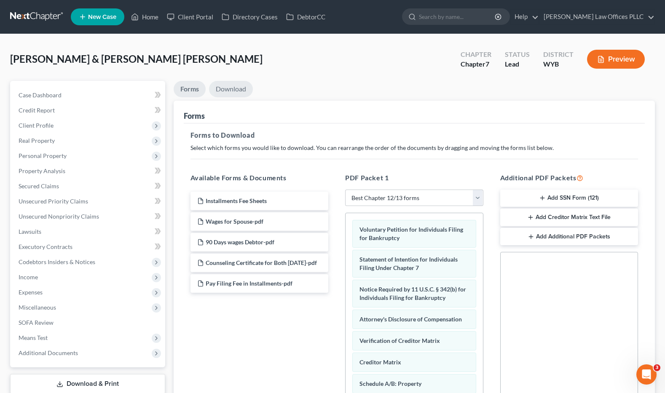
click at [237, 86] on link "Download" at bounding box center [231, 89] width 44 height 16
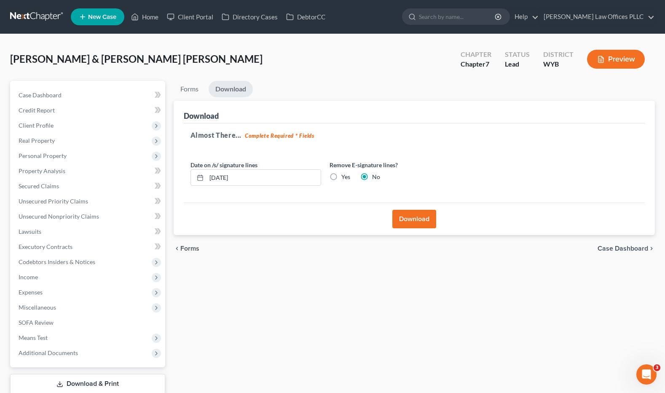
click at [413, 216] on button "Download" at bounding box center [415, 219] width 44 height 19
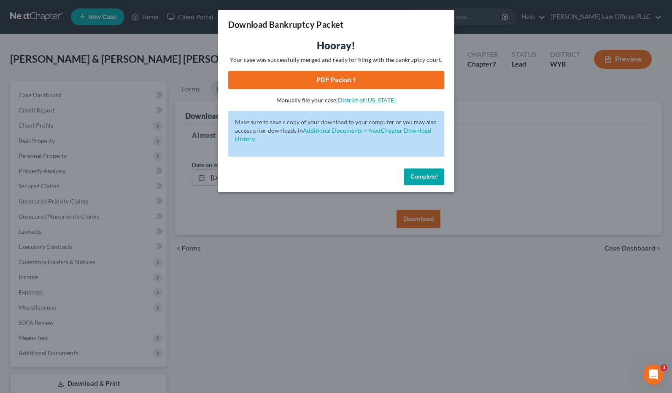
click at [335, 78] on link "PDF Packet 1" at bounding box center [336, 80] width 216 height 19
drag, startPoint x: 423, startPoint y: 173, endPoint x: 355, endPoint y: 362, distance: 200.5
click at [423, 173] on span "Complete!" at bounding box center [423, 176] width 27 height 7
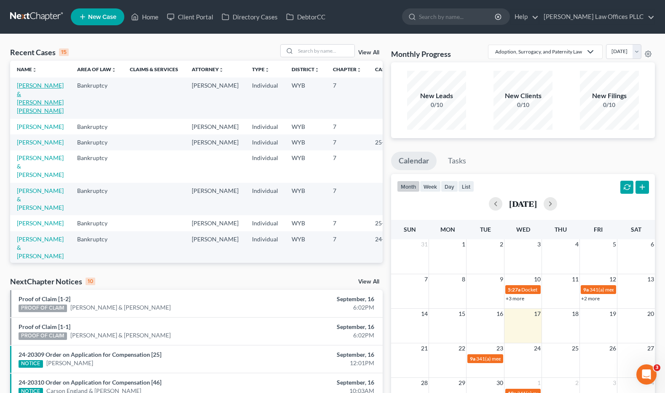
click at [23, 94] on link "[PERSON_NAME] & [PERSON_NAME] [PERSON_NAME]" at bounding box center [40, 98] width 47 height 32
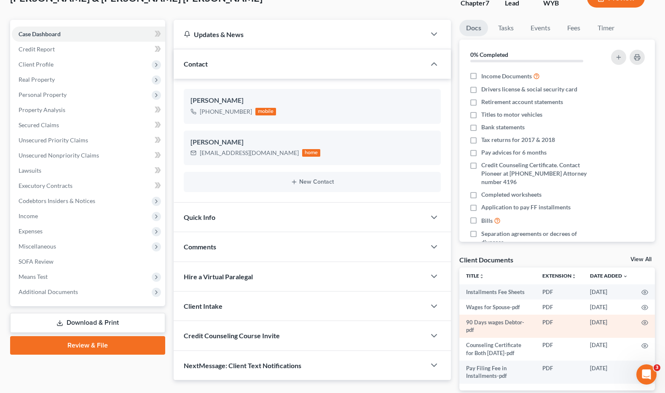
scroll to position [66, 0]
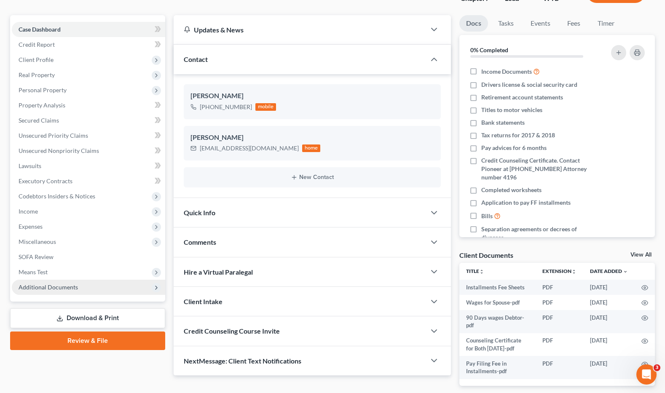
click at [49, 288] on span "Additional Documents" at bounding box center [48, 287] width 59 height 7
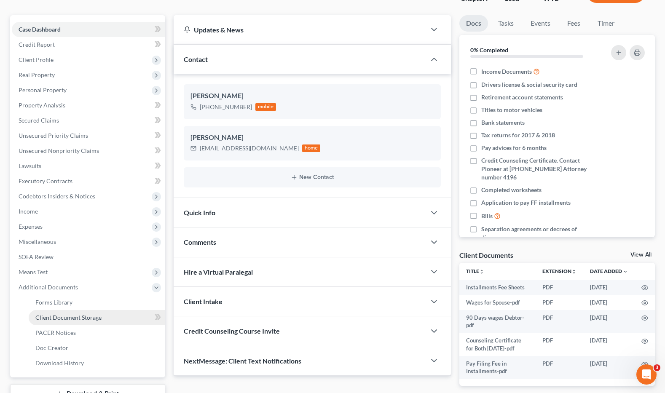
click at [85, 318] on span "Client Document Storage" at bounding box center [68, 317] width 66 height 7
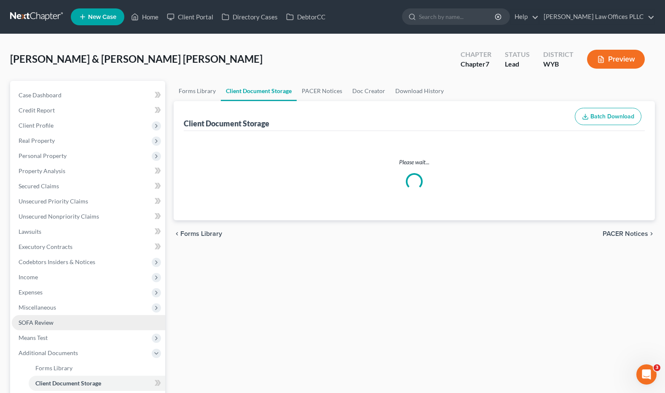
select select "4"
select select "0"
select select "3"
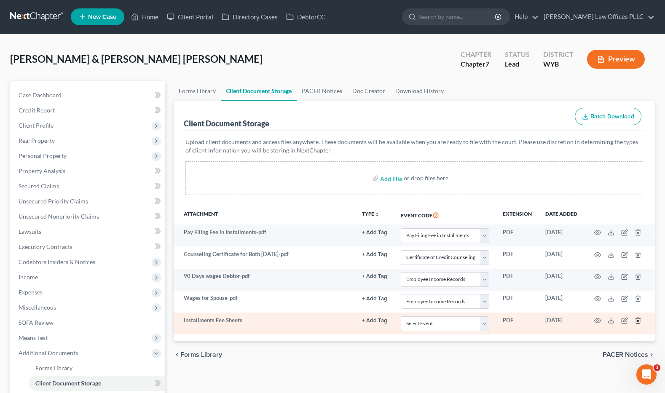
click at [638, 320] on icon "button" at bounding box center [638, 321] width 7 height 7
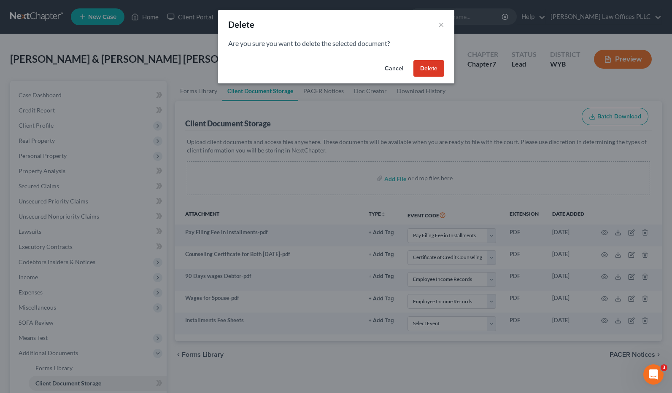
click at [433, 67] on button "Delete" at bounding box center [428, 68] width 31 height 17
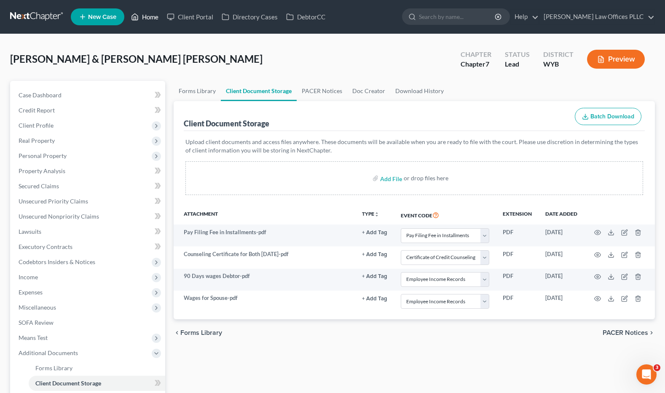
click at [145, 17] on link "Home" at bounding box center [145, 16] width 36 height 15
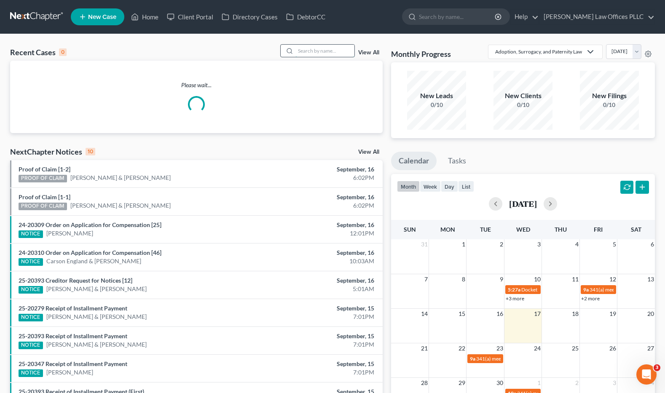
click at [308, 51] on input "search" at bounding box center [325, 51] width 59 height 12
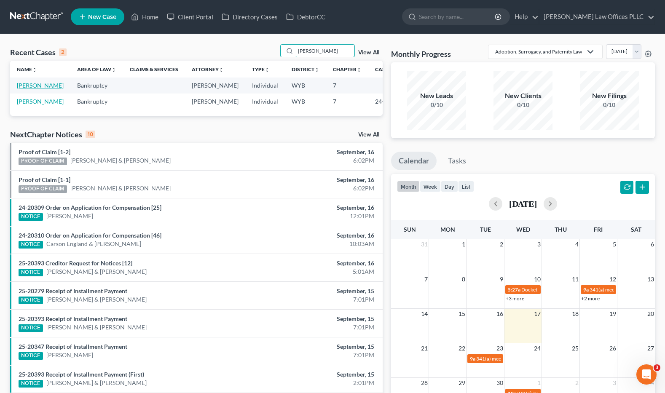
type input "Jones"
click at [31, 86] on link "[PERSON_NAME]" at bounding box center [40, 85] width 47 height 7
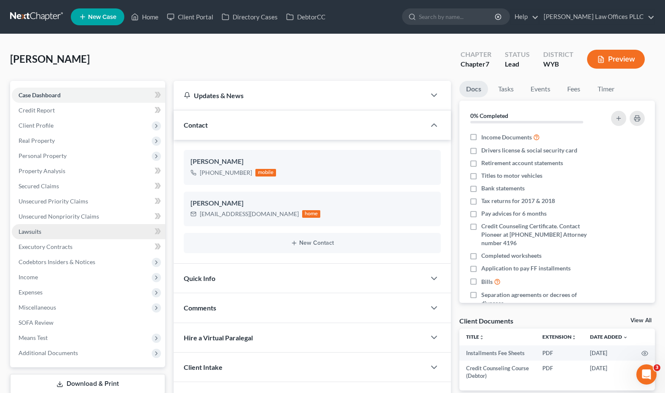
click at [31, 232] on span "Lawsuits" at bounding box center [30, 231] width 23 height 7
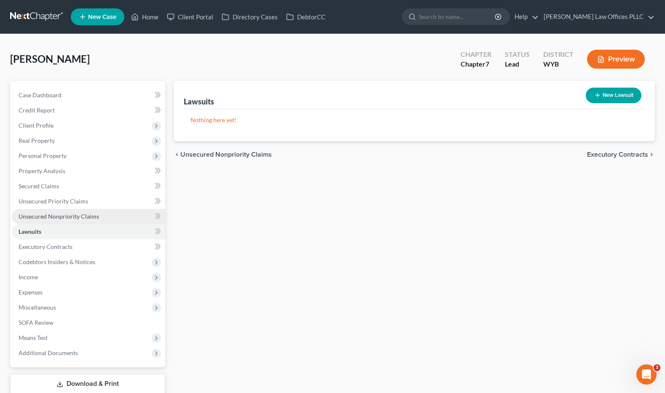
click at [69, 215] on span "Unsecured Nonpriority Claims" at bounding box center [59, 216] width 81 height 7
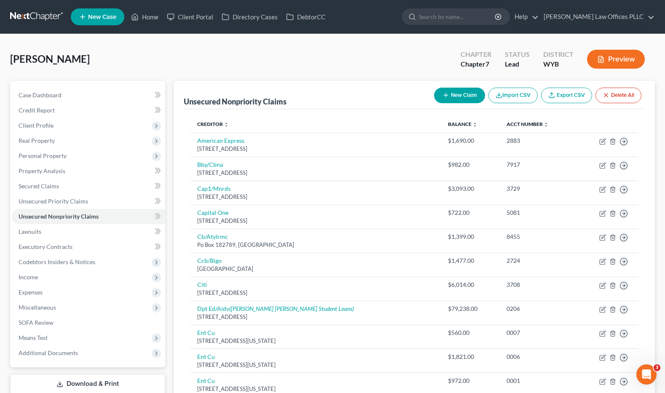
click at [587, 43] on div "Jones, Kim Upgraded Chapter Chapter 7 Status Lead District WYB Preview Petition…" at bounding box center [332, 373] width 665 height 679
click at [41, 110] on span "Credit Report" at bounding box center [37, 110] width 36 height 7
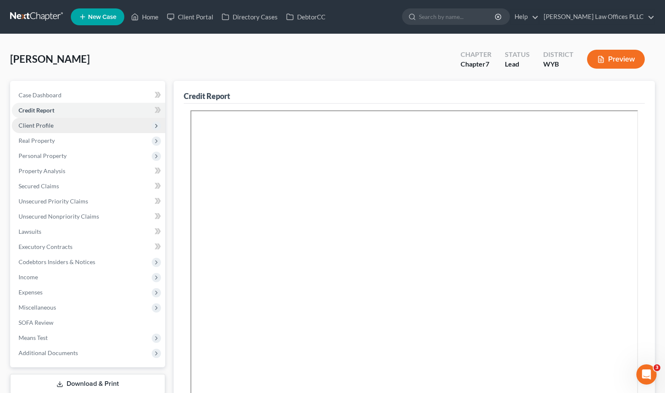
click at [41, 126] on span "Client Profile" at bounding box center [36, 125] width 35 height 7
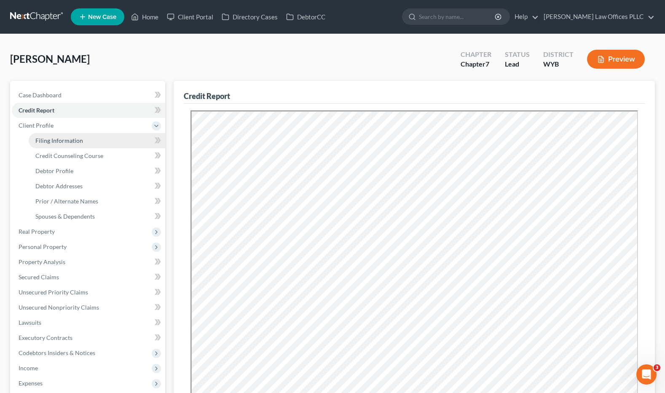
click at [54, 139] on span "Filing Information" at bounding box center [59, 140] width 48 height 7
select select "1"
select select "0"
select select "53"
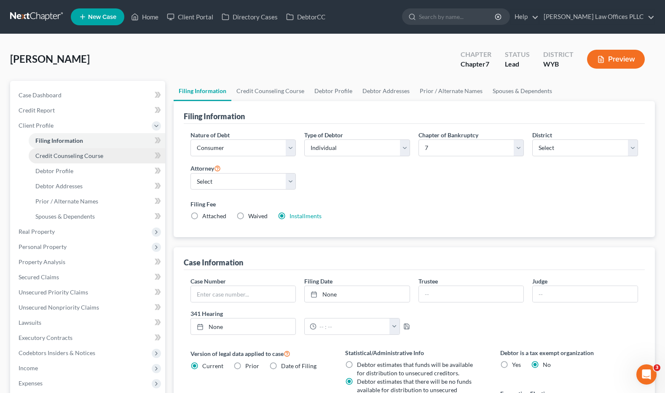
click at [77, 154] on span "Credit Counseling Course" at bounding box center [69, 155] width 68 height 7
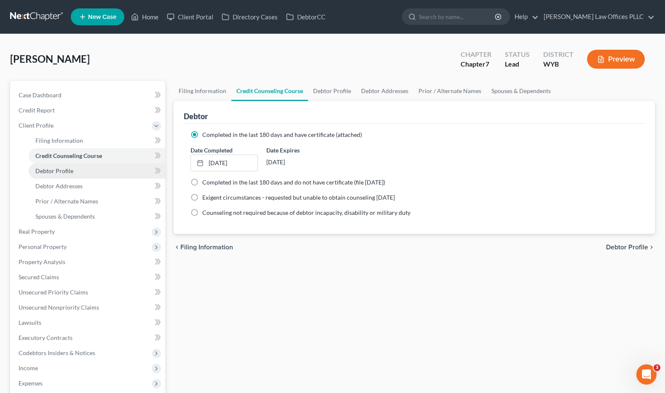
click at [71, 170] on span "Debtor Profile" at bounding box center [54, 170] width 38 height 7
select select "0"
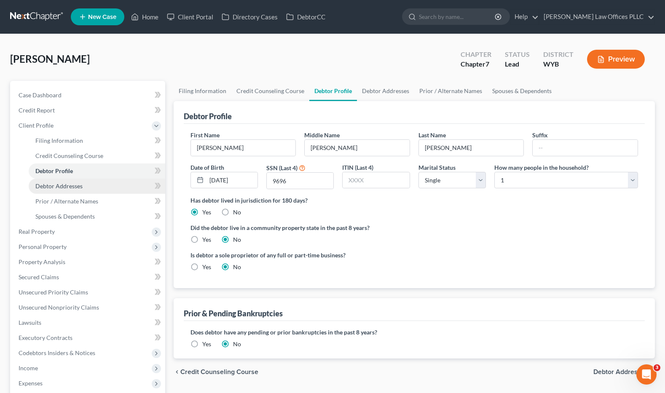
click at [74, 184] on span "Debtor Addresses" at bounding box center [58, 186] width 47 height 7
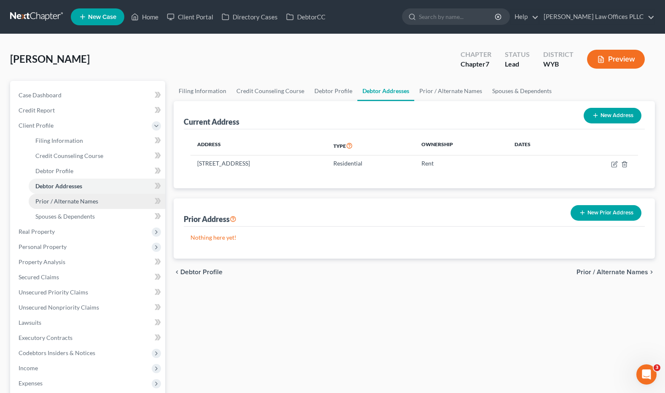
click at [85, 204] on span "Prior / Alternate Names" at bounding box center [66, 201] width 63 height 7
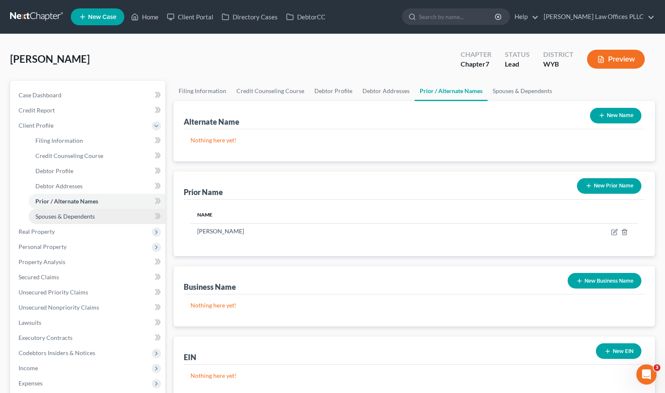
click at [86, 215] on span "Spouses & Dependents" at bounding box center [64, 216] width 59 height 7
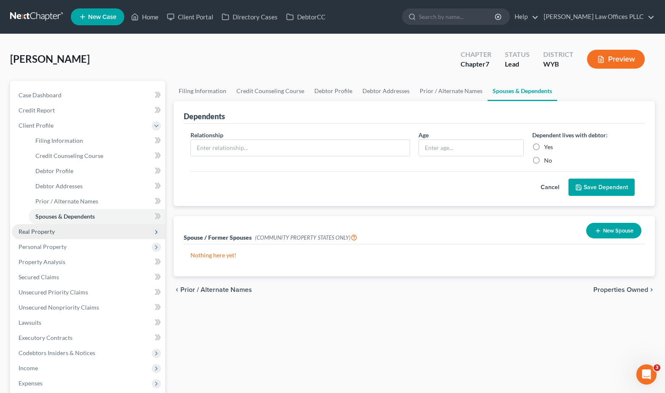
click at [41, 231] on span "Real Property" at bounding box center [37, 231] width 36 height 7
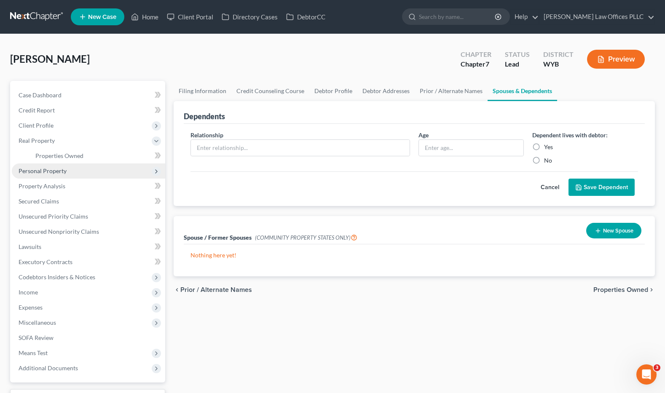
click at [58, 170] on span "Personal Property" at bounding box center [43, 170] width 48 height 7
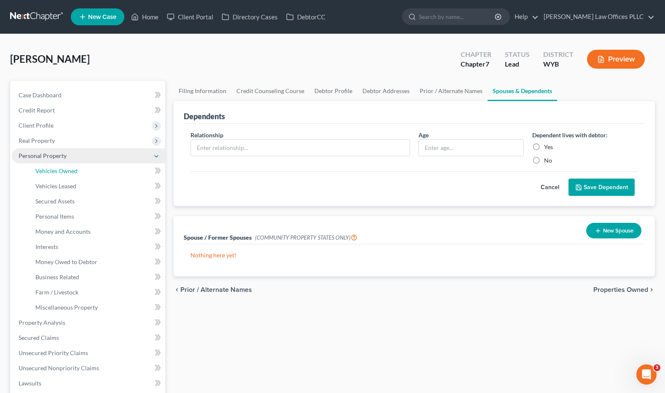
click at [58, 170] on span "Vehicles Owned" at bounding box center [56, 170] width 42 height 7
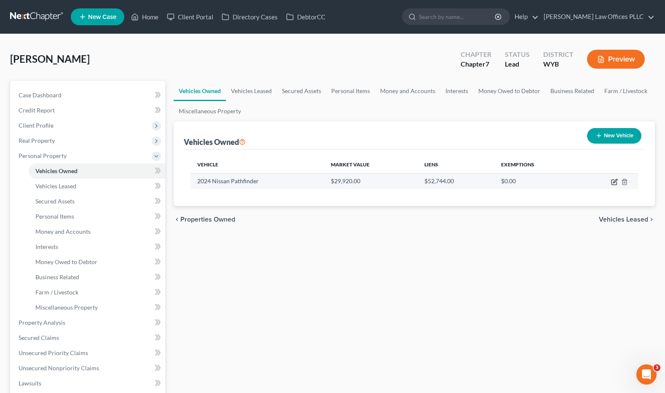
click at [615, 181] on icon "button" at bounding box center [616, 181] width 4 height 4
select select "0"
select select "2"
select select "0"
select select "5"
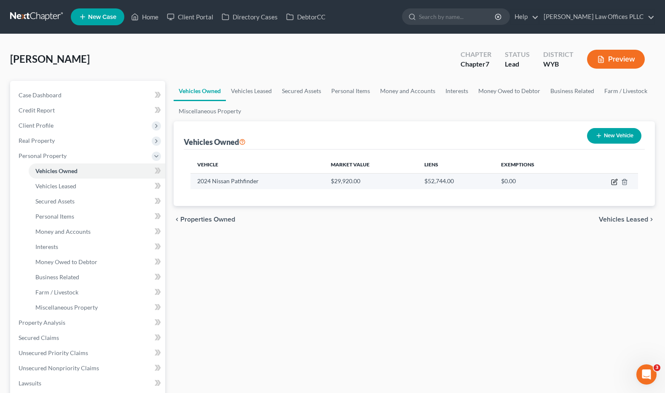
select select "0"
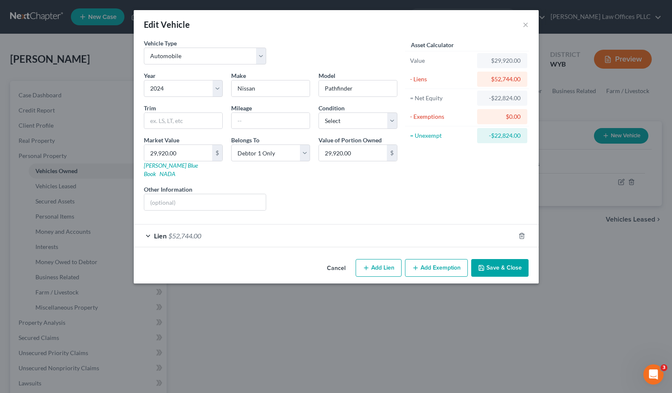
click at [185, 232] on span "$52,744.00" at bounding box center [184, 236] width 33 height 8
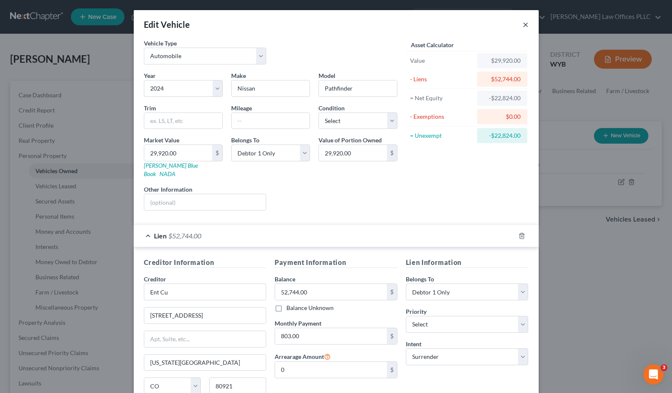
drag, startPoint x: 522, startPoint y: 22, endPoint x: 488, endPoint y: 45, distance: 40.9
click at [523, 22] on button "×" at bounding box center [526, 24] width 6 height 10
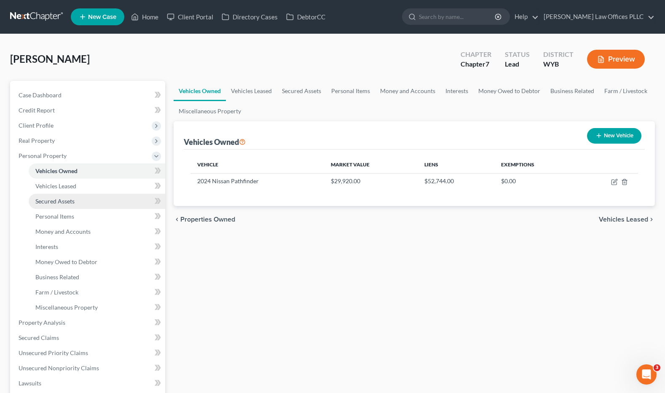
click at [75, 201] on link "Secured Assets" at bounding box center [97, 201] width 137 height 15
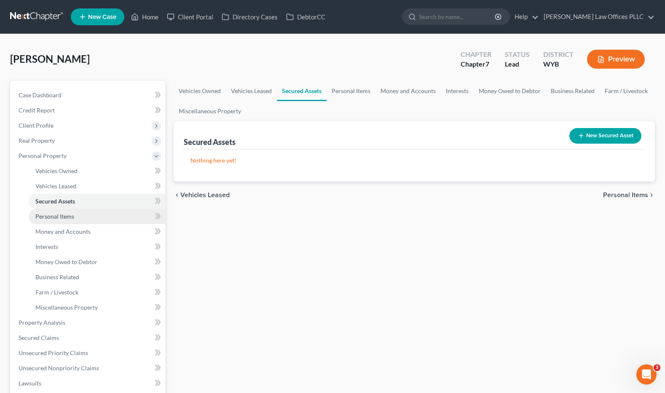
click at [78, 215] on link "Personal Items" at bounding box center [97, 216] width 137 height 15
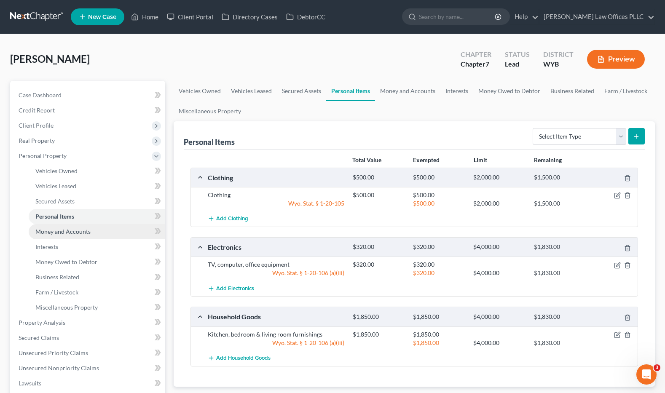
click at [81, 234] on span "Money and Accounts" at bounding box center [62, 231] width 55 height 7
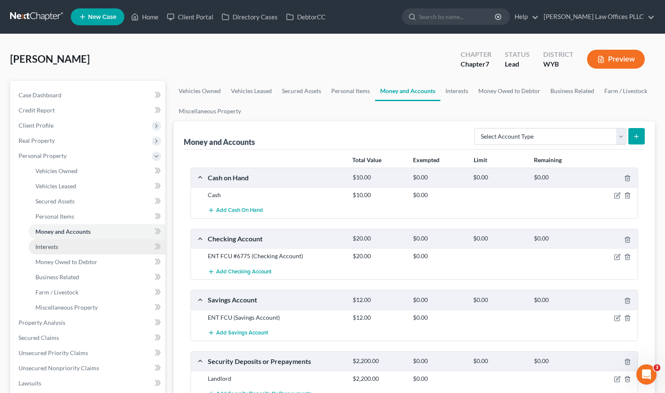
click at [69, 248] on link "Interests" at bounding box center [97, 247] width 137 height 15
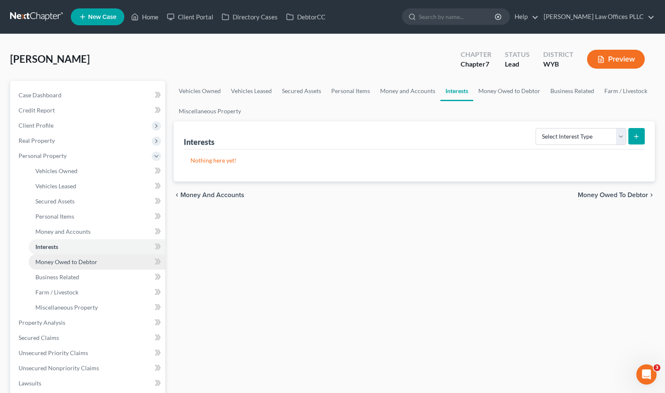
click at [80, 261] on span "Money Owed to Debtor" at bounding box center [66, 262] width 62 height 7
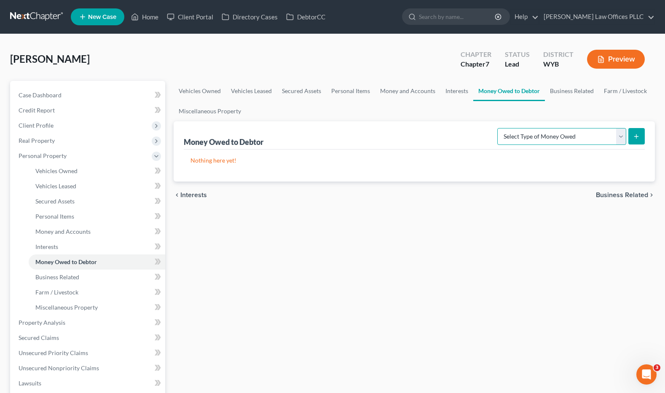
click at [623, 136] on select "Select Type of Money Owed Accounts Receivable Alimony Child Support Claims Agai…" at bounding box center [562, 136] width 129 height 17
select select "unpaid_wages"
click at [499, 128] on select "Select Type of Money Owed Accounts Receivable Alimony Child Support Claims Agai…" at bounding box center [562, 136] width 129 height 17
click at [638, 132] on button "submit" at bounding box center [637, 136] width 16 height 16
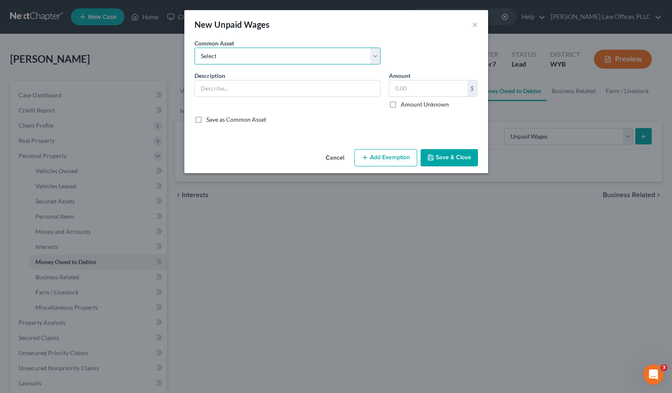
click at [231, 55] on select "Select Unpaid wages" at bounding box center [287, 56] width 186 height 17
select select "0"
click at [194, 48] on select "Select Unpaid wages" at bounding box center [287, 56] width 186 height 17
type input "Unpaid wages"
type input "0.00"
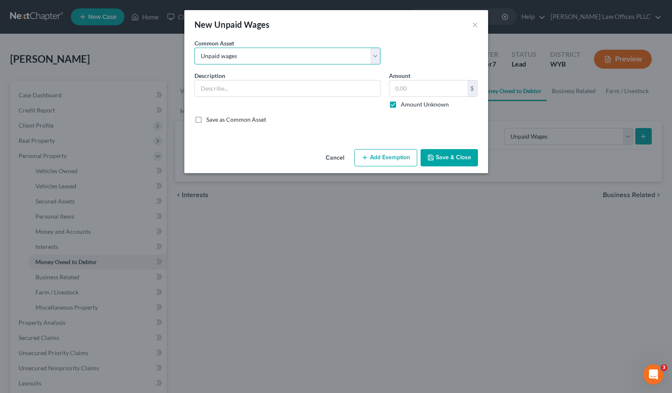
checkbox input "true"
click at [387, 158] on button "Add Exemption" at bounding box center [385, 158] width 63 height 18
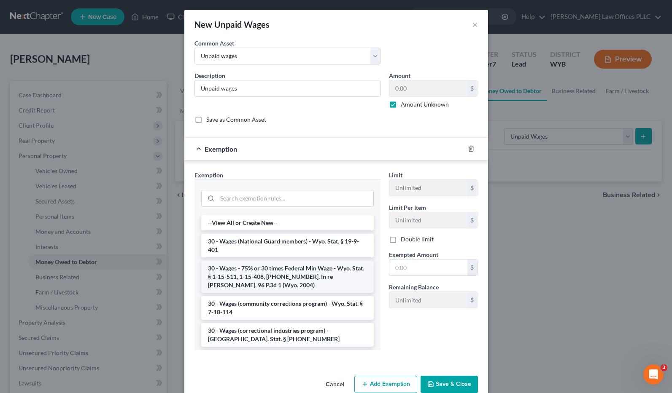
click at [276, 279] on li "30 - Wages - 75% or 30 times Federal Min Wage - Wyo. Stat. § 1-15-511, 1-15-408…" at bounding box center [287, 277] width 172 height 32
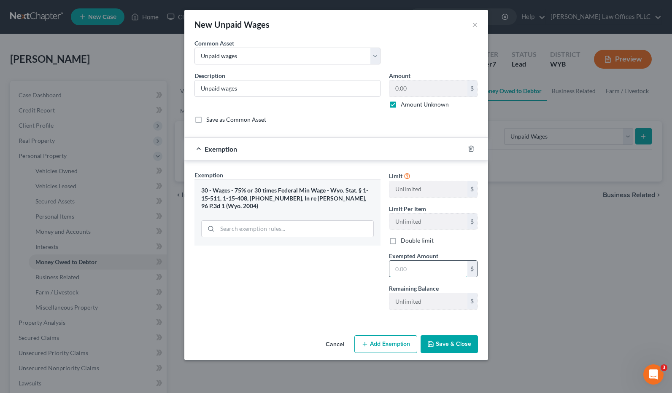
click at [402, 268] on input "text" at bounding box center [428, 269] width 78 height 16
type input "0"
click at [450, 343] on button "Save & Close" at bounding box center [448, 345] width 57 height 18
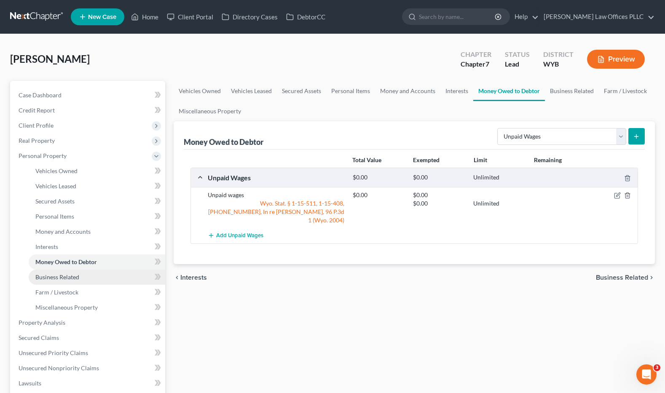
click at [67, 274] on span "Business Related" at bounding box center [57, 277] width 44 height 7
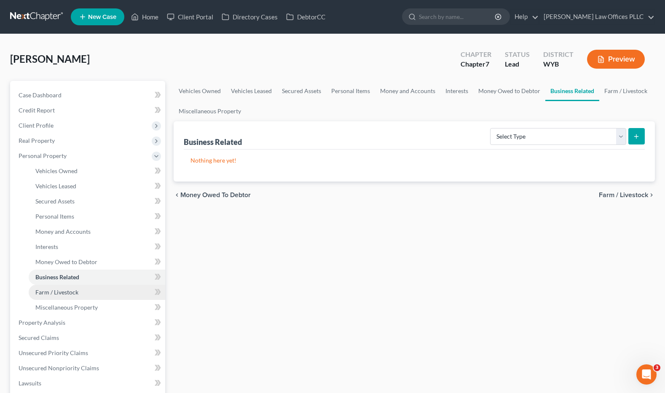
click at [72, 294] on span "Farm / Livestock" at bounding box center [56, 292] width 43 height 7
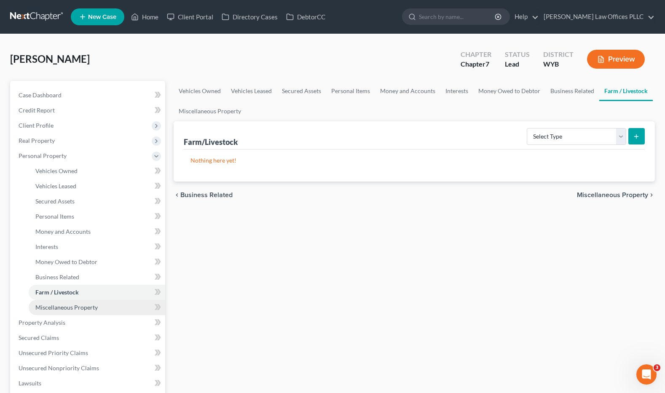
click at [85, 304] on span "Miscellaneous Property" at bounding box center [66, 307] width 62 height 7
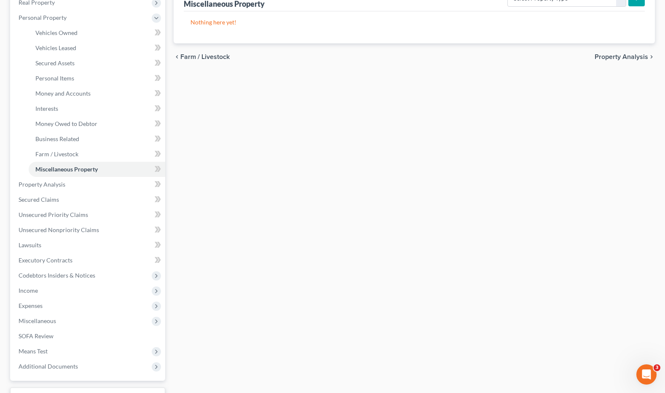
scroll to position [143, 0]
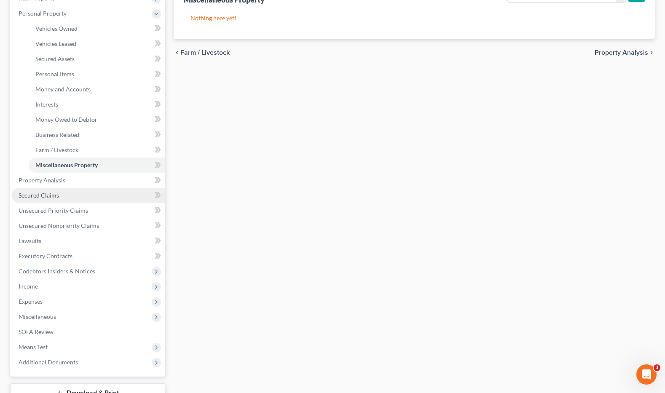
click at [46, 194] on span "Secured Claims" at bounding box center [39, 195] width 40 height 7
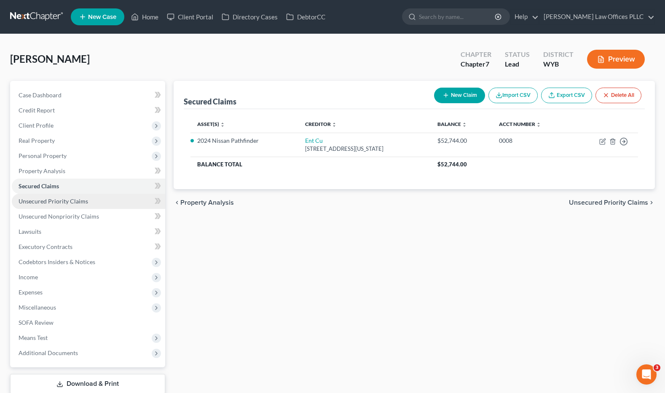
click at [63, 202] on span "Unsecured Priority Claims" at bounding box center [54, 201] width 70 height 7
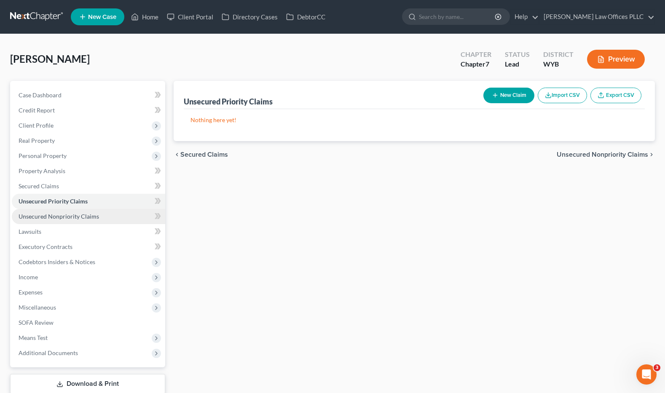
click at [69, 216] on span "Unsecured Nonpriority Claims" at bounding box center [59, 216] width 81 height 7
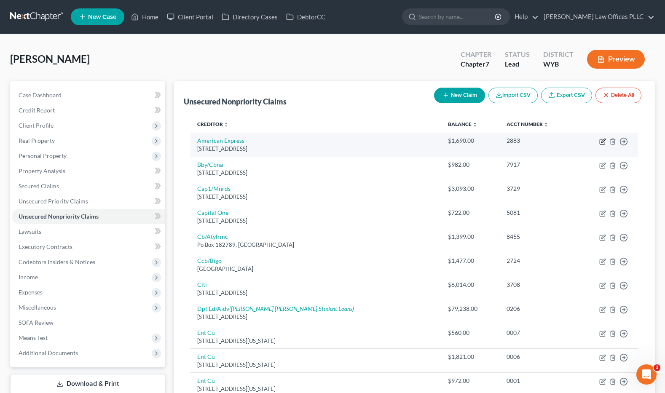
click at [600, 140] on icon "button" at bounding box center [602, 142] width 5 height 5
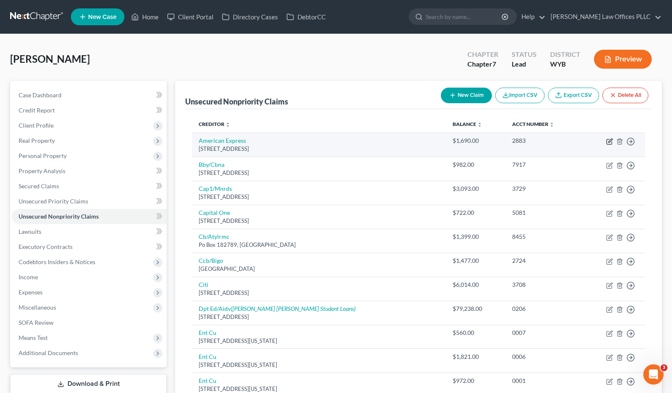
select select "45"
select select "2"
select select "0"
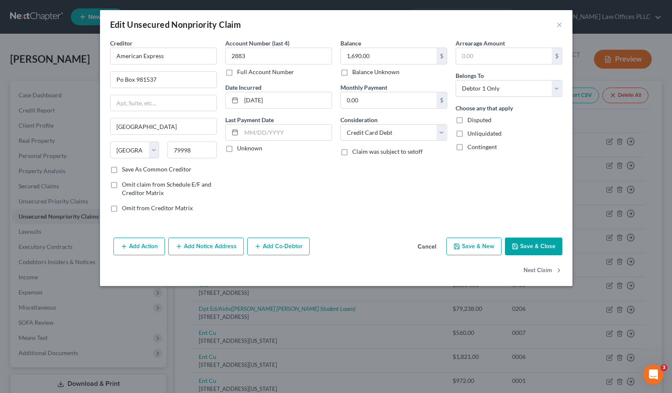
click at [535, 241] on button "Save & Close" at bounding box center [533, 247] width 57 height 18
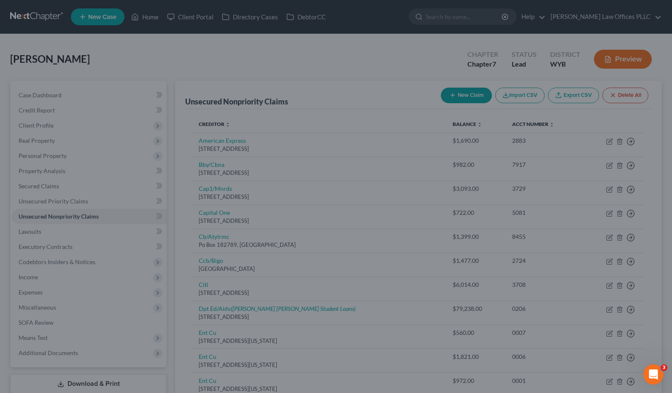
type input "0"
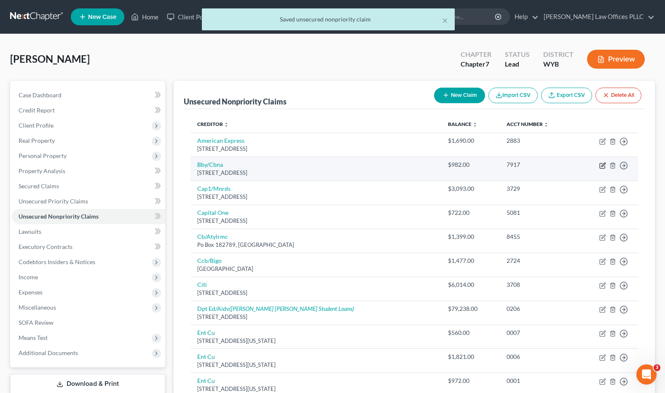
click at [603, 163] on icon "button" at bounding box center [603, 165] width 7 height 7
select select "43"
select select "2"
select select "0"
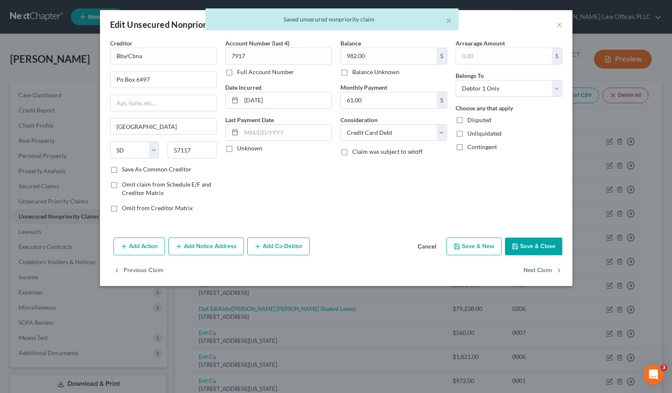
click at [531, 242] on button "Save & Close" at bounding box center [533, 247] width 57 height 18
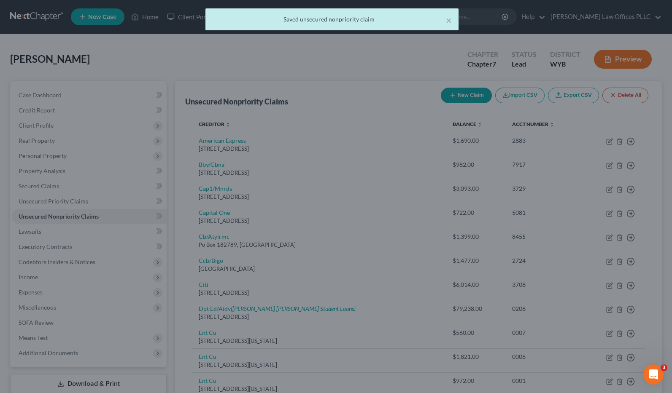
type input "0"
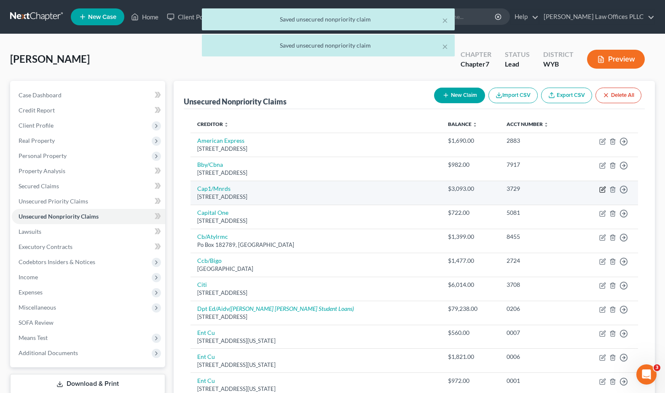
click at [603, 188] on icon "button" at bounding box center [603, 189] width 7 height 7
select select "46"
select select "2"
select select "0"
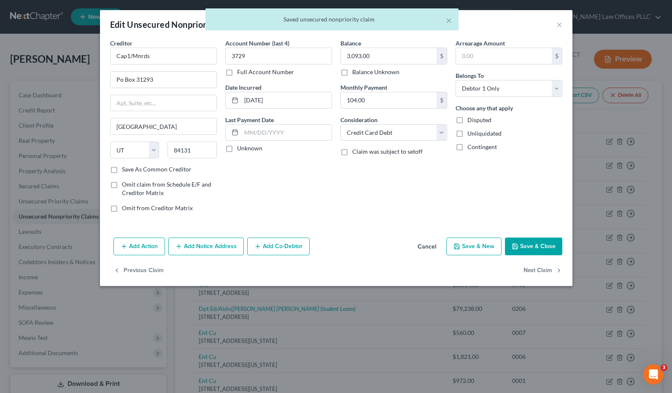
click at [522, 247] on button "Save & Close" at bounding box center [533, 247] width 57 height 18
type input "0"
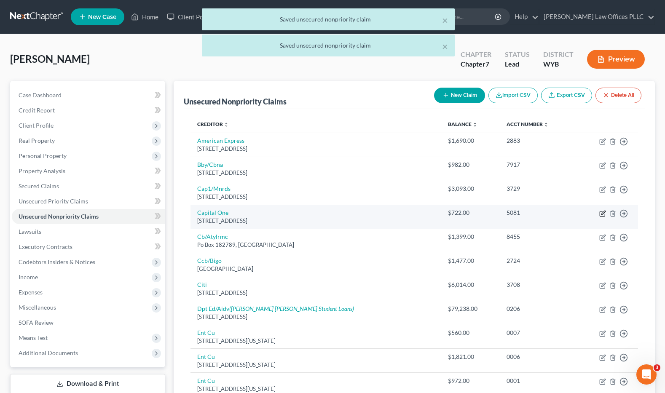
click at [603, 215] on icon "button" at bounding box center [603, 213] width 7 height 7
select select "46"
select select "2"
select select "0"
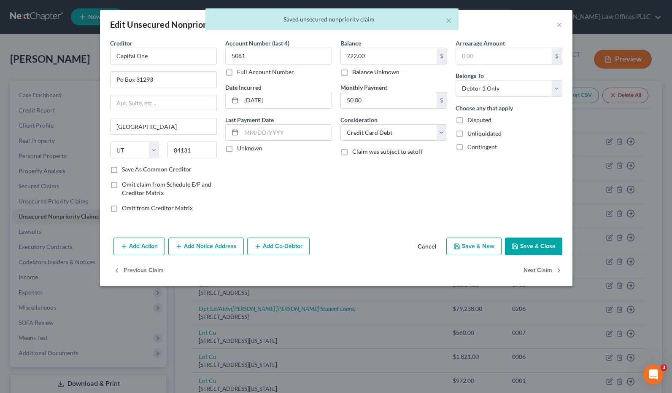
click at [520, 242] on button "Save & Close" at bounding box center [533, 247] width 57 height 18
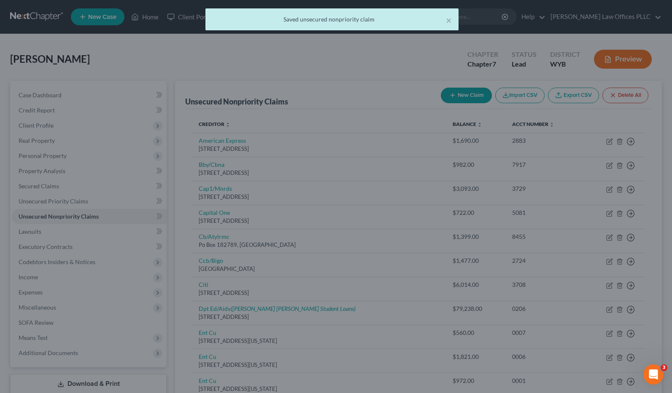
type input "0"
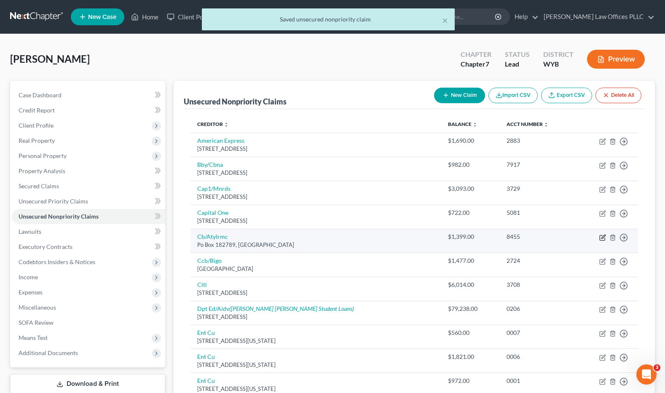
click at [604, 237] on icon "button" at bounding box center [604, 237] width 4 height 4
select select "36"
select select "2"
select select "0"
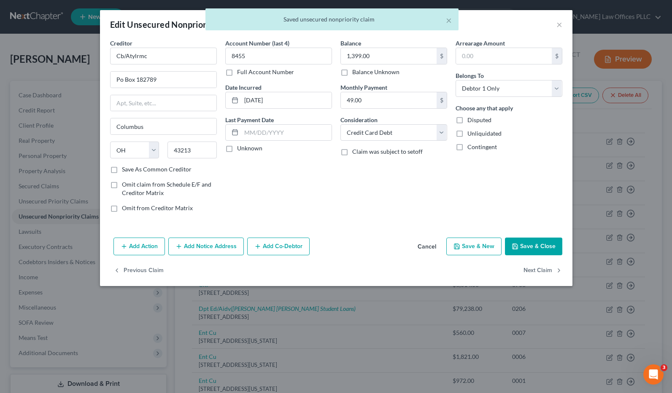
click at [531, 246] on button "Save & Close" at bounding box center [533, 247] width 57 height 18
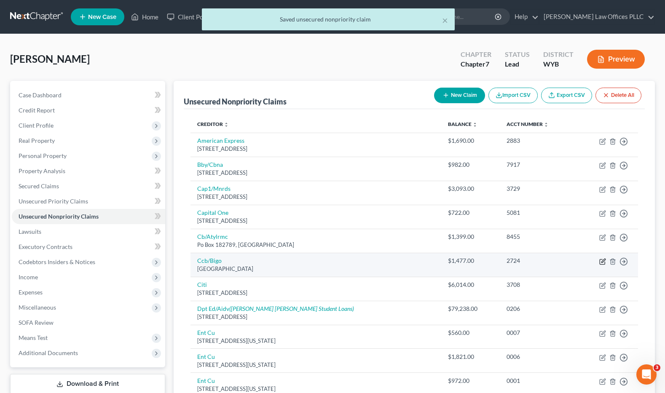
click at [600, 261] on icon "button" at bounding box center [602, 261] width 5 height 5
select select "36"
select select "2"
select select "0"
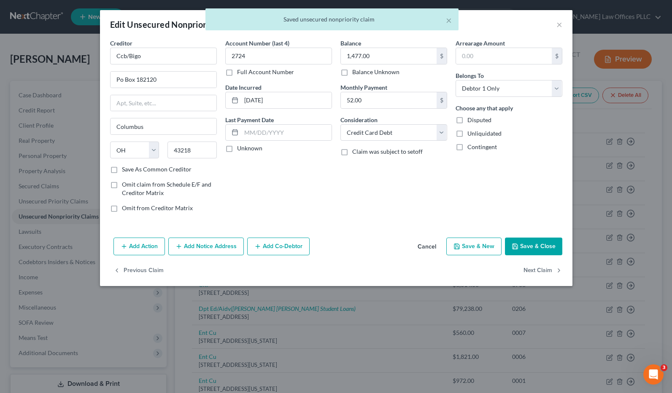
click at [523, 242] on button "Save & Close" at bounding box center [533, 247] width 57 height 18
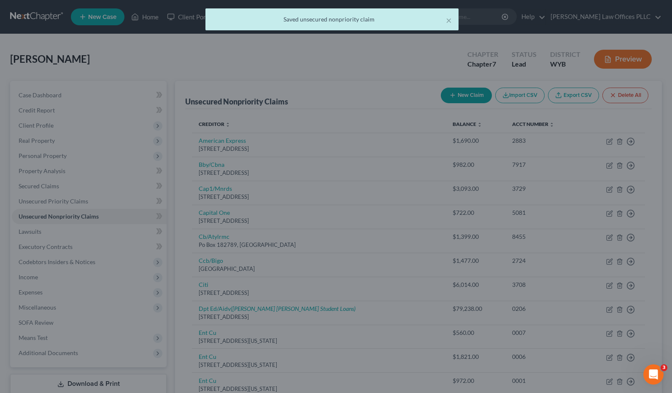
type input "0"
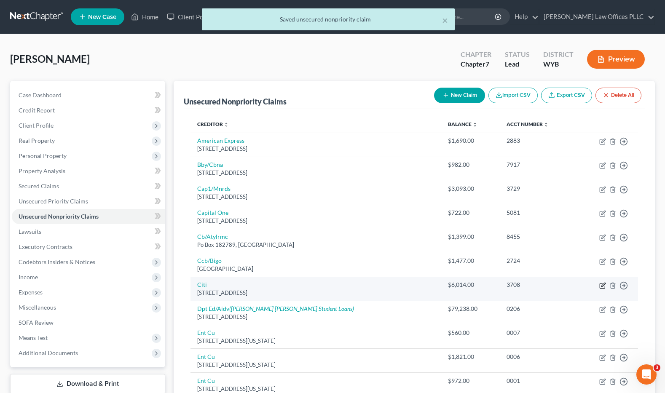
click at [601, 285] on icon "button" at bounding box center [603, 286] width 7 height 7
select select "43"
select select "0"
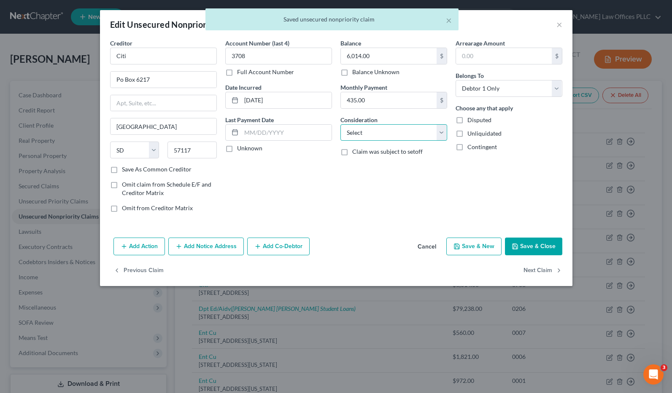
click at [441, 132] on select "Select Cable / Satellite Services Collection Agency Credit Card Debt Debt Couns…" at bounding box center [393, 132] width 107 height 17
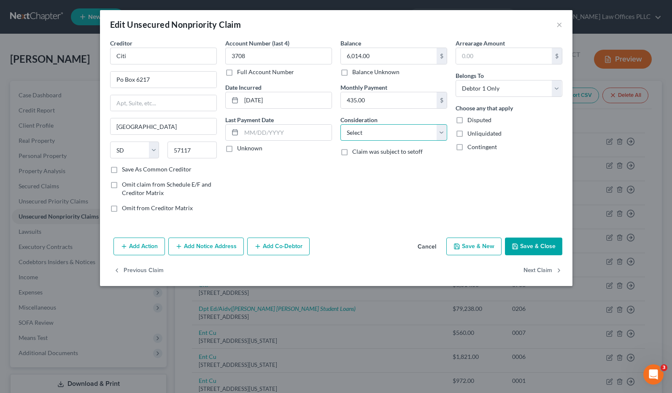
select select "2"
click at [340, 124] on select "Select Cable / Satellite Services Collection Agency Credit Card Debt Debt Couns…" at bounding box center [393, 132] width 107 height 17
click at [541, 248] on button "Save & Close" at bounding box center [533, 247] width 57 height 18
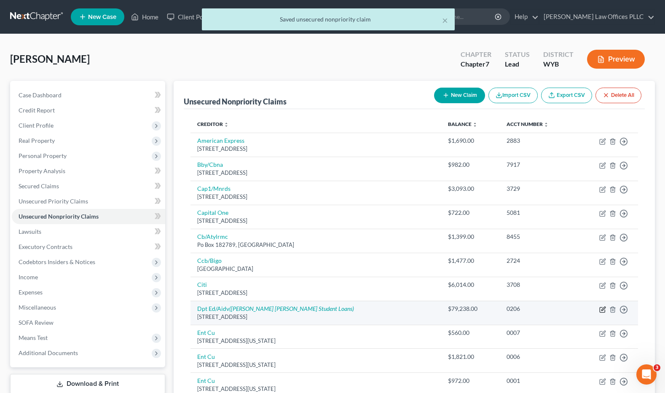
click at [606, 309] on icon "button" at bounding box center [603, 310] width 7 height 7
select select "45"
select select "17"
select select "0"
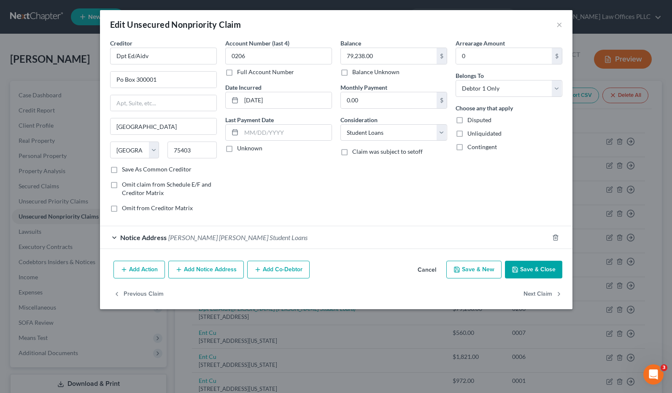
click at [536, 270] on button "Save & Close" at bounding box center [533, 270] width 57 height 18
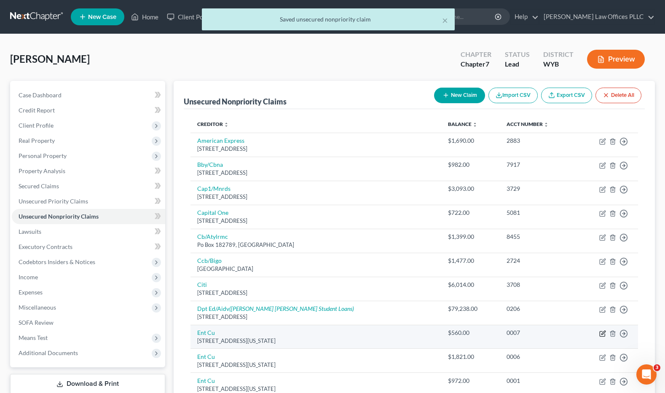
click at [601, 333] on icon "button" at bounding box center [602, 333] width 5 height 5
select select "5"
select select "0"
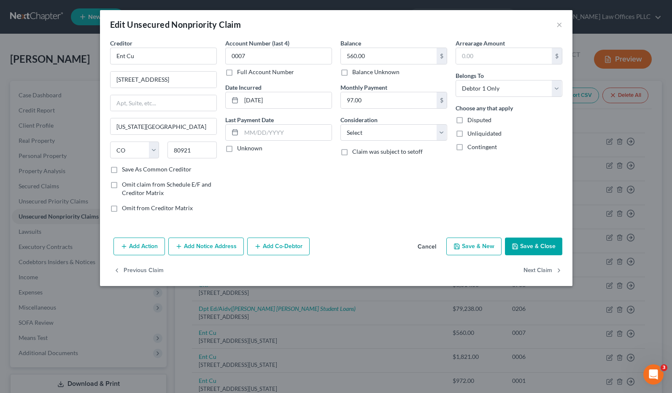
click at [544, 244] on button "Save & Close" at bounding box center [533, 247] width 57 height 18
type input "0"
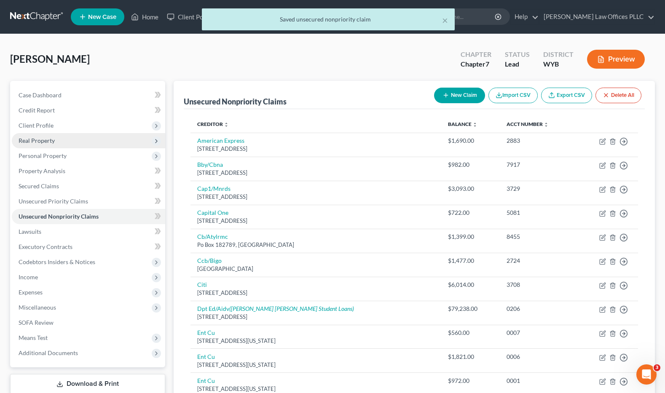
click at [48, 140] on span "Real Property" at bounding box center [37, 140] width 36 height 7
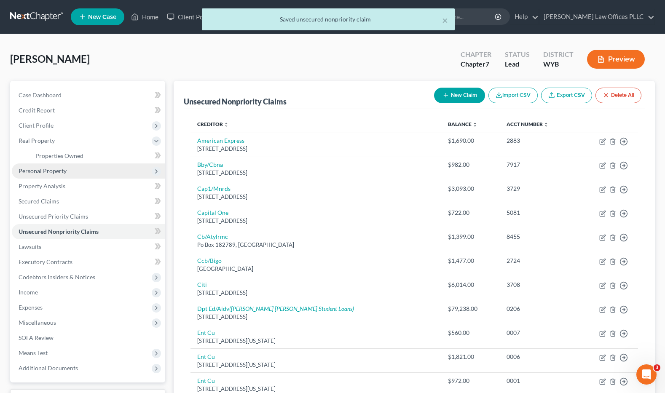
click at [55, 172] on span "Personal Property" at bounding box center [43, 170] width 48 height 7
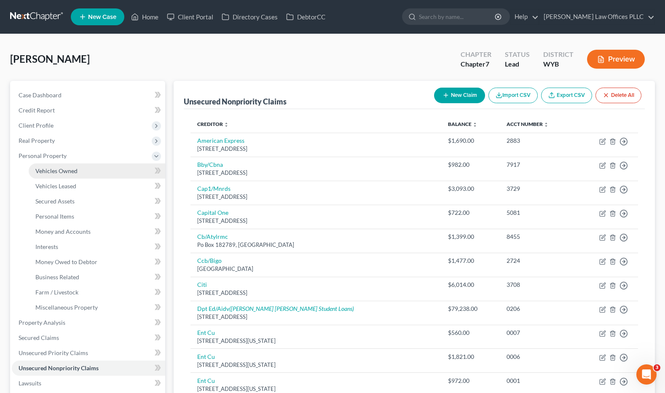
click at [87, 172] on link "Vehicles Owned" at bounding box center [97, 171] width 137 height 15
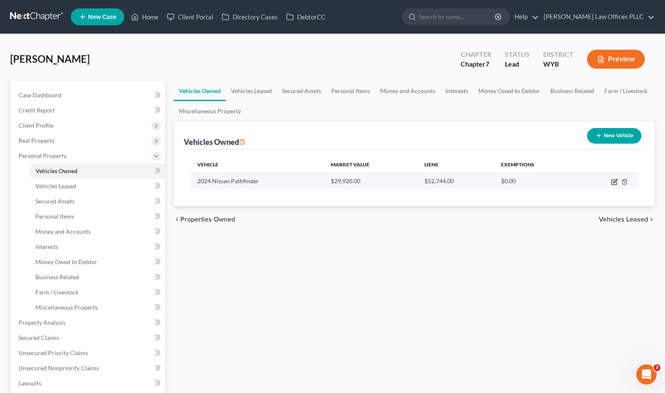
click at [615, 183] on icon "button" at bounding box center [616, 181] width 4 height 4
select select "0"
select select "2"
select select "0"
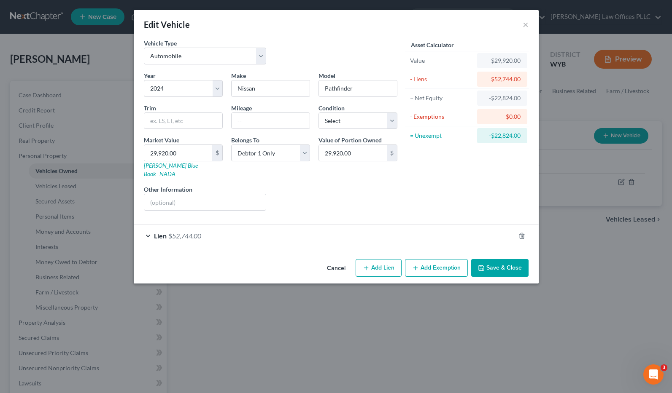
click at [496, 259] on button "Save & Close" at bounding box center [499, 268] width 57 height 18
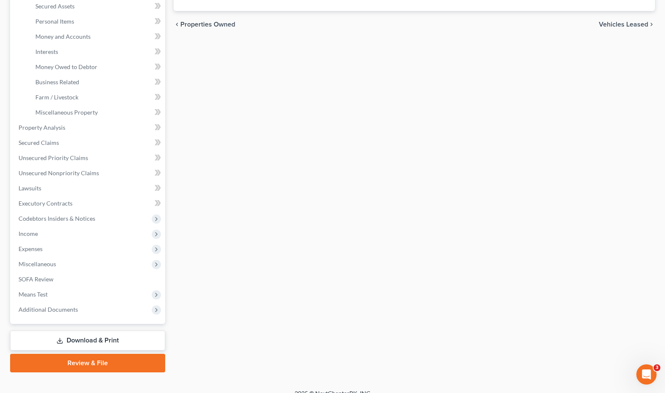
scroll to position [207, 0]
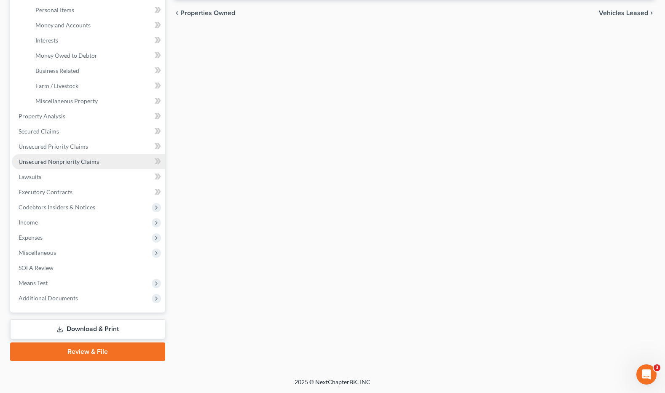
click at [67, 159] on span "Unsecured Nonpriority Claims" at bounding box center [59, 161] width 81 height 7
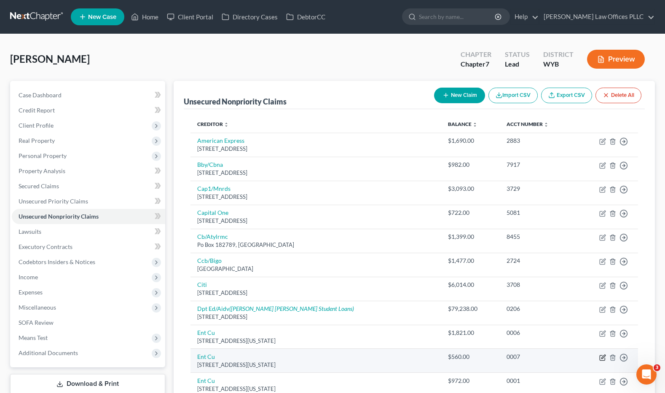
click at [603, 358] on icon "button" at bounding box center [603, 358] width 7 height 7
select select "5"
select select "0"
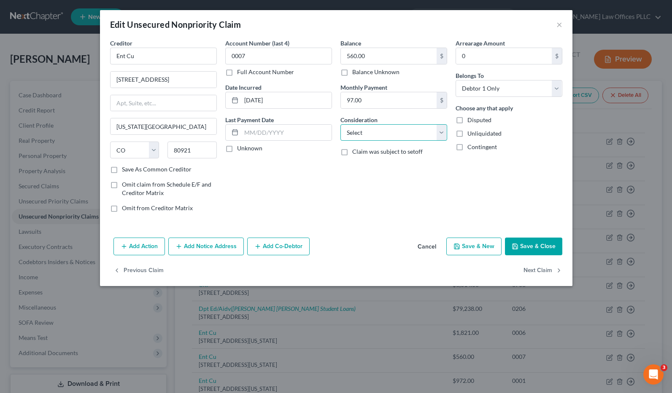
click at [442, 130] on select "Select Cable / Satellite Services Collection Agency Credit Card Debt Debt Couns…" at bounding box center [393, 132] width 107 height 17
select select "2"
click at [340, 124] on select "Select Cable / Satellite Services Collection Agency Credit Card Debt Debt Couns…" at bounding box center [393, 132] width 107 height 17
click at [538, 245] on button "Save & Close" at bounding box center [533, 247] width 57 height 18
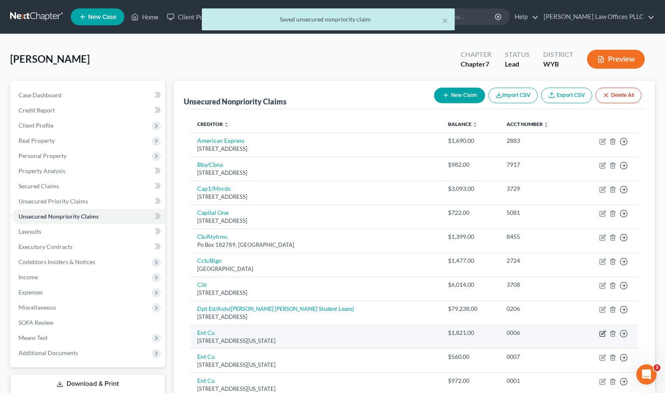
click at [603, 334] on icon "button" at bounding box center [604, 333] width 4 height 4
select select "5"
select select "0"
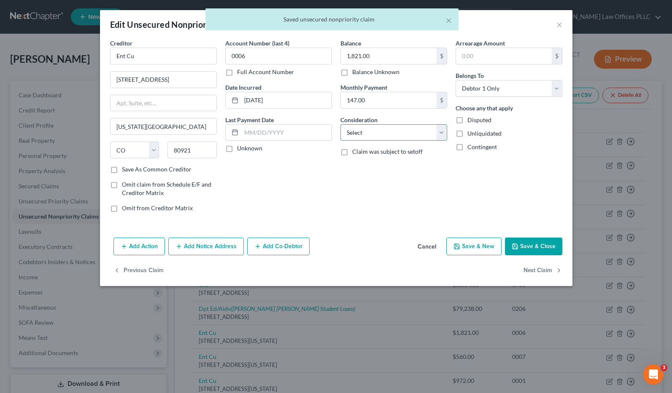
click at [442, 133] on select "Select Cable / Satellite Services Collection Agency Credit Card Debt Debt Couns…" at bounding box center [393, 132] width 107 height 17
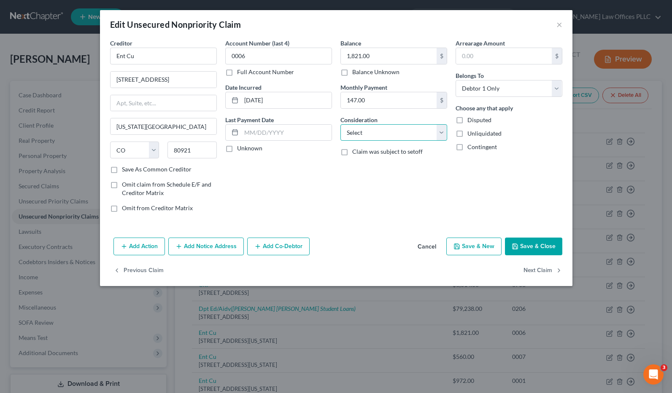
select select "2"
click at [340, 124] on select "Select Cable / Satellite Services Collection Agency Credit Card Debt Debt Couns…" at bounding box center [393, 132] width 107 height 17
click at [531, 246] on button "Save & Close" at bounding box center [533, 247] width 57 height 18
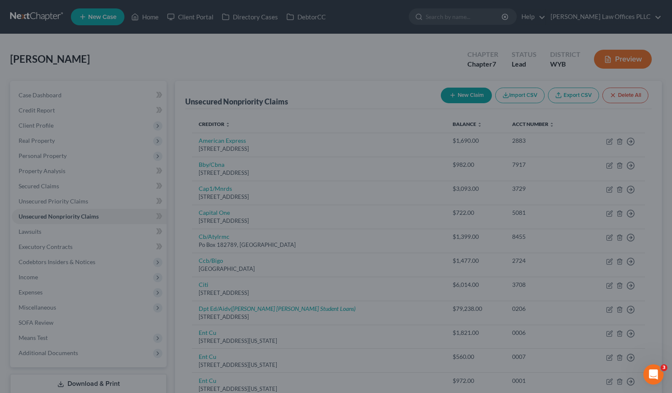
type input "0"
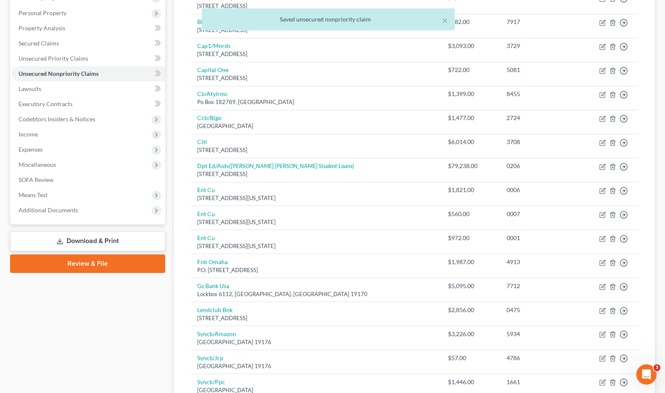
scroll to position [145, 0]
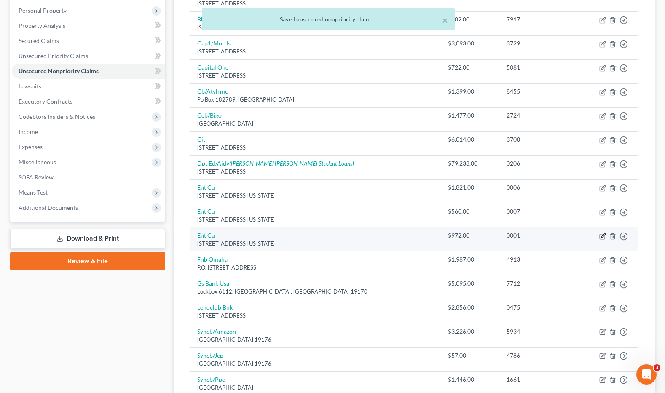
click at [602, 235] on icon "button" at bounding box center [603, 236] width 7 height 7
select select "5"
select select "2"
select select "0"
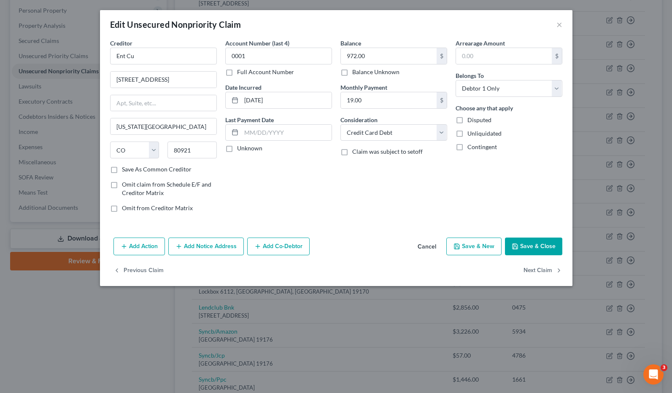
click at [538, 244] on button "Save & Close" at bounding box center [533, 247] width 57 height 18
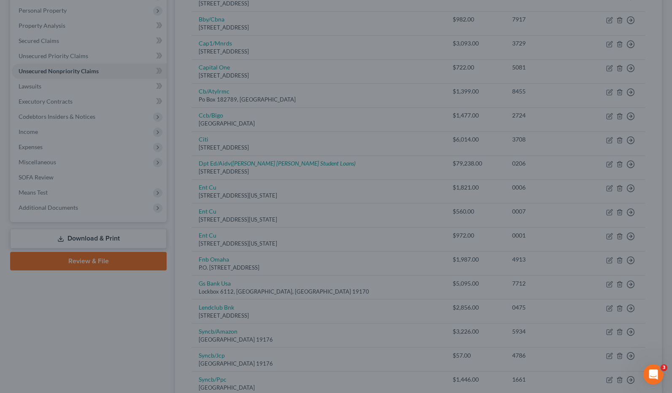
type input "0"
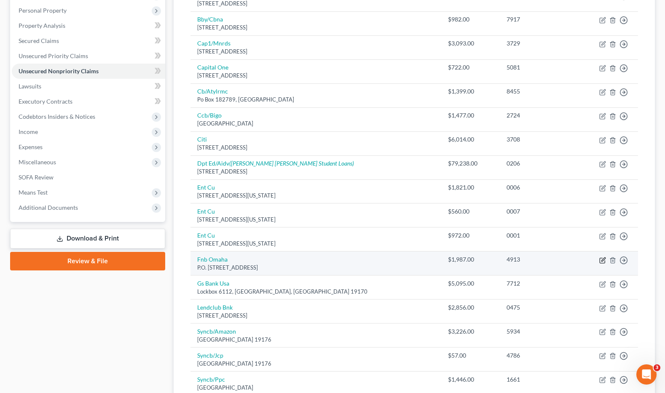
click at [603, 259] on icon "button" at bounding box center [603, 260] width 7 height 7
select select "30"
select select "2"
select select "0"
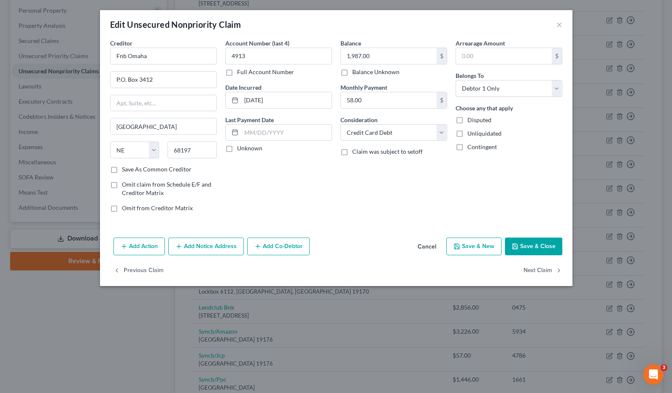
click at [525, 247] on button "Save & Close" at bounding box center [533, 247] width 57 height 18
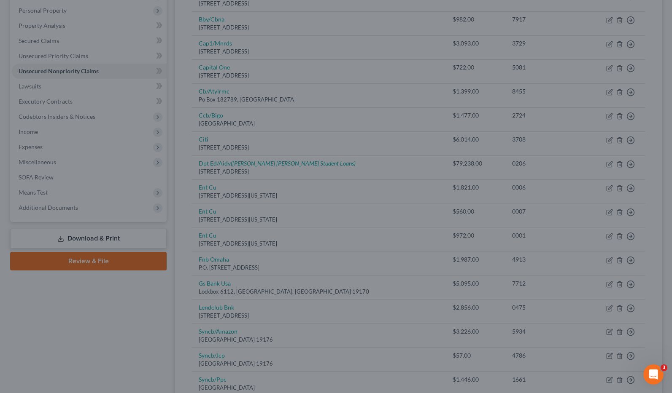
type input "0"
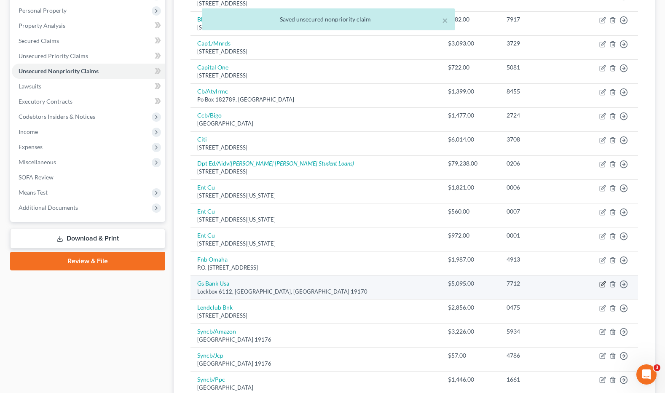
click at [601, 283] on icon "button" at bounding box center [603, 284] width 7 height 7
select select "39"
select select "2"
select select "0"
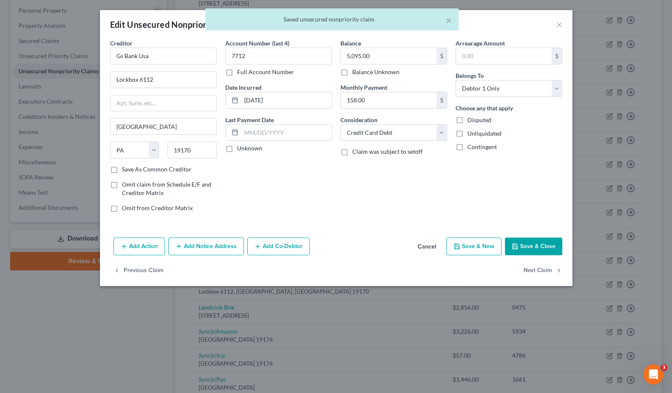
click at [529, 242] on button "Save & Close" at bounding box center [533, 247] width 57 height 18
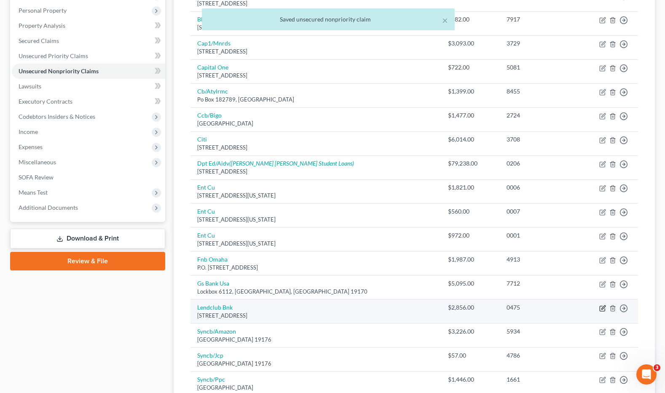
click at [603, 309] on icon "button" at bounding box center [603, 308] width 7 height 7
select select "4"
select select "0"
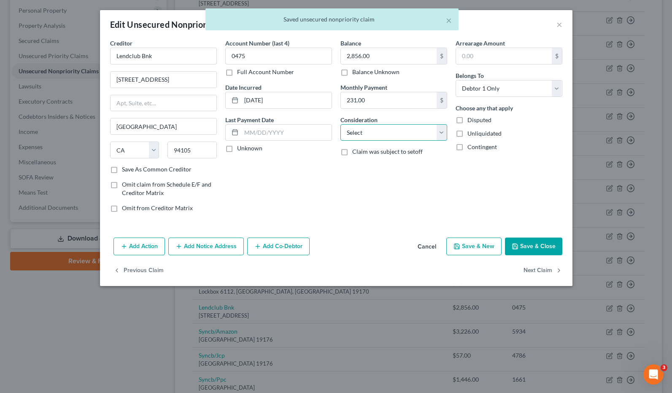
click at [442, 133] on select "Select Cable / Satellite Services Collection Agency Credit Card Debt Debt Couns…" at bounding box center [393, 132] width 107 height 17
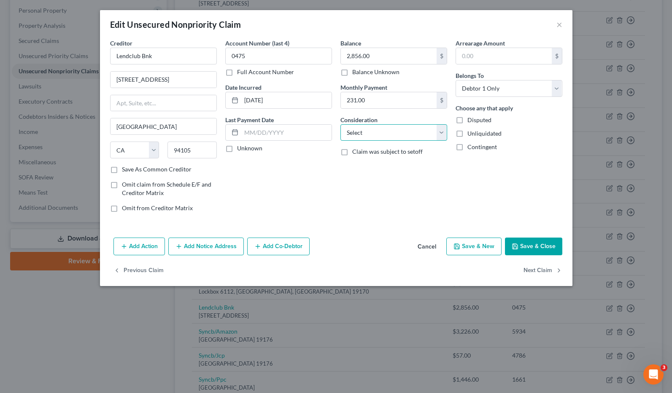
select select "2"
click at [340, 124] on select "Select Cable / Satellite Services Collection Agency Credit Card Debt Debt Couns…" at bounding box center [393, 132] width 107 height 17
click at [534, 242] on button "Save & Close" at bounding box center [533, 247] width 57 height 18
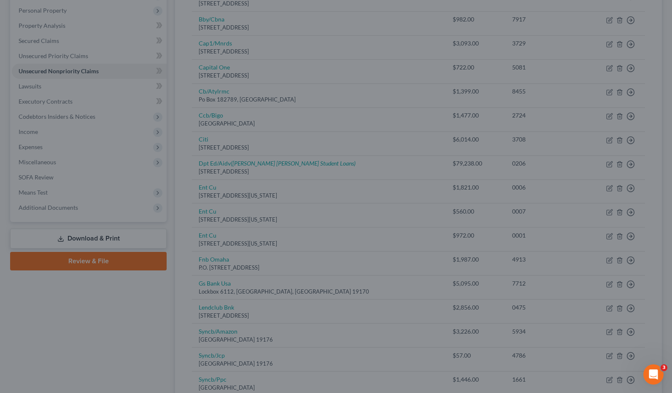
type input "0"
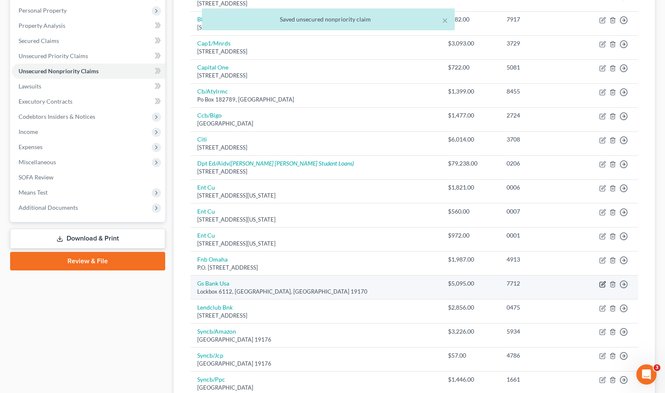
click at [605, 284] on icon "button" at bounding box center [604, 284] width 4 height 4
select select "39"
select select "2"
select select "0"
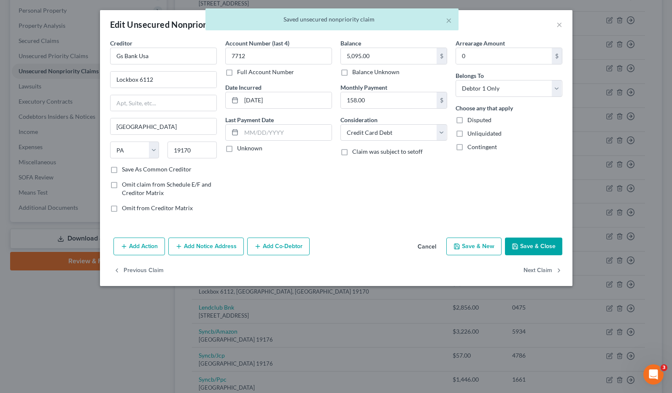
click at [525, 244] on button "Save & Close" at bounding box center [533, 247] width 57 height 18
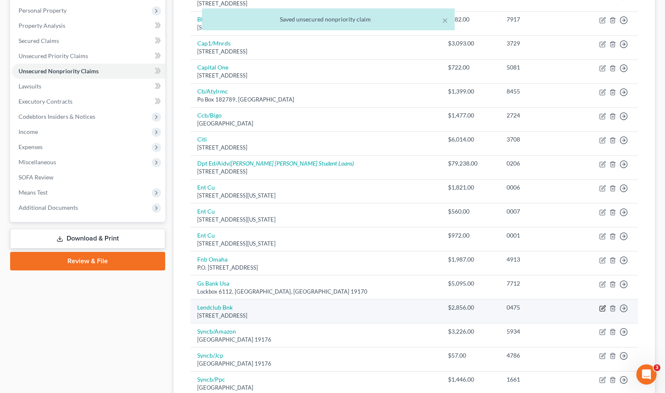
click at [602, 308] on icon "button" at bounding box center [604, 308] width 4 height 4
select select "4"
select select "2"
select select "0"
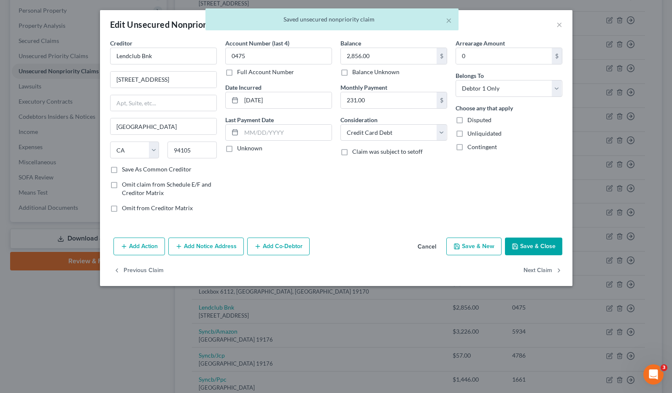
click at [536, 245] on button "Save & Close" at bounding box center [533, 247] width 57 height 18
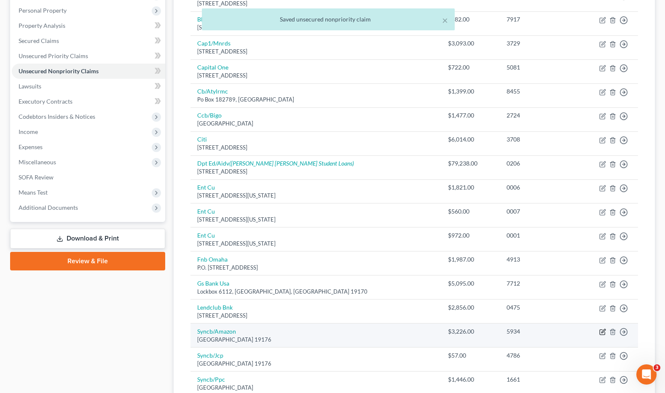
click at [603, 333] on icon "button" at bounding box center [604, 332] width 4 height 4
select select "39"
select select "2"
select select "0"
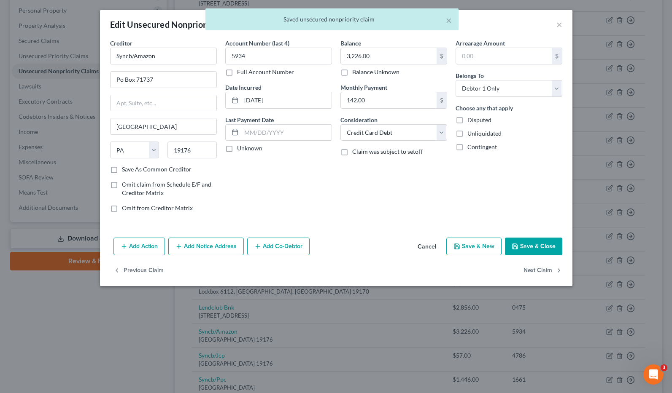
click at [531, 243] on button "Save & Close" at bounding box center [533, 247] width 57 height 18
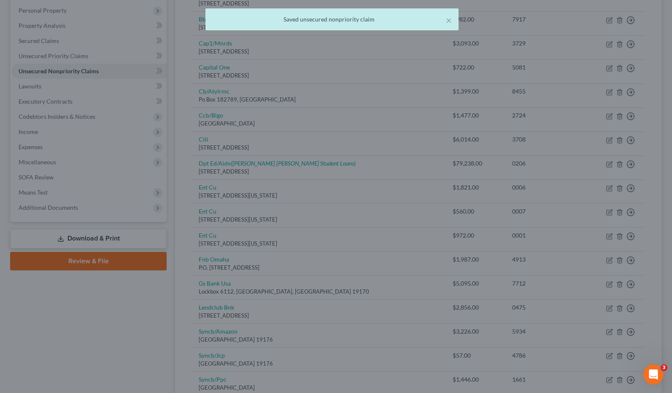
type input "0"
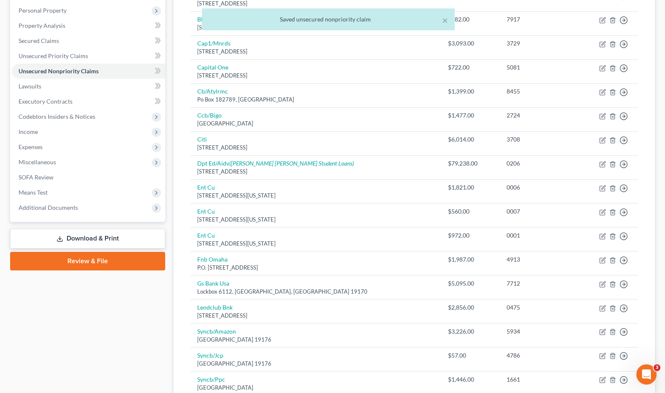
drag, startPoint x: 665, startPoint y: 263, endPoint x: 670, endPoint y: 283, distance: 20.6
click at [665, 284] on html "Home New Case Client Portal Directory Cases DebtorCC Arnold Law Offices PLLC ba…" at bounding box center [332, 219] width 665 height 729
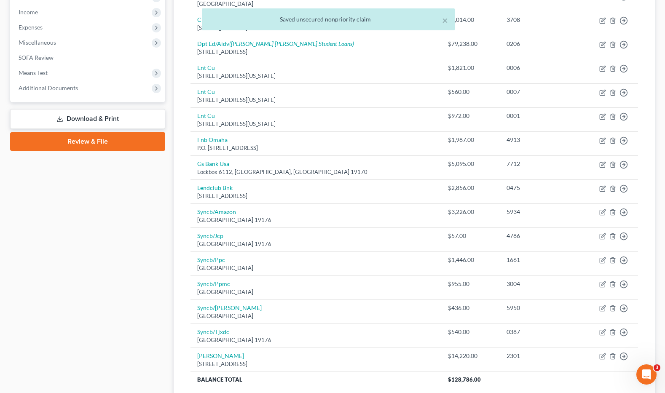
scroll to position [281, 0]
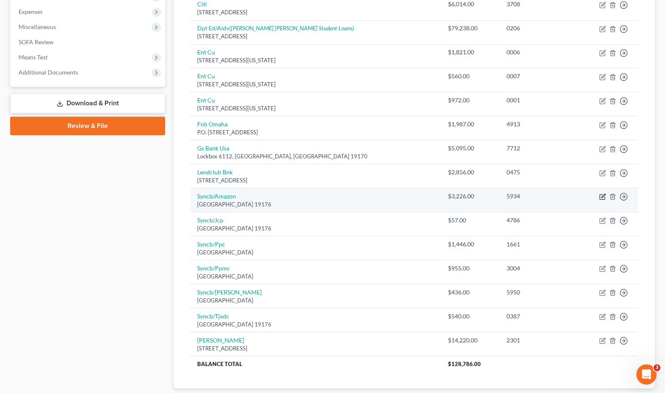
click at [603, 196] on icon "button" at bounding box center [603, 197] width 7 height 7
select select "39"
select select "2"
select select "0"
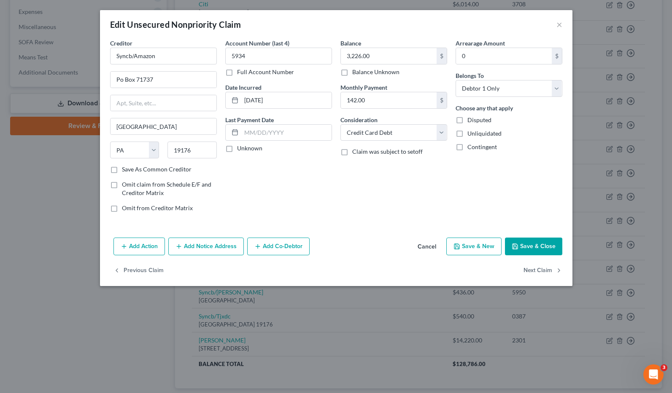
drag, startPoint x: 533, startPoint y: 252, endPoint x: 555, endPoint y: 248, distance: 22.7
click at [533, 253] on button "Save & Close" at bounding box center [533, 247] width 57 height 18
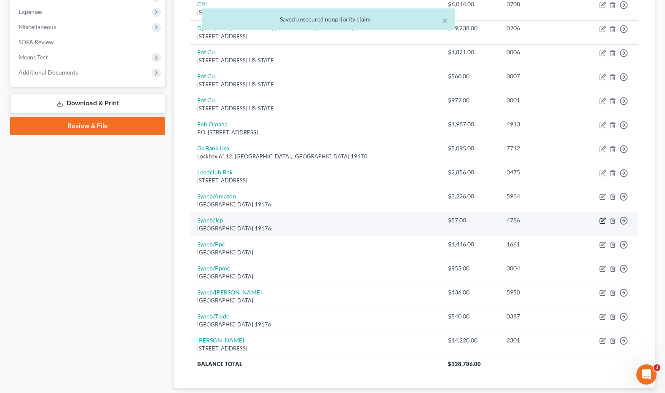
click at [603, 218] on icon "button" at bounding box center [603, 221] width 7 height 7
select select "39"
select select "2"
select select "0"
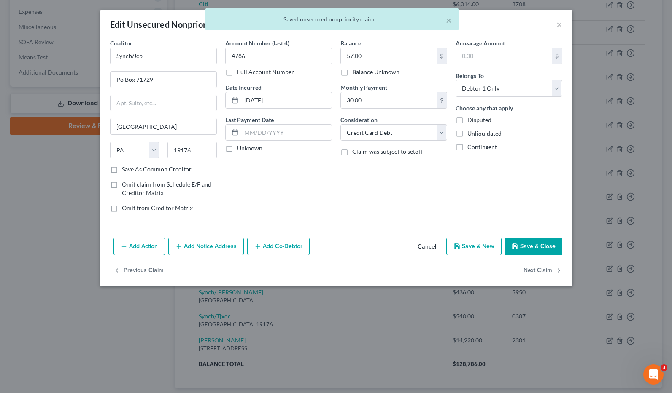
click at [538, 244] on button "Save & Close" at bounding box center [533, 247] width 57 height 18
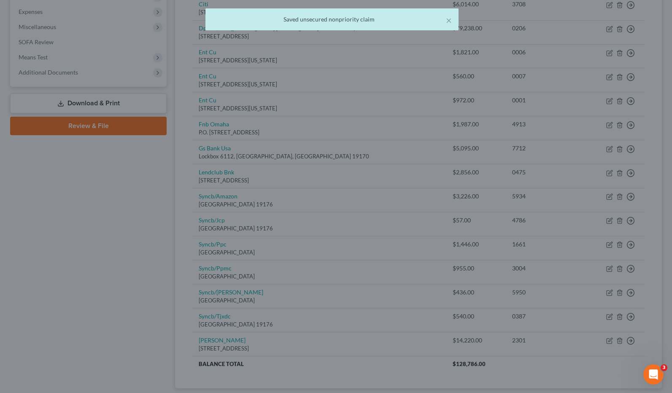
type input "0"
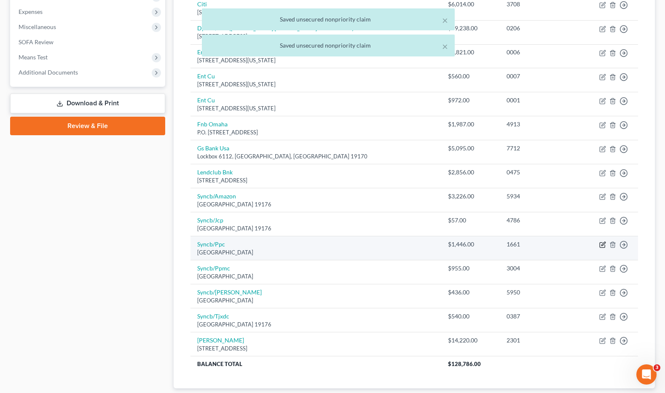
click at [605, 243] on icon "button" at bounding box center [603, 245] width 7 height 7
select select "39"
select select "2"
select select "0"
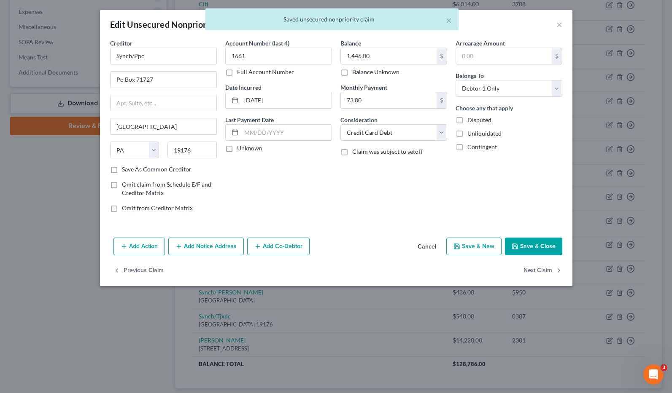
click at [522, 240] on button "Save & Close" at bounding box center [533, 247] width 57 height 18
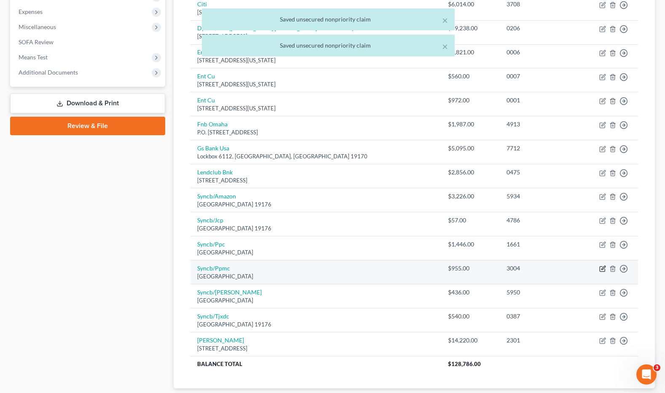
click at [604, 268] on icon "button" at bounding box center [604, 269] width 4 height 4
select select "39"
select select "2"
select select "0"
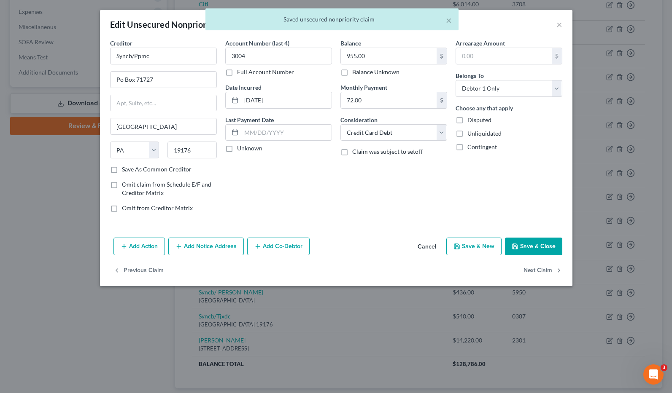
click at [524, 243] on button "Save & Close" at bounding box center [533, 247] width 57 height 18
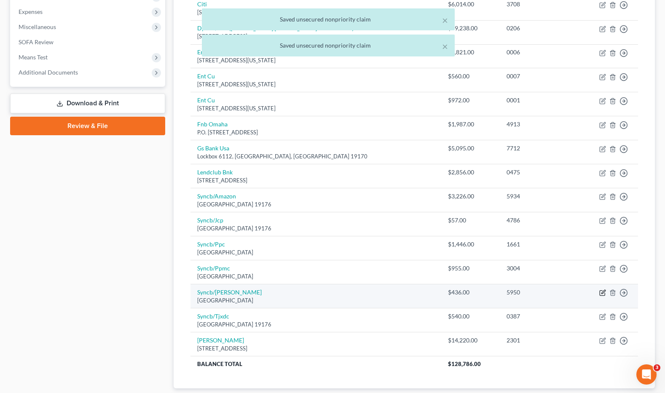
click at [601, 294] on icon "button" at bounding box center [603, 293] width 7 height 7
select select "39"
select select "2"
select select "0"
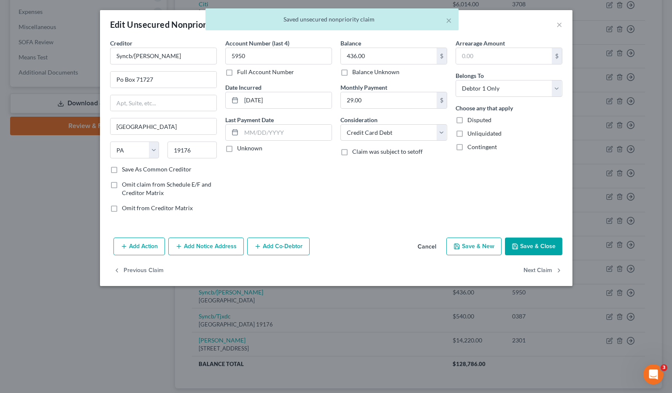
click at [527, 245] on button "Save & Close" at bounding box center [533, 247] width 57 height 18
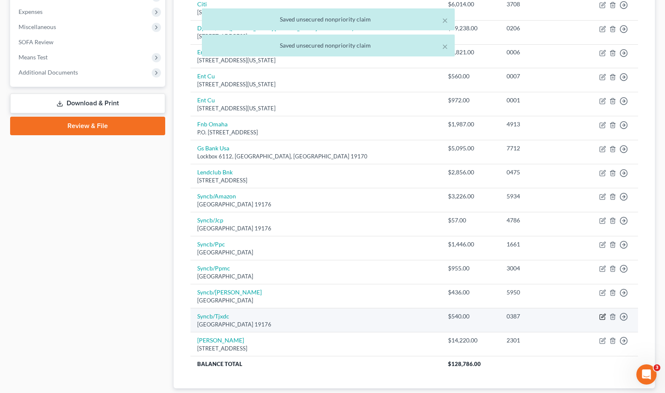
click at [601, 316] on icon "button" at bounding box center [603, 317] width 7 height 7
select select "39"
select select "2"
select select "0"
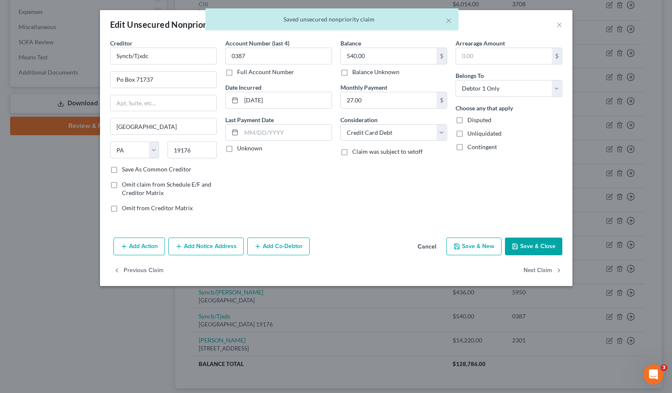
click at [546, 245] on button "Save & Close" at bounding box center [533, 247] width 57 height 18
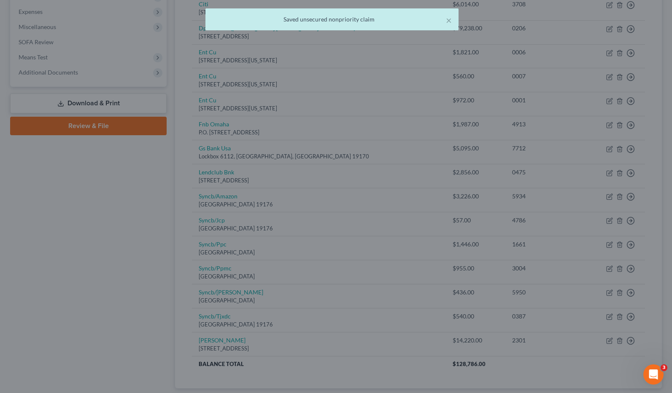
type input "0"
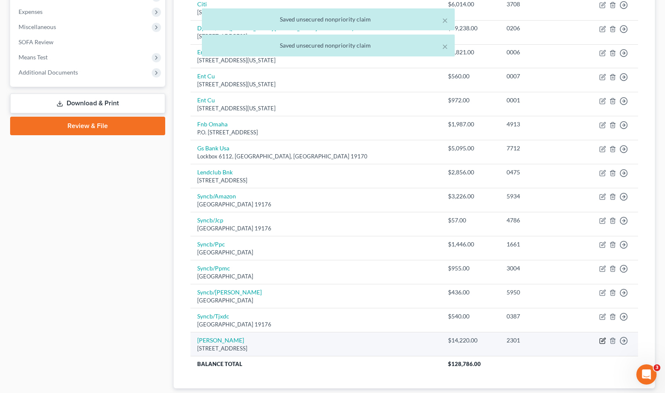
click at [601, 341] on icon "button" at bounding box center [603, 341] width 7 height 7
select select "45"
select select "2"
select select "0"
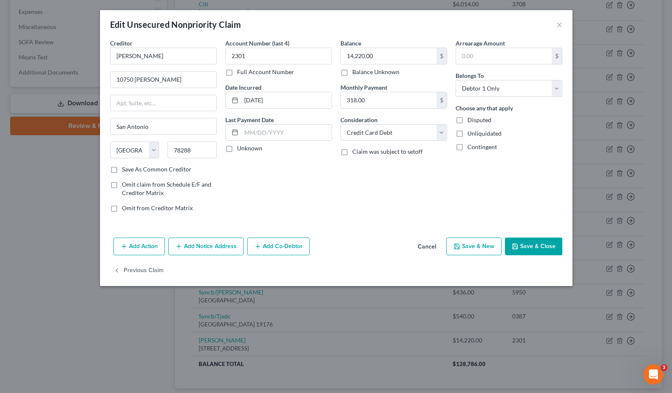
click at [537, 249] on button "Save & Close" at bounding box center [533, 247] width 57 height 18
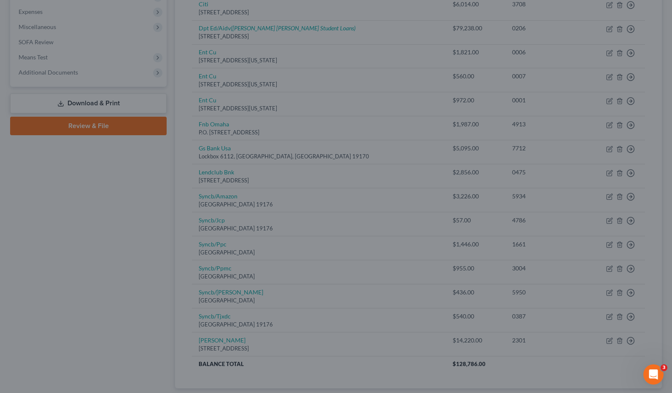
type input "0"
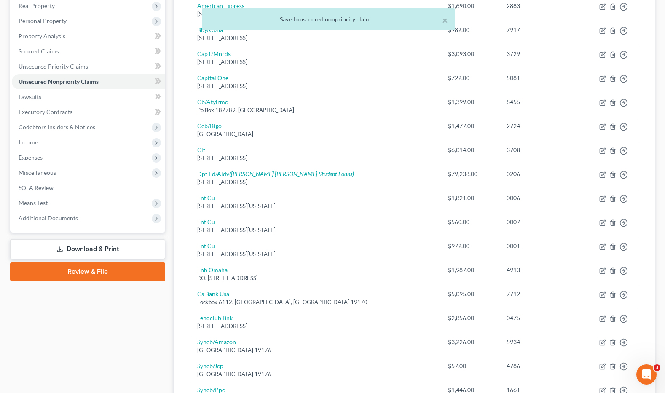
scroll to position [116, 0]
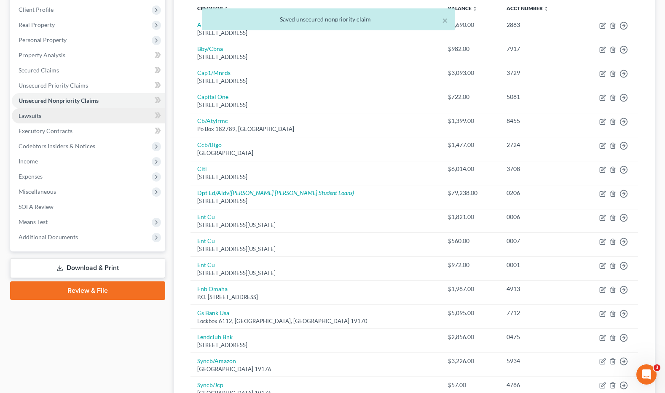
click at [46, 120] on link "Lawsuits" at bounding box center [89, 115] width 154 height 15
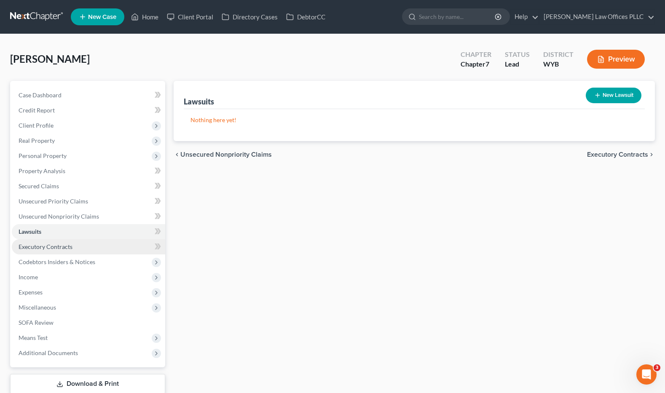
click at [59, 246] on span "Executory Contracts" at bounding box center [46, 246] width 54 height 7
click at [603, 363] on div "Executory Contracts New Contract Nothing here yet! chevron_left Lawsuits Codebt…" at bounding box center [415, 248] width 490 height 335
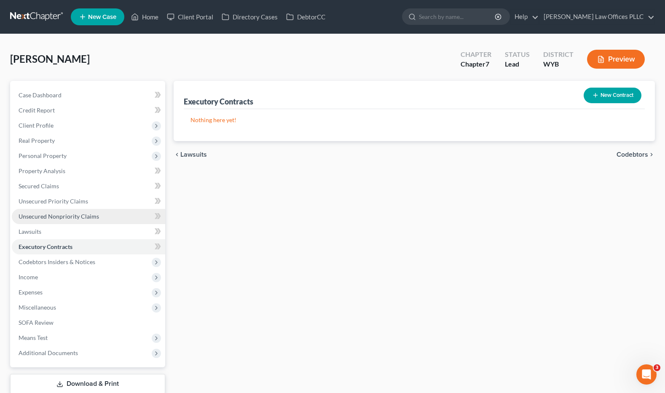
click at [92, 217] on span "Unsecured Nonpriority Claims" at bounding box center [59, 216] width 81 height 7
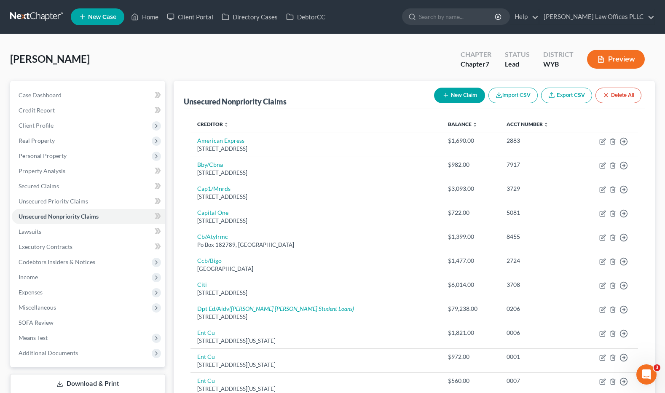
click at [465, 95] on button "New Claim" at bounding box center [459, 96] width 51 height 16
select select "0"
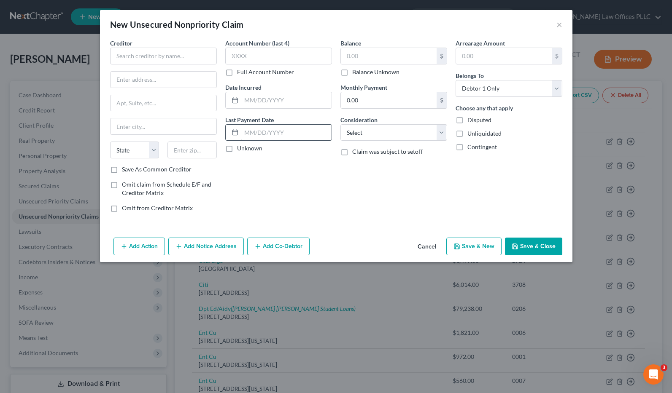
drag, startPoint x: 339, startPoint y: 179, endPoint x: 313, endPoint y: 137, distance: 50.1
click at [343, 177] on div "Balance $ Balance Unknown Balance Undetermined $ Balance Unknown Monthly Paymen…" at bounding box center [393, 129] width 115 height 180
click at [145, 52] on input "text" at bounding box center [163, 56] width 107 height 17
type input "Teck collect"
type input "C"
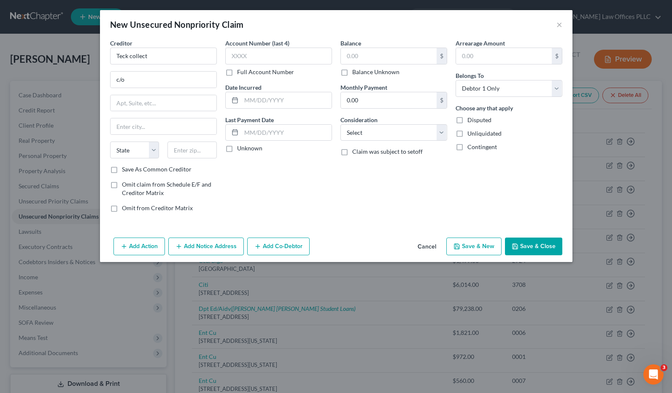
click at [1, 69] on div "New Unsecured Nonpriority Claim × Creditor * Teck collect c/o State AL AK AR AZ…" at bounding box center [336, 196] width 672 height 393
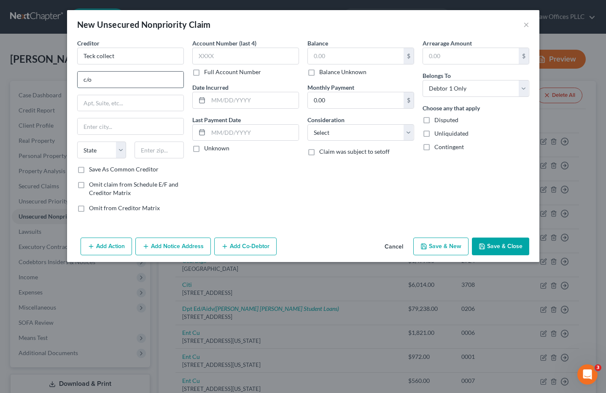
click at [102, 78] on input "c/o" at bounding box center [131, 80] width 106 height 16
type input "c/o Business Office"
type input "POB 1269"
type input "Columbus"
select select "36"
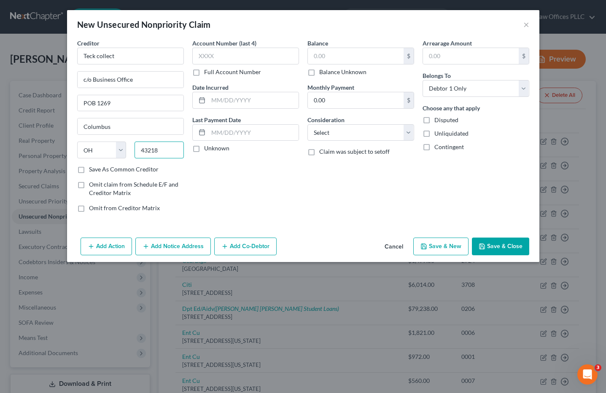
type input "43218"
click at [204, 73] on label "Full Account Number" at bounding box center [232, 72] width 57 height 8
click at [207, 73] on input "Full Account Number" at bounding box center [209, 70] width 5 height 5
click at [204, 56] on input "text" at bounding box center [245, 56] width 107 height 17
type input "JONK1003"
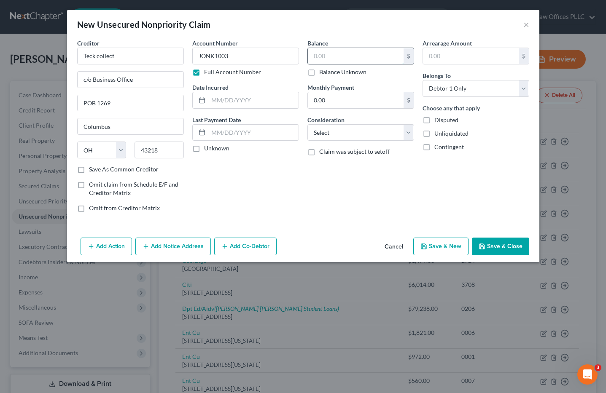
click at [314, 57] on input "text" at bounding box center [356, 56] width 96 height 16
type input "332."
click at [410, 133] on select "Select Cable / Satellite Services Collection Agency Credit Card Debt Debt Couns…" at bounding box center [360, 132] width 107 height 17
select select "2"
click at [307, 124] on select "Select Cable / Satellite Services Collection Agency Credit Card Debt Debt Couns…" at bounding box center [360, 132] width 107 height 17
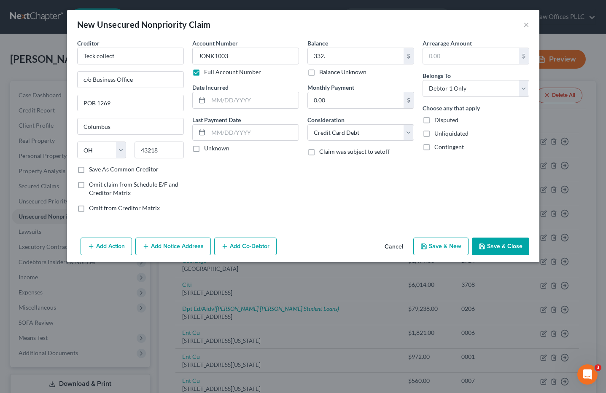
click at [506, 243] on button "Save & Close" at bounding box center [500, 247] width 57 height 18
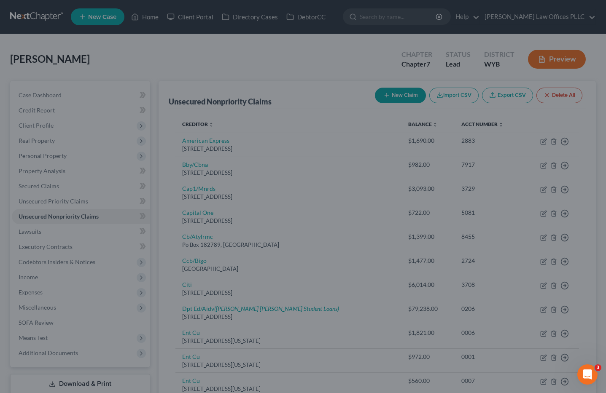
type input "332.00"
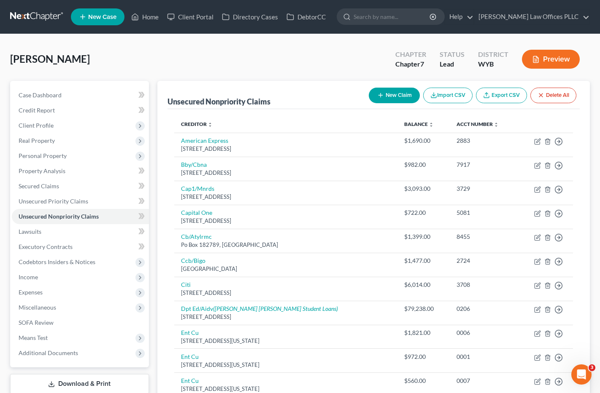
click at [517, 124] on th at bounding box center [544, 124] width 55 height 17
click at [365, 53] on div "[PERSON_NAME] Upgraded Chapter Chapter 7 Status Lead District WYB Preview" at bounding box center [299, 62] width 579 height 37
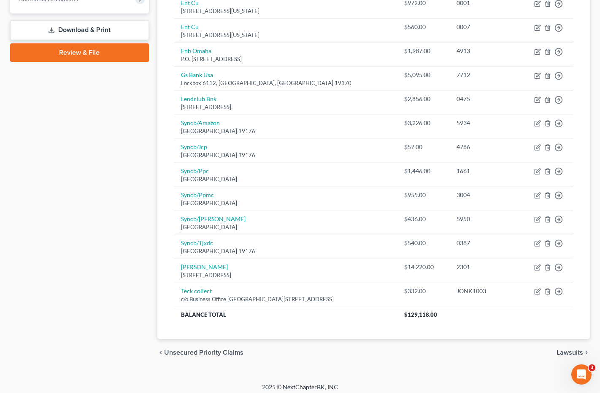
scroll to position [359, 0]
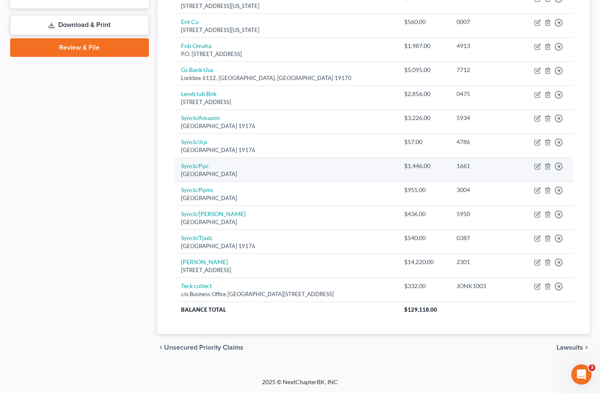
click at [354, 168] on td "Syncb/Ppc Po Box 71727, Philadelphia, PA 19176" at bounding box center [286, 170] width 224 height 24
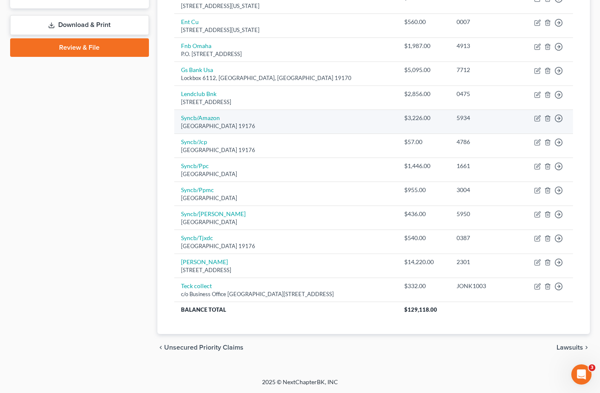
click at [342, 121] on td "Syncb/Amazon Po Box 71737, Philadelphia, PA 19176" at bounding box center [286, 122] width 224 height 24
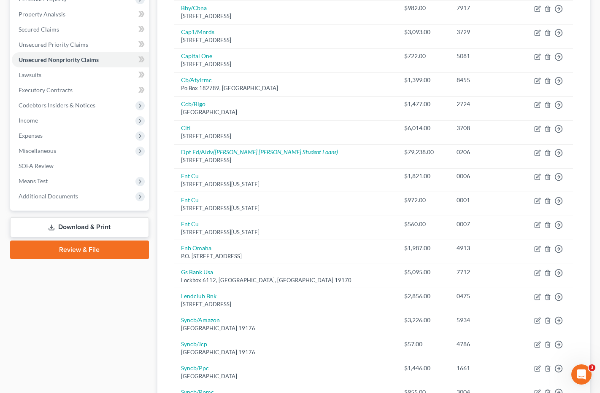
scroll to position [0, 0]
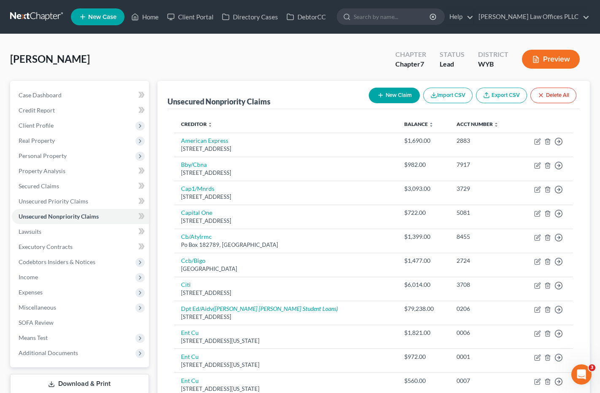
click at [380, 50] on div "[PERSON_NAME] Upgraded Chapter Chapter 7 Status Lead District WYB Preview" at bounding box center [299, 62] width 579 height 37
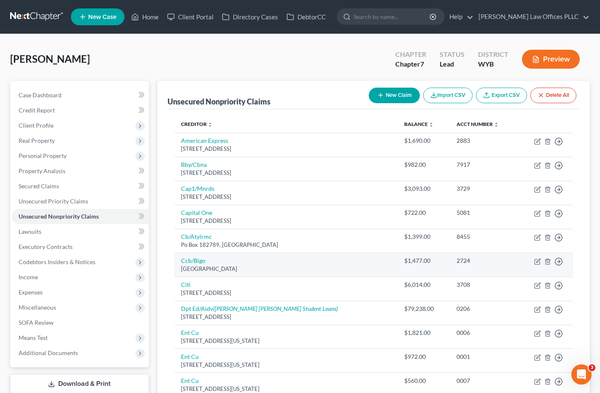
click at [481, 264] on div "2724" at bounding box center [483, 261] width 54 height 8
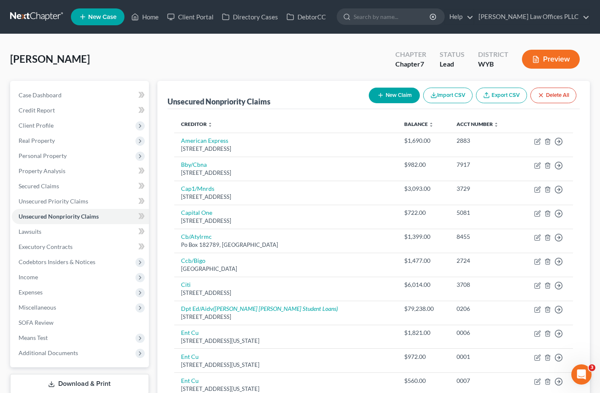
click at [397, 91] on button "New Claim" at bounding box center [394, 96] width 51 height 16
select select "0"
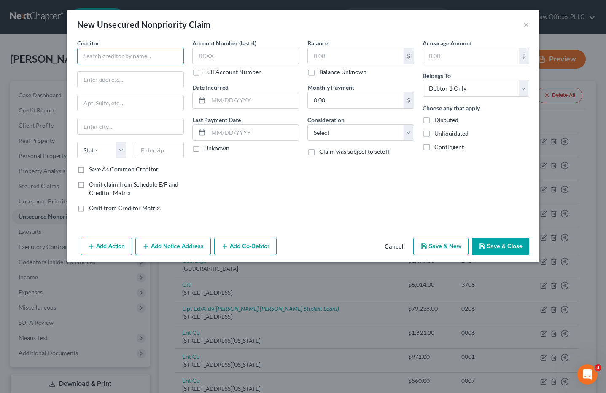
click at [100, 55] on input "text" at bounding box center [130, 56] width 107 height 17
type input "Comenity AnnTaylor"
type input "POB 560026"
type input "Dallas"
select select "45"
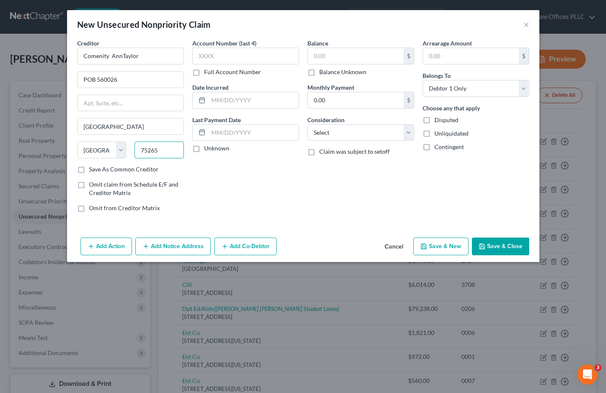
type input "75265"
drag, startPoint x: 321, startPoint y: 216, endPoint x: 298, endPoint y: 173, distance: 47.9
click at [318, 208] on div "Balance $ Balance Unknown Balance Undetermined $ Balance Unknown Monthly Paymen…" at bounding box center [360, 129] width 115 height 180
click at [210, 49] on input "text" at bounding box center [245, 56] width 107 height 17
type input "8455"
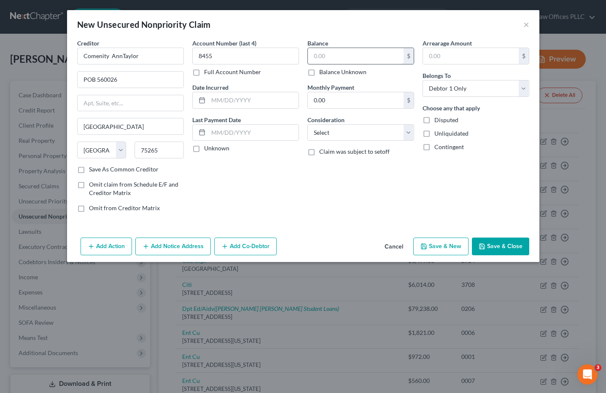
click at [324, 57] on input "text" at bounding box center [356, 56] width 96 height 16
click at [321, 58] on input "text" at bounding box center [356, 56] width 96 height 16
type input "1,450.00"
click at [409, 134] on select "Select Cable / Satellite Services Collection Agency Credit Card Debt Debt Couns…" at bounding box center [360, 132] width 107 height 17
select select "2"
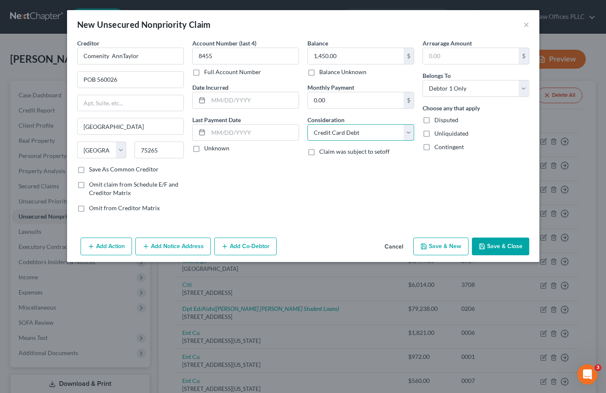
click at [307, 124] on select "Select Cable / Satellite Services Collection Agency Credit Card Debt Debt Couns…" at bounding box center [360, 132] width 107 height 17
click at [498, 248] on button "Save & Close" at bounding box center [500, 247] width 57 height 18
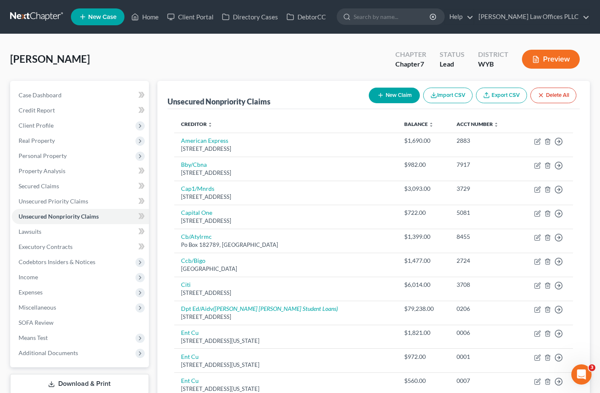
click at [336, 60] on div "[PERSON_NAME] Upgraded Chapter Chapter 7 Status Lead District WYB Preview" at bounding box center [299, 62] width 579 height 37
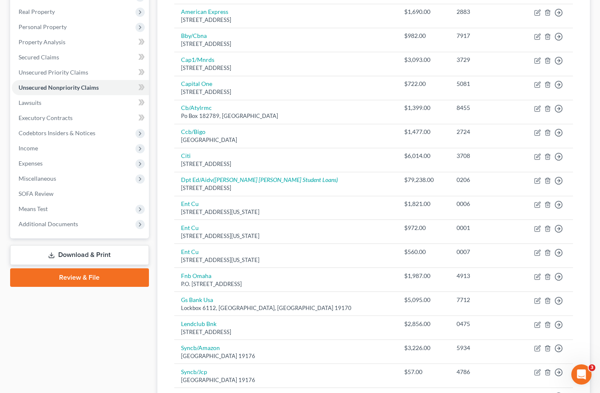
scroll to position [134, 0]
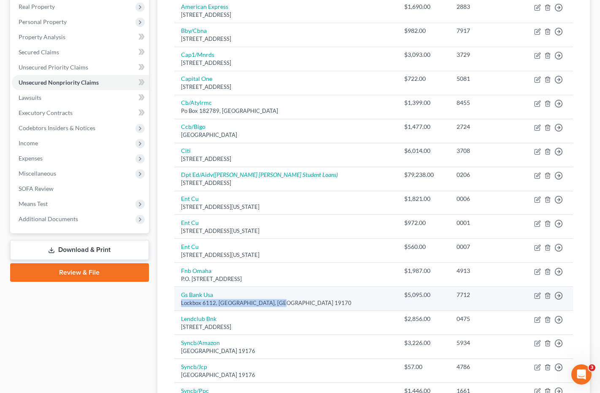
click at [322, 299] on td "Gs Bank Usa Lockbox 6112, Philadelphia, PA 19170" at bounding box center [286, 299] width 224 height 24
click at [538, 294] on icon "button" at bounding box center [538, 295] width 4 height 4
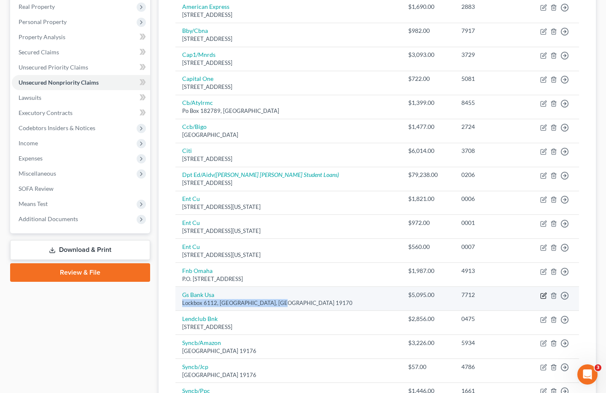
select select "39"
select select "2"
select select "0"
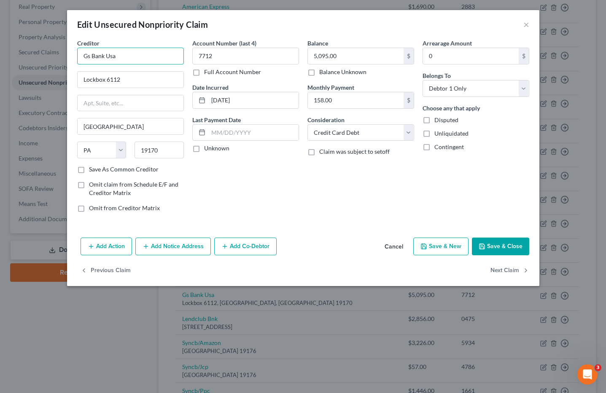
click at [86, 57] on input "Gs Bank Usa" at bounding box center [130, 56] width 107 height 17
click at [313, 186] on div "Balance 5,095.00 $ Balance Unknown Balance Undetermined 5,095.00 $ Balance Unkn…" at bounding box center [360, 129] width 115 height 180
click at [116, 57] on input "Goldman Sas Bank Usa" at bounding box center [130, 56] width 107 height 17
type input "Goldman Sachs Bank Usa"
click at [512, 245] on button "Save & Close" at bounding box center [500, 247] width 57 height 18
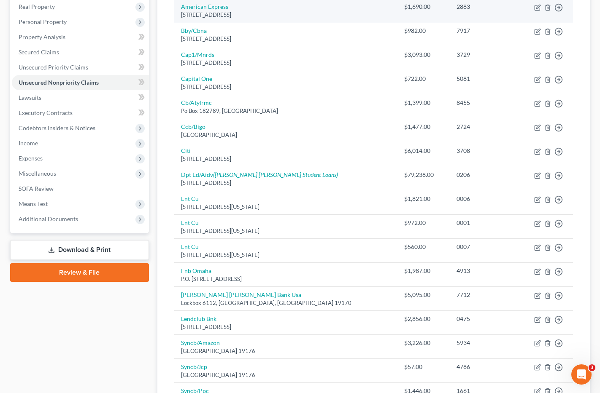
click at [353, 11] on td "American Express Po Box 981537, El Paso, TX 79998" at bounding box center [286, 11] width 224 height 24
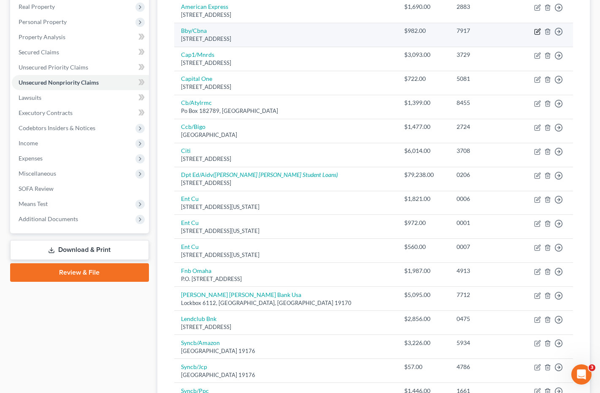
click at [536, 32] on icon "button" at bounding box center [538, 31] width 4 height 4
select select "43"
select select "2"
select select "0"
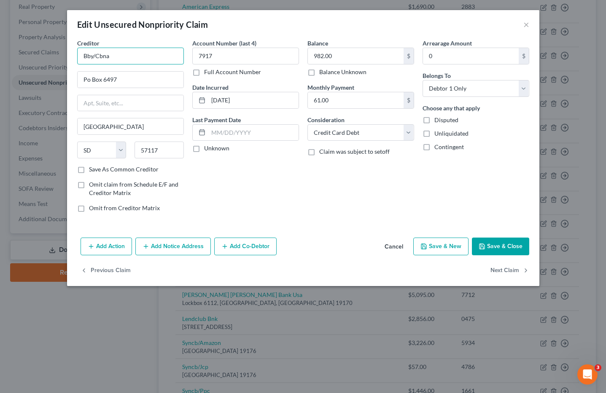
click at [94, 55] on input "Bby/Cbna" at bounding box center [130, 56] width 107 height 17
type input "Best Buy/Cbna"
click at [499, 245] on button "Save & Close" at bounding box center [500, 247] width 57 height 18
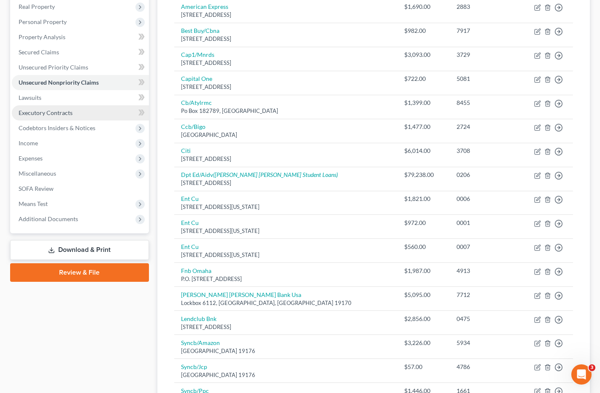
click at [61, 113] on span "Executory Contracts" at bounding box center [46, 112] width 54 height 7
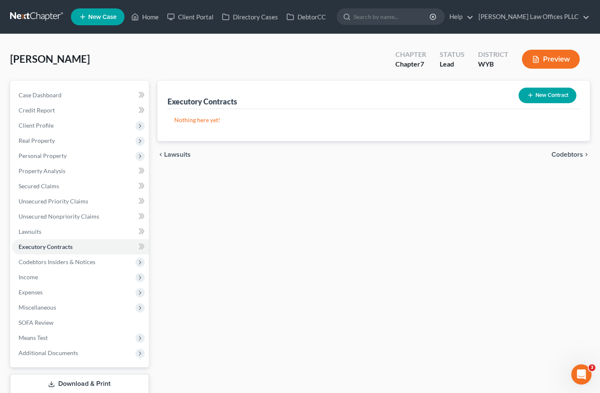
click at [551, 96] on button "New Contract" at bounding box center [547, 96] width 58 height 16
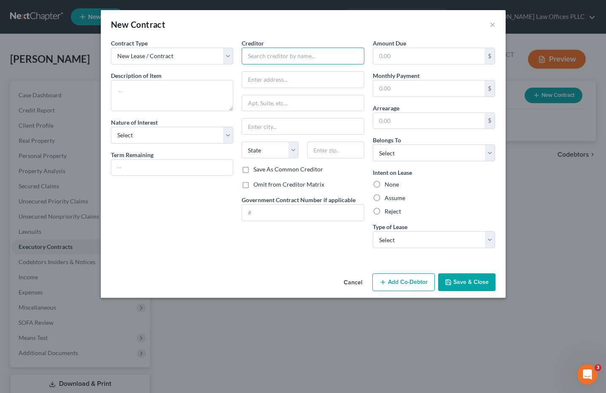
click at [251, 54] on input "text" at bounding box center [303, 56] width 123 height 17
click at [226, 137] on select "Select Purchaser Agent Lessor Lessee" at bounding box center [172, 135] width 123 height 17
select select "3"
click at [111, 127] on select "Select Purchaser Agent Lessor Lessee" at bounding box center [172, 135] width 123 height 17
click at [123, 167] on input "text" at bounding box center [172, 168] width 122 height 16
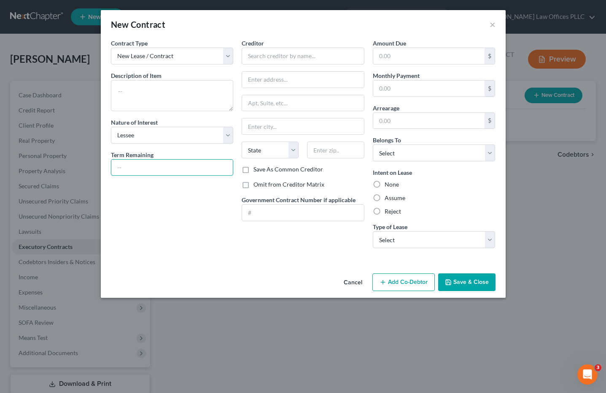
type input "12 months"
click at [123, 90] on textarea at bounding box center [172, 95] width 123 height 31
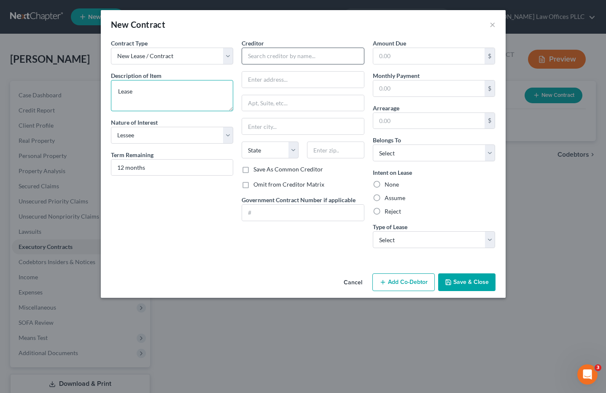
type textarea "Lease"
click at [256, 59] on input "text" at bounding box center [303, 56] width 123 height 17
type input "Lease"
click at [393, 89] on input "text" at bounding box center [429, 89] width 112 height 16
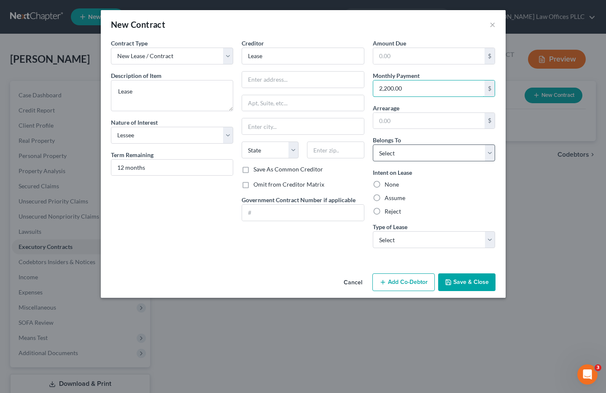
type input "2,200.00"
click at [451, 150] on select "Select Debtor 1 Only Debtor 2 Only Debtor 1 And Debtor 2 Only At Least One Of T…" at bounding box center [434, 153] width 123 height 17
select select "0"
click at [373, 145] on select "Select Debtor 1 Only Debtor 2 Only Debtor 1 And Debtor 2 Only At Least One Of T…" at bounding box center [434, 153] width 123 height 17
click at [385, 184] on label "None" at bounding box center [392, 184] width 14 height 8
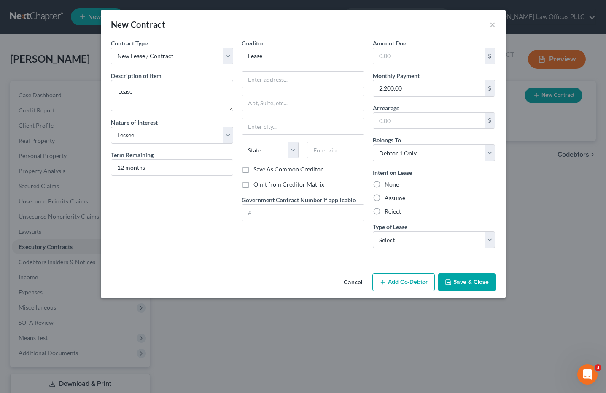
click at [388, 184] on input "None" at bounding box center [390, 182] width 5 height 5
radio input "true"
click at [412, 242] on select "Select Real Estate Car Other" at bounding box center [434, 240] width 123 height 17
select select "0"
click at [373, 232] on select "Select Real Estate Car Other" at bounding box center [434, 240] width 123 height 17
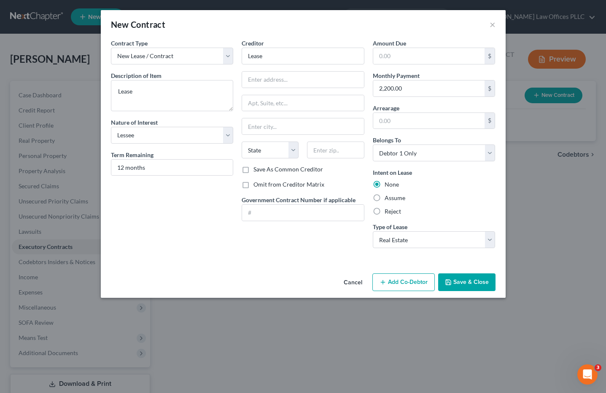
click at [476, 283] on button "Save & Close" at bounding box center [466, 283] width 57 height 18
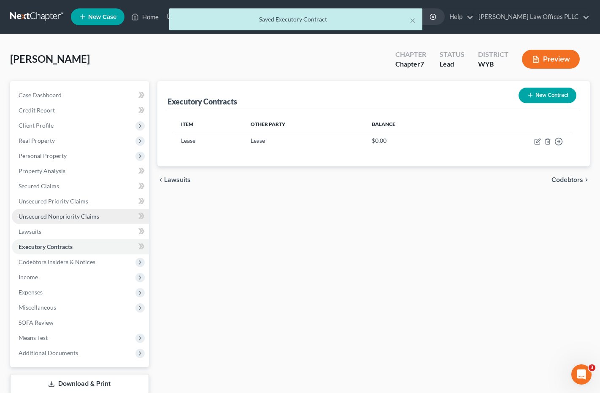
click at [60, 217] on span "Unsecured Nonpriority Claims" at bounding box center [59, 216] width 81 height 7
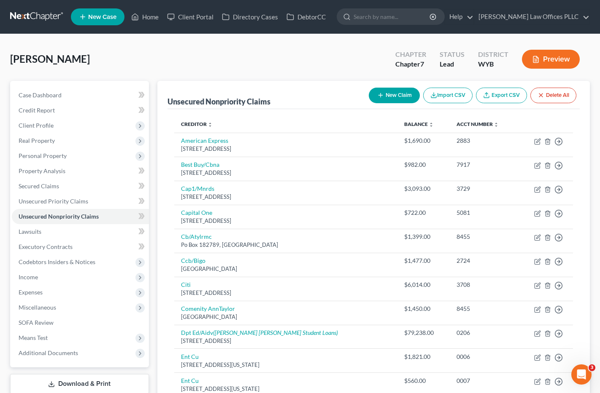
drag, startPoint x: 343, startPoint y: 62, endPoint x: 351, endPoint y: 74, distance: 14.6
click at [343, 62] on div "[PERSON_NAME] Upgraded Chapter Chapter 7 Status Lead District WYB Preview" at bounding box center [299, 62] width 579 height 37
click at [406, 95] on button "New Claim" at bounding box center [394, 96] width 51 height 16
select select "0"
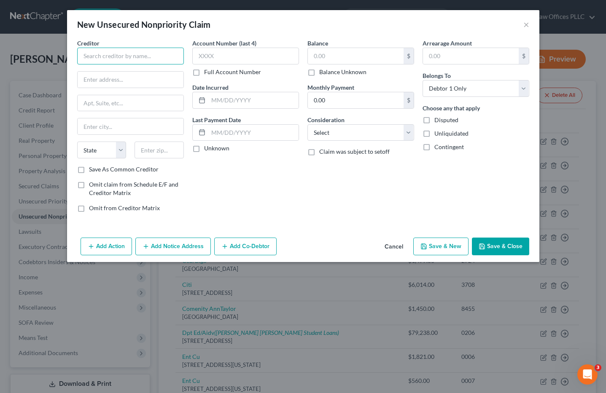
click at [115, 49] on input "text" at bounding box center [130, 56] width 107 height 17
type input "Big O Tires"
click at [264, 186] on div "Account Number (last 4) Full Account Number Date Incurred Last Payment Date Unk…" at bounding box center [245, 129] width 115 height 180
click at [396, 245] on button "Cancel" at bounding box center [394, 247] width 32 height 17
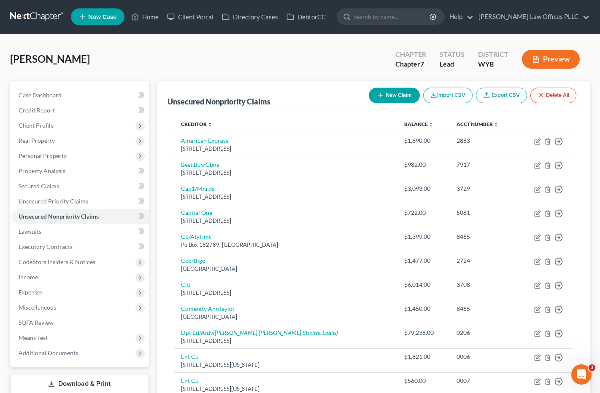
click at [391, 94] on button "New Claim" at bounding box center [394, 96] width 51 height 16
select select "0"
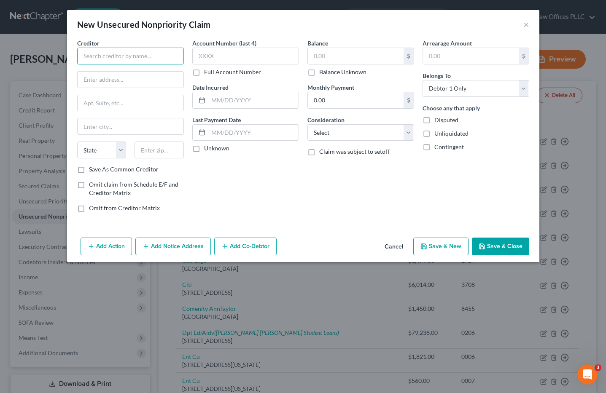
click at [102, 52] on input "text" at bounding box center [130, 56] width 107 height 17
type input "Comenity Big O Tires"
click at [102, 80] on input "text" at bounding box center [131, 80] width 106 height 16
type input "POB 650965"
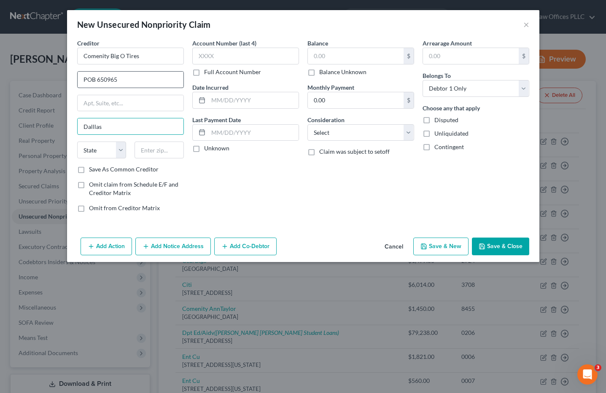
type input "Dalllas"
select select "45"
type input "75262"
type input "Dallas"
click at [216, 50] on input "text" at bounding box center [245, 56] width 107 height 17
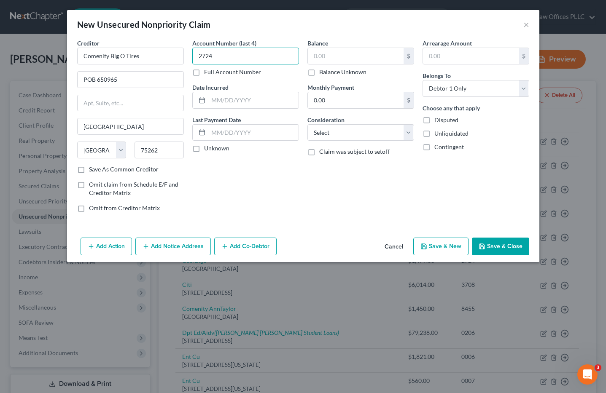
type input "2724"
click at [318, 52] on input "text" at bounding box center [356, 56] width 96 height 16
type input "1,410.00"
click at [409, 132] on select "Select Cable / Satellite Services Collection Agency Credit Card Debt Debt Couns…" at bounding box center [360, 132] width 107 height 17
select select "2"
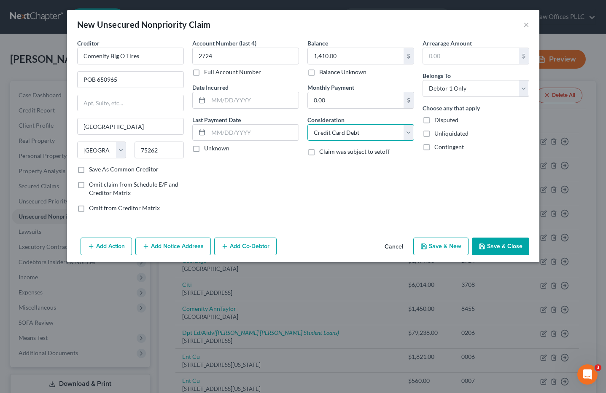
click at [307, 124] on select "Select Cable / Satellite Services Collection Agency Credit Card Debt Debt Couns…" at bounding box center [360, 132] width 107 height 17
click at [509, 247] on button "Save & Close" at bounding box center [500, 247] width 57 height 18
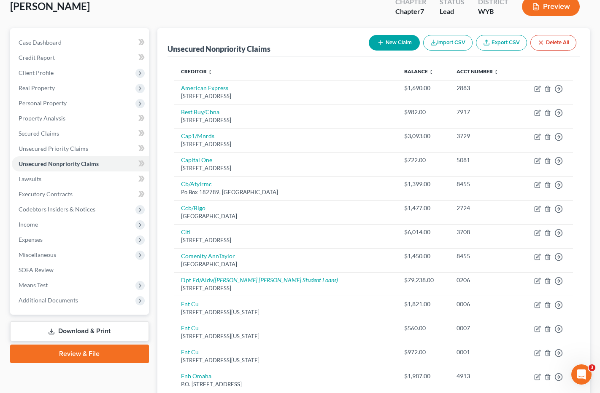
scroll to position [49, 0]
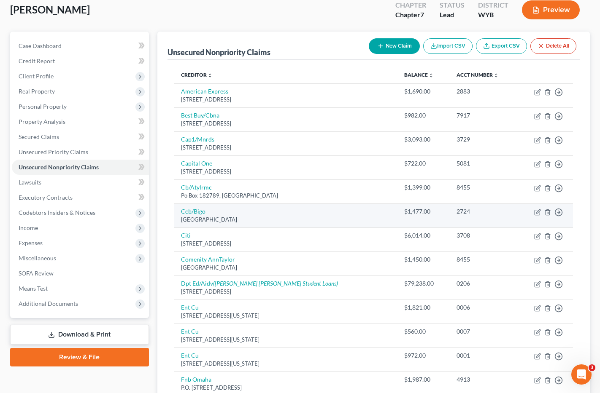
click at [336, 217] on div "Po Box 182120, Columbus, OH 43218" at bounding box center [286, 220] width 210 height 8
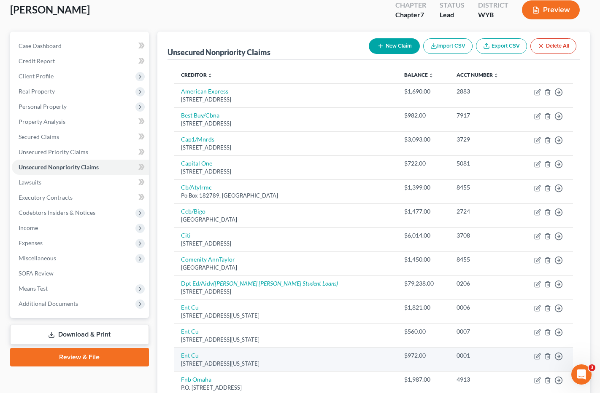
click at [242, 359] on td "Ent Cu 11550 Ent Parkway, Colorado Springs, CO 80921" at bounding box center [286, 360] width 224 height 24
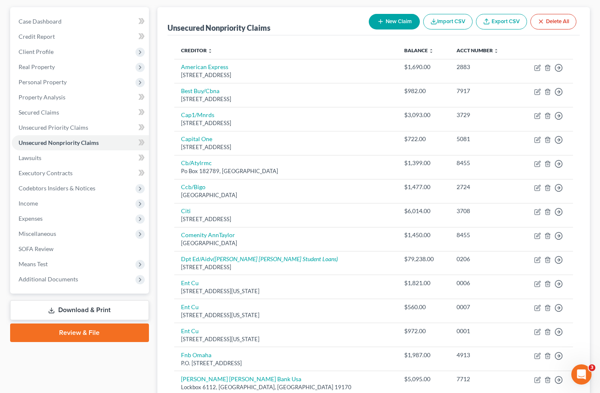
scroll to position [0, 0]
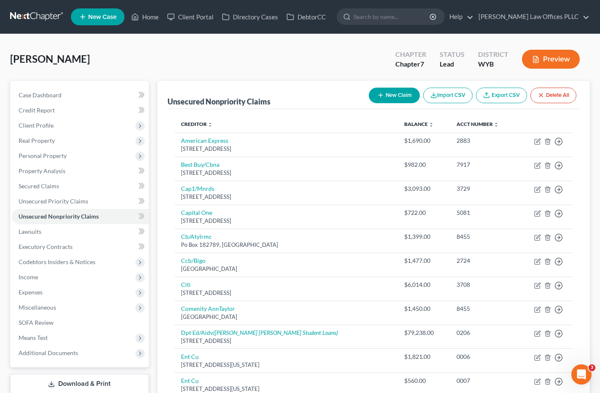
click at [398, 93] on button "New Claim" at bounding box center [394, 96] width 51 height 16
select select "0"
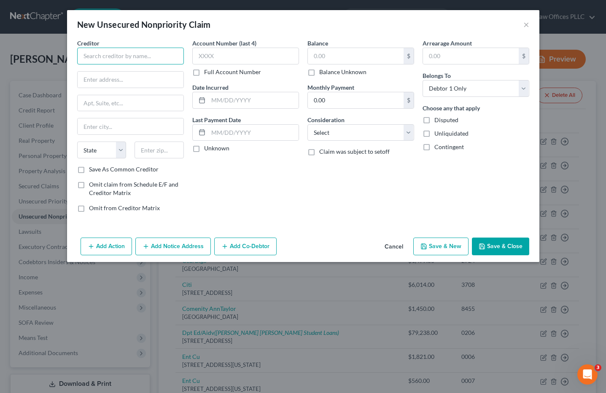
click at [103, 57] on input "text" at bounding box center [130, 56] width 107 height 17
click at [145, 57] on input "text" at bounding box center [130, 56] width 107 height 17
type input "FNBO"
type input "POB 2557"
type input "Omaha"
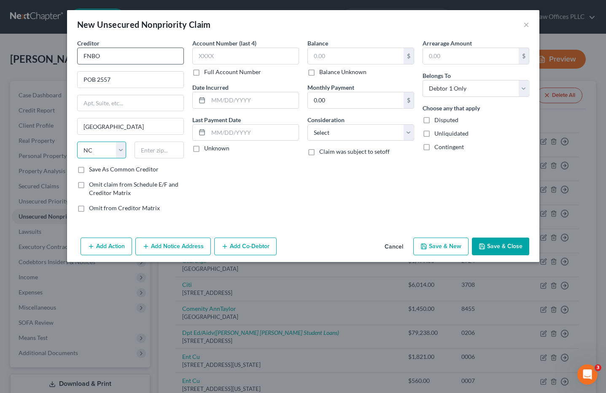
select select "30"
type input "68103"
click at [207, 58] on input "text" at bounding box center [245, 56] width 107 height 17
type input "2478"
click at [329, 58] on input "text" at bounding box center [356, 56] width 96 height 16
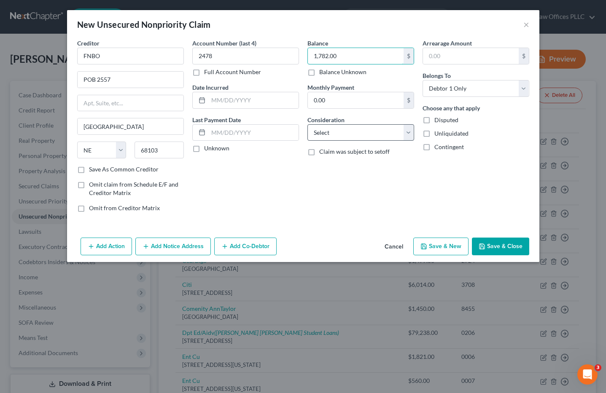
type input "1,782.00"
click at [411, 132] on select "Select Cable / Satellite Services Collection Agency Credit Card Debt Debt Couns…" at bounding box center [360, 132] width 107 height 17
select select "2"
click at [307, 124] on select "Select Cable / Satellite Services Collection Agency Credit Card Debt Debt Couns…" at bounding box center [360, 132] width 107 height 17
click at [509, 242] on button "Save & Close" at bounding box center [500, 247] width 57 height 18
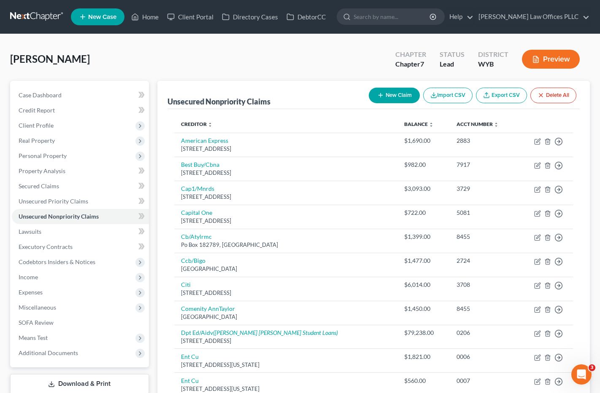
click at [299, 70] on div "[PERSON_NAME] Upgraded Chapter Chapter 7 Status Lead District WYB Preview" at bounding box center [299, 62] width 579 height 37
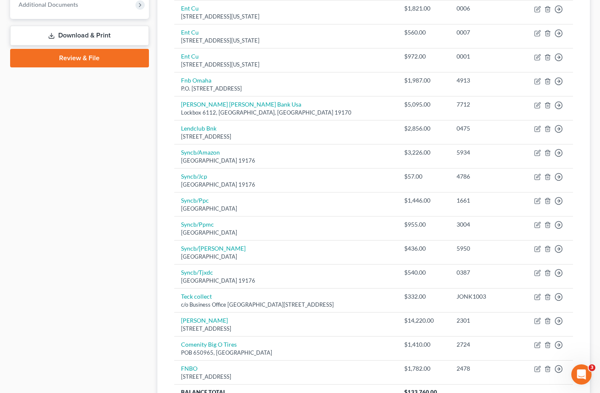
scroll to position [431, 0]
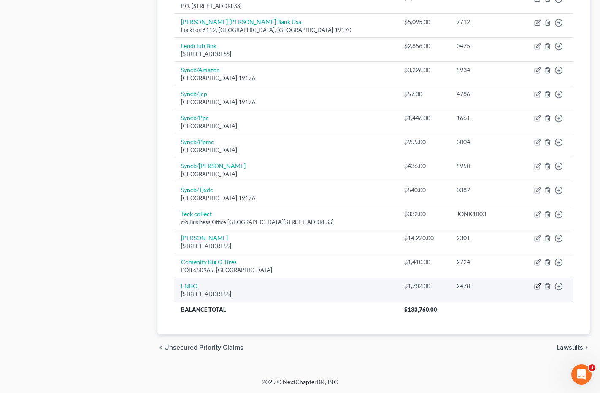
click at [535, 286] on icon "button" at bounding box center [537, 286] width 7 height 7
select select "30"
select select "2"
select select "0"
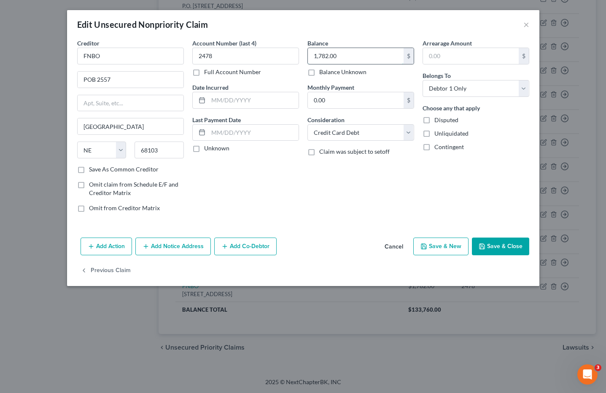
click at [341, 56] on input "1,782.00" at bounding box center [356, 56] width 96 height 16
type input "2,010.00"
click at [495, 245] on button "Save & Close" at bounding box center [500, 247] width 57 height 18
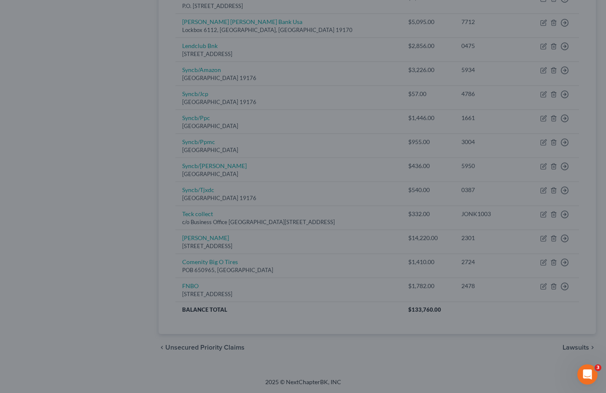
type input "0"
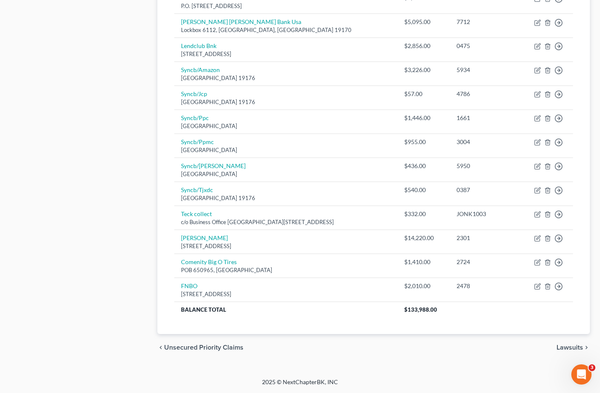
click at [315, 362] on div "Petition Navigation Case Dashboard Payments Invoices Payments Payments Credit R…" at bounding box center [299, 9] width 579 height 719
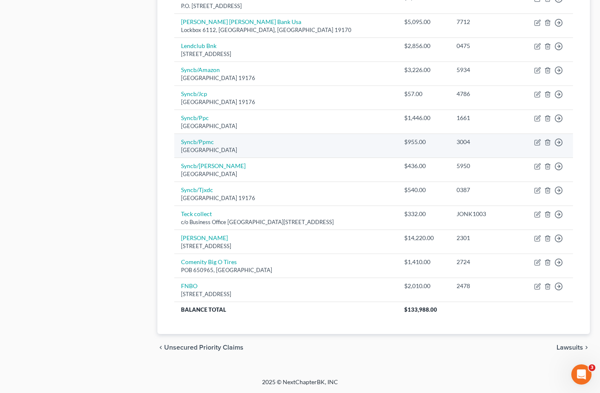
click at [309, 151] on div "Po Box 71727, Philadelphia, PA 19176" at bounding box center [286, 150] width 210 height 8
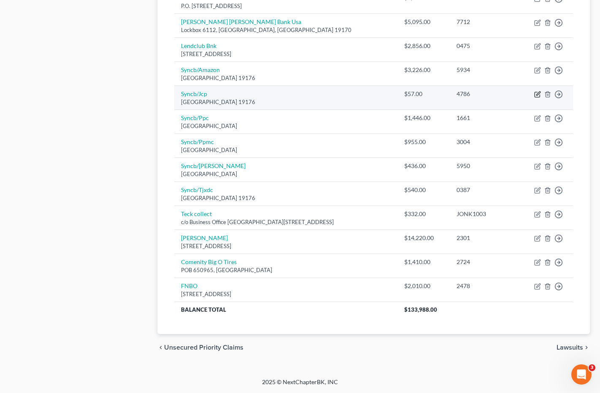
click at [538, 95] on icon "button" at bounding box center [538, 94] width 4 height 4
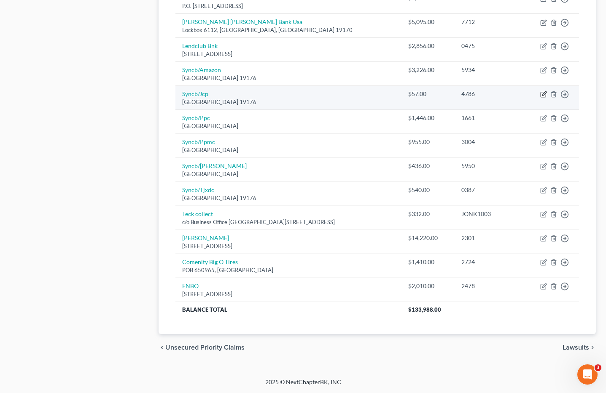
select select "39"
select select "2"
select select "0"
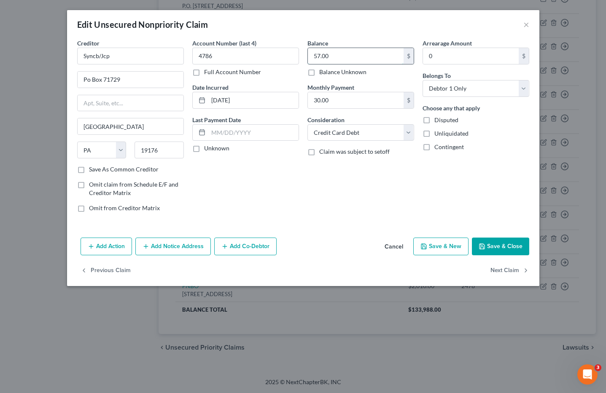
click at [338, 56] on input "57.00" at bounding box center [356, 56] width 96 height 16
type input "150.00"
click at [309, 211] on div "Balance 150.00 $ Balance Unknown Balance Undetermined 150.00 $ Balance Unknown …" at bounding box center [360, 129] width 115 height 180
click at [500, 245] on button "Save & Close" at bounding box center [500, 247] width 57 height 18
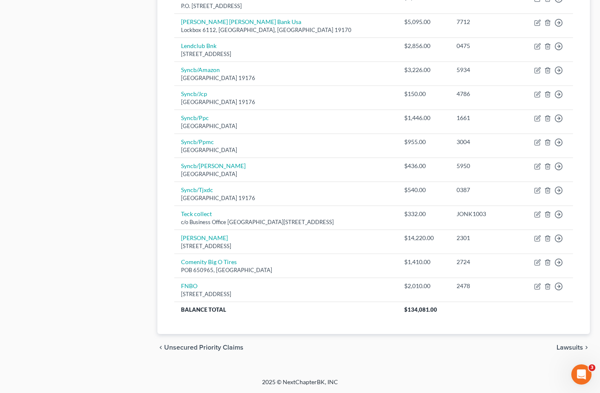
click at [362, 353] on div "chevron_left Unsecured Priority Claims Lawsuits chevron_right" at bounding box center [373, 347] width 433 height 27
click at [327, 359] on div "chevron_left Unsecured Priority Claims Lawsuits chevron_right" at bounding box center [373, 347] width 433 height 27
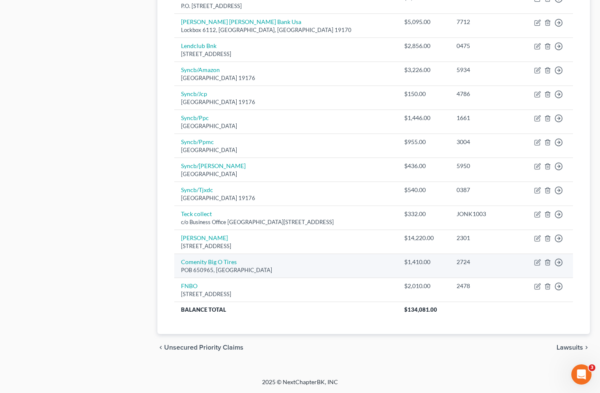
click at [298, 267] on div "POB 650965, Dallas, TX 75262" at bounding box center [286, 271] width 210 height 8
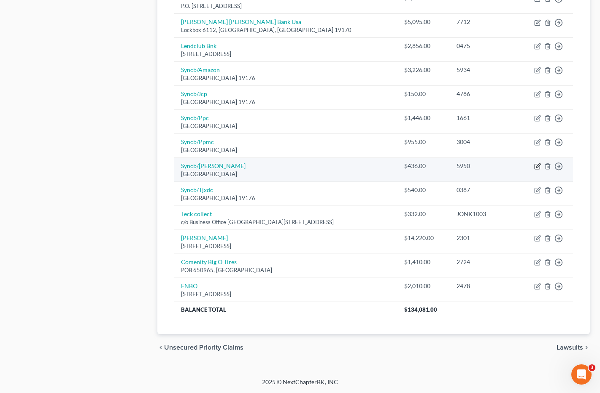
click at [537, 165] on icon "button" at bounding box center [537, 166] width 7 height 7
select select "39"
select select "2"
select select "0"
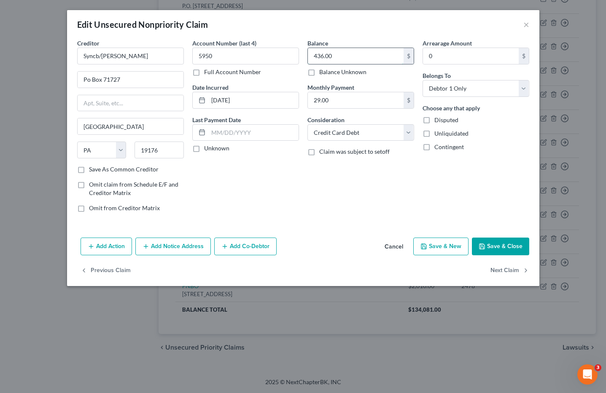
click at [360, 53] on input "436.00" at bounding box center [356, 56] width 96 height 16
type input "610.00"
click at [510, 246] on button "Save & Close" at bounding box center [500, 247] width 57 height 18
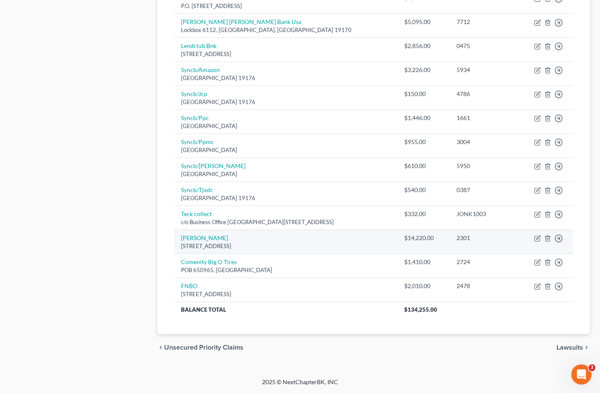
click at [296, 240] on td "Usaa Fsb 10750 Mc Dermott, San Antonio, TX 78288" at bounding box center [286, 242] width 224 height 24
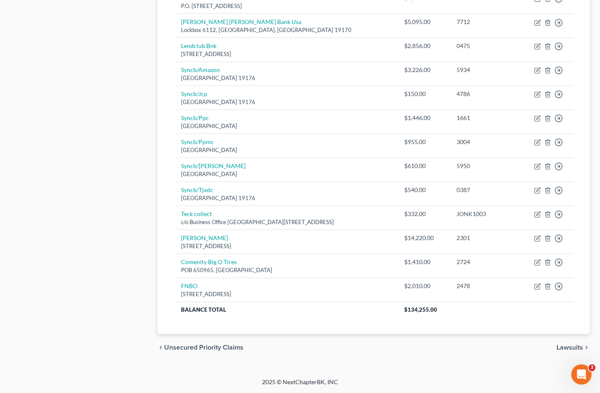
click at [325, 321] on div "Creditor expand_more expand_less unfold_more Balance expand_more expand_less un…" at bounding box center [373, 6] width 412 height 657
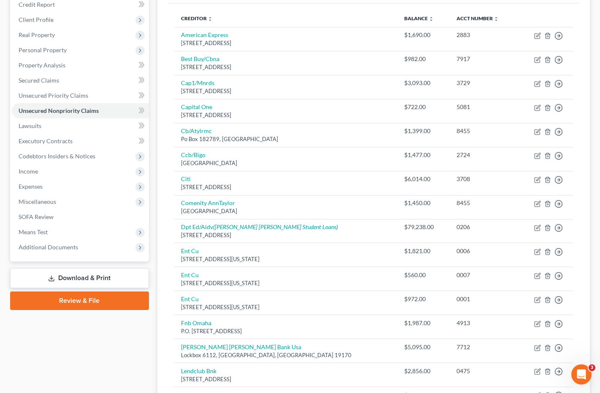
scroll to position [105, 0]
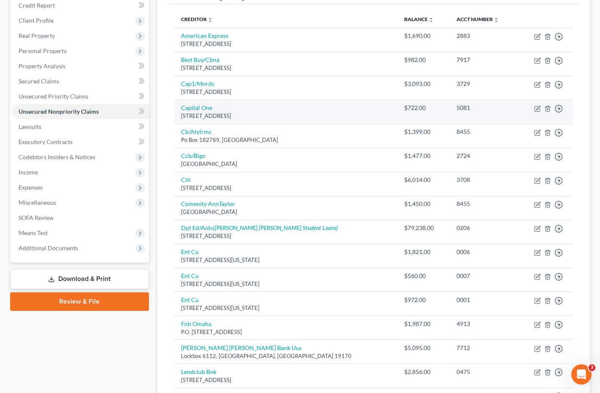
click at [242, 113] on div "[STREET_ADDRESS]" at bounding box center [286, 116] width 210 height 8
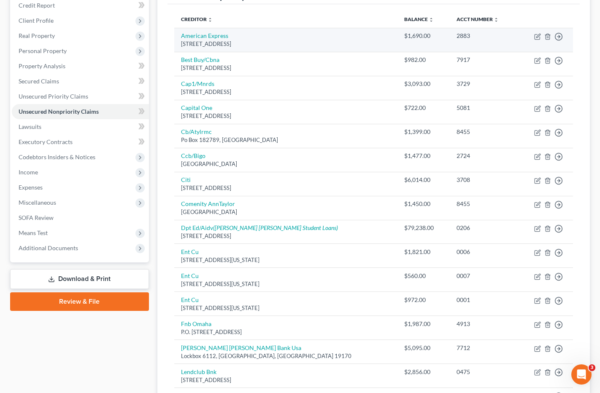
click at [484, 43] on td "2883" at bounding box center [483, 40] width 67 height 24
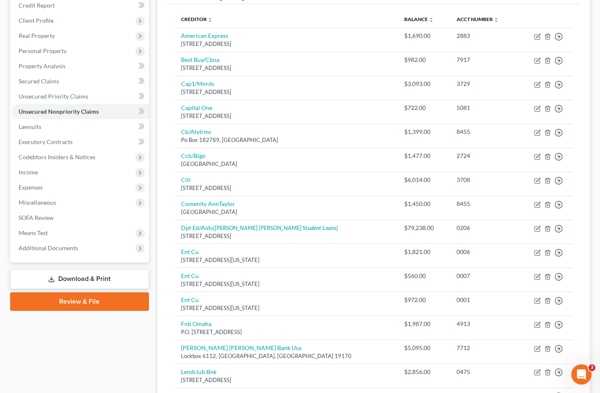
click at [105, 276] on link "Download & Print" at bounding box center [79, 279] width 139 height 20
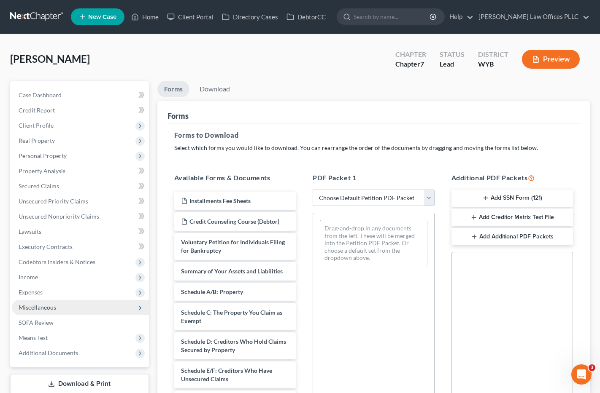
click at [59, 304] on span "Miscellaneous" at bounding box center [80, 307] width 137 height 15
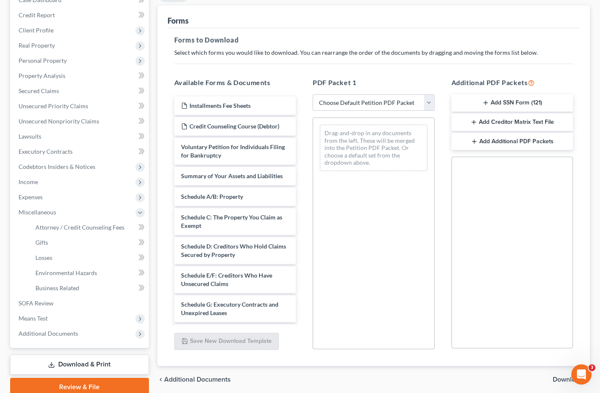
scroll to position [131, 0]
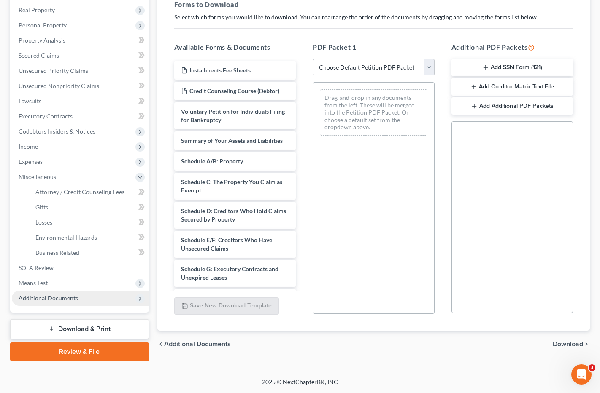
click at [67, 299] on span "Additional Documents" at bounding box center [48, 298] width 59 height 7
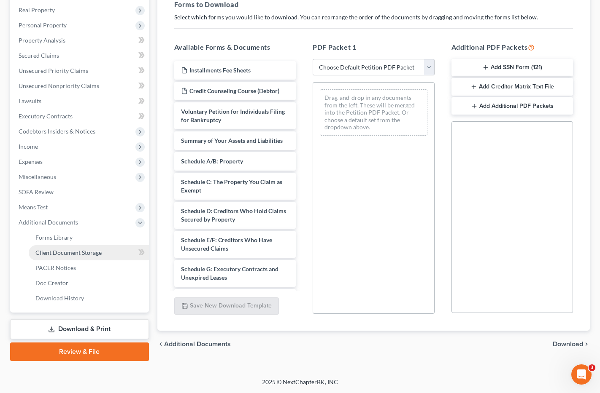
click at [97, 248] on link "Client Document Storage" at bounding box center [89, 252] width 120 height 15
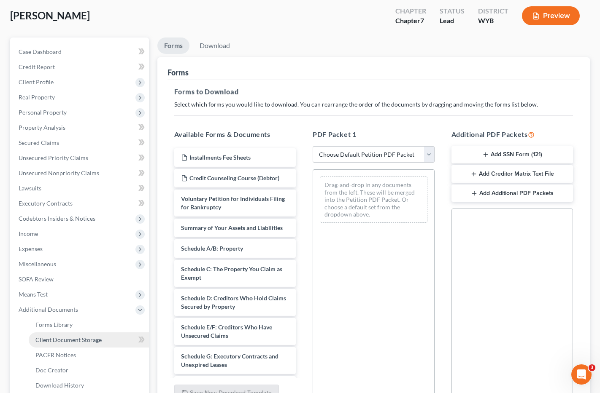
select select "0"
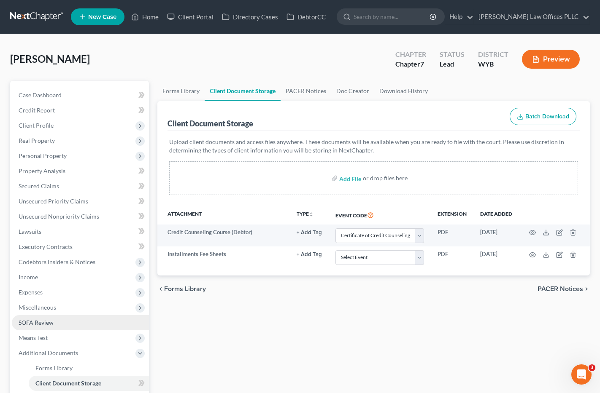
click at [48, 322] on span "SOFA Review" at bounding box center [36, 322] width 35 height 7
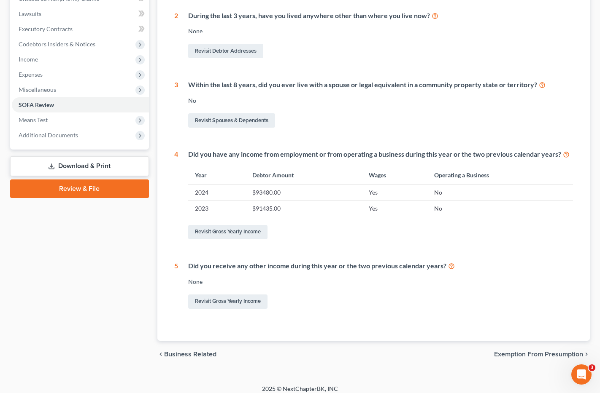
scroll to position [224, 0]
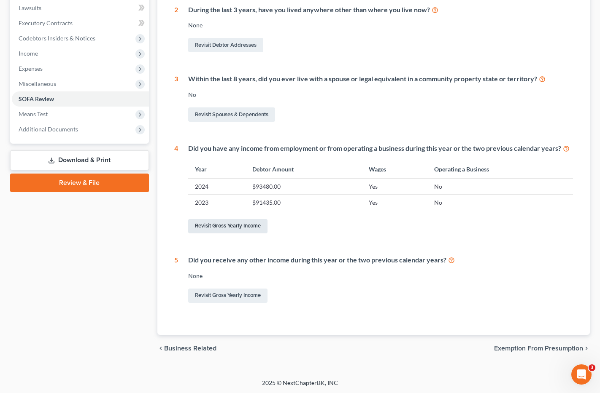
click at [223, 225] on link "Revisit Gross Yearly Income" at bounding box center [227, 226] width 79 height 14
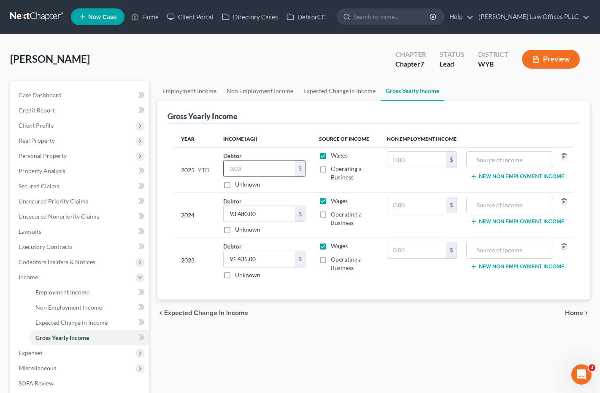
click at [230, 171] on input "text" at bounding box center [259, 169] width 71 height 16
drag, startPoint x: 539, startPoint y: 346, endPoint x: 469, endPoint y: 293, distance: 87.9
click at [538, 341] on div "Employment Income Non Employment Income Expected Change in Income Gross Yearly …" at bounding box center [373, 279] width 441 height 396
click at [234, 167] on input "text" at bounding box center [259, 169] width 71 height 16
type input "45,207.00"
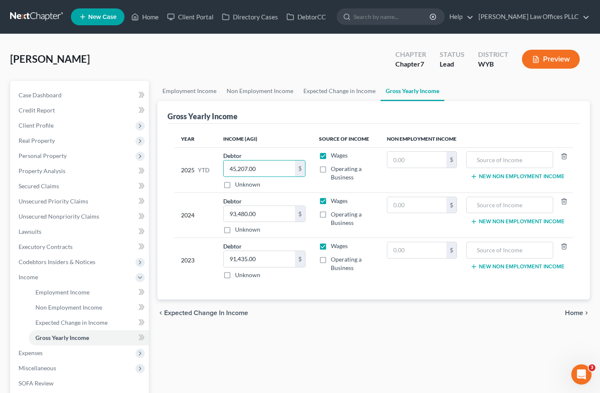
click at [280, 288] on div "Year Income (AGI) Source of Income Non Employment Income 2025 YTD Debtor 45,207…" at bounding box center [373, 212] width 412 height 176
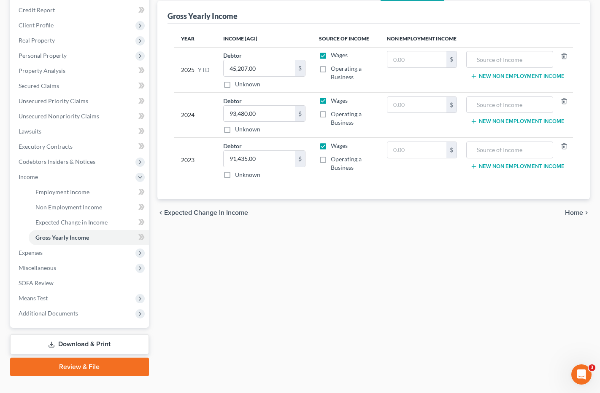
scroll to position [116, 0]
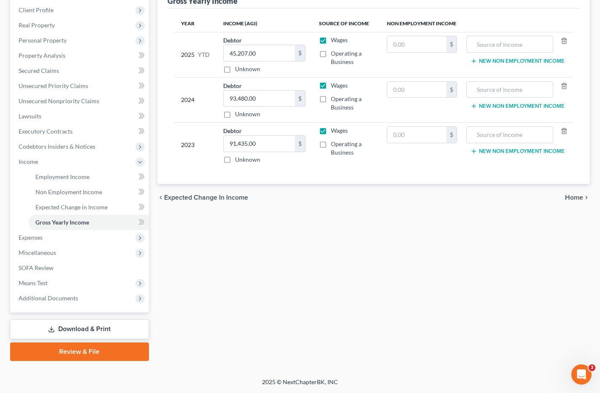
click at [98, 326] on link "Download & Print" at bounding box center [79, 330] width 139 height 20
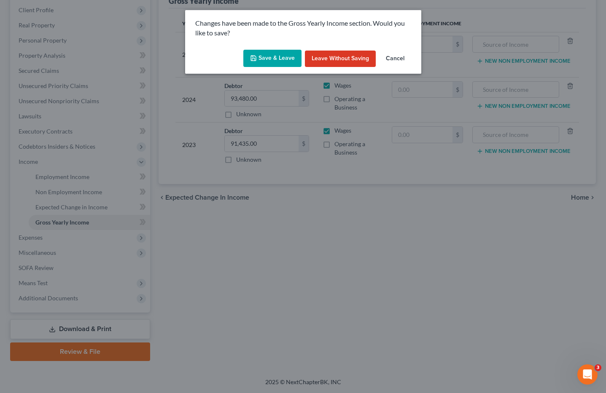
click at [283, 55] on button "Save & Leave" at bounding box center [272, 59] width 58 height 18
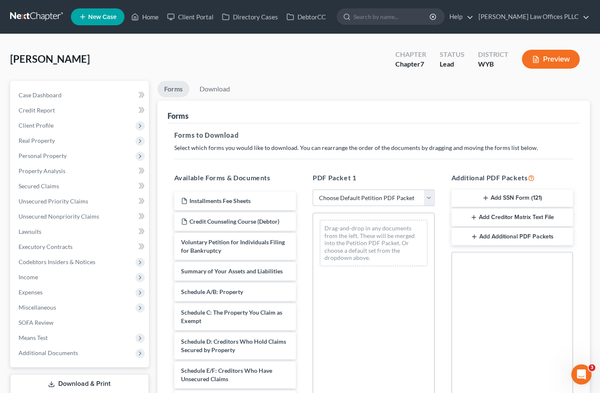
click at [430, 198] on select "Choose Default Petition PDF Packet Complete Bankruptcy Petition (all forms and …" at bounding box center [374, 198] width 122 height 17
select select "4"
click at [313, 190] on select "Choose Default Petition PDF Packet Complete Bankruptcy Petition (all forms and …" at bounding box center [374, 198] width 122 height 17
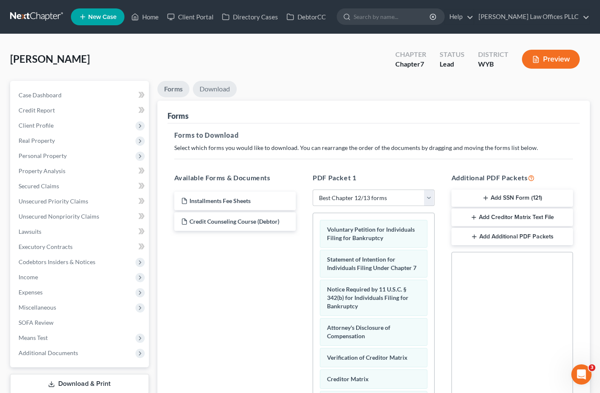
click at [223, 90] on link "Download" at bounding box center [215, 89] width 44 height 16
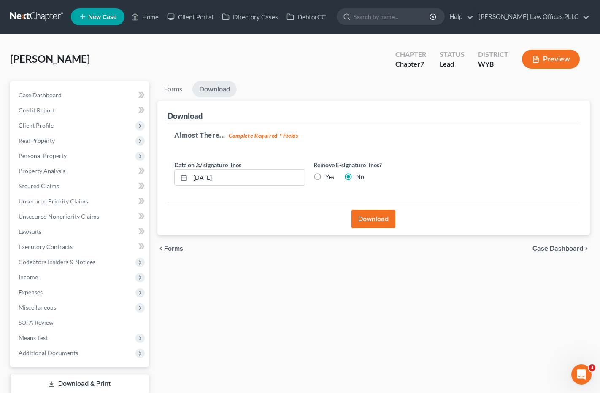
click at [377, 215] on button "Download" at bounding box center [373, 219] width 44 height 19
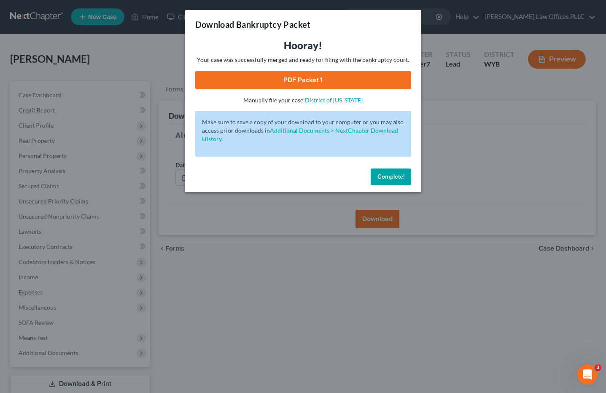
click at [321, 78] on link "PDF Packet 1" at bounding box center [303, 80] width 216 height 19
click at [394, 175] on span "Complete!" at bounding box center [390, 176] width 27 height 7
